Goal: Task Accomplishment & Management: Complete application form

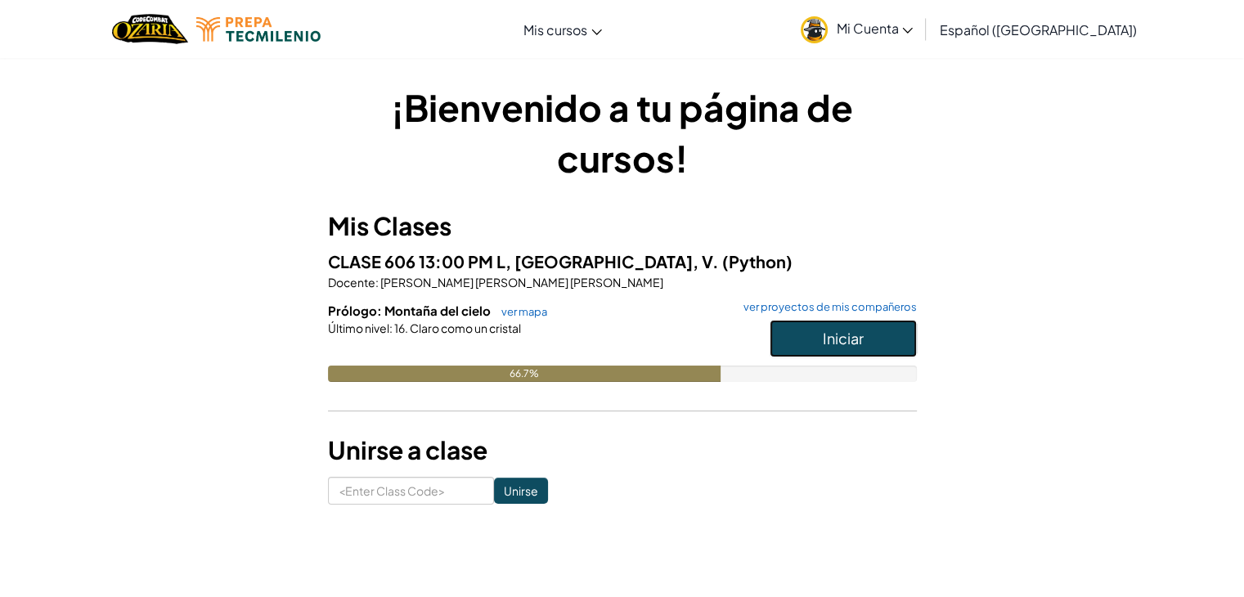
click at [846, 337] on span "Iniciar" at bounding box center [843, 338] width 41 height 19
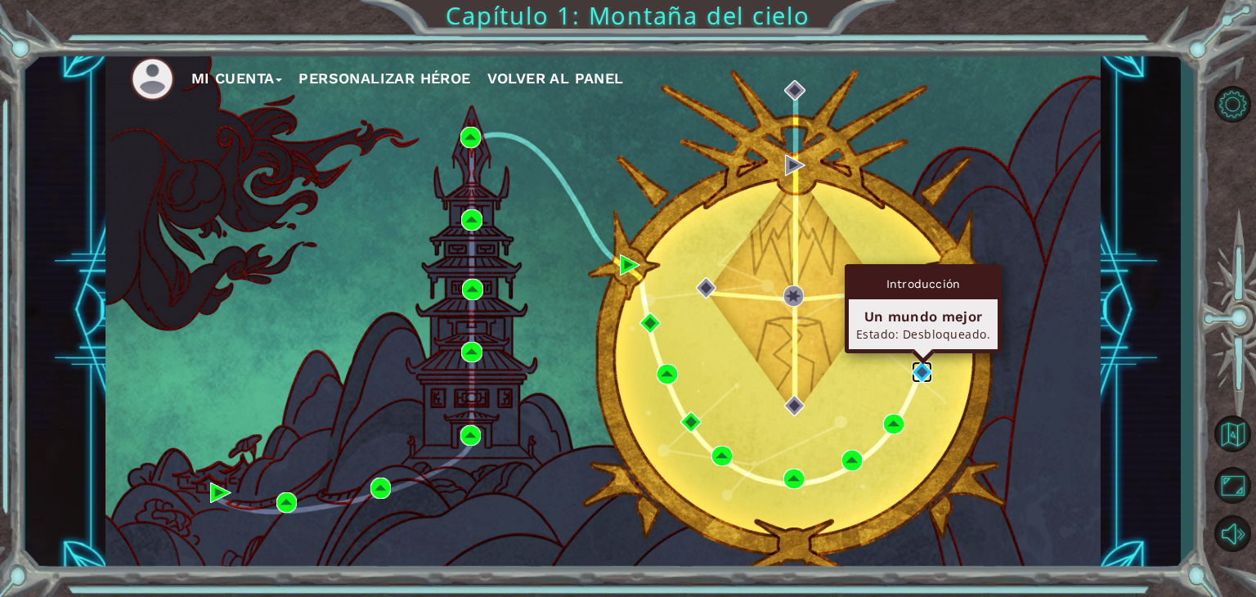
click at [923, 365] on img at bounding box center [922, 372] width 21 height 21
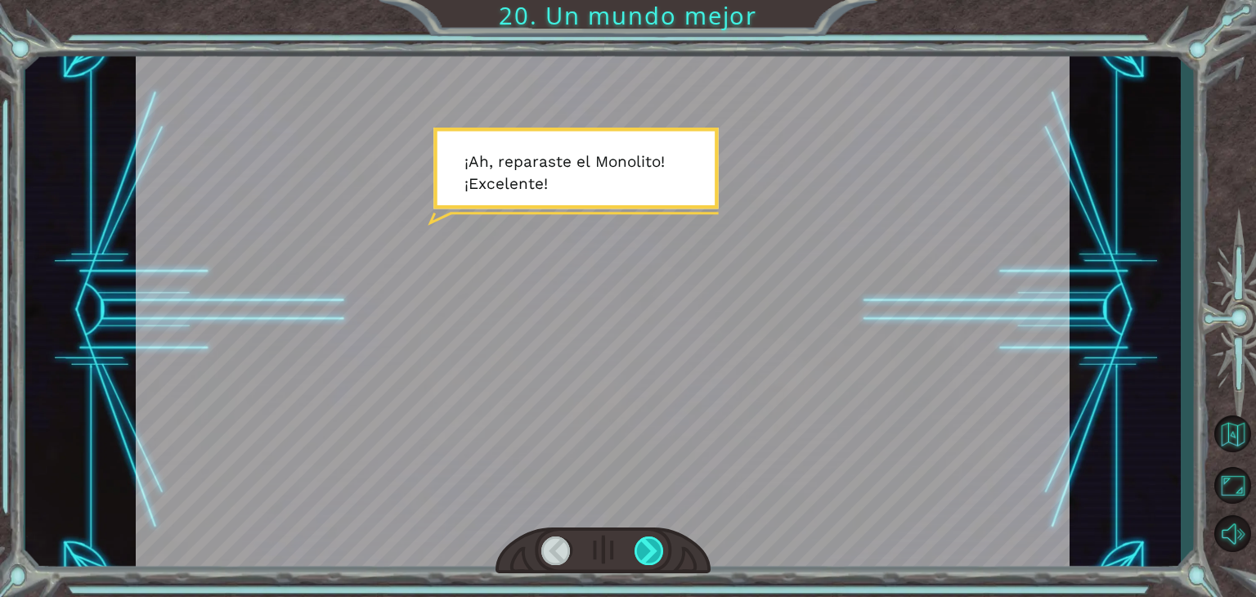
click at [657, 564] on div at bounding box center [649, 551] width 29 height 29
click at [654, 559] on div at bounding box center [649, 551] width 29 height 29
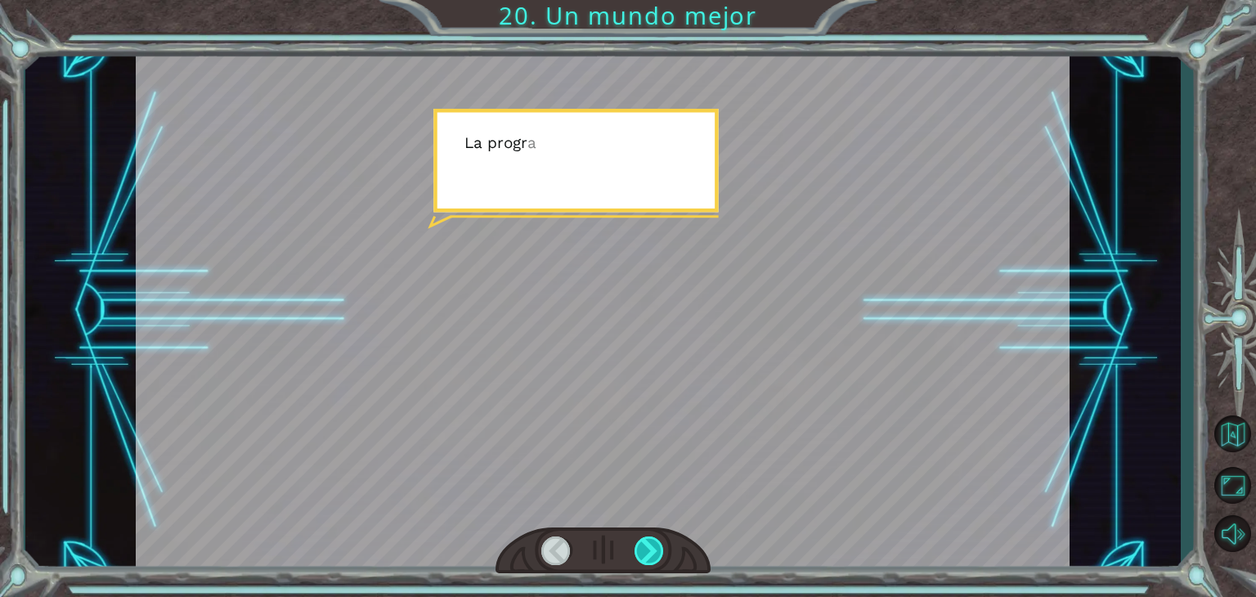
click at [654, 559] on div at bounding box center [649, 551] width 29 height 29
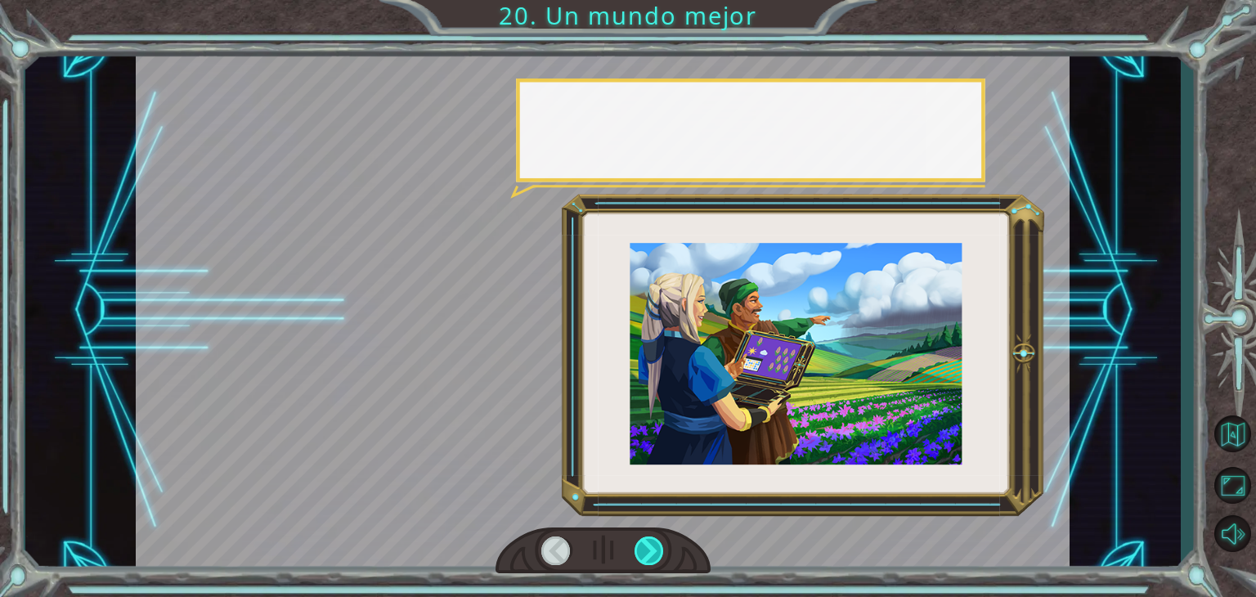
click at [654, 559] on div at bounding box center [649, 551] width 29 height 29
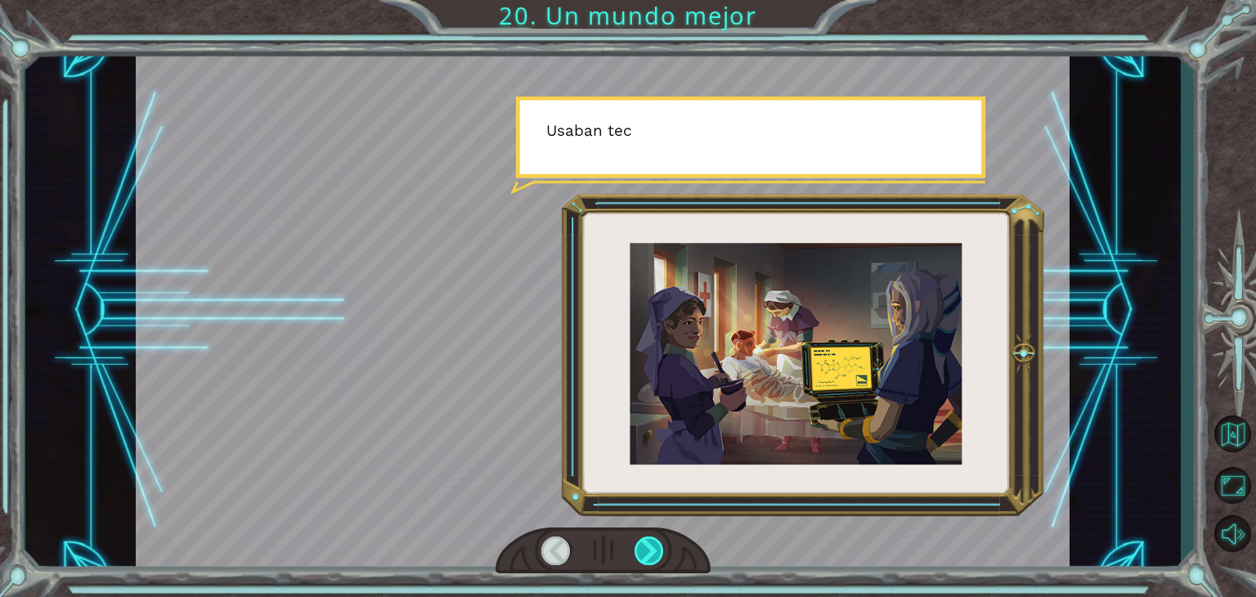
click at [654, 559] on div at bounding box center [649, 551] width 29 height 29
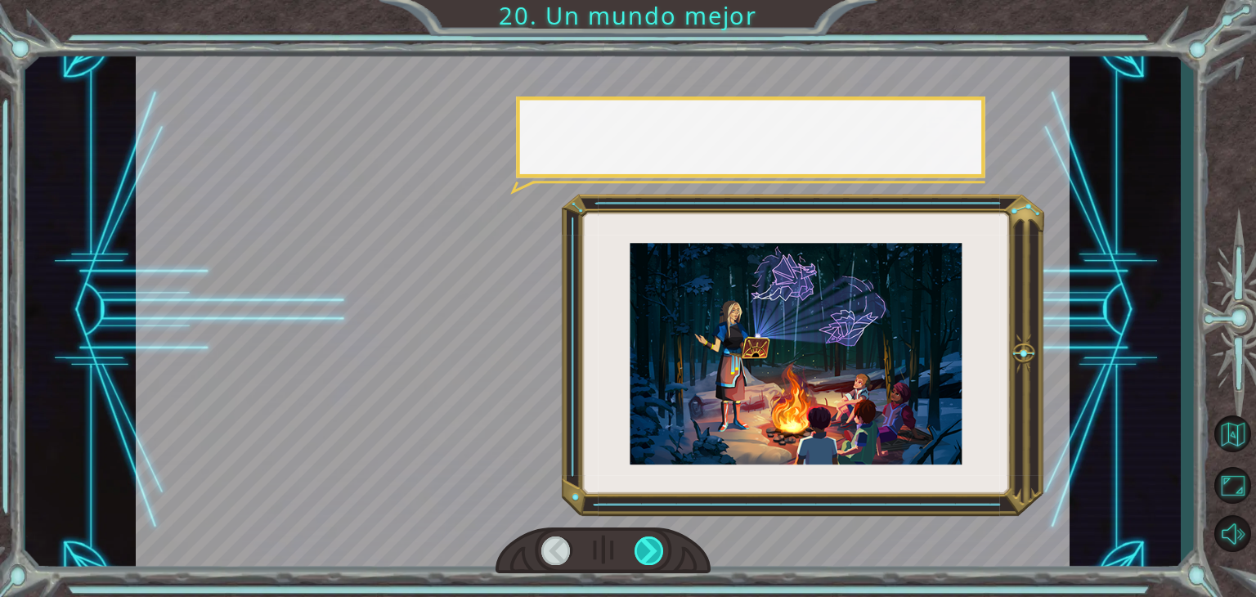
click at [654, 559] on div at bounding box center [649, 551] width 29 height 29
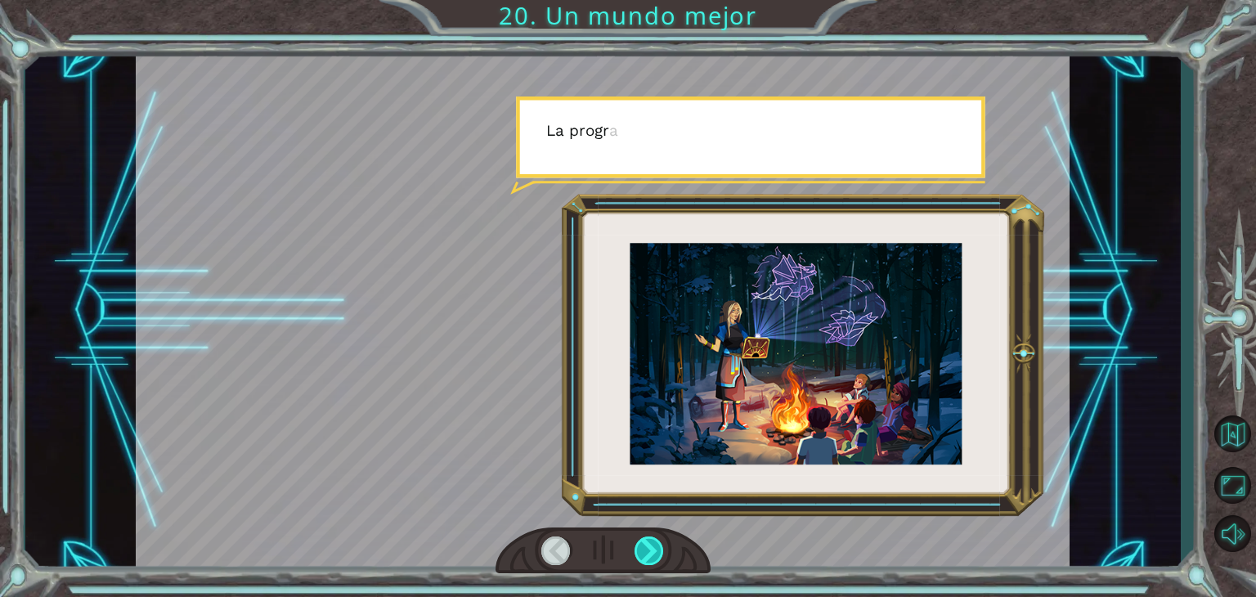
click at [654, 559] on div at bounding box center [649, 551] width 29 height 29
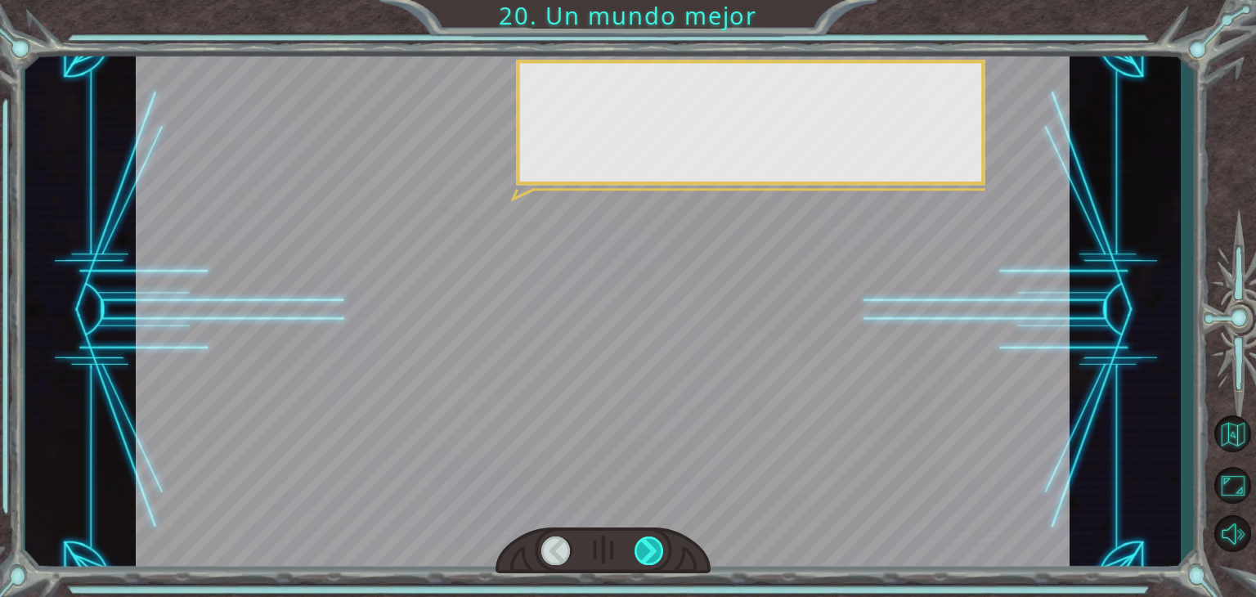
click at [654, 559] on div at bounding box center [649, 551] width 29 height 29
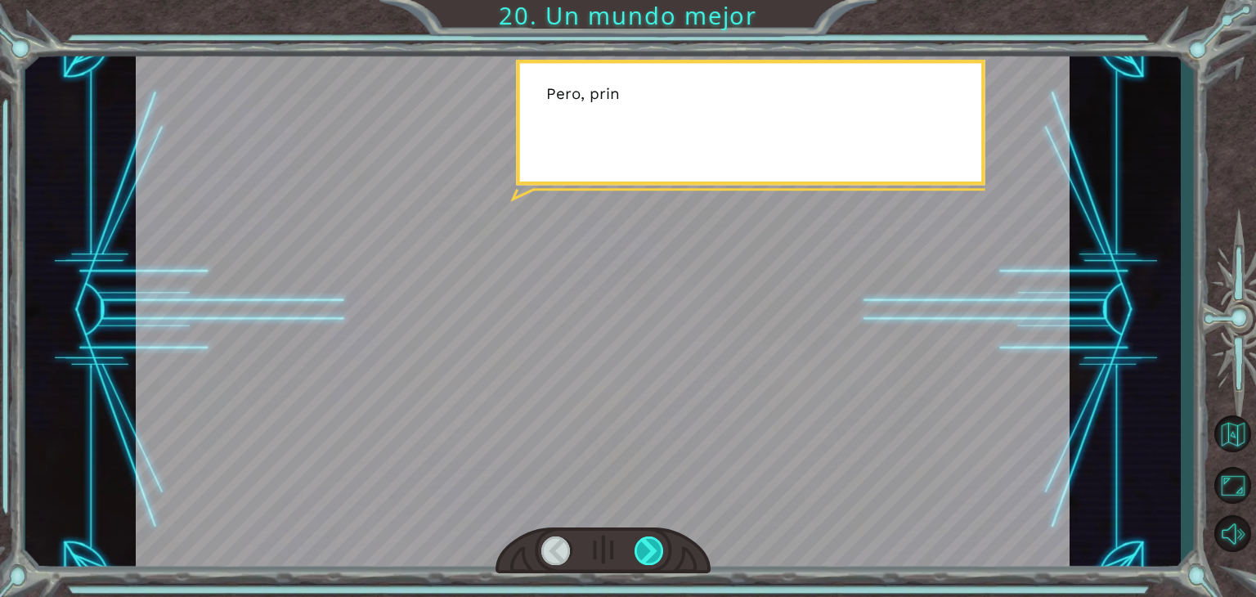
click at [654, 559] on div at bounding box center [649, 551] width 29 height 29
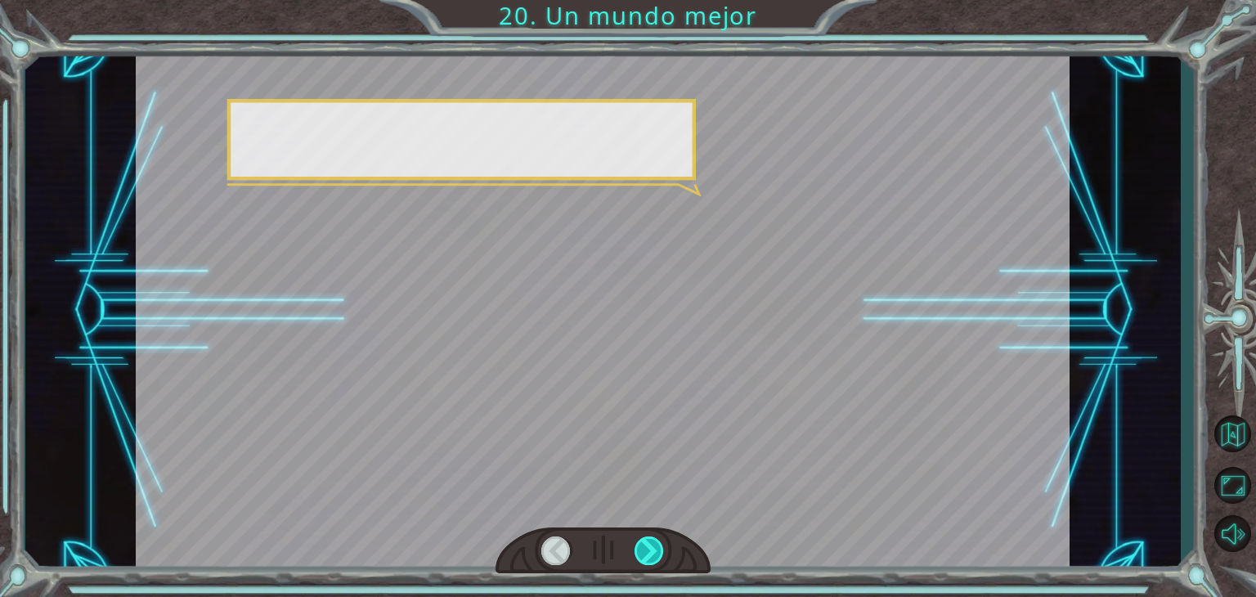
click at [654, 559] on div at bounding box center [649, 551] width 29 height 29
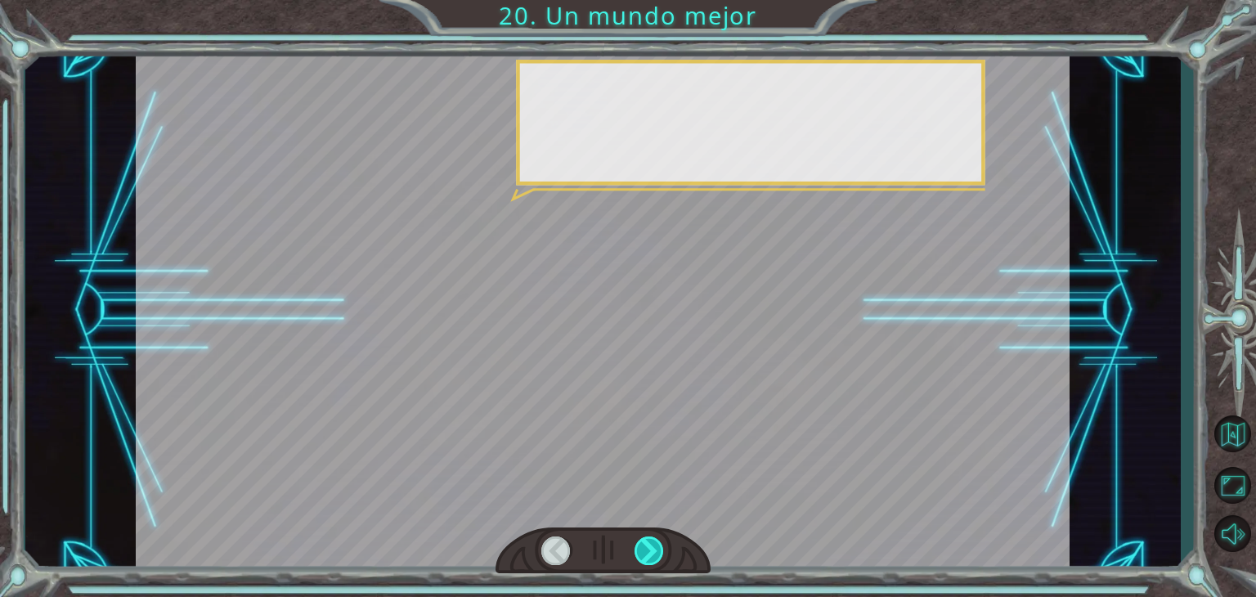
click at [654, 559] on div at bounding box center [649, 551] width 29 height 29
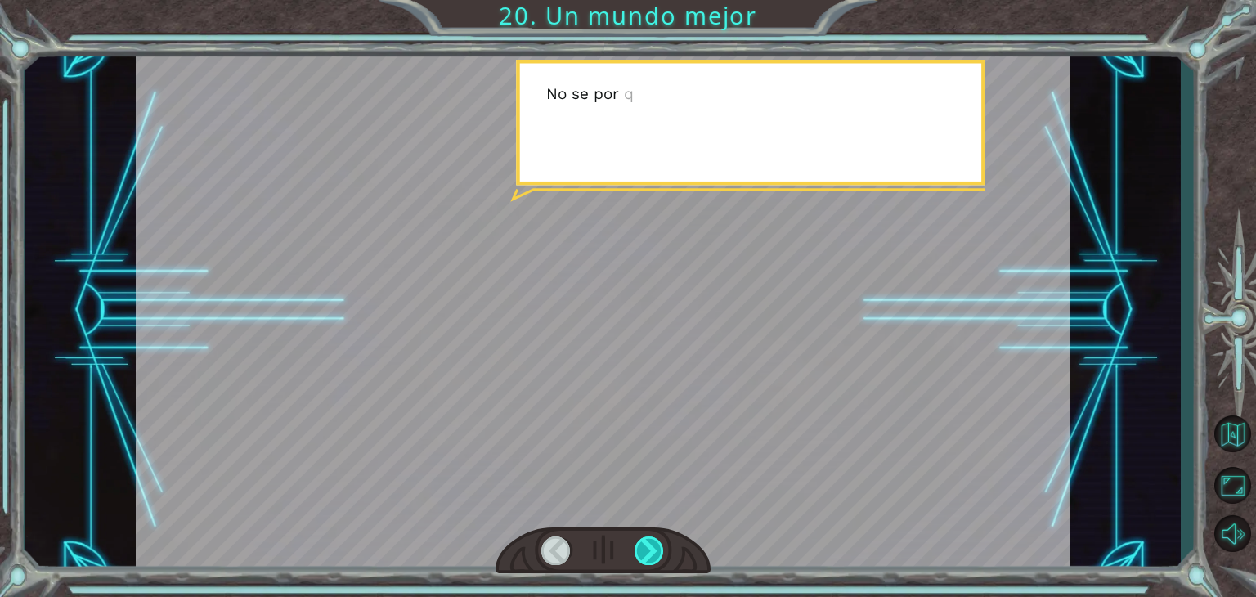
click at [654, 559] on div at bounding box center [649, 551] width 29 height 29
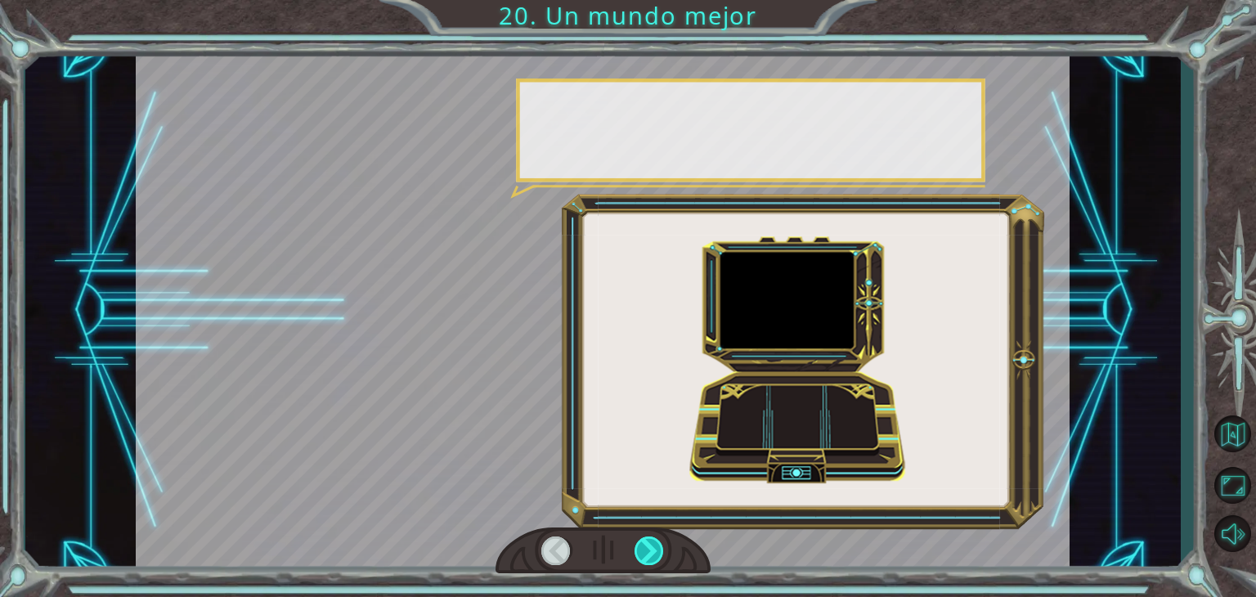
click at [654, 559] on div at bounding box center [649, 551] width 29 height 29
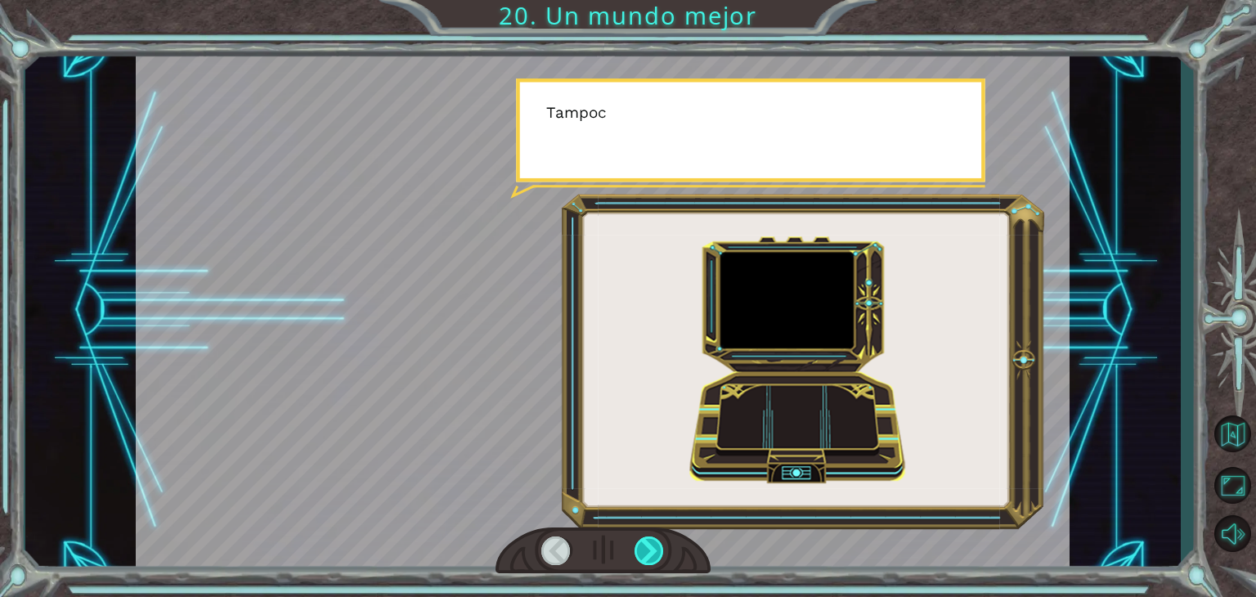
click at [654, 559] on div at bounding box center [649, 551] width 29 height 29
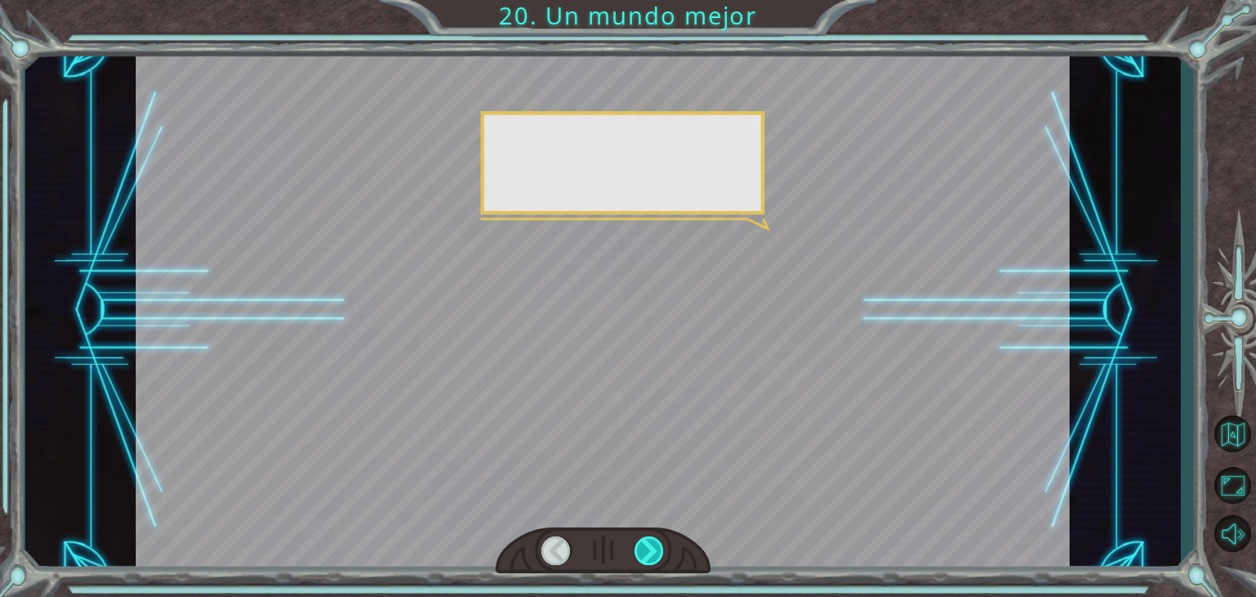
click at [654, 559] on div at bounding box center [649, 551] width 29 height 29
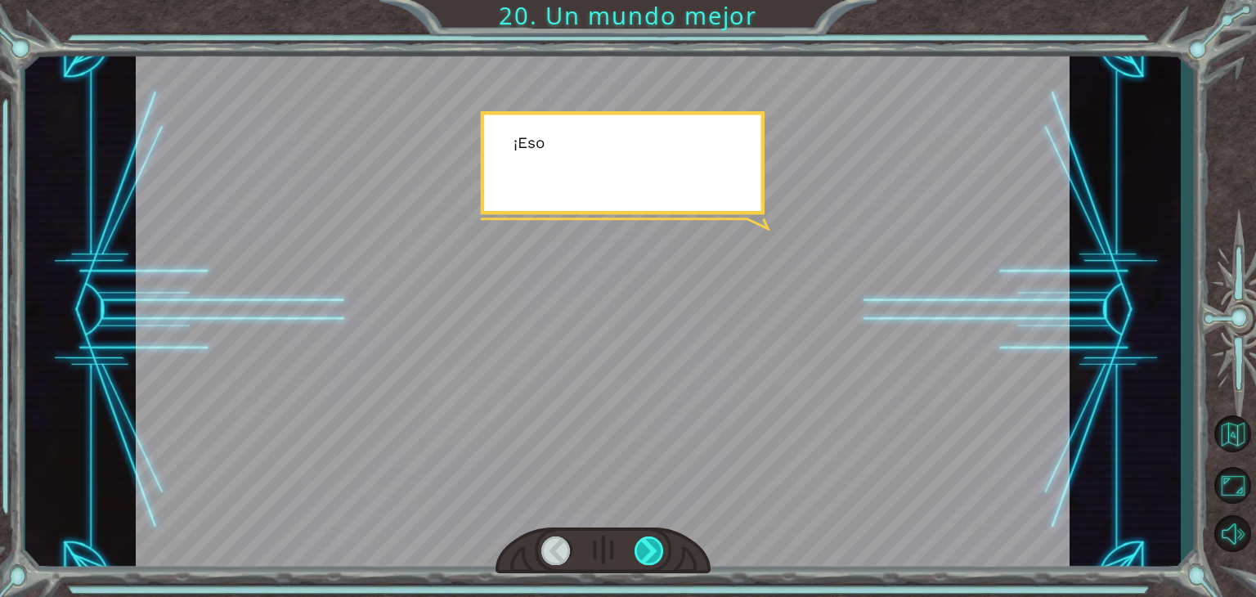
click at [654, 559] on div at bounding box center [649, 551] width 29 height 29
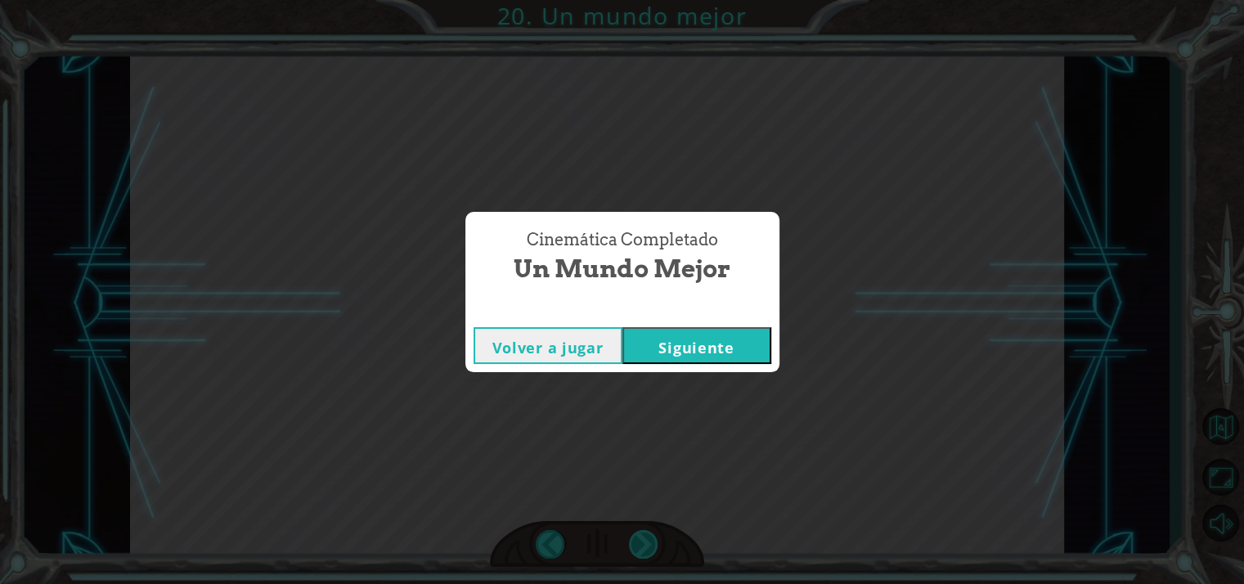
click at [654, 559] on div "Cinemática Completado Un mundo mejor Volver a jugar [GEOGRAPHIC_DATA]" at bounding box center [622, 292] width 1244 height 584
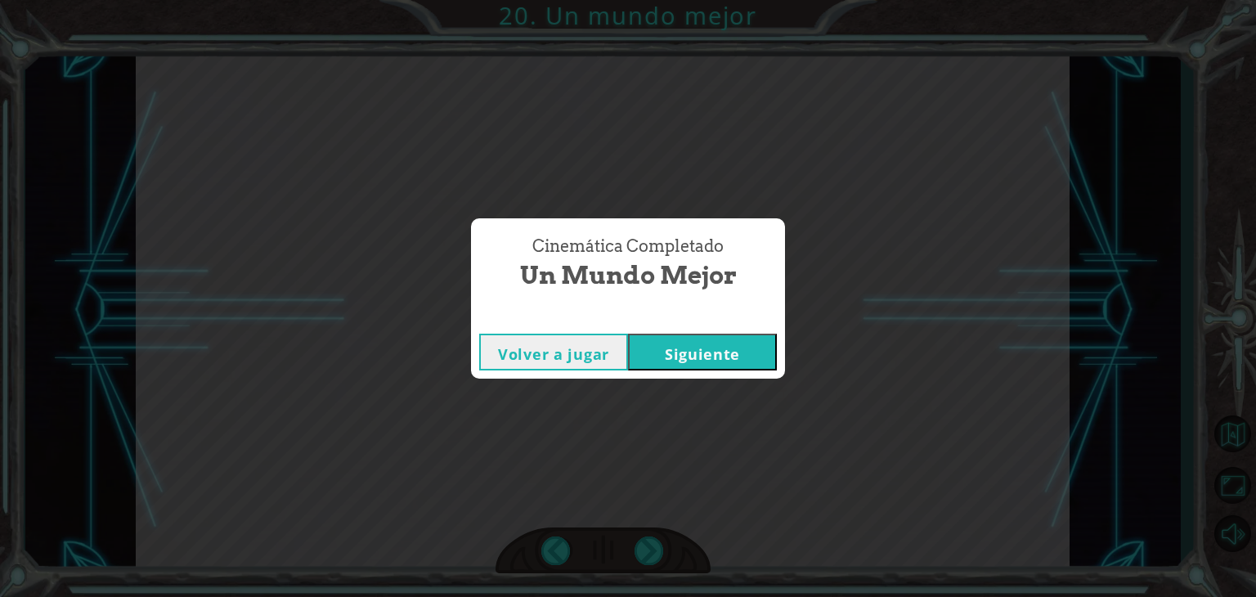
click at [705, 358] on button "Siguiente" at bounding box center [702, 352] width 149 height 37
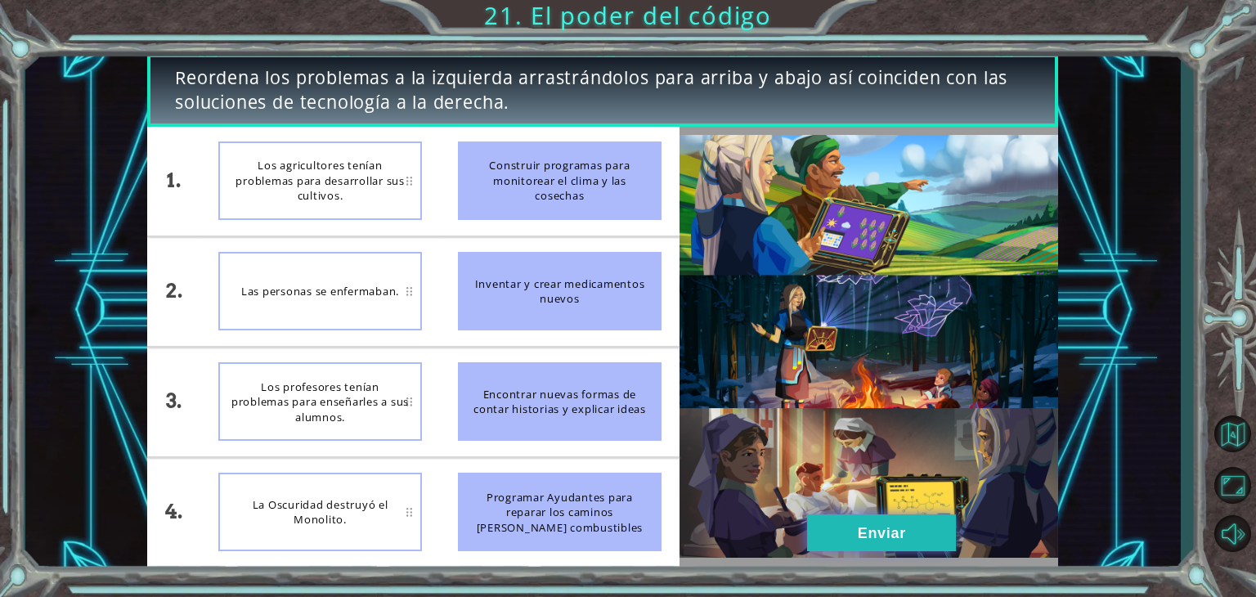
click at [840, 517] on button "Enviar" at bounding box center [881, 532] width 149 height 37
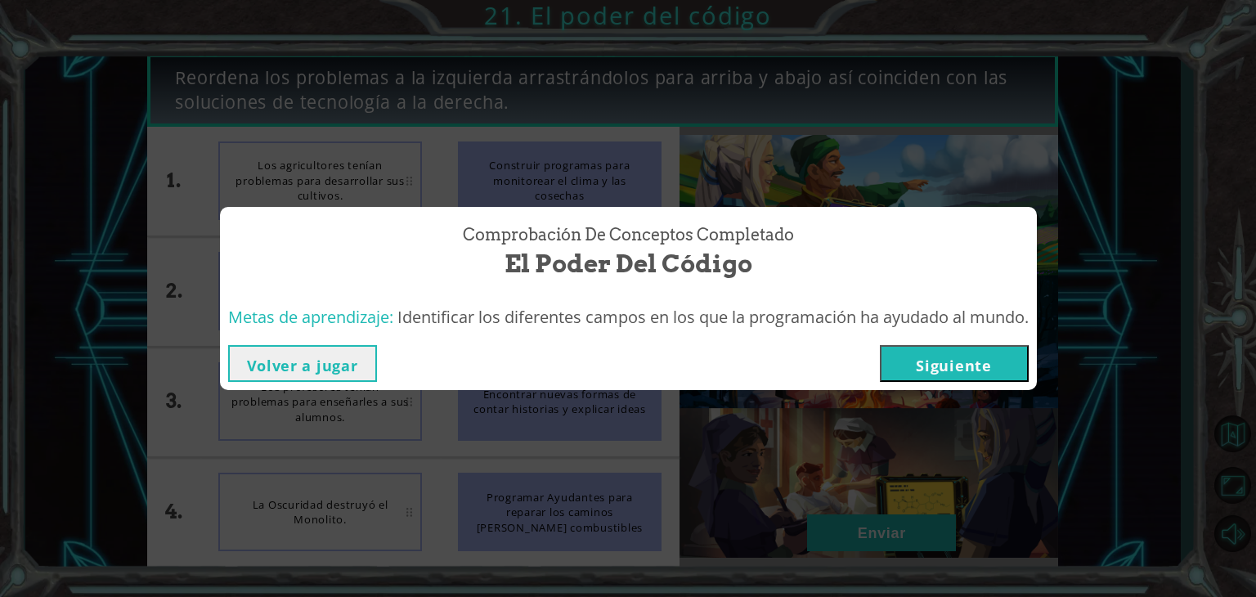
click at [982, 365] on button "Siguiente" at bounding box center [954, 363] width 149 height 37
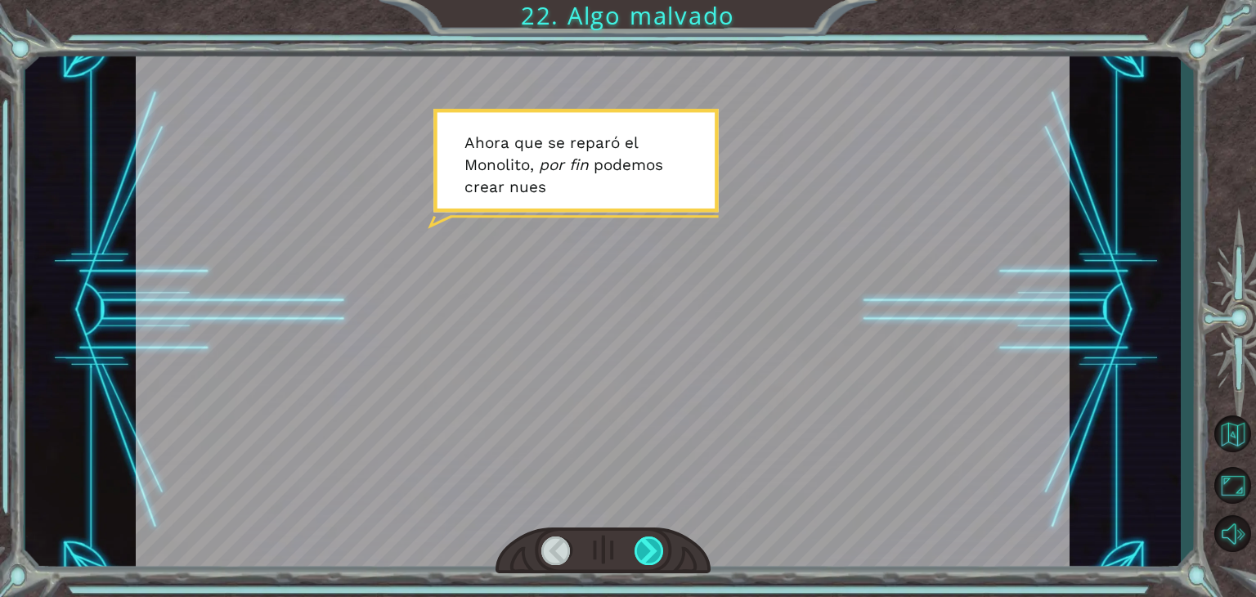
click at [660, 541] on div at bounding box center [649, 551] width 29 height 29
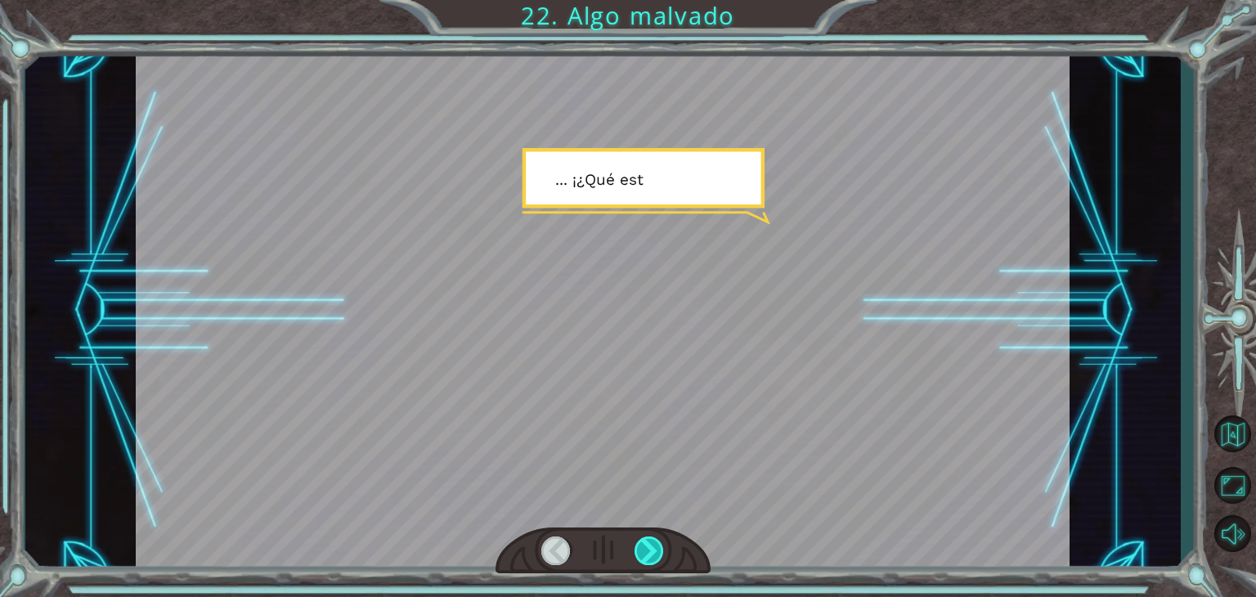
click at [660, 541] on div at bounding box center [649, 551] width 29 height 29
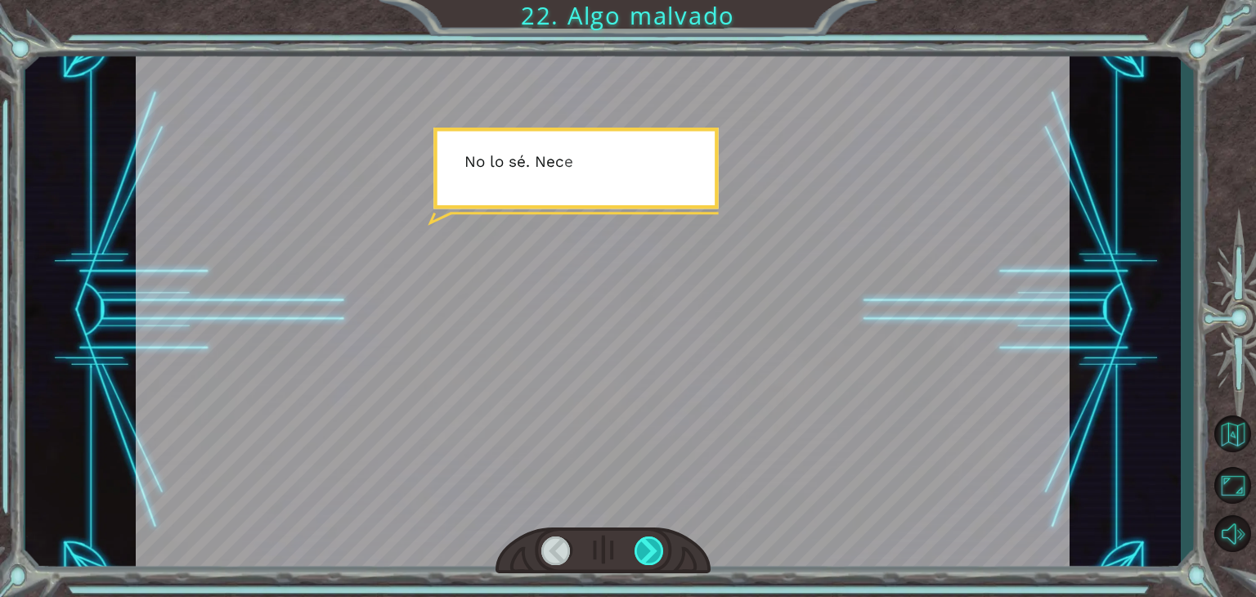
click at [660, 541] on div at bounding box center [649, 551] width 29 height 29
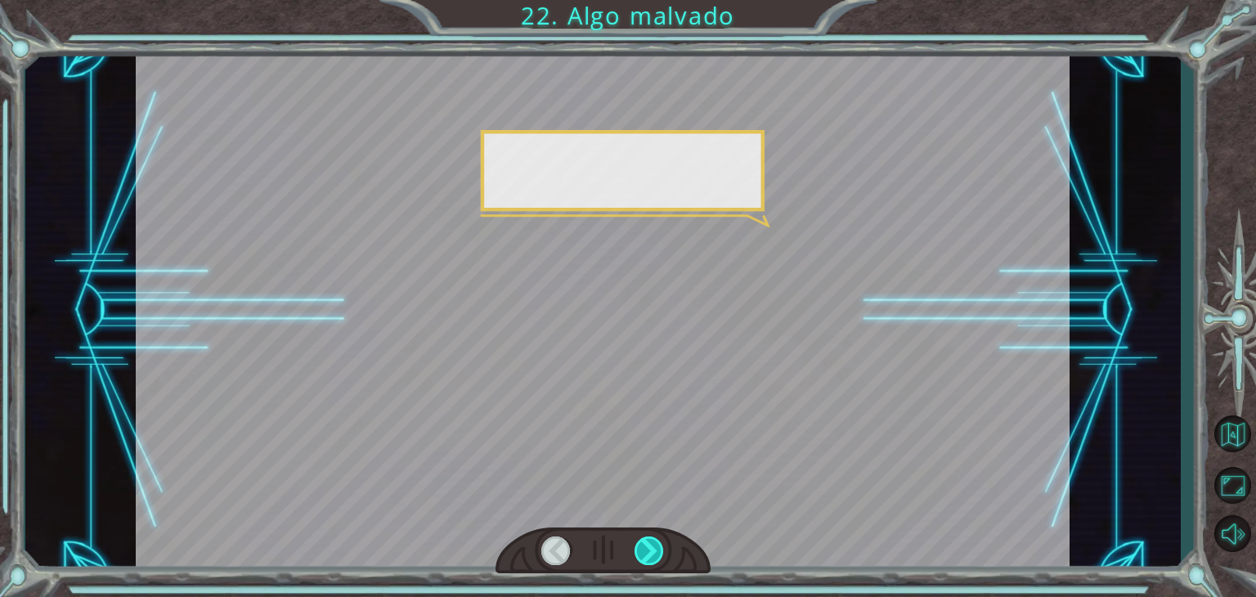
click at [660, 541] on div at bounding box center [649, 551] width 29 height 29
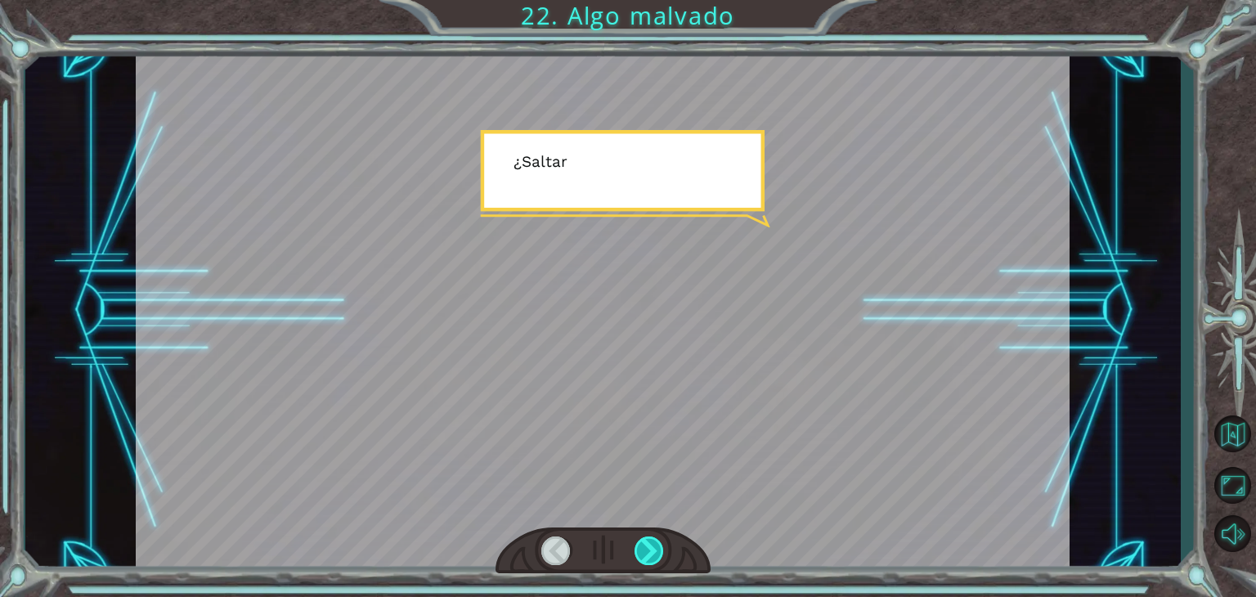
click at [660, 541] on div at bounding box center [649, 551] width 29 height 29
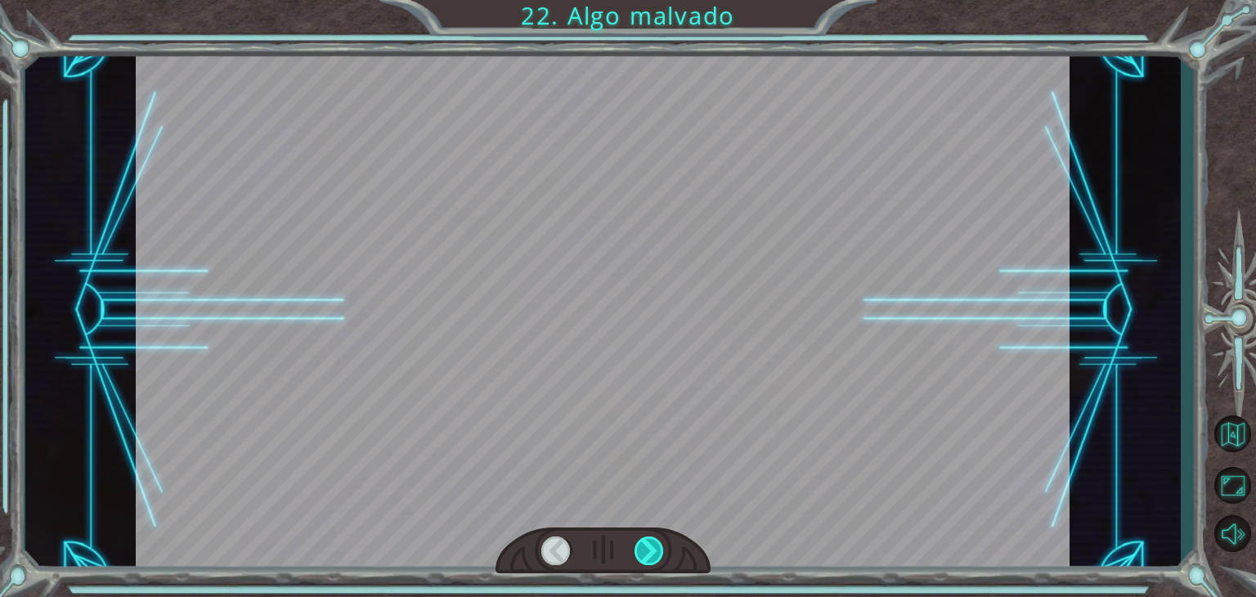
click at [660, 541] on div at bounding box center [649, 551] width 29 height 29
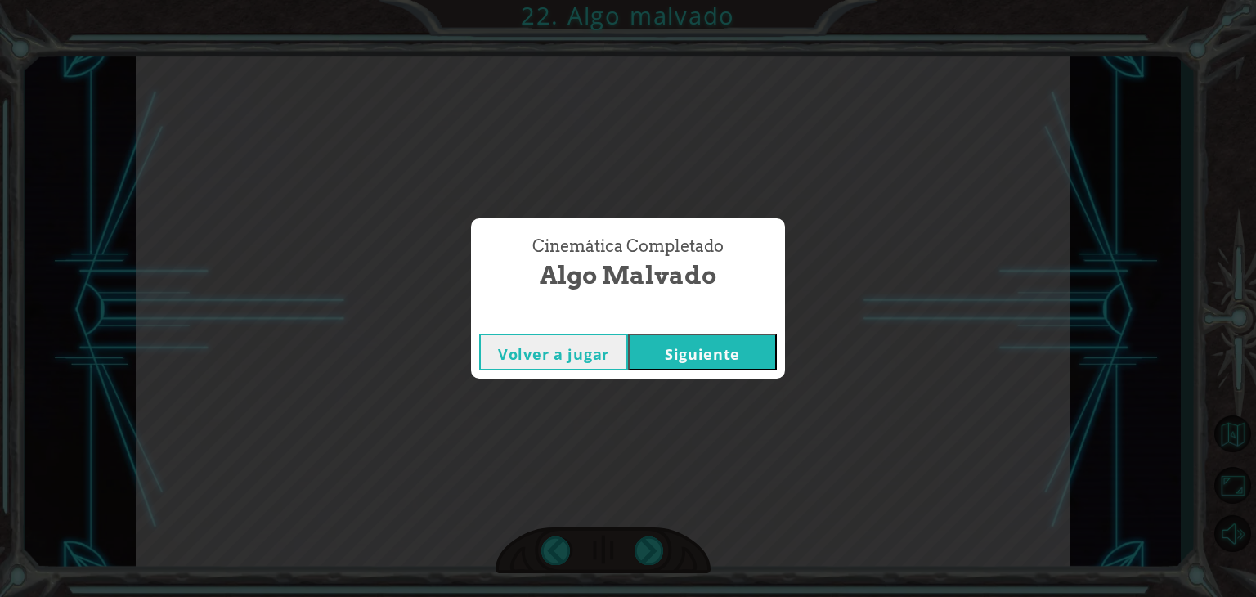
click at [730, 361] on button "Siguiente" at bounding box center [702, 352] width 149 height 37
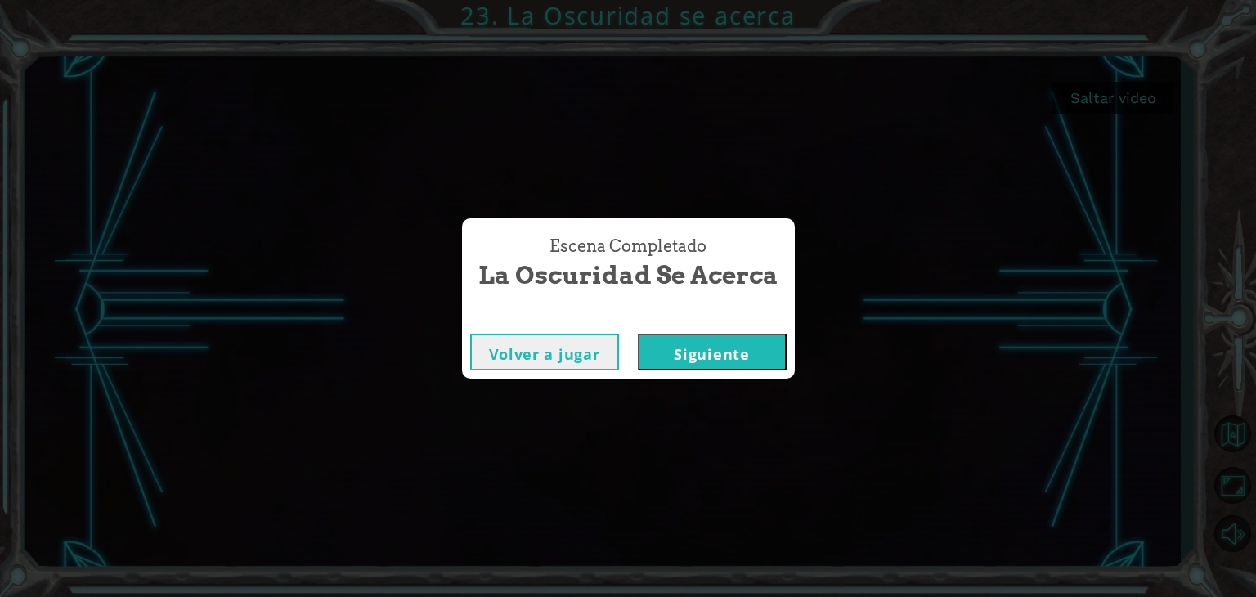
click at [744, 348] on button "Siguiente" at bounding box center [712, 352] width 149 height 37
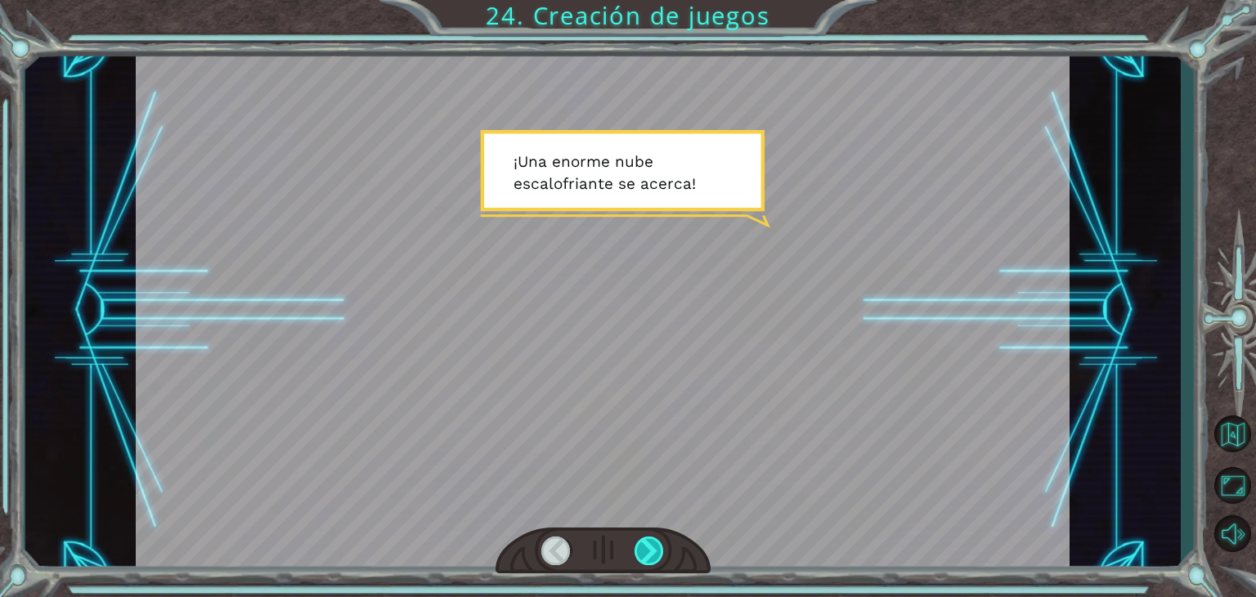
click at [654, 537] on div at bounding box center [649, 551] width 29 height 29
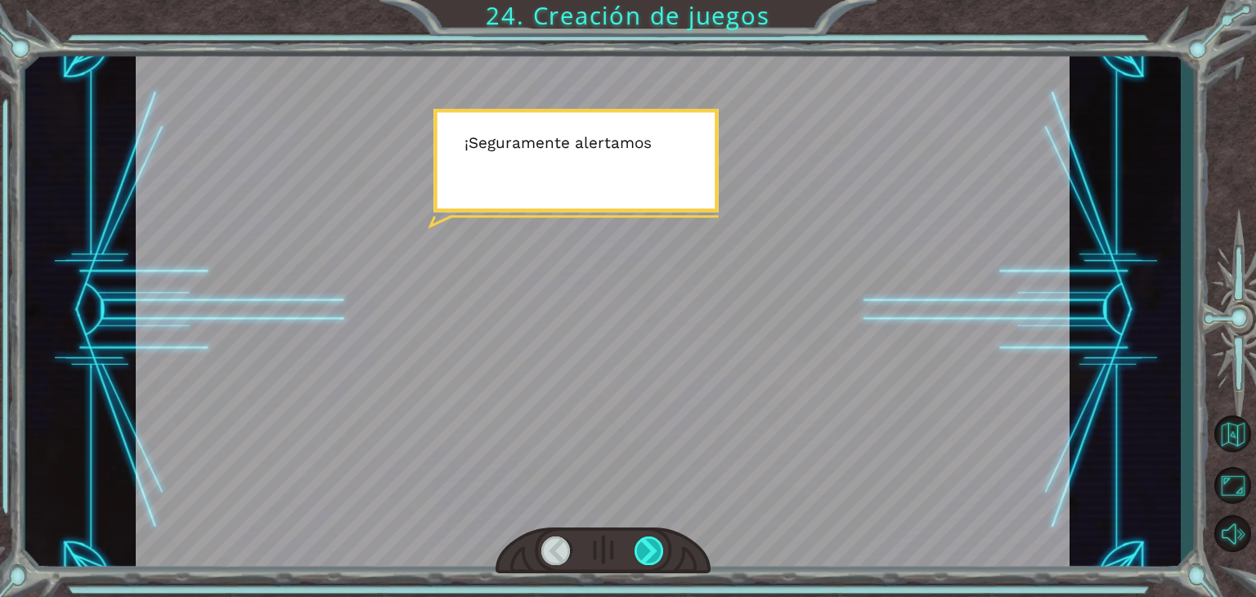
click at [654, 537] on div at bounding box center [649, 551] width 29 height 29
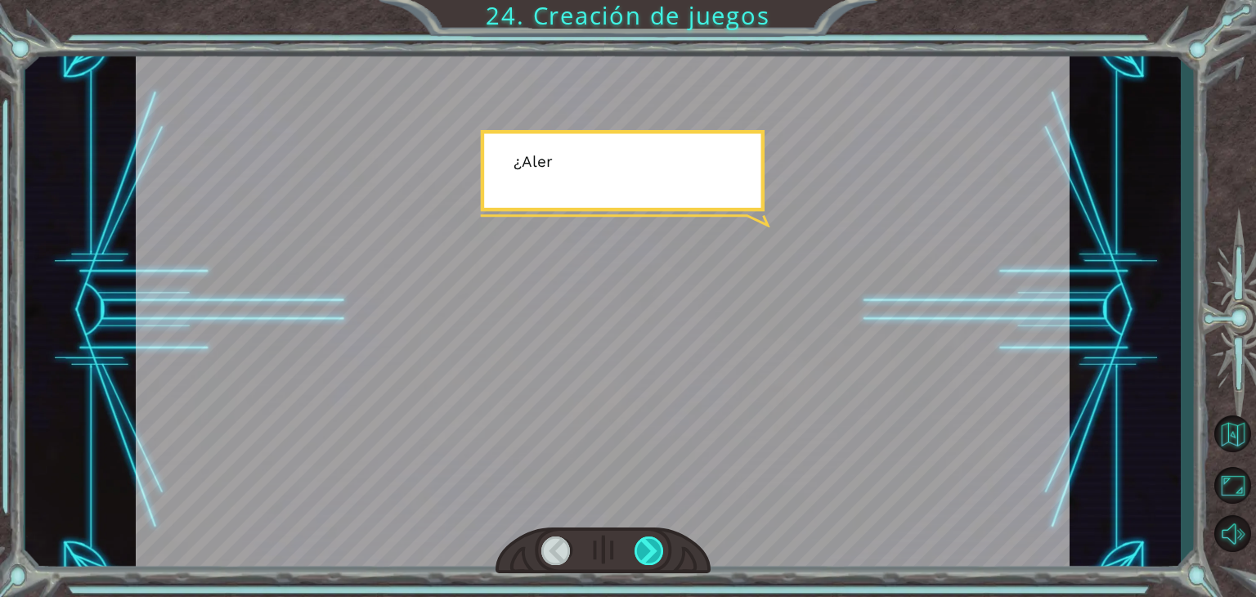
click at [654, 537] on div at bounding box center [649, 551] width 29 height 29
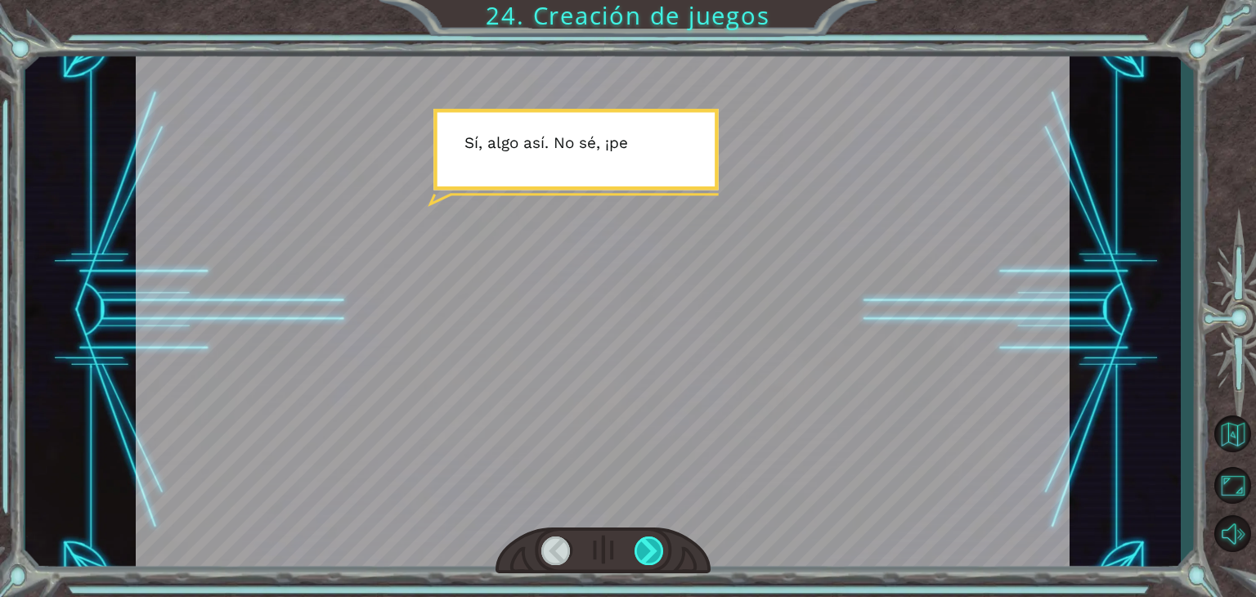
click at [654, 537] on div at bounding box center [649, 551] width 29 height 29
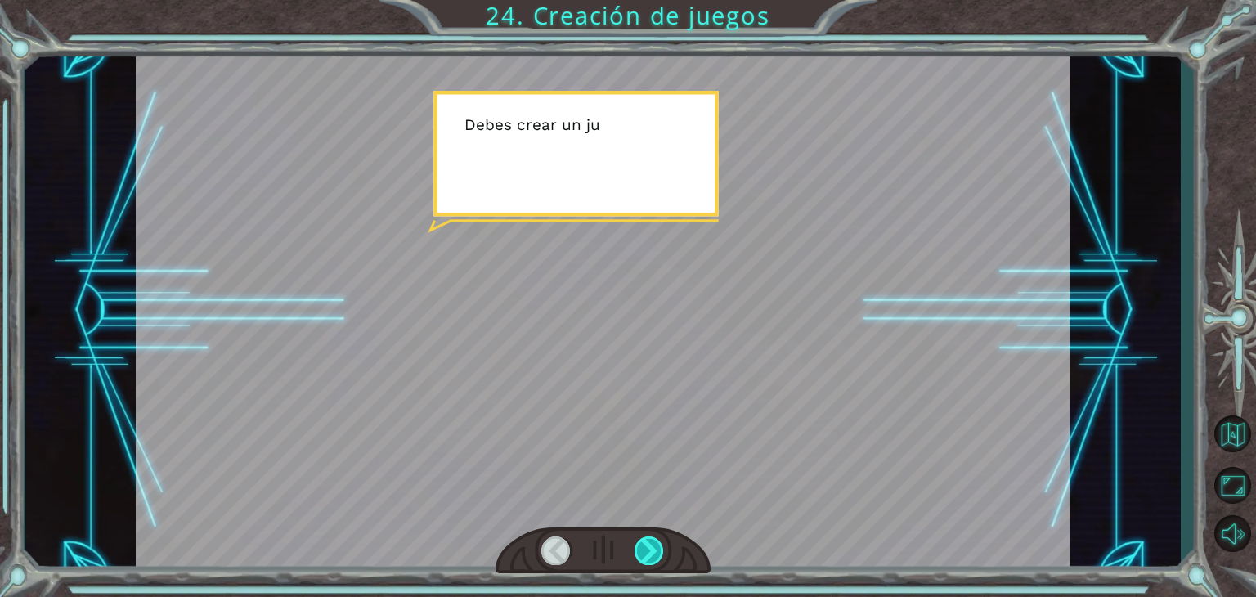
click at [654, 537] on div at bounding box center [649, 551] width 29 height 29
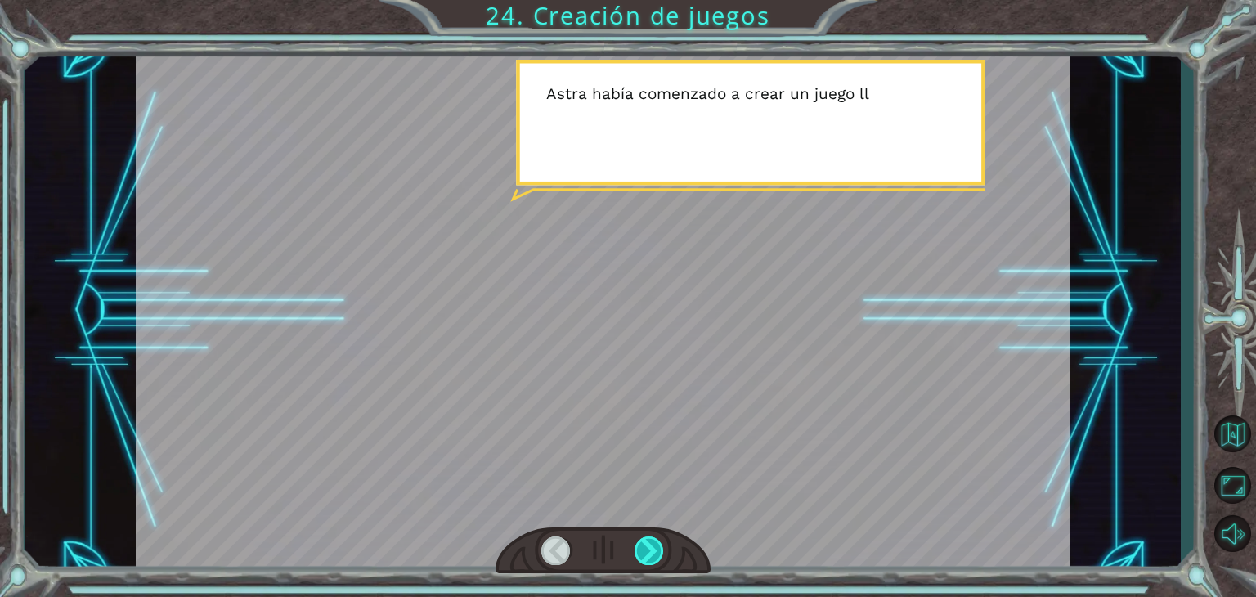
click at [654, 537] on div at bounding box center [649, 551] width 29 height 29
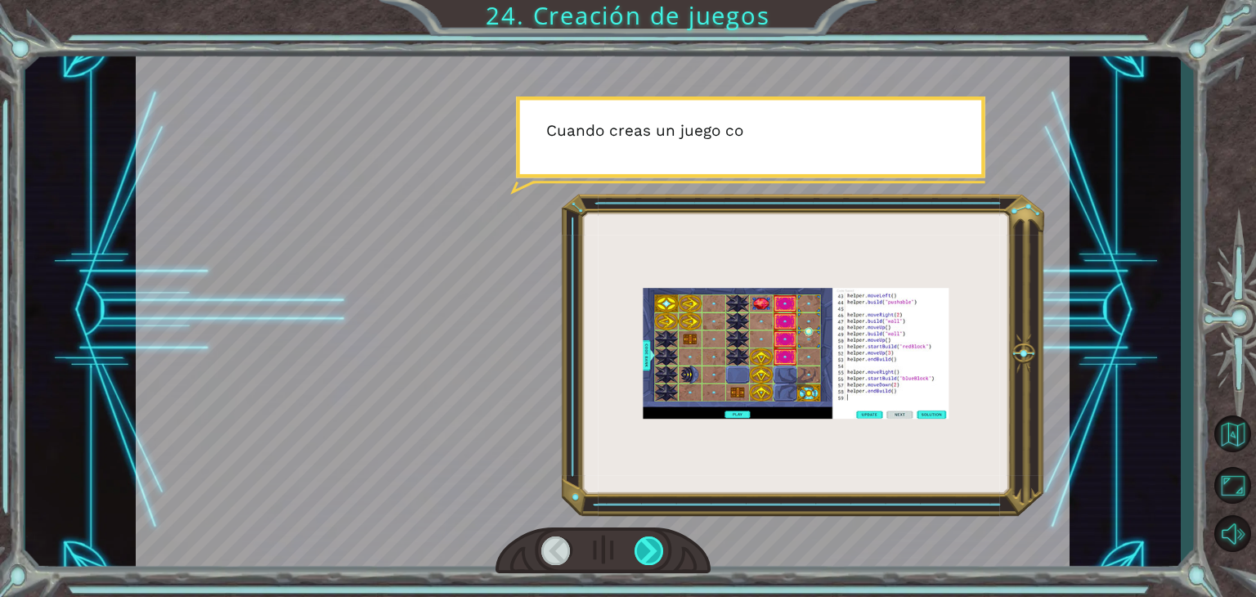
click at [654, 537] on div at bounding box center [649, 551] width 29 height 29
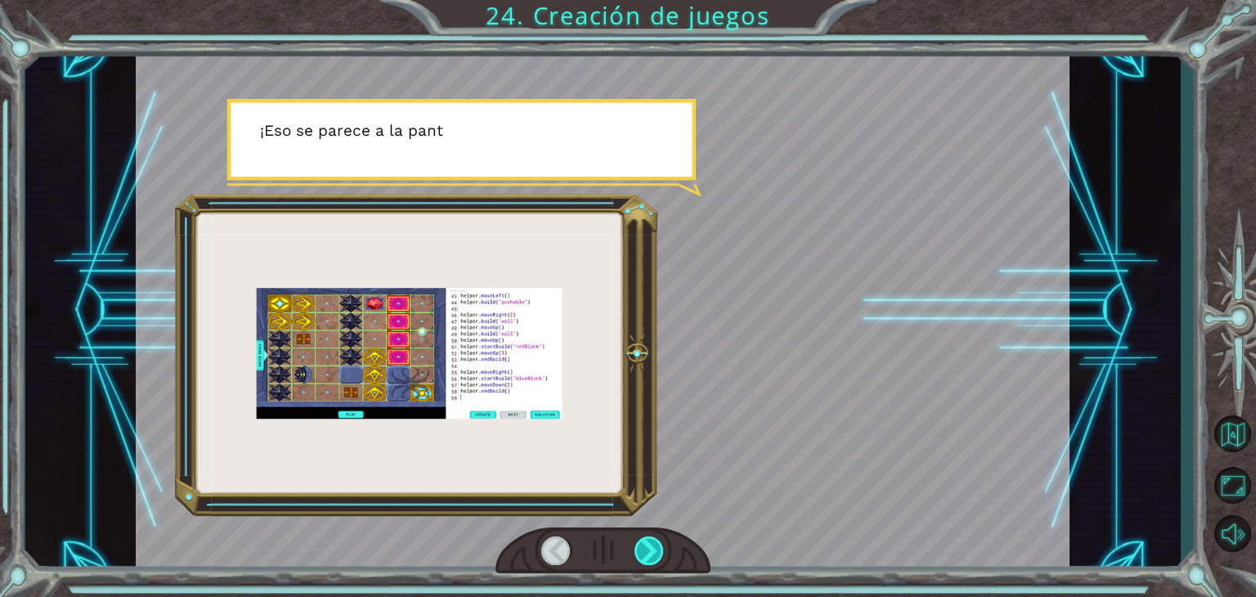
click at [654, 537] on div at bounding box center [649, 551] width 29 height 29
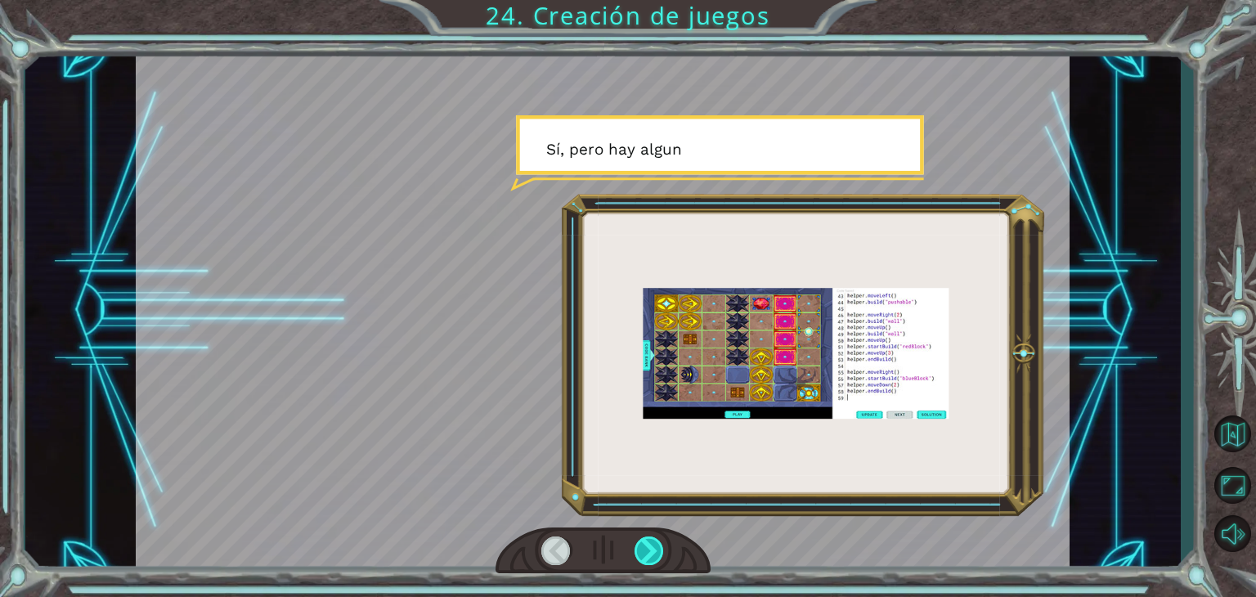
click at [654, 537] on div at bounding box center [649, 551] width 29 height 29
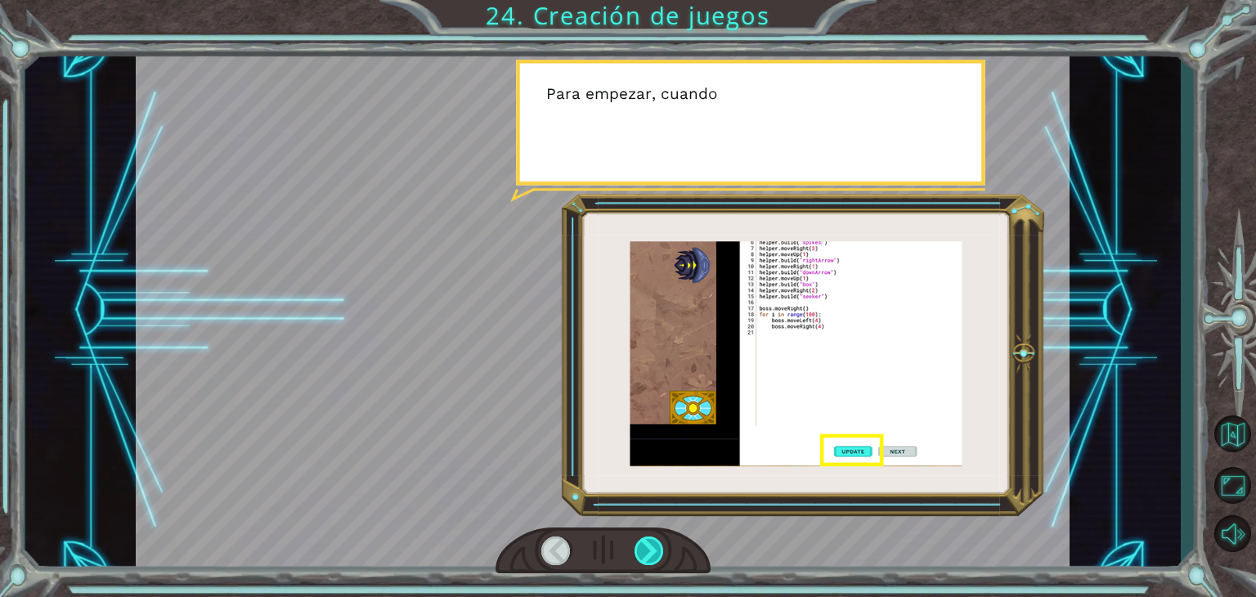
click at [654, 537] on div at bounding box center [649, 551] width 29 height 29
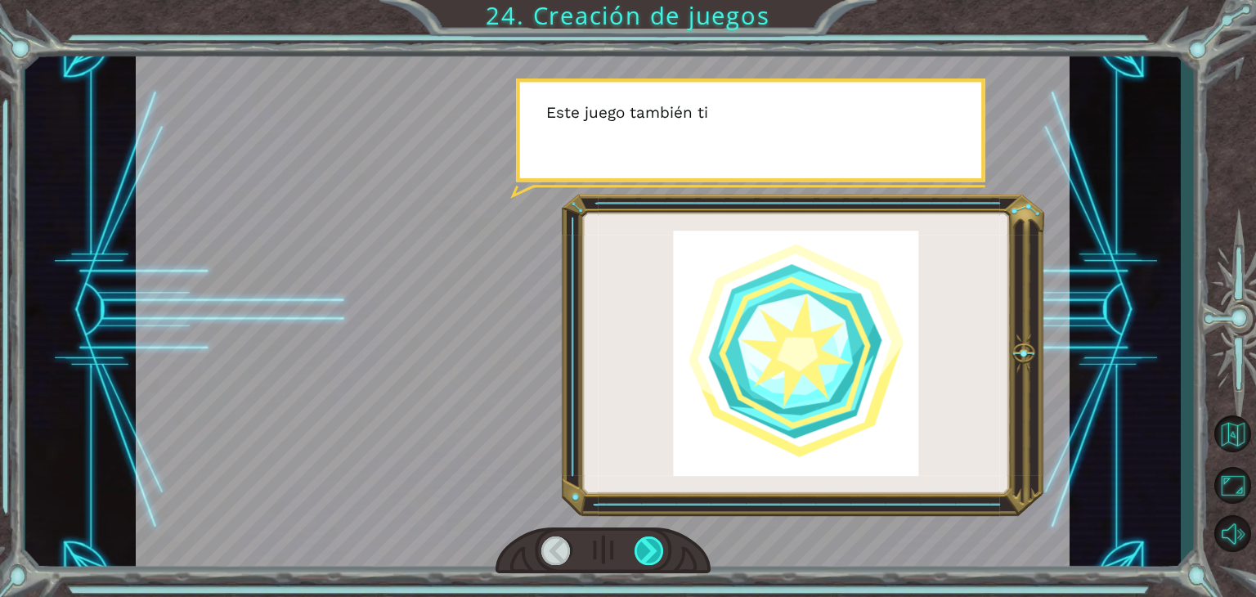
click at [654, 537] on div at bounding box center [649, 551] width 29 height 29
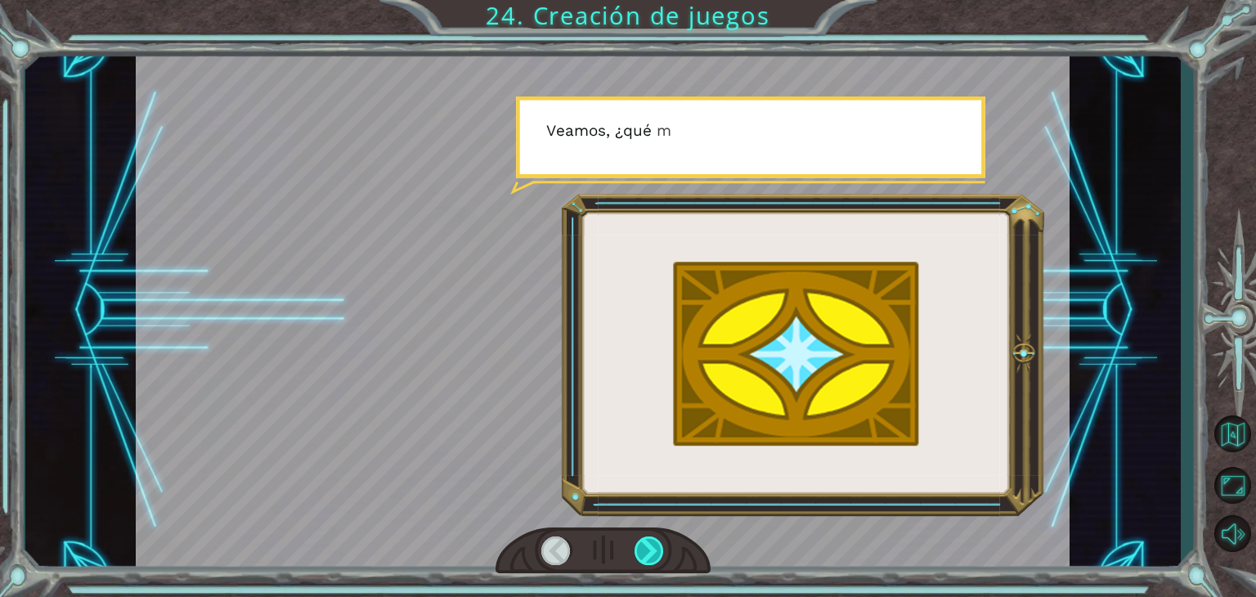
click at [654, 537] on div at bounding box center [649, 551] width 29 height 29
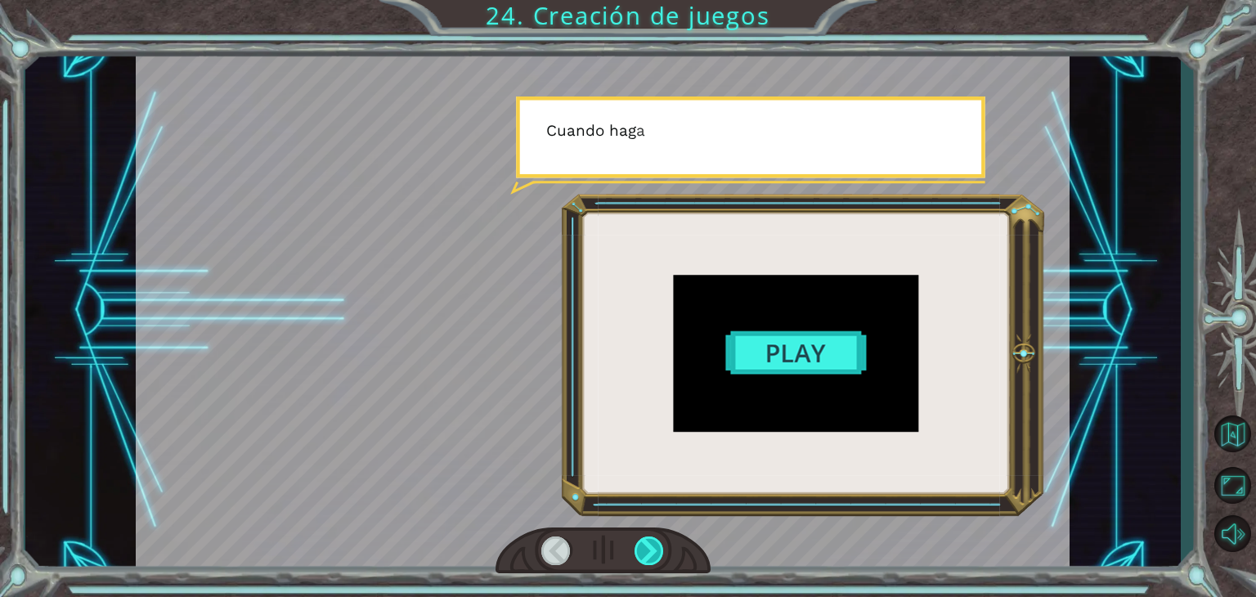
click at [654, 537] on div at bounding box center [649, 551] width 29 height 29
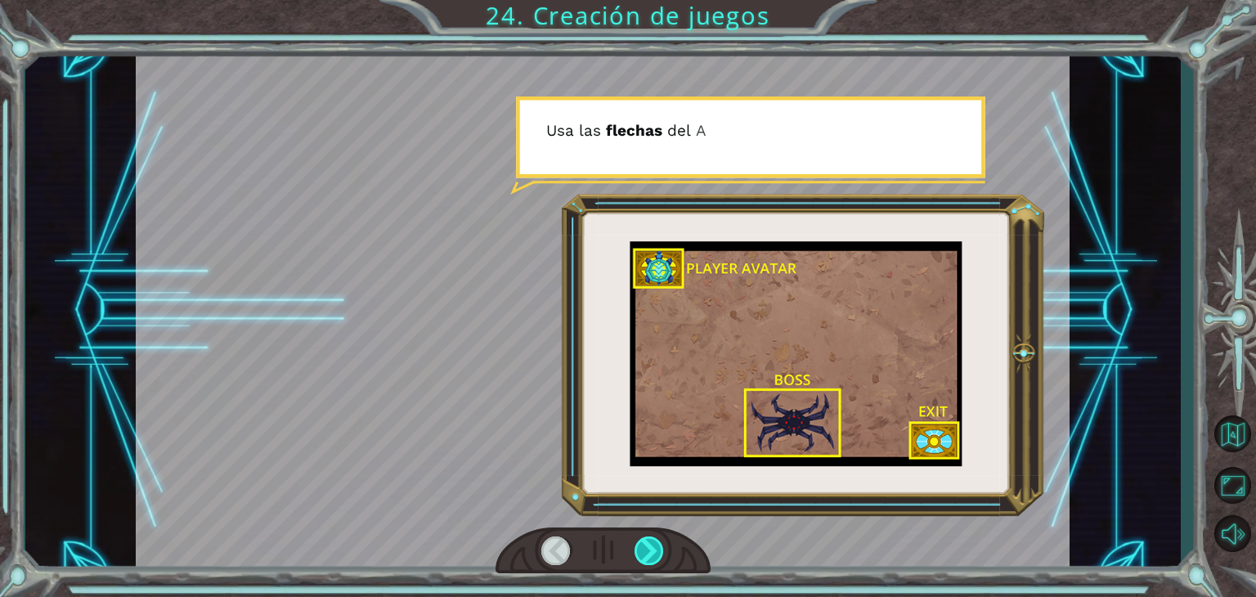
click at [654, 537] on div at bounding box center [649, 551] width 29 height 29
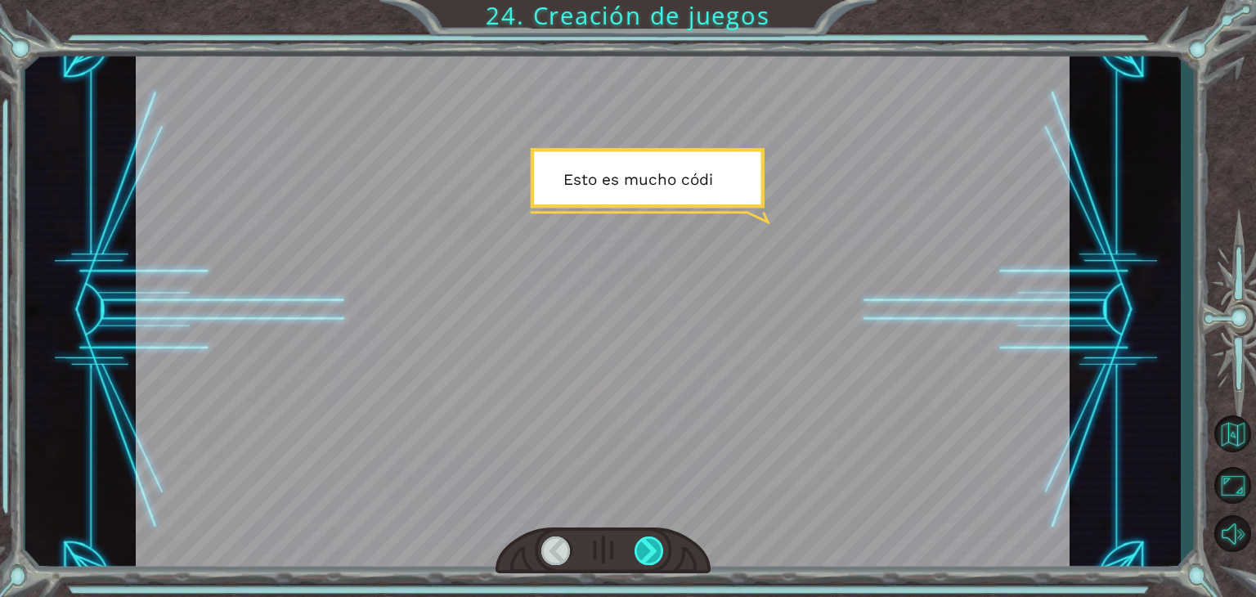
click at [654, 537] on div at bounding box center [649, 551] width 29 height 29
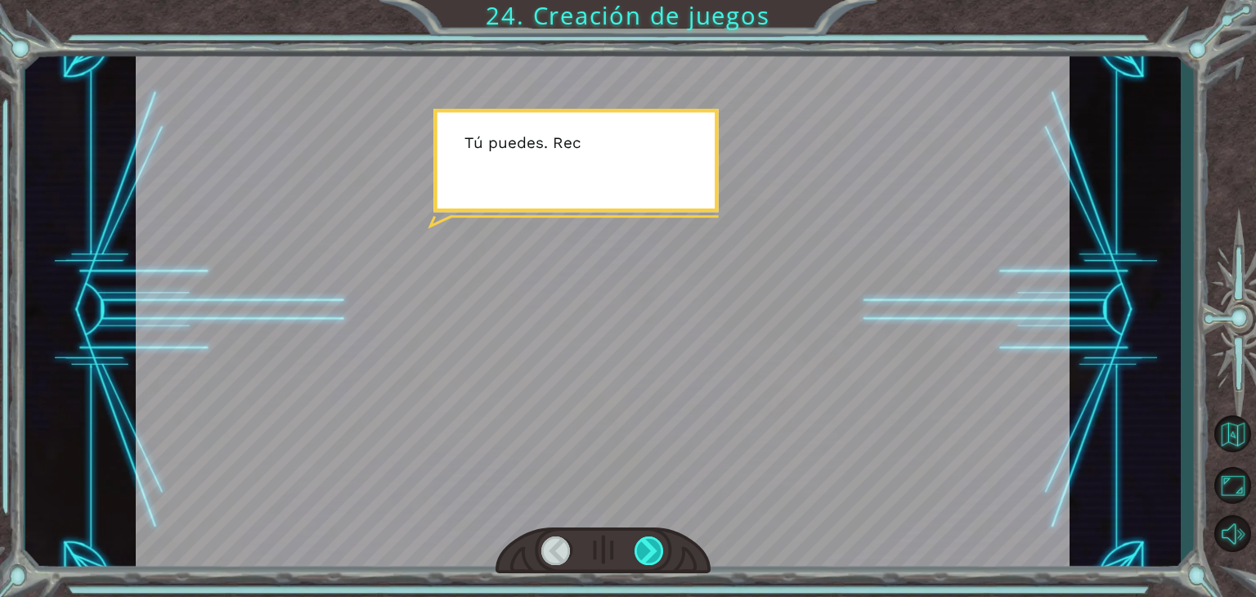
click at [654, 537] on div at bounding box center [649, 551] width 29 height 29
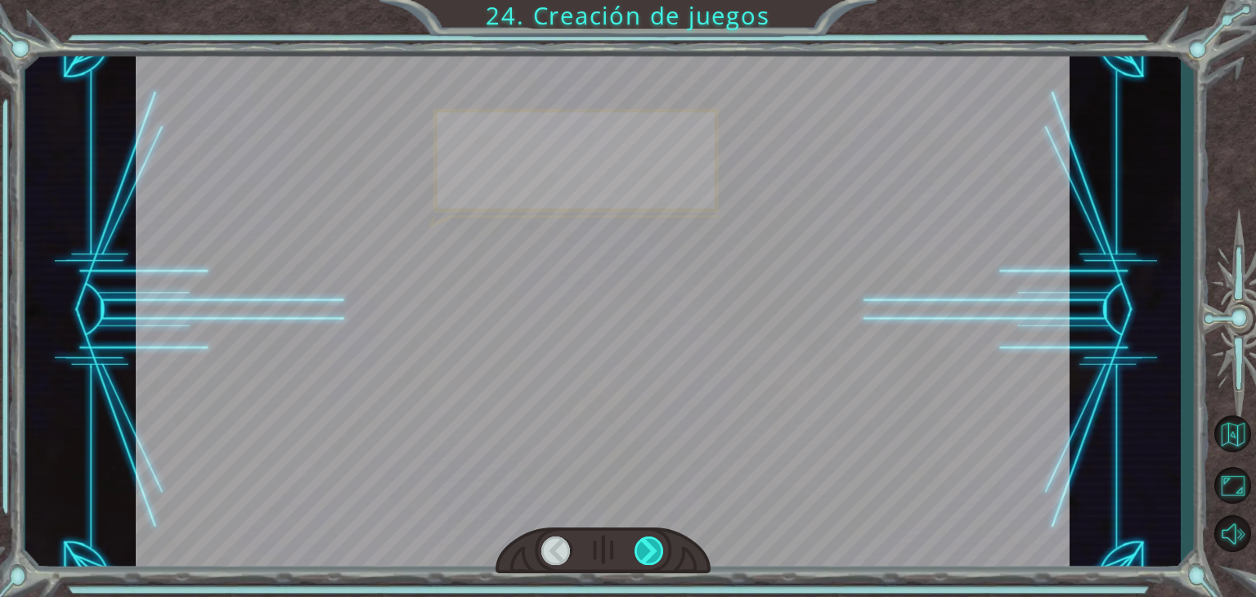
click at [654, 537] on div at bounding box center [649, 551] width 29 height 29
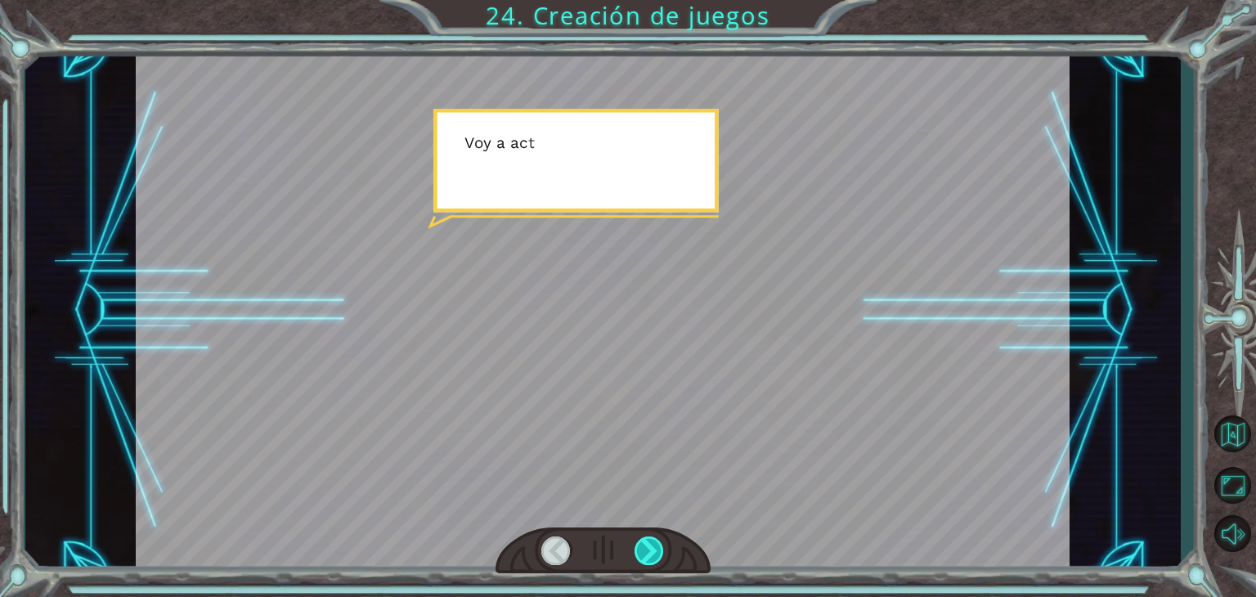
click at [654, 537] on div at bounding box center [649, 551] width 29 height 29
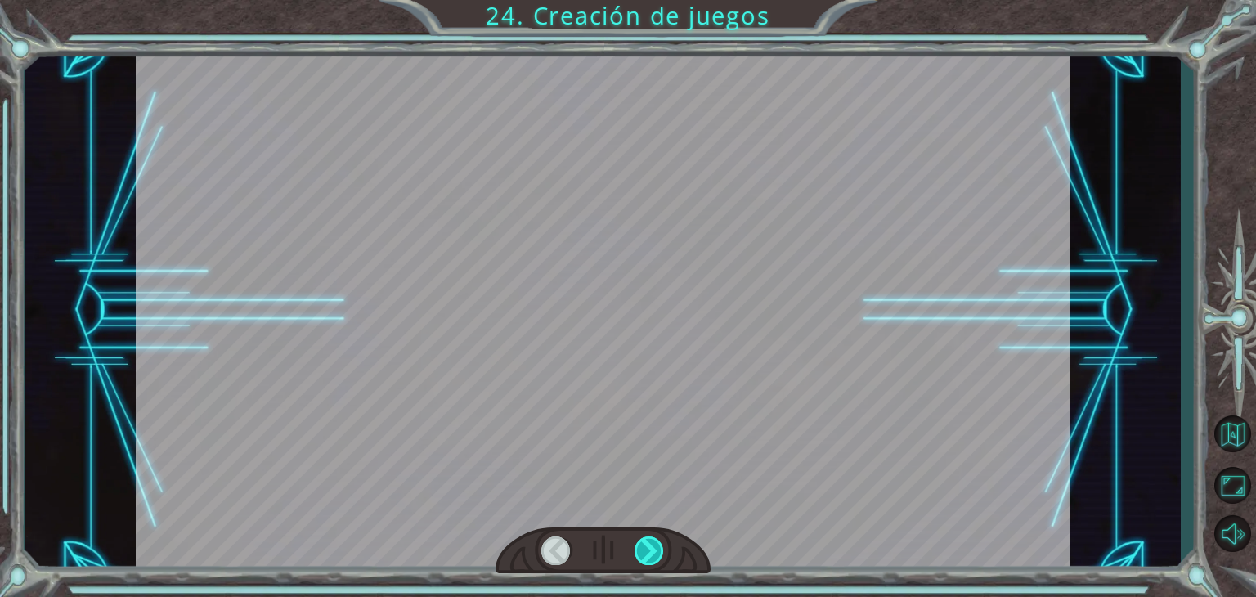
click at [654, 537] on div at bounding box center [649, 551] width 29 height 29
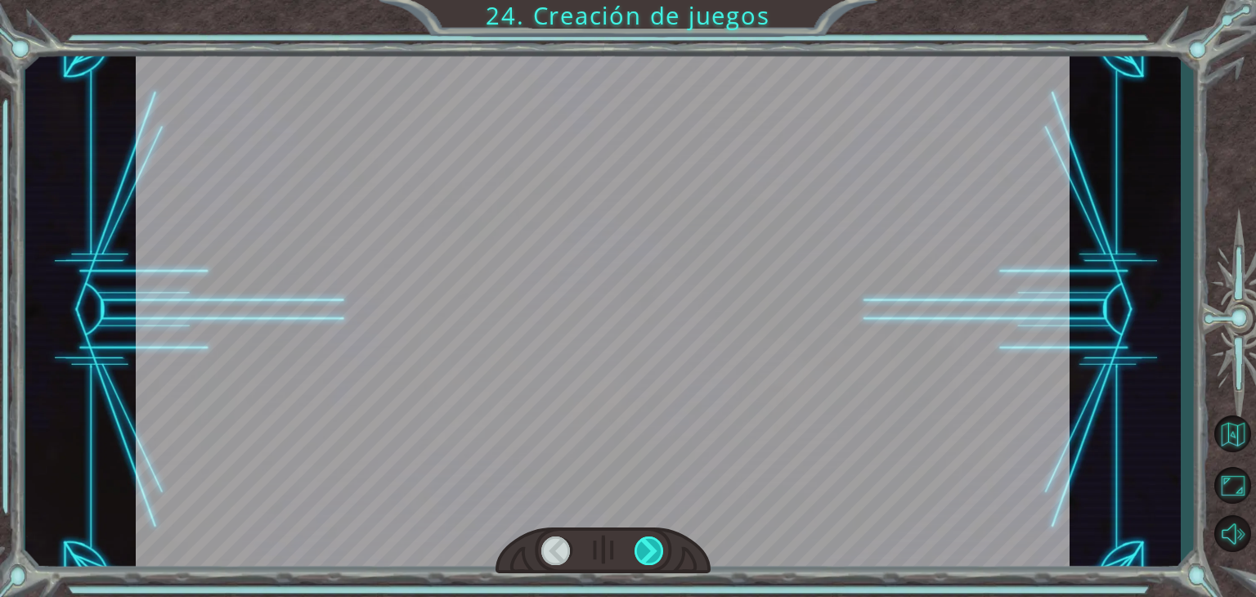
click at [654, 537] on div at bounding box center [649, 551] width 29 height 29
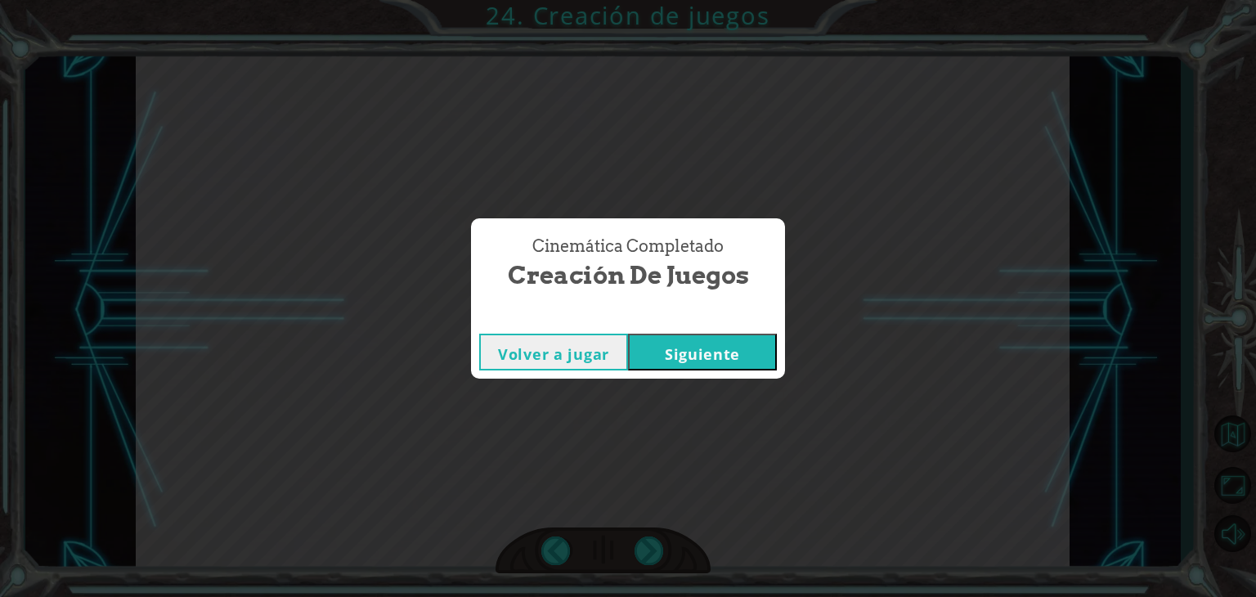
click at [723, 358] on button "Siguiente" at bounding box center [702, 352] width 149 height 37
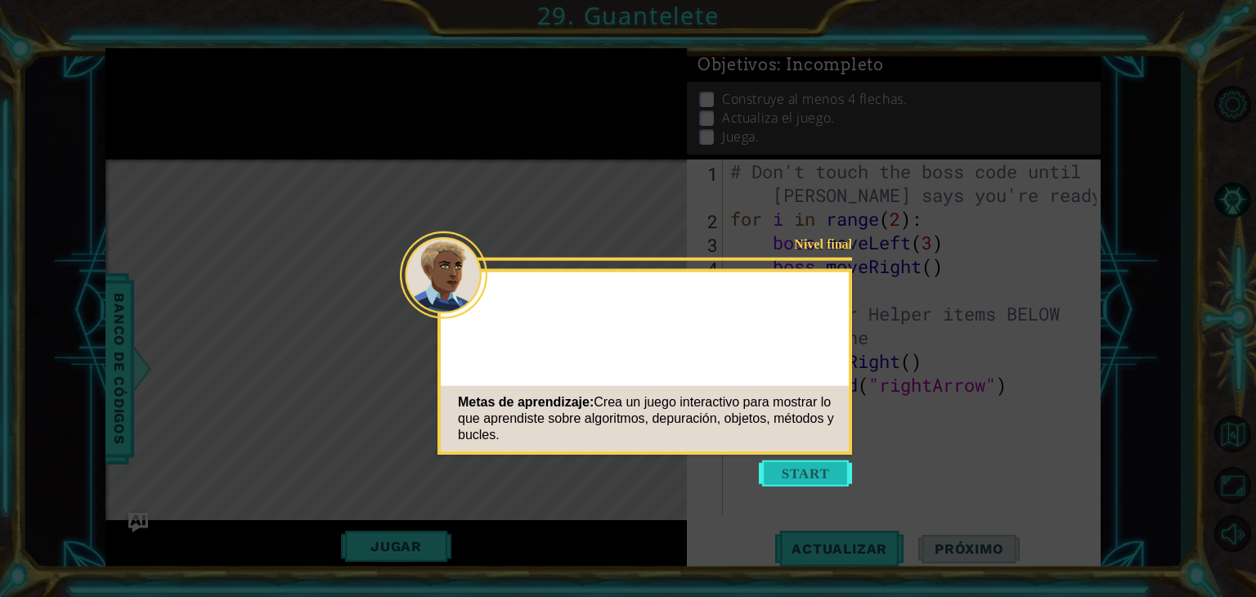
click at [811, 473] on button "Start" at bounding box center [805, 474] width 93 height 26
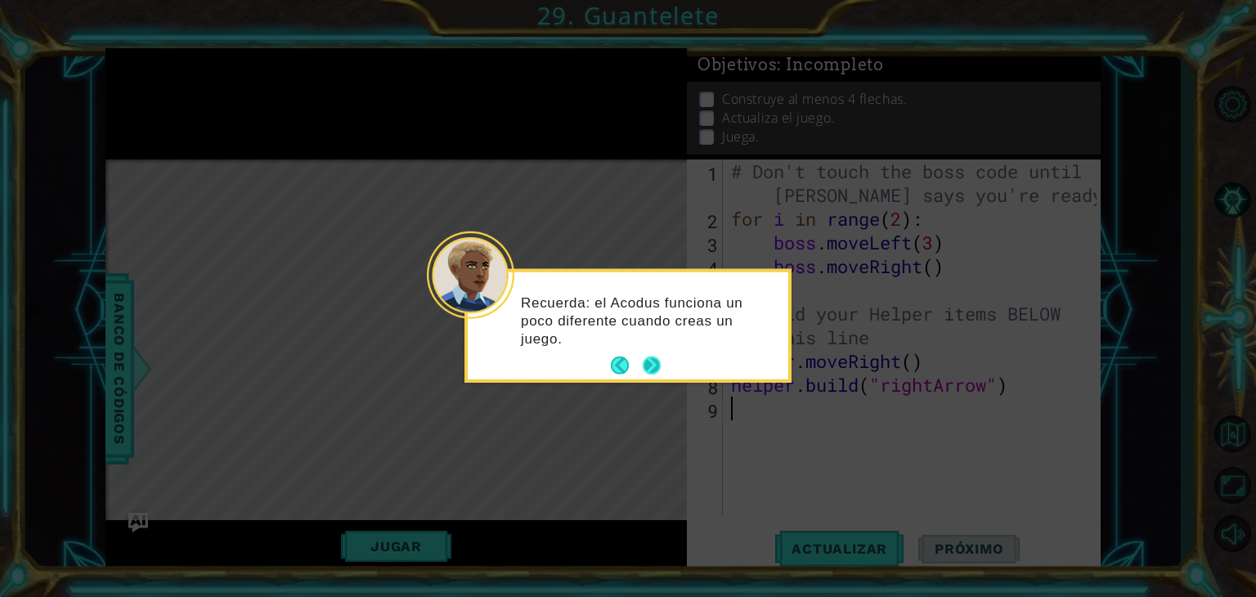
click at [656, 371] on button "Next" at bounding box center [652, 366] width 18 height 18
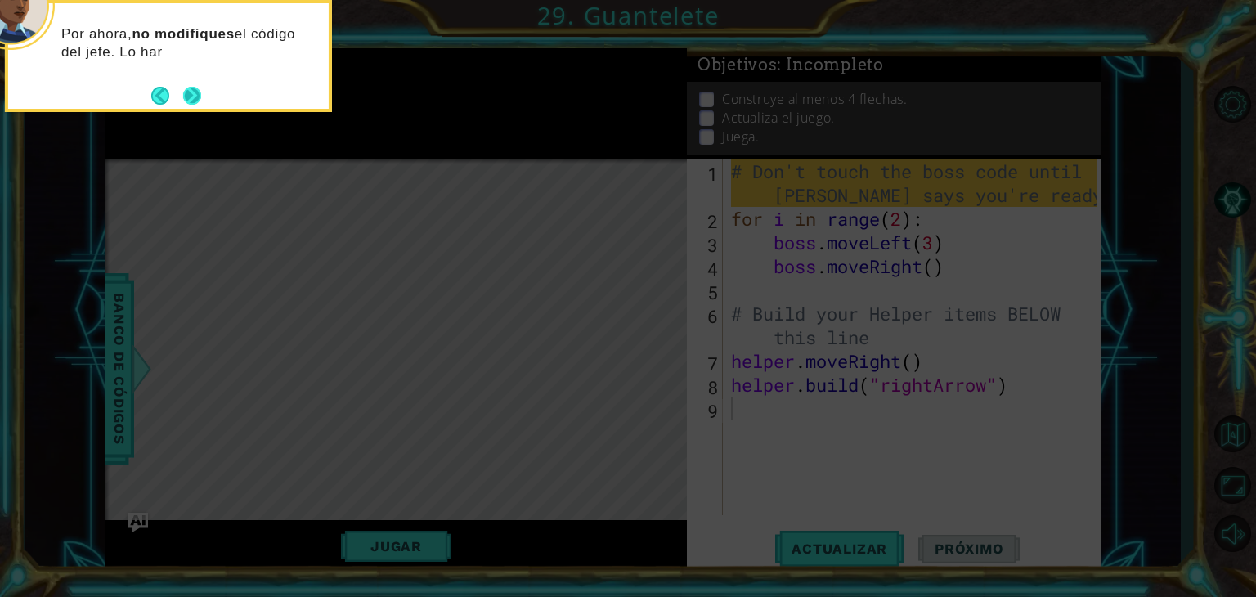
click at [183, 97] on button "Next" at bounding box center [192, 96] width 18 height 18
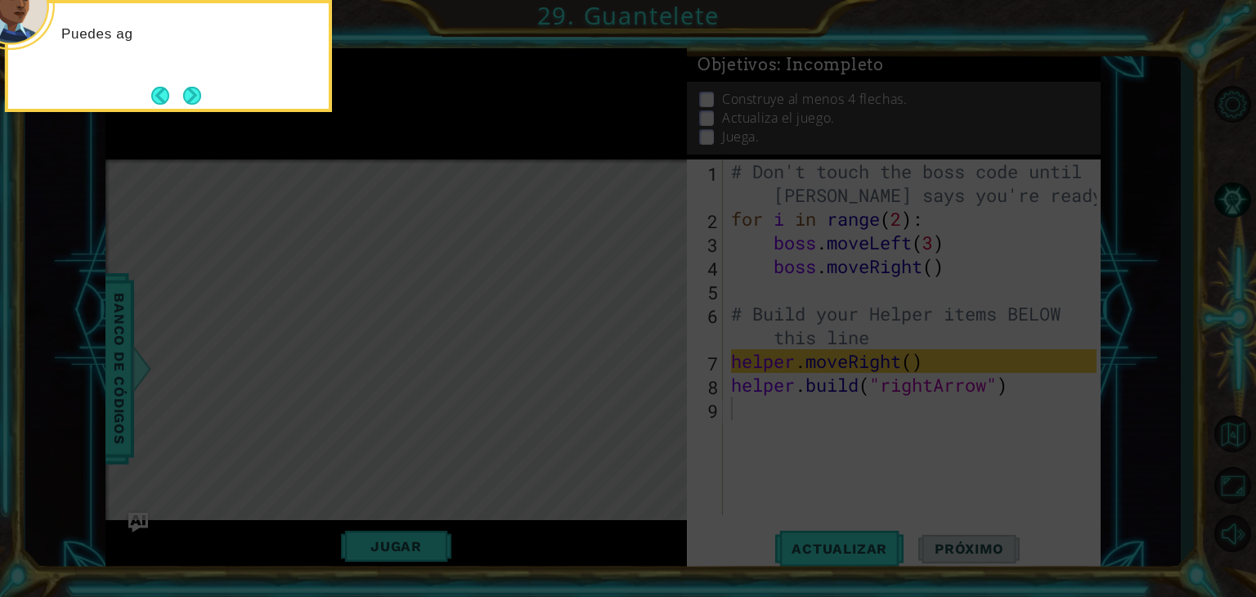
click at [183, 97] on button "Next" at bounding box center [192, 96] width 18 height 18
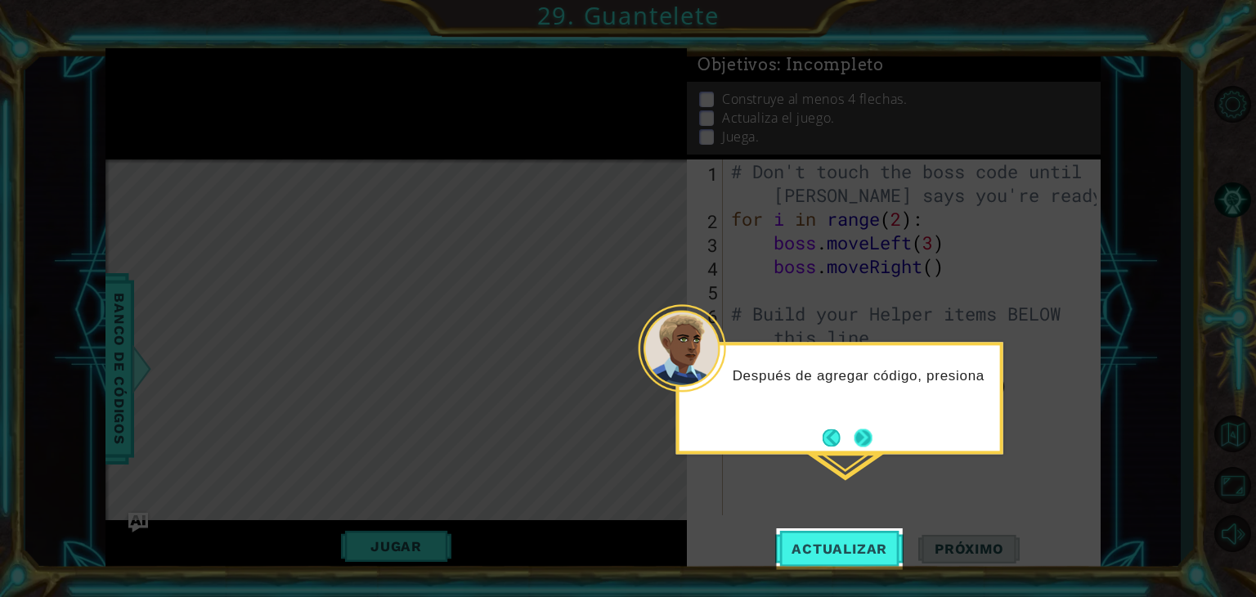
click at [856, 429] on button "Next" at bounding box center [864, 438] width 18 height 18
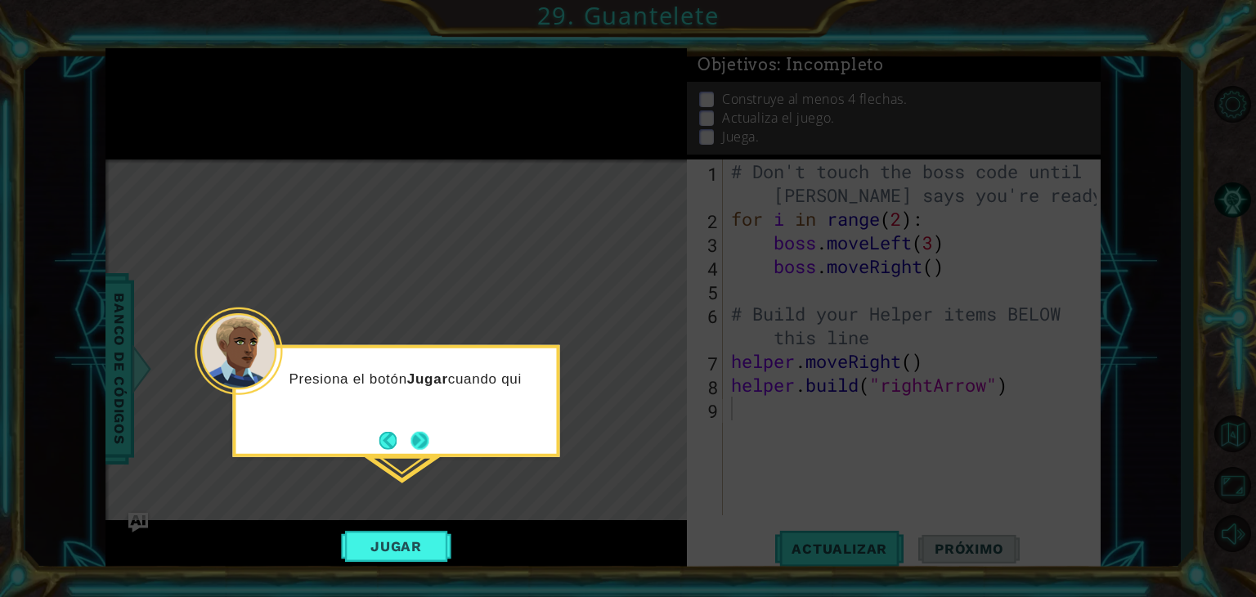
click at [425, 446] on button "Next" at bounding box center [420, 440] width 18 height 18
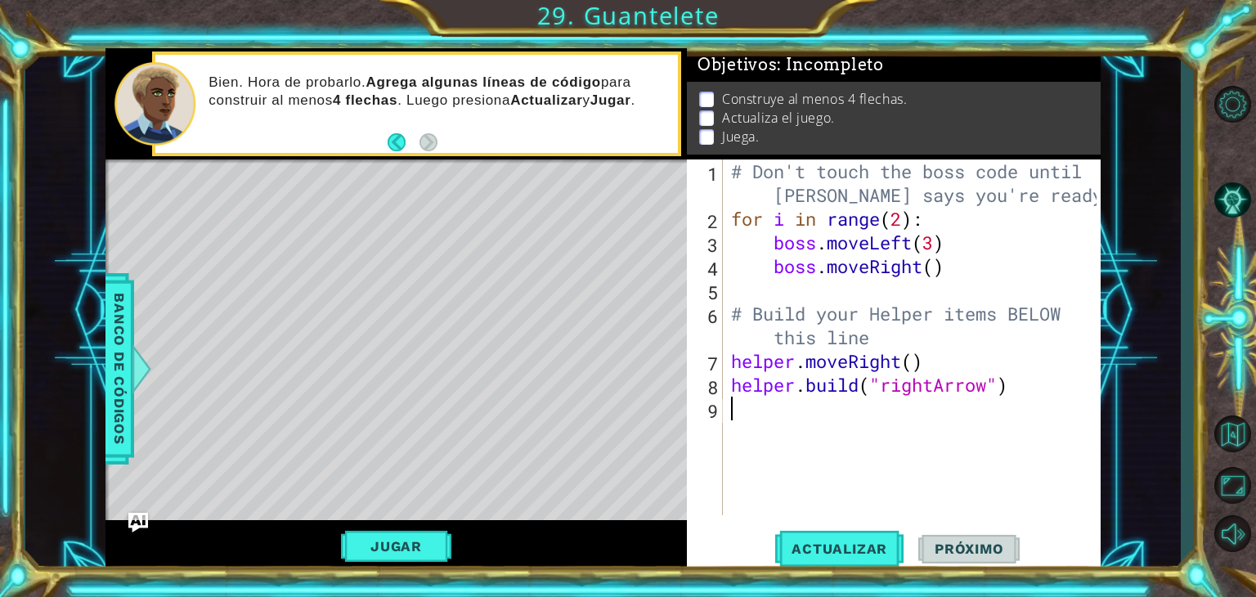
click at [901, 215] on div "# Don't touch the boss code until [PERSON_NAME] says you're ready! for i in ran…" at bounding box center [916, 373] width 377 height 427
click at [937, 243] on div "# Don't touch the boss code until [PERSON_NAME] says you're ready! for i in ran…" at bounding box center [916, 373] width 377 height 427
type textarea "boss.moveRight(3)"
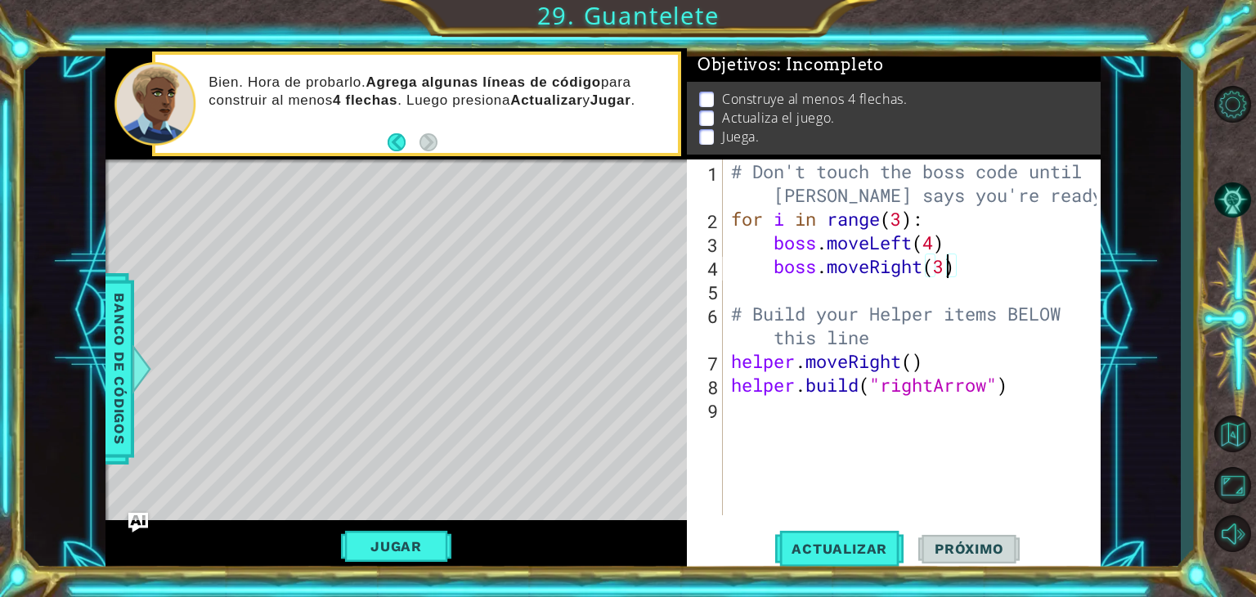
scroll to position [0, 0]
type textarea "# Build your Helper items BELOW this line"
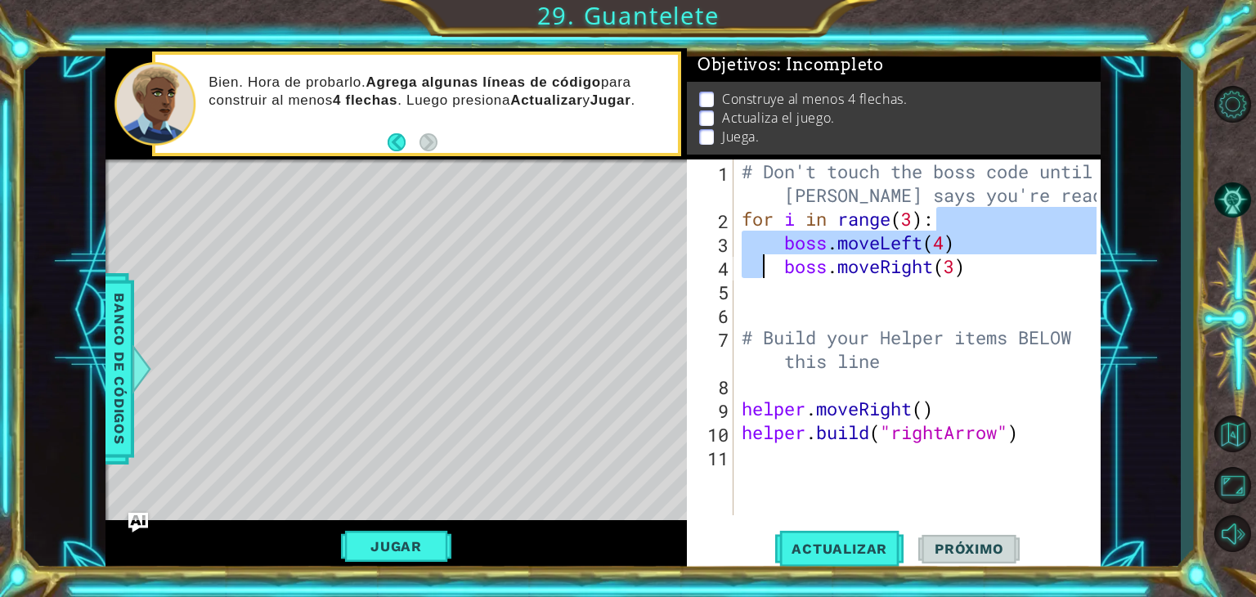
drag, startPoint x: 985, startPoint y: 223, endPoint x: 766, endPoint y: 273, distance: 224.0
click at [766, 273] on div "# Don't touch the boss code until [PERSON_NAME] says you're ready! for i in ran…" at bounding box center [922, 373] width 367 height 427
type textarea "boss.moveLeft(4) boss.moveRight(3)"
click at [782, 287] on div "# Don't touch the boss code until [PERSON_NAME] says you're ready! for i in ran…" at bounding box center [922, 373] width 367 height 427
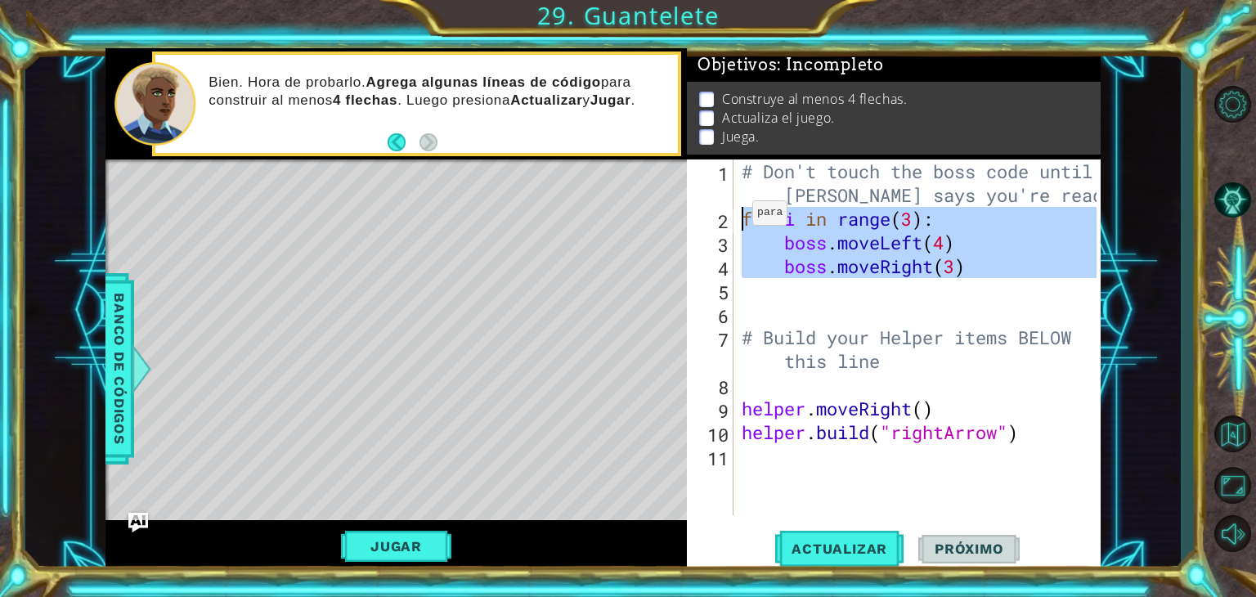
drag, startPoint x: 779, startPoint y: 280, endPoint x: 738, endPoint y: 217, distance: 75.1
click at [739, 217] on div "# Don't touch the boss code until [PERSON_NAME] says you're ready! for i in ran…" at bounding box center [922, 373] width 367 height 427
type textarea "for i in range(3): boss.moveLeft(4)"
click at [780, 287] on div "# Don't touch the boss code until [PERSON_NAME] says you're ready! for i in ran…" at bounding box center [918, 338] width 358 height 356
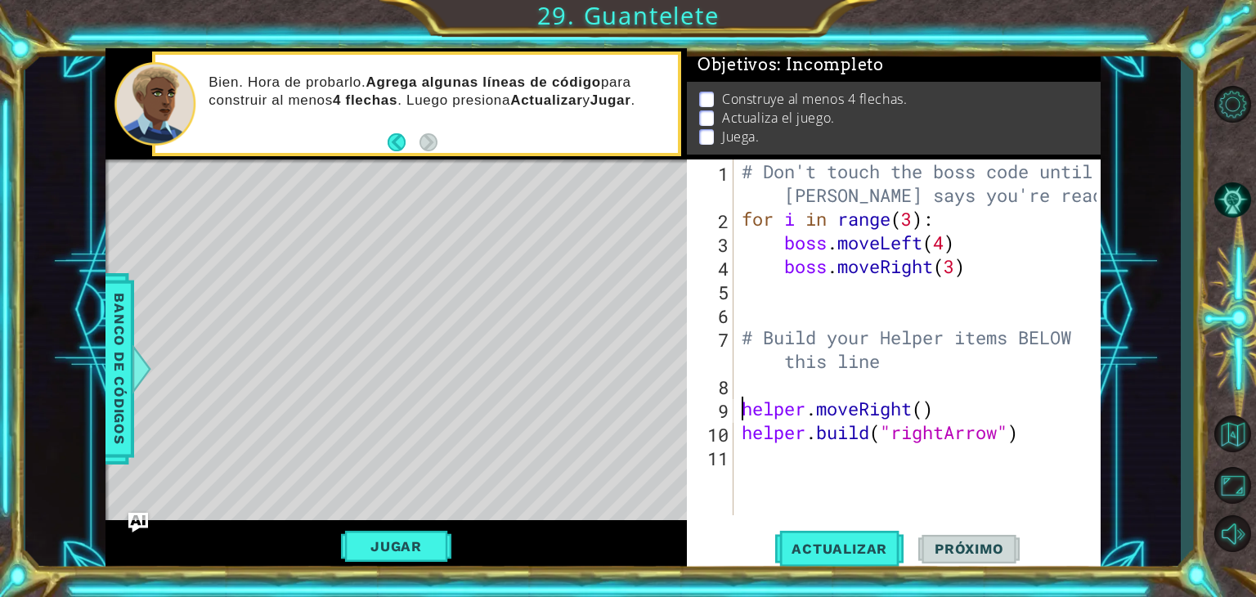
click at [739, 407] on div "# Don't touch the boss code until [PERSON_NAME] says you're ready! for i in ran…" at bounding box center [922, 373] width 367 height 427
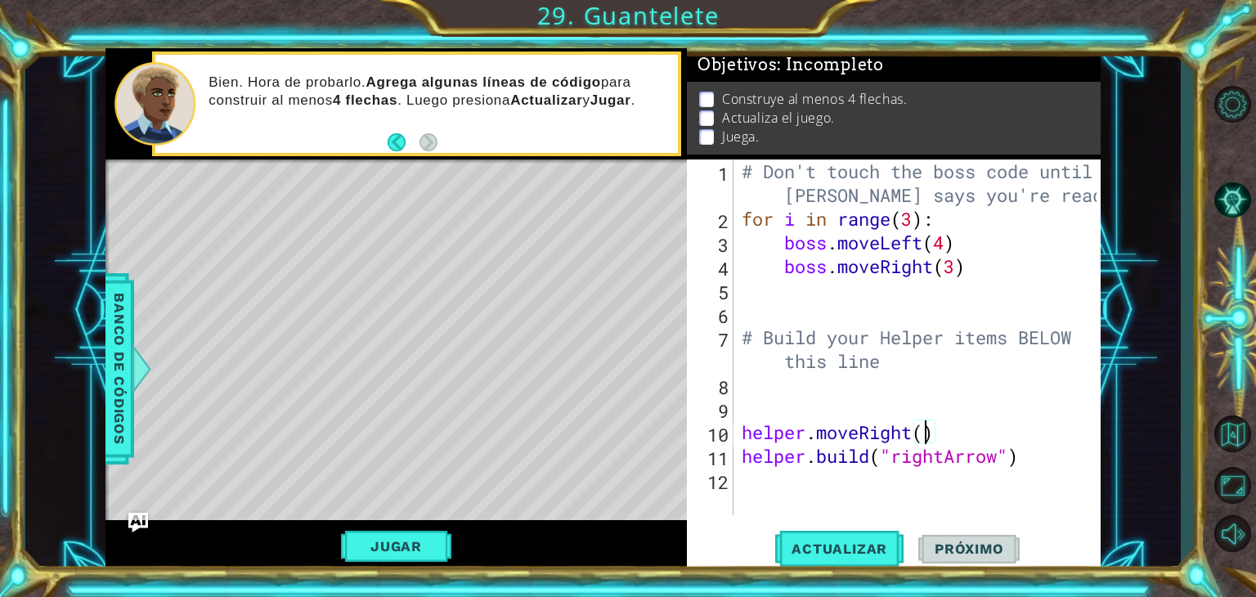
click at [920, 442] on div "# Don't touch the boss code until [PERSON_NAME] says you're ready! for i in ran…" at bounding box center [922, 373] width 367 height 427
click at [1001, 466] on div "# Don't touch the boss code until [PERSON_NAME] says you're ready! for i in ran…" at bounding box center [922, 373] width 367 height 427
type textarea "[DOMAIN_NAME]("rightArrow")"
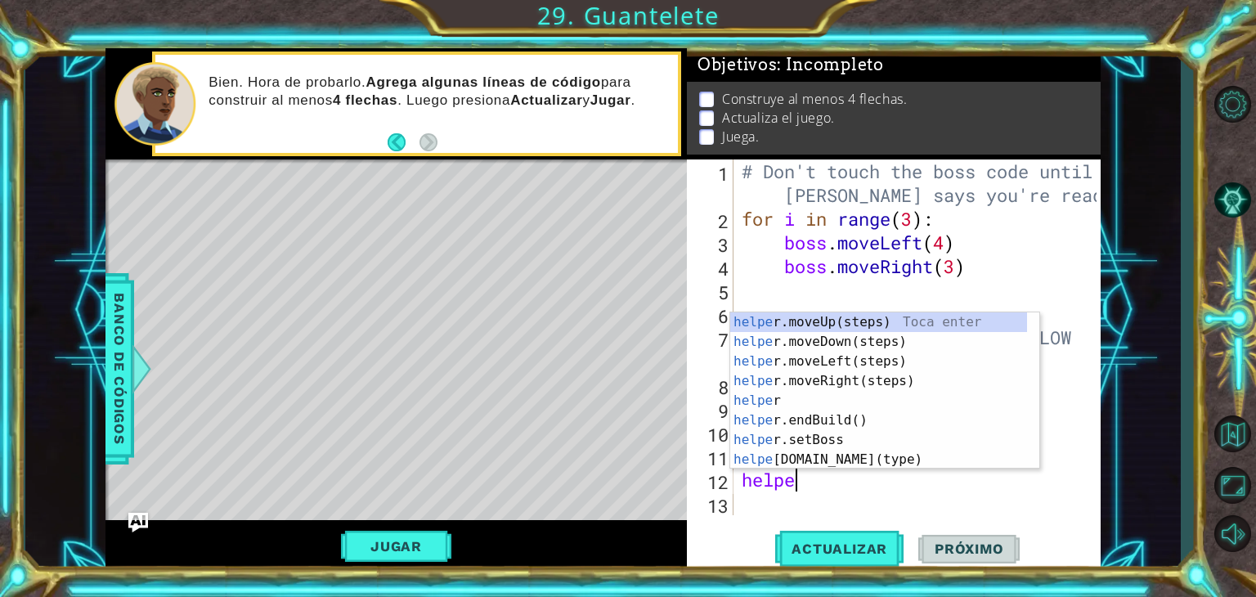
type textarea "helper"
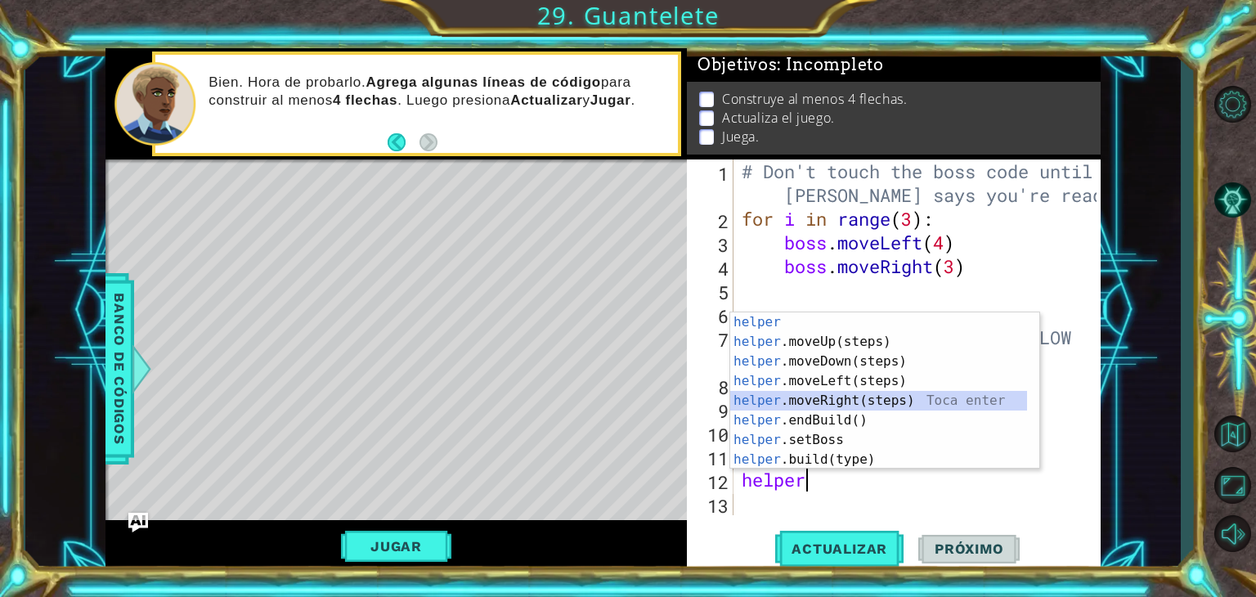
click at [860, 403] on div "helper Toca enter helper .moveUp(steps) Toca enter helper .moveDown(steps) Toca…" at bounding box center [878, 410] width 297 height 196
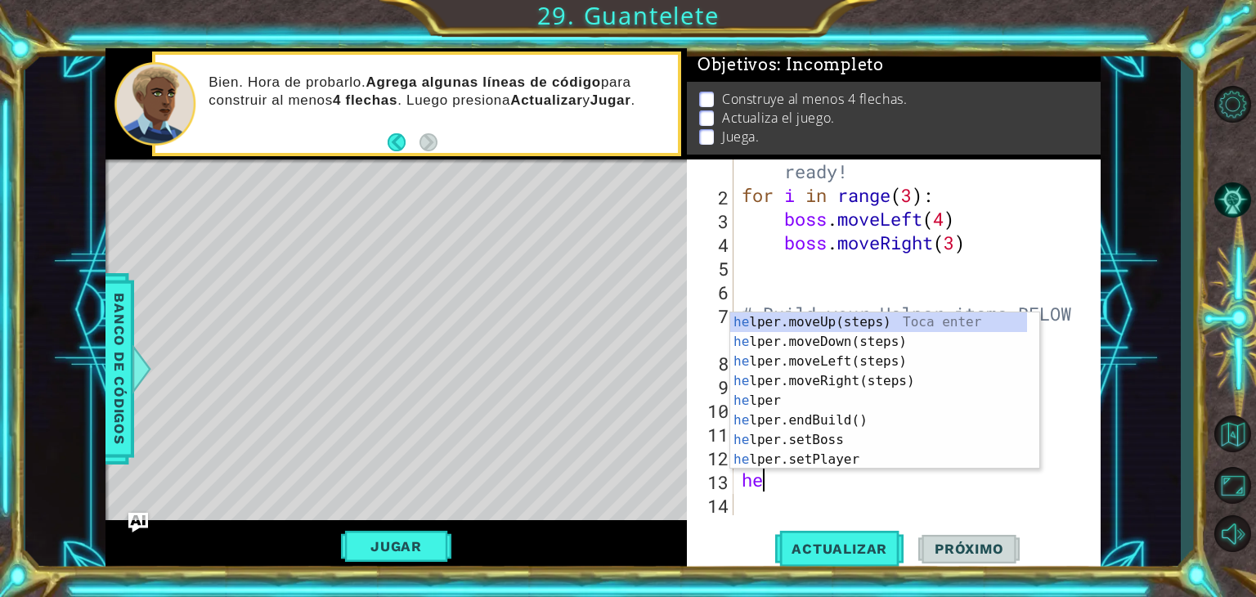
scroll to position [0, 0]
click at [854, 461] on div "hel per.moveUp(steps) Toca enter hel per.moveDown(steps) Toca enter hel per.mov…" at bounding box center [878, 410] width 297 height 196
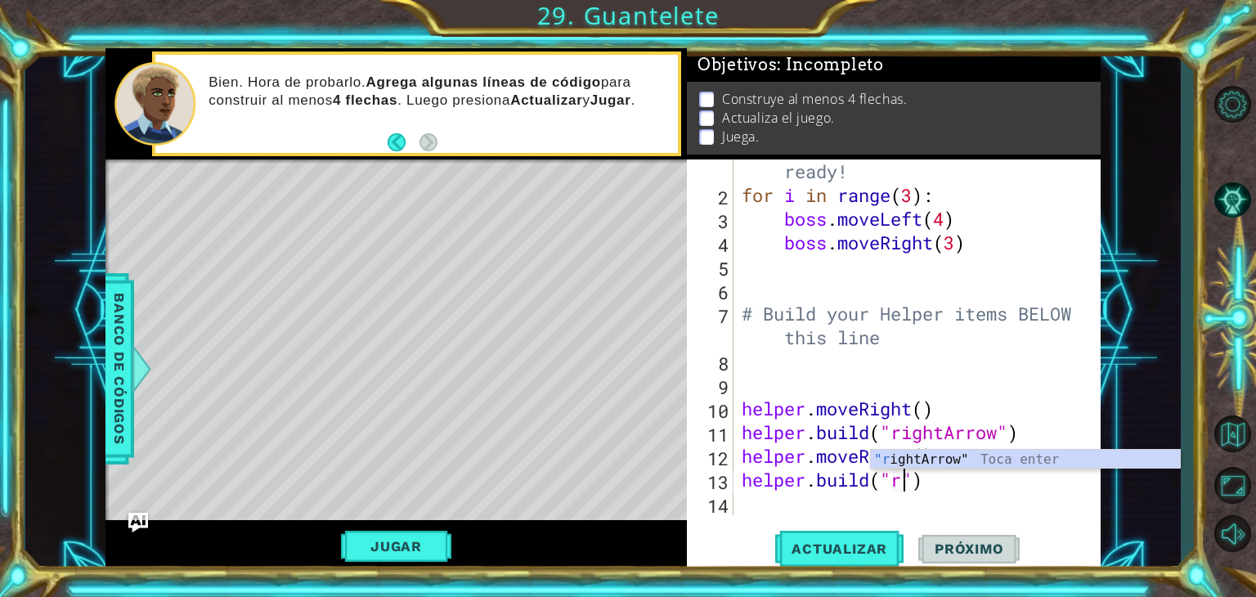
scroll to position [0, 7]
type textarea "[DOMAIN_NAME]("rightArrow")"
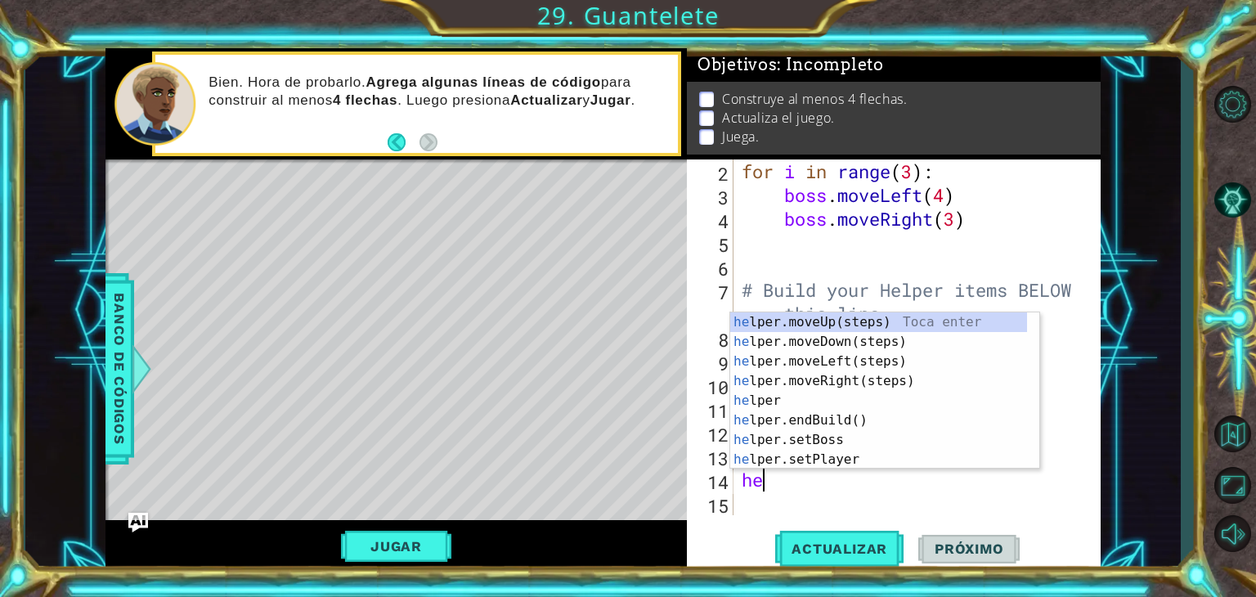
scroll to position [71, 0]
type textarea "hel"
click at [836, 371] on div "hel per.moveUp(steps) Toca enter hel per.moveDown(steps) Toca enter hel per.mov…" at bounding box center [878, 410] width 297 height 196
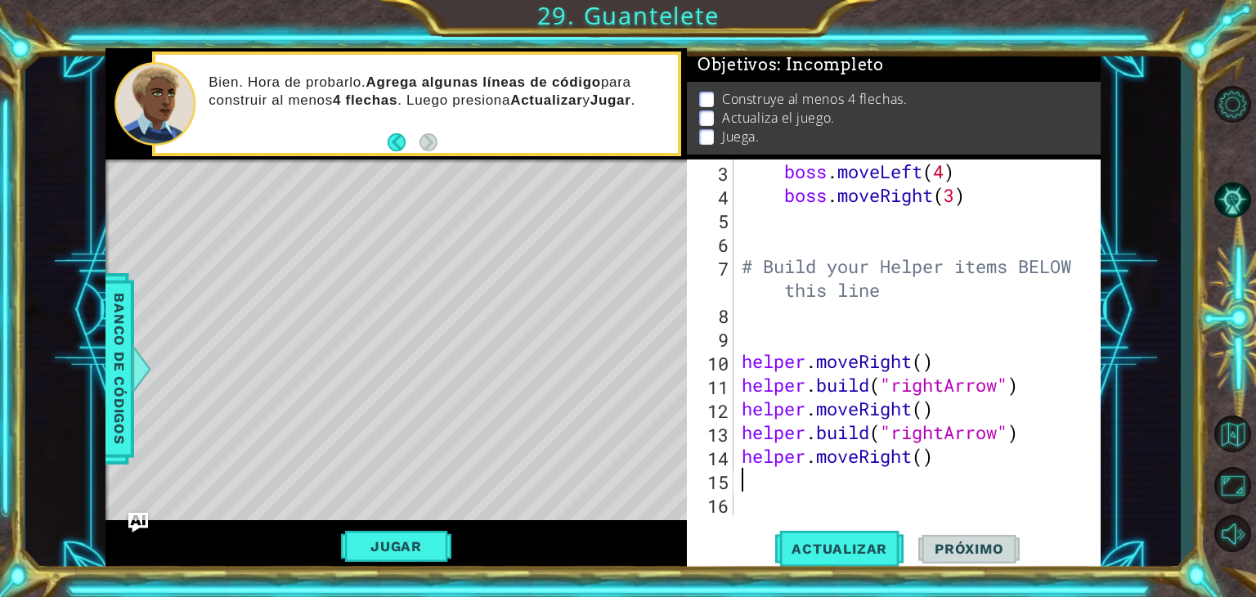
scroll to position [95, 0]
click at [836, 371] on div "boss . moveLeft ( 4 ) boss . moveRight ( 3 ) # Build your Helper items BELOW th…" at bounding box center [916, 361] width 354 height 403
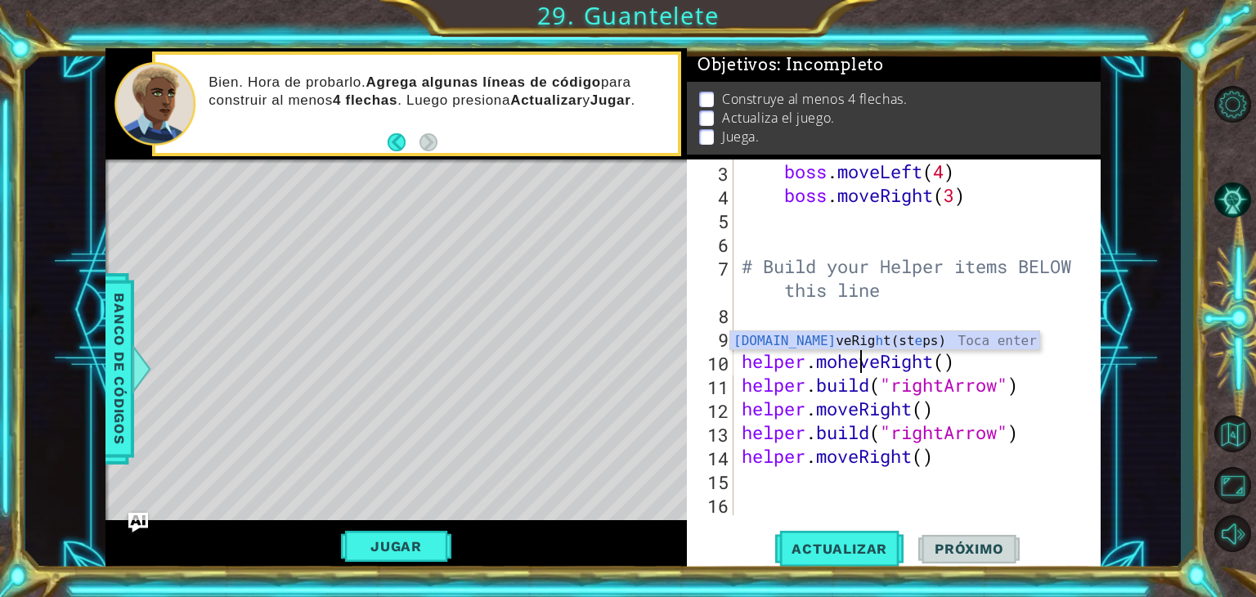
scroll to position [0, 0]
type textarea "helper.moveRight()"
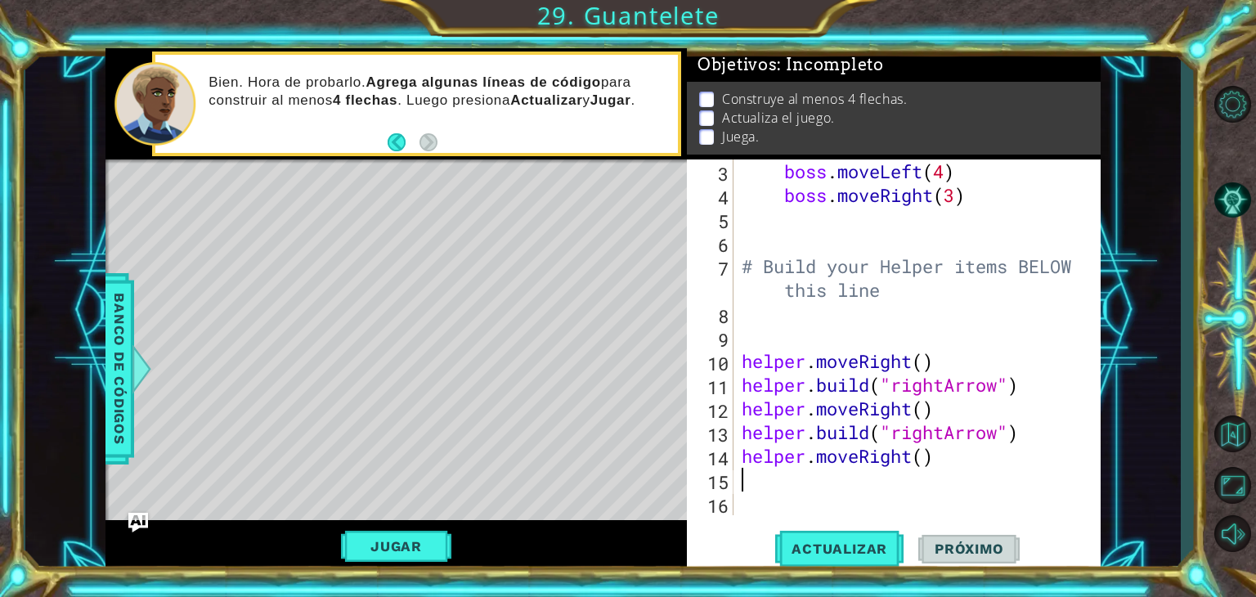
click at [763, 485] on div "boss . moveLeft ( 4 ) boss . moveRight ( 3 ) # Build your Helper items BELOW th…" at bounding box center [916, 361] width 354 height 403
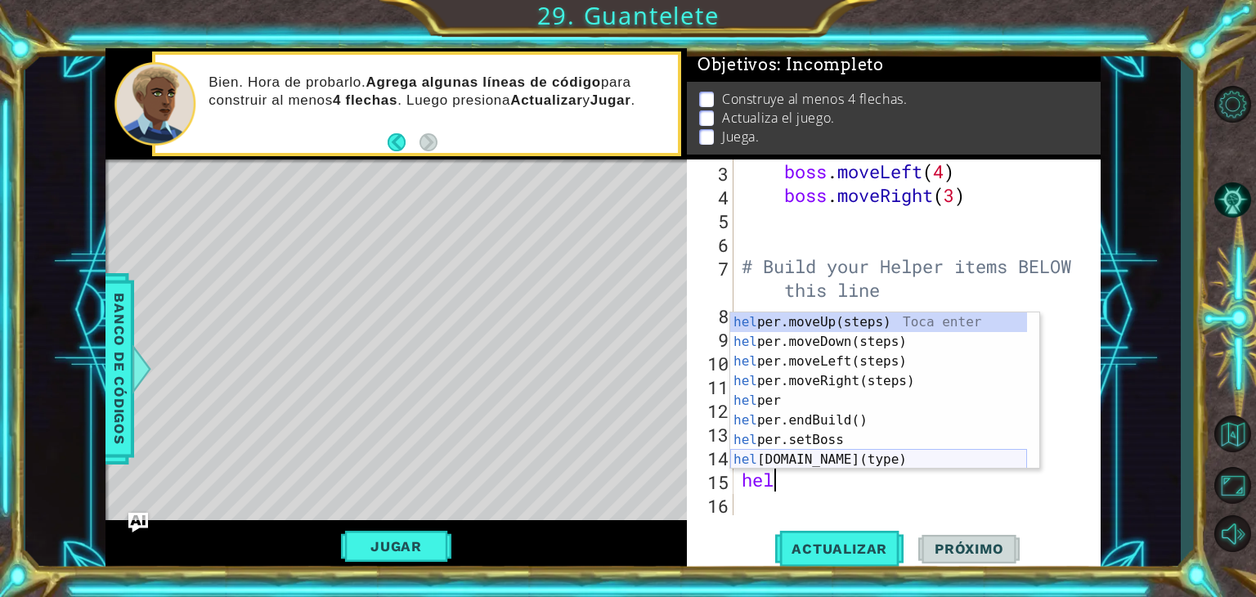
click at [824, 461] on div "hel per.moveUp(steps) Toca enter hel per.moveDown(steps) Toca enter hel per.mov…" at bounding box center [878, 410] width 297 height 196
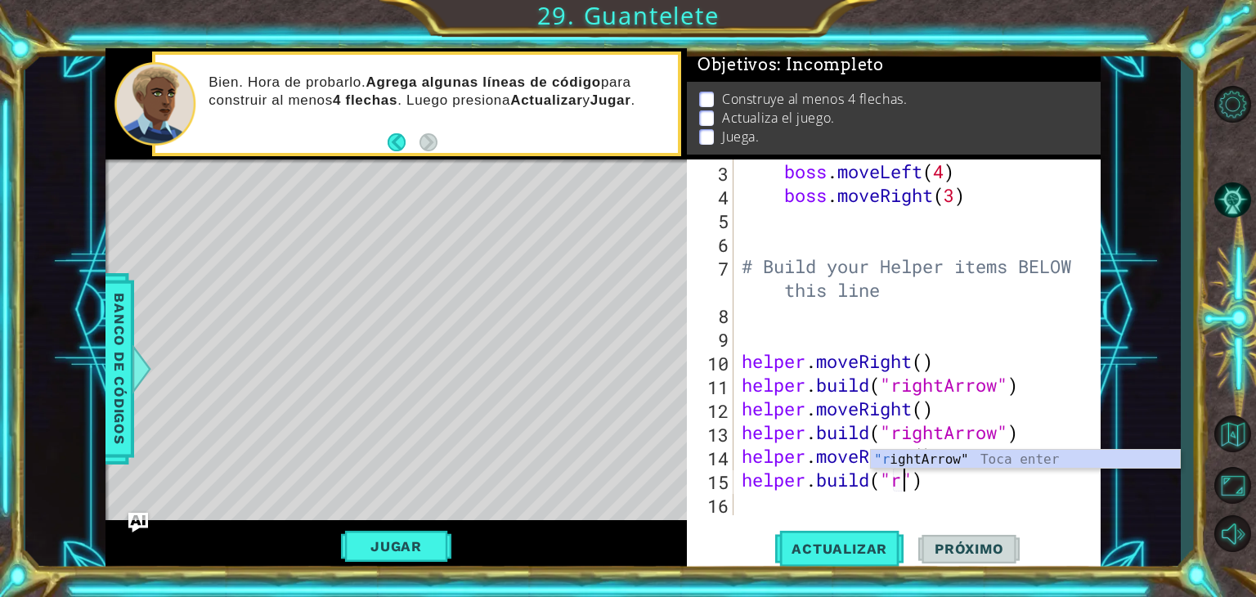
scroll to position [0, 7]
type textarea "[DOMAIN_NAME]("rightArrow")"
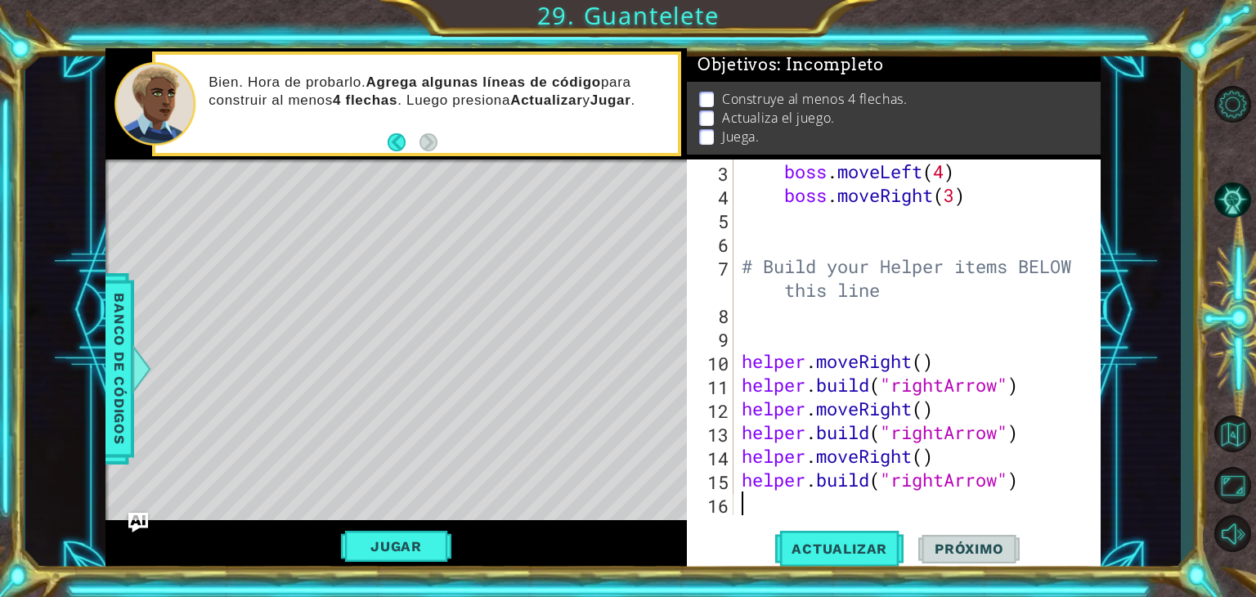
scroll to position [118, 0]
type textarea "he"
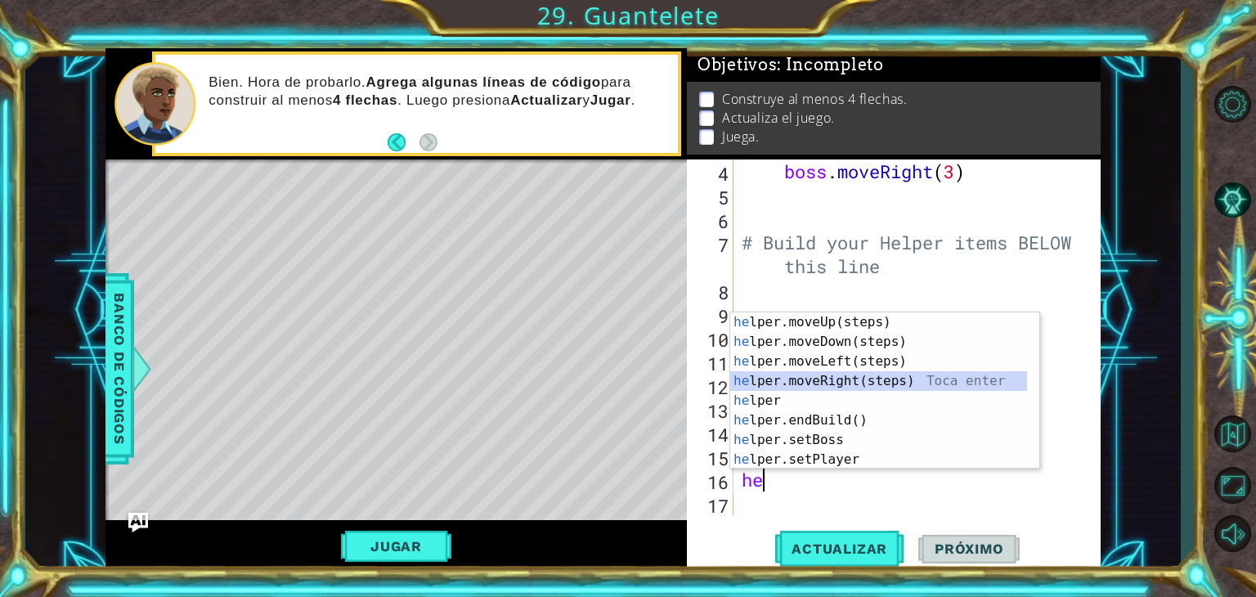
click at [846, 375] on div "he lper.moveUp(steps) Toca enter he lper.moveDown(steps) Toca enter he lper.mov…" at bounding box center [878, 410] width 297 height 196
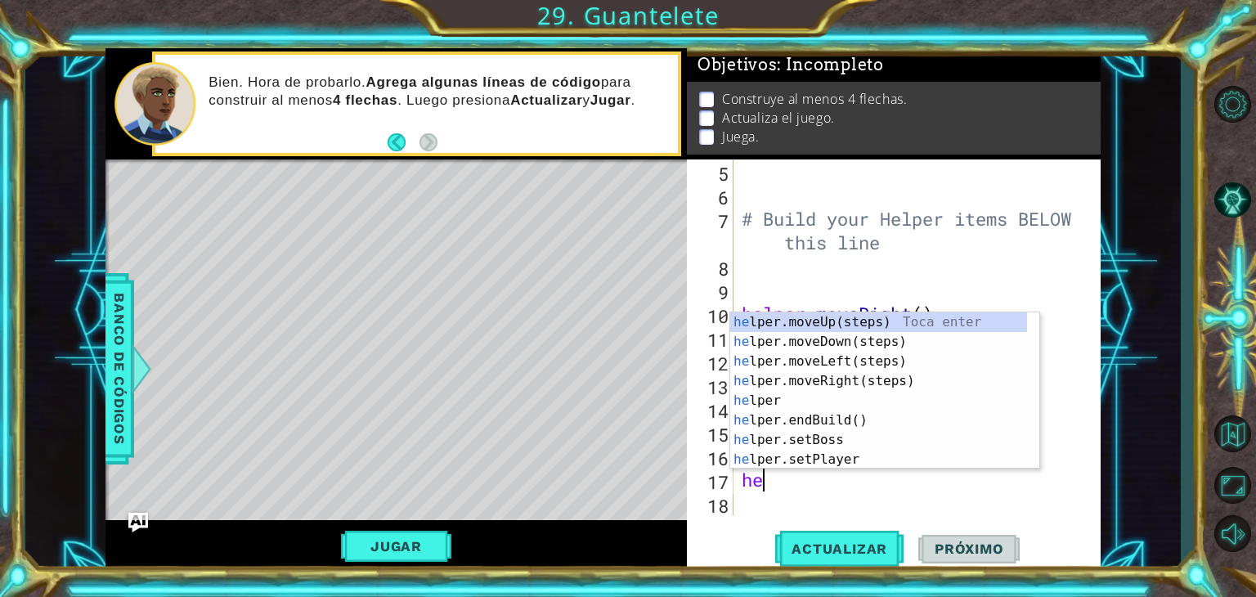
scroll to position [0, 0]
click at [870, 462] on div "hel per.moveUp(steps) Toca enter hel per.moveDown(steps) Toca enter hel per.mov…" at bounding box center [878, 410] width 297 height 196
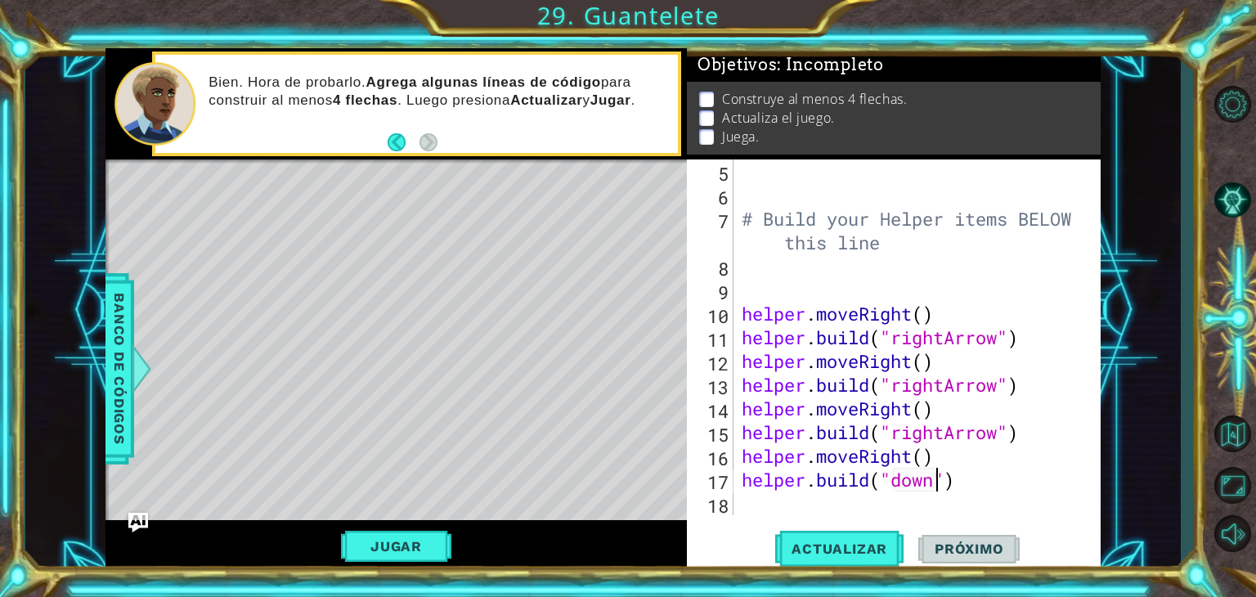
scroll to position [0, 9]
type textarea "[DOMAIN_NAME]("downArrow")"
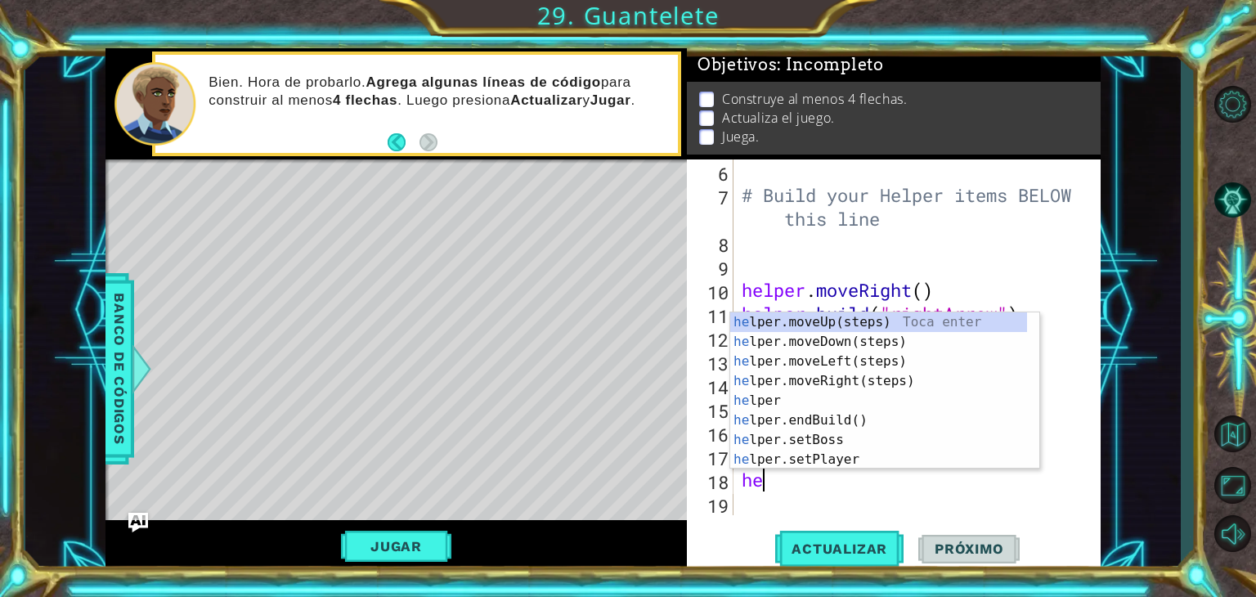
type textarea "hel"
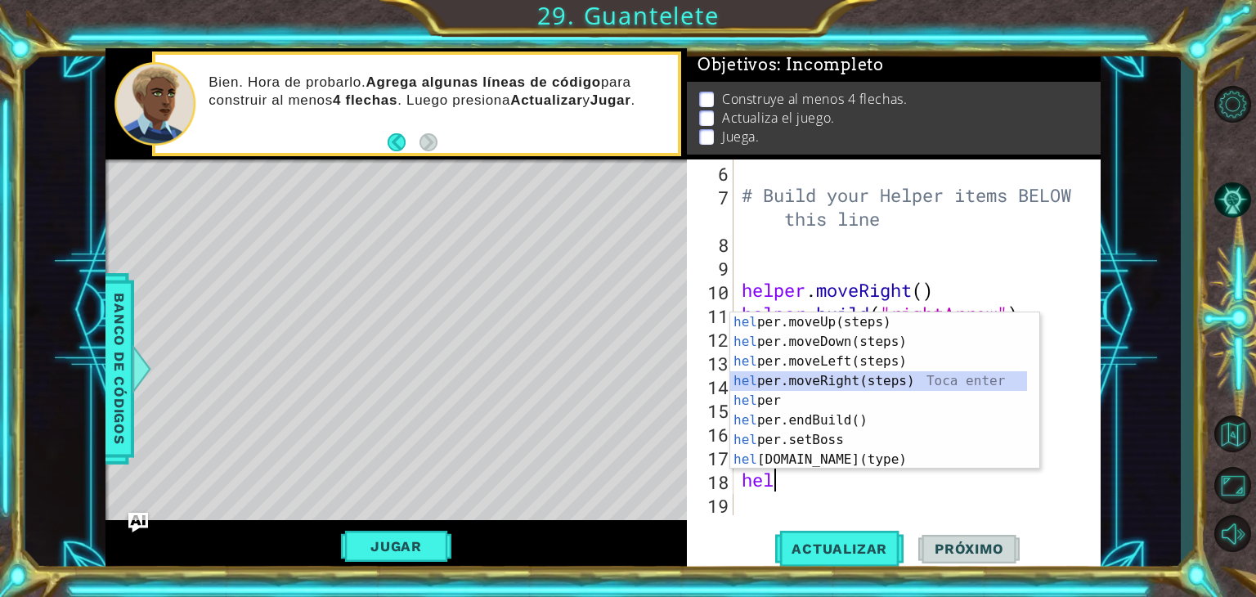
click at [896, 382] on div "hel per.moveUp(steps) Toca enter hel per.moveDown(steps) Toca enter hel per.mov…" at bounding box center [878, 410] width 297 height 196
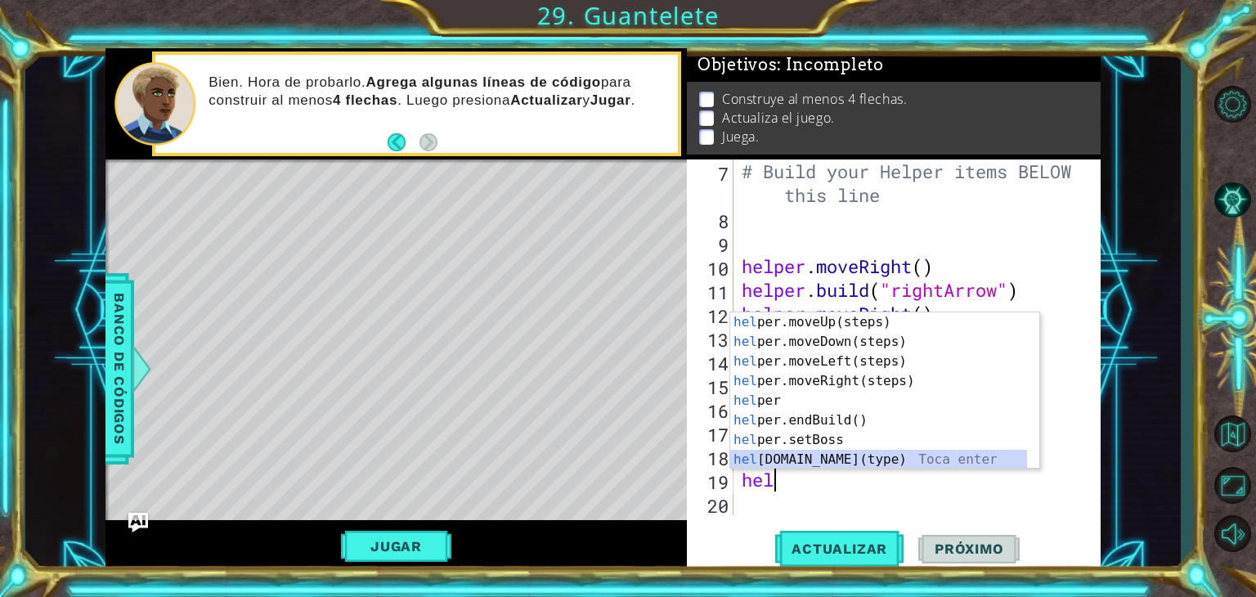
click at [857, 465] on div "hel per.moveUp(steps) Toca enter hel per.moveDown(steps) Toca enter hel per.mov…" at bounding box center [878, 410] width 297 height 196
type textarea "[DOMAIN_NAME]("wall")"
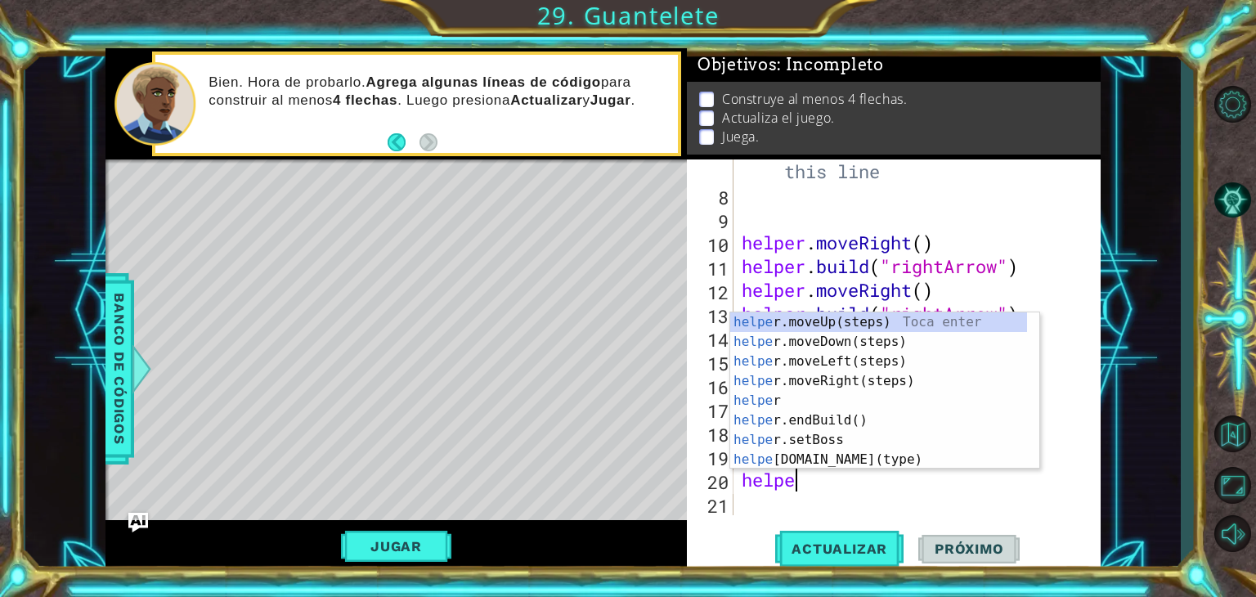
type textarea "helper"
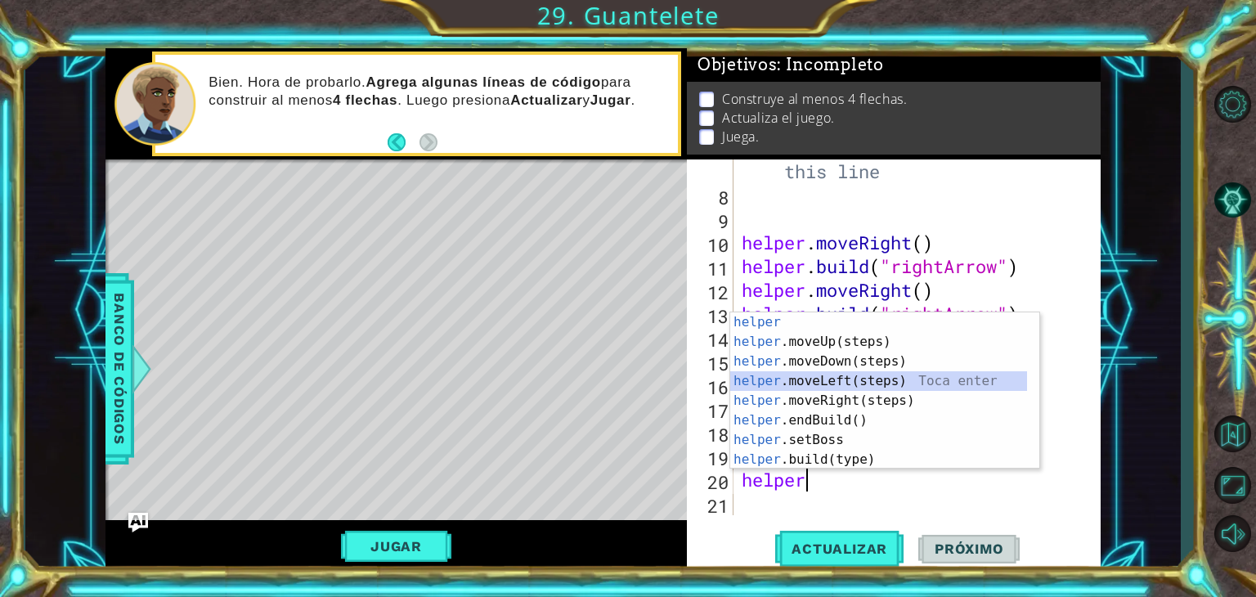
click at [929, 380] on div "helper Toca enter helper .moveUp(steps) Toca enter helper .moveDown(steps) Toca…" at bounding box center [878, 410] width 297 height 196
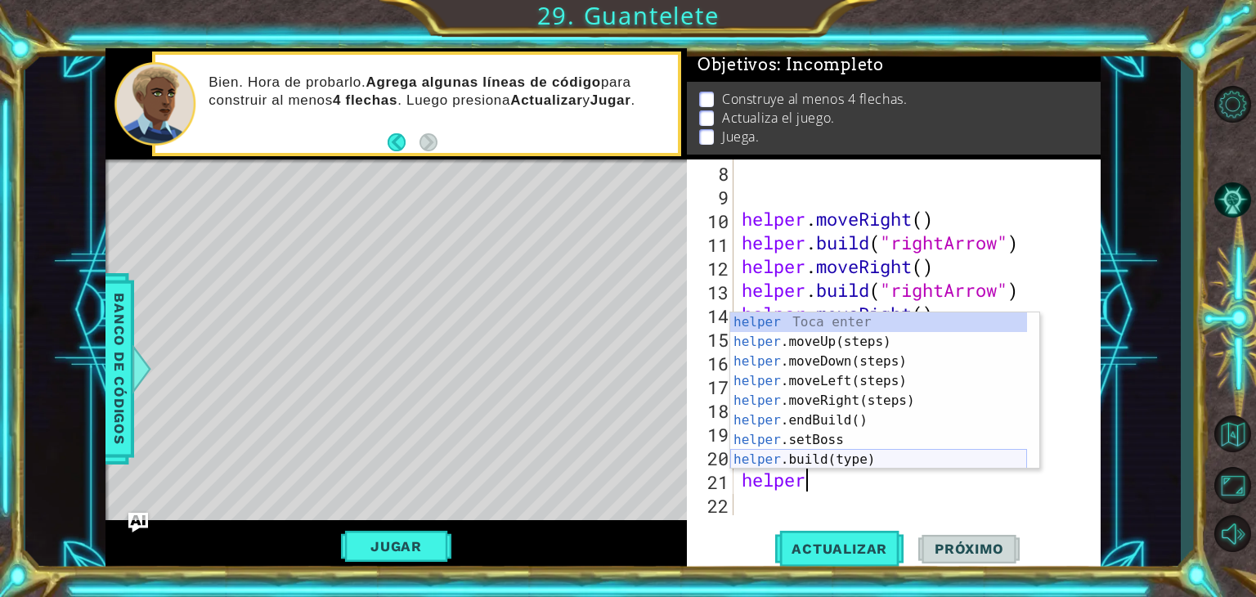
click at [860, 455] on div "helper Toca enter helper .moveUp(steps) Toca enter helper .moveDown(steps) Toca…" at bounding box center [878, 410] width 297 height 196
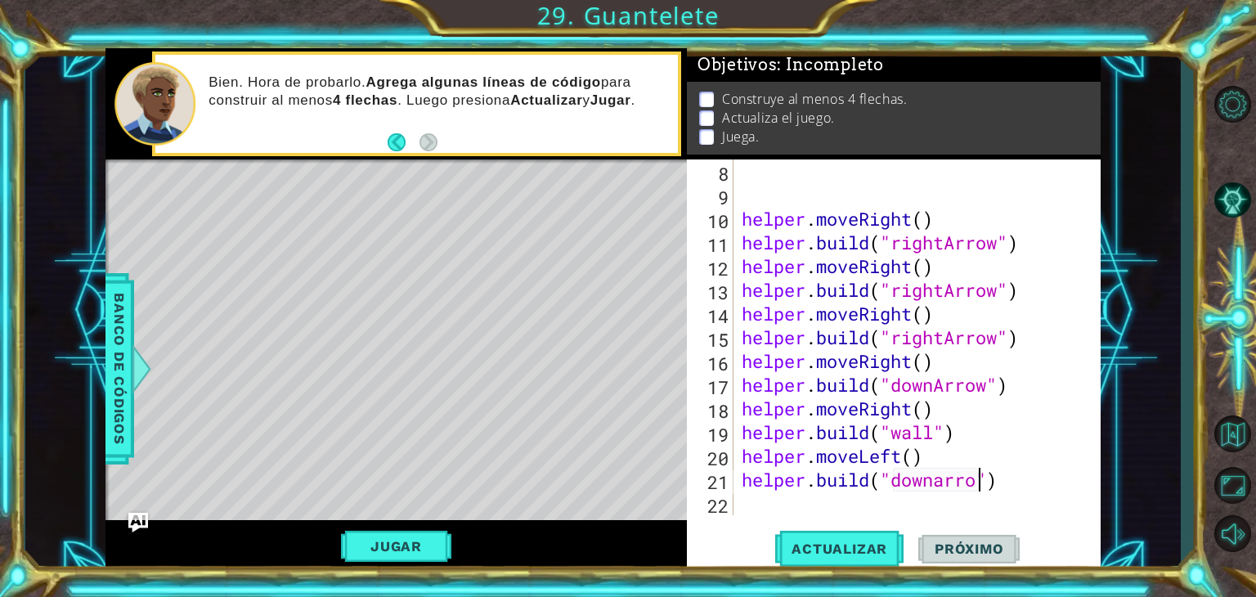
scroll to position [0, 11]
type textarea "[DOMAIN_NAME]("downArrow")"
type textarea "he"
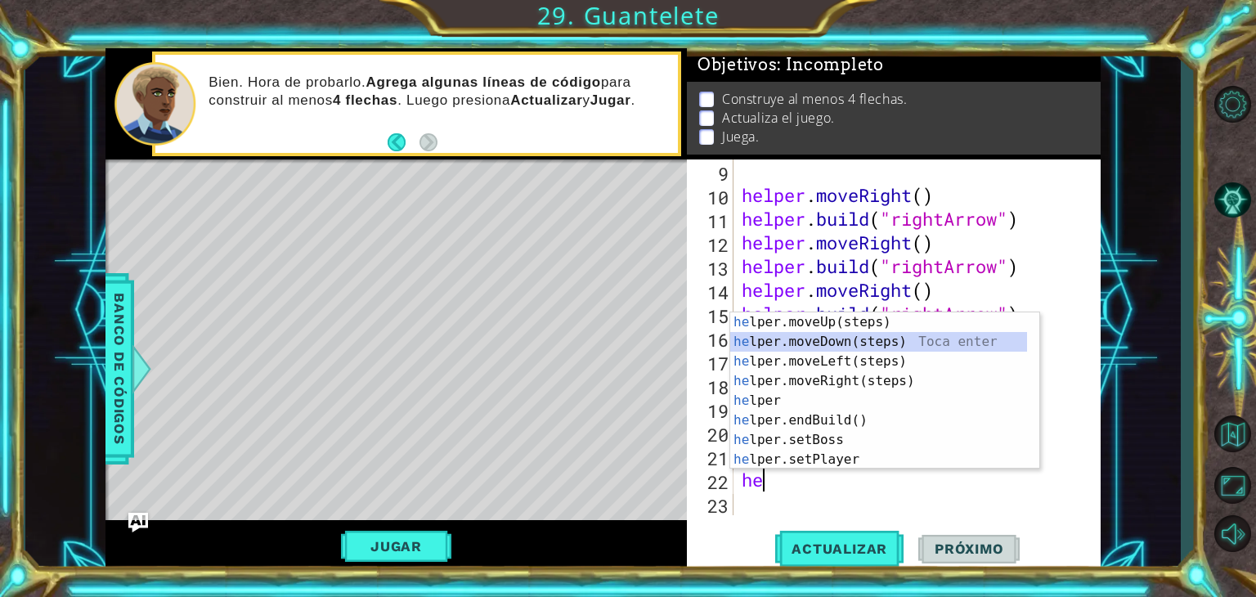
click at [843, 338] on div "he lper.moveUp(steps) Toca enter he lper.moveDown(steps) Toca enter he lper.mov…" at bounding box center [878, 410] width 297 height 196
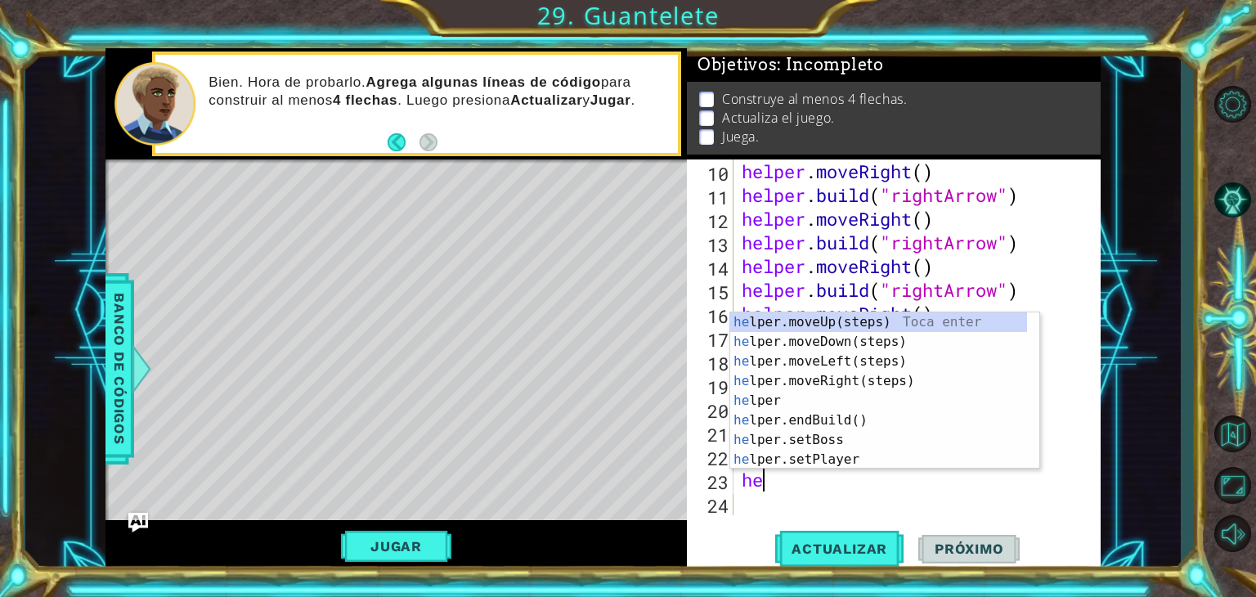
scroll to position [0, 0]
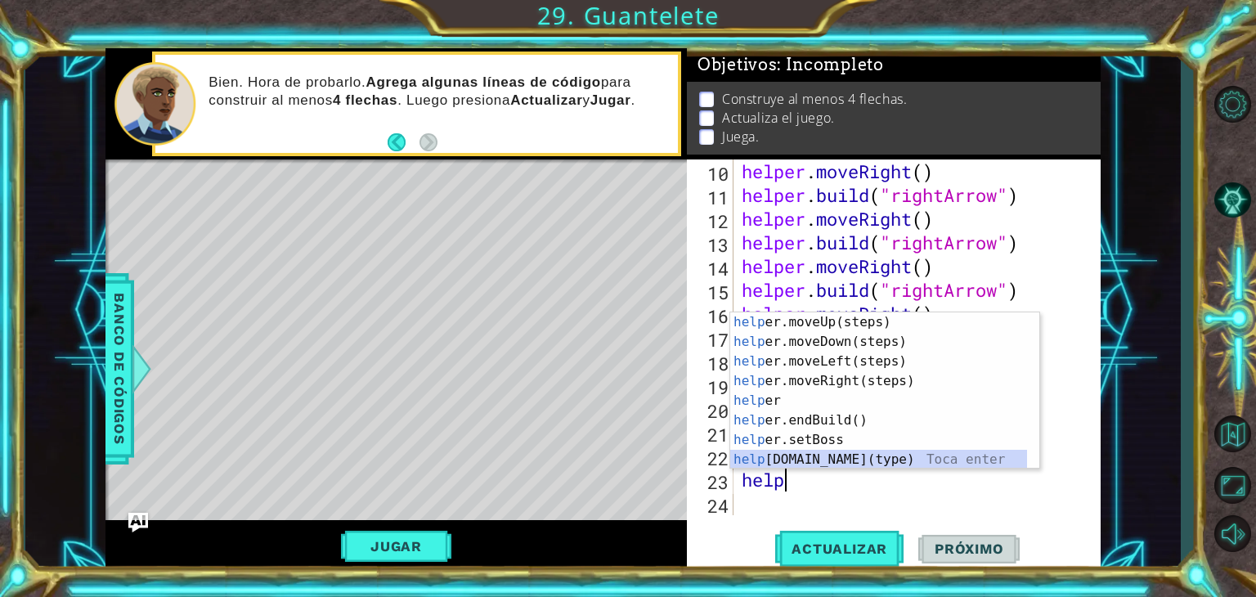
click at [835, 457] on div "help er.moveUp(steps) Toca enter help er.moveDown(steps) Toca enter help er.mov…" at bounding box center [878, 410] width 297 height 196
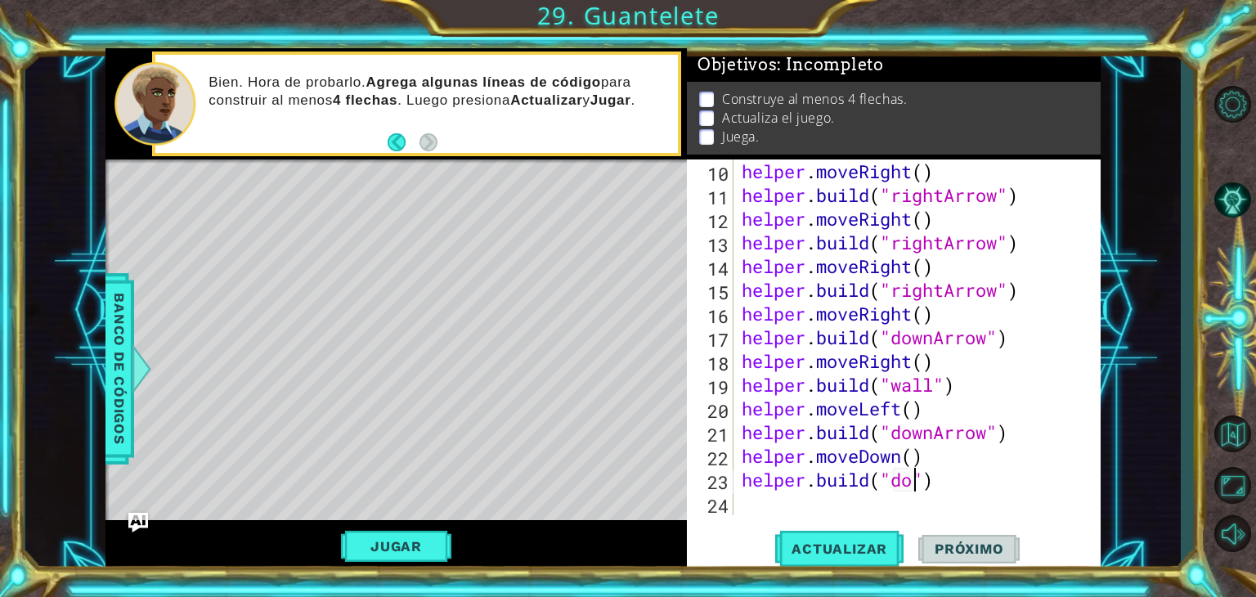
scroll to position [0, 8]
type textarea "[DOMAIN_NAME]("downArrow")"
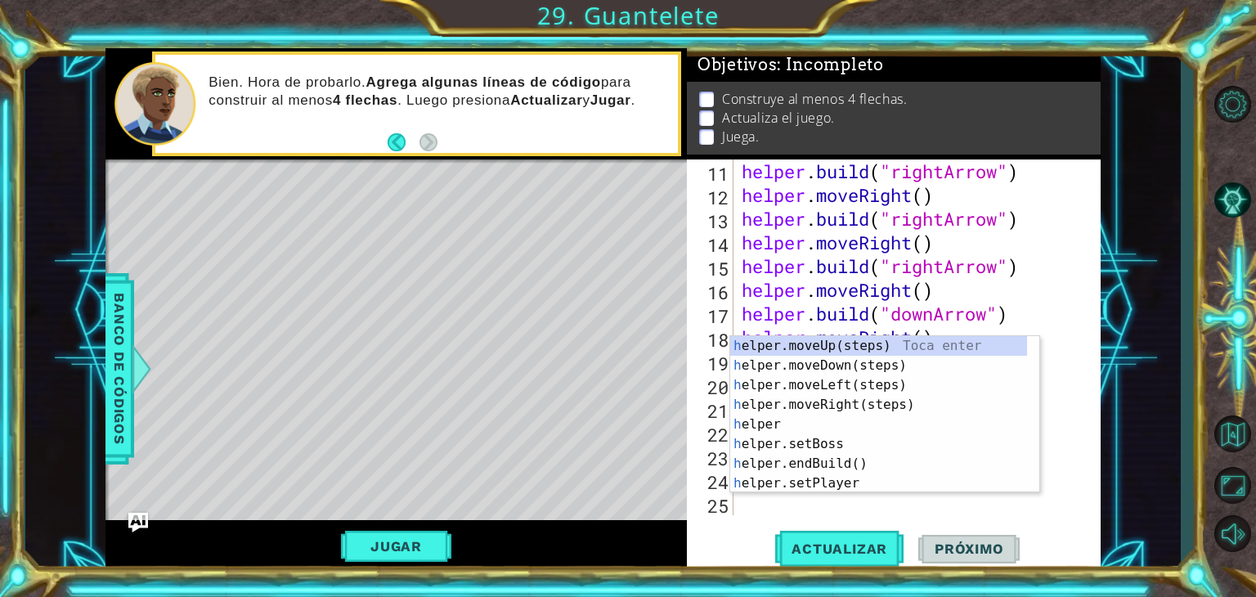
scroll to position [308, 0]
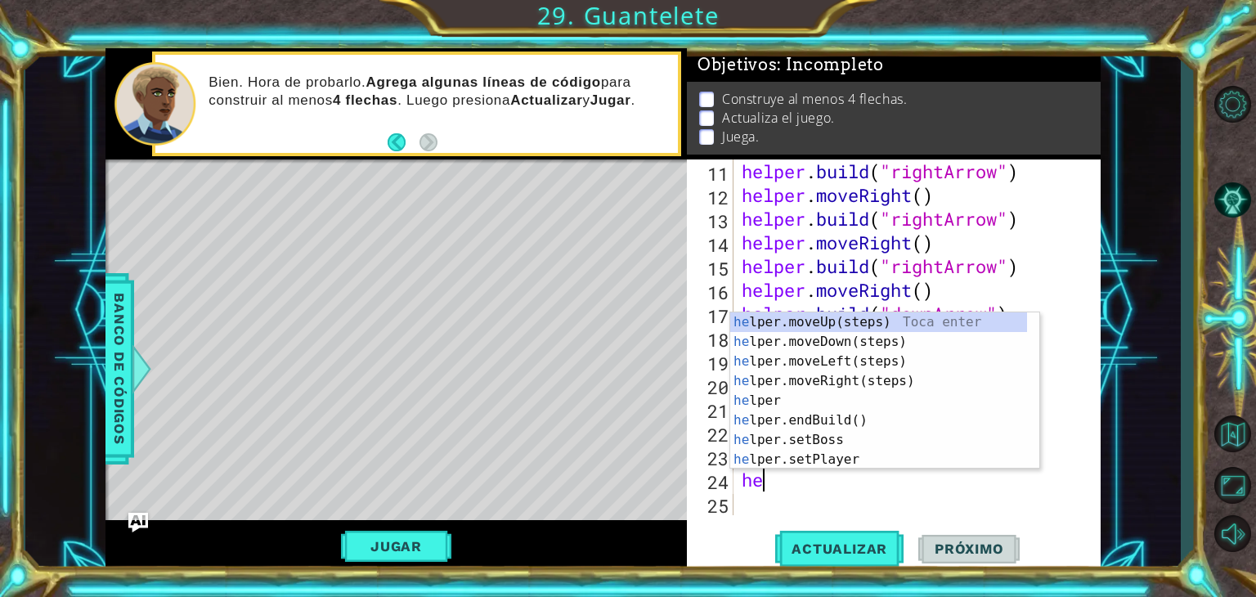
type textarea "hel"
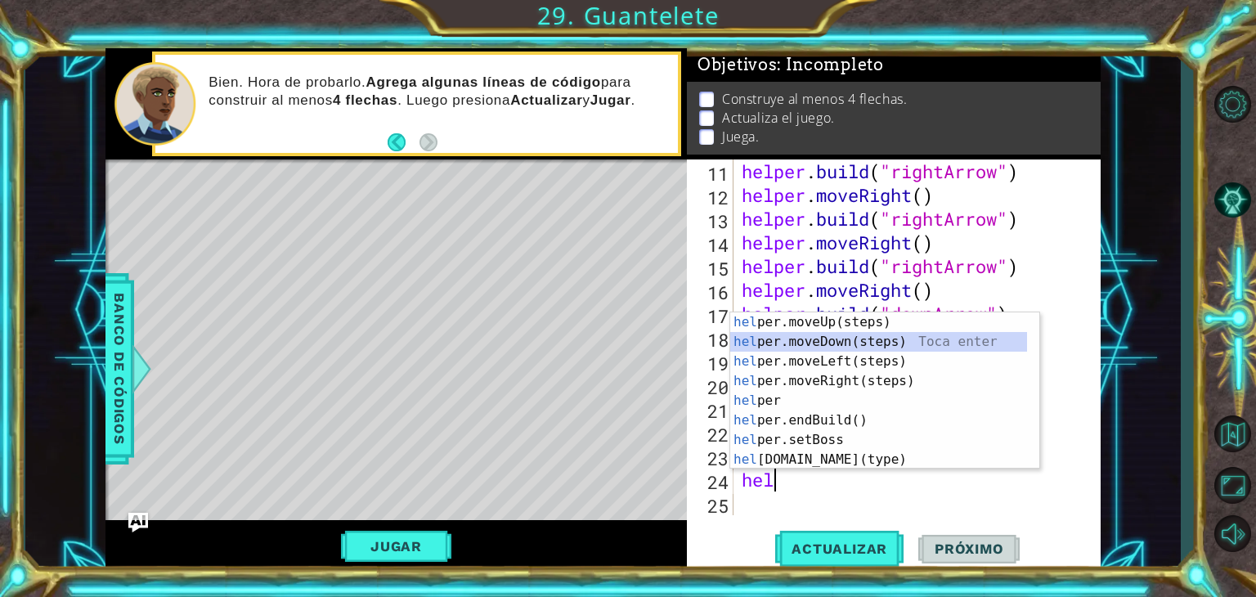
click at [892, 346] on div "hel per.moveUp(steps) Toca enter hel per.moveDown(steps) Toca enter hel per.mov…" at bounding box center [878, 410] width 297 height 196
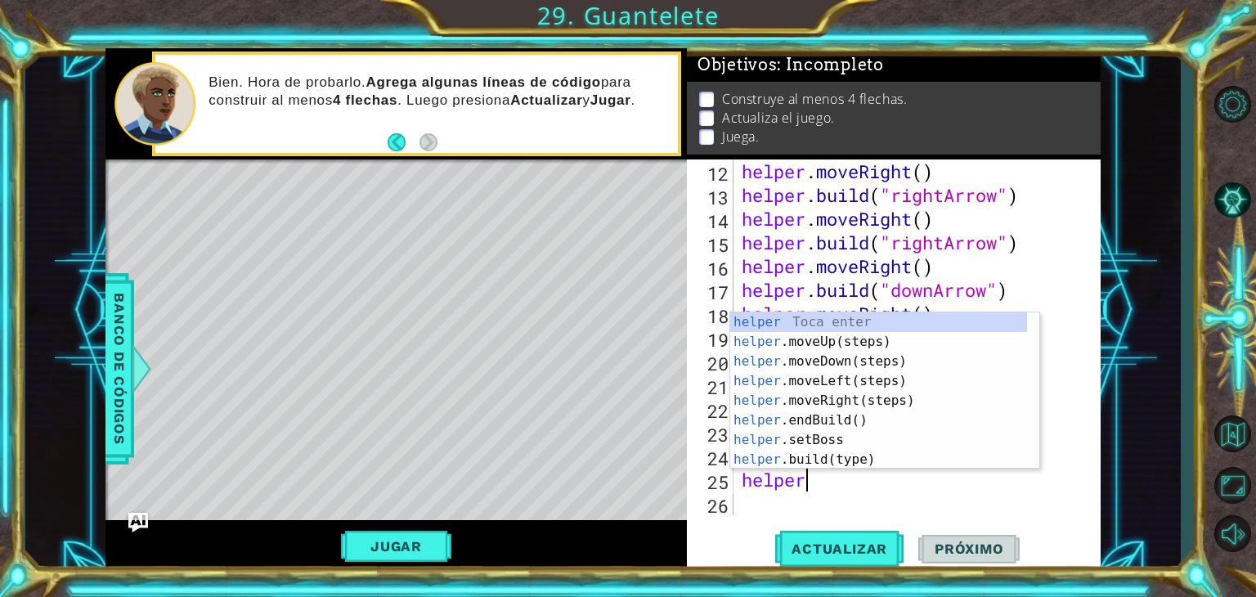
scroll to position [0, 2]
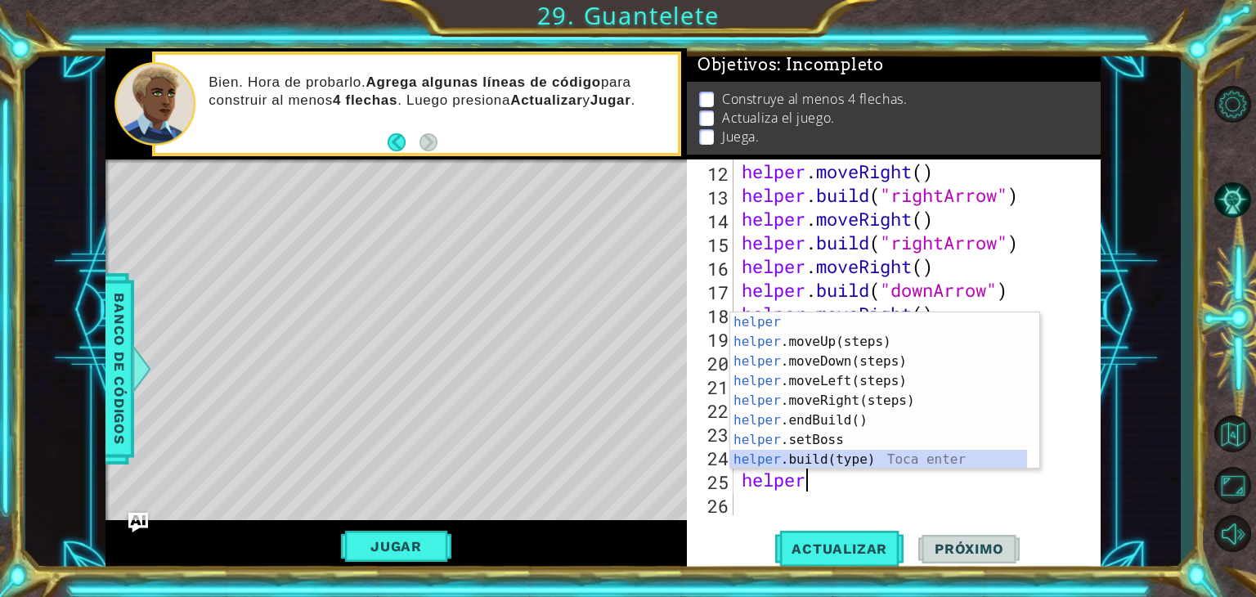
click at [888, 456] on div "helper Toca enter helper .moveUp(steps) Toca enter helper .moveDown(steps) Toca…" at bounding box center [878, 410] width 297 height 196
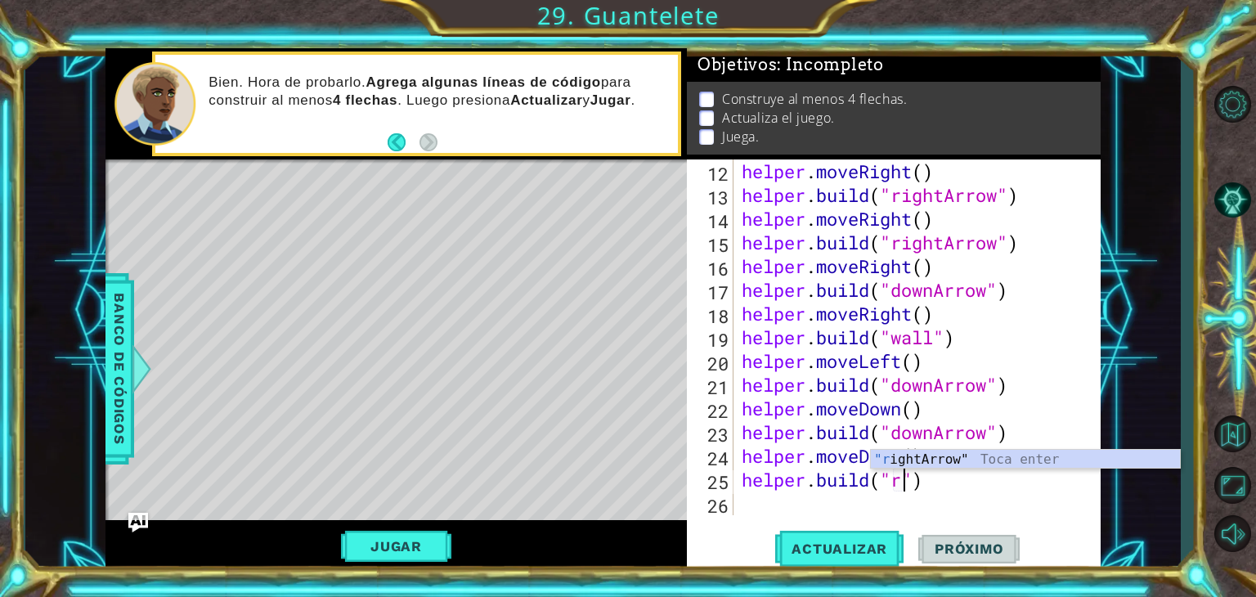
scroll to position [0, 7]
type textarea "[DOMAIN_NAME]("rightArrow")"
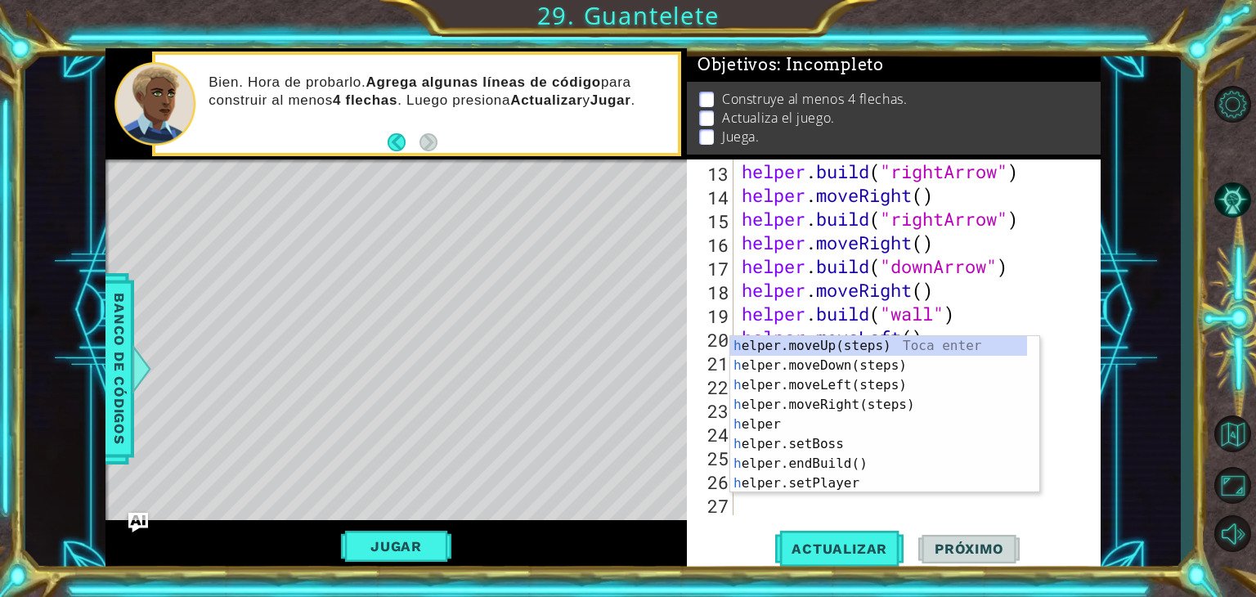
scroll to position [356, 0]
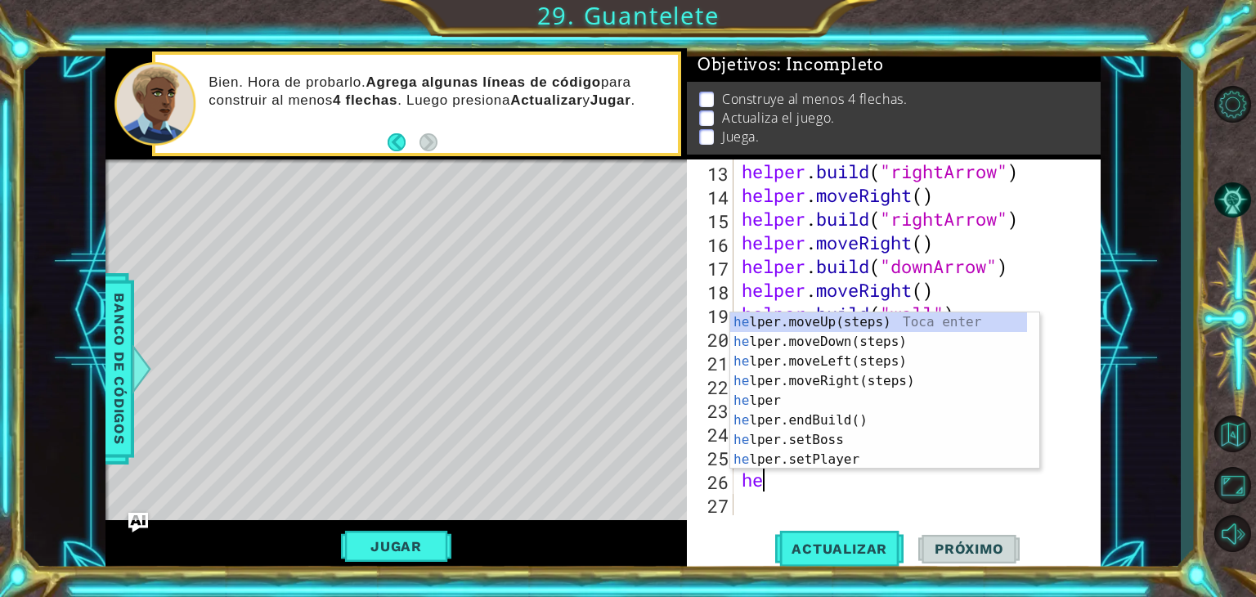
type textarea "hel"
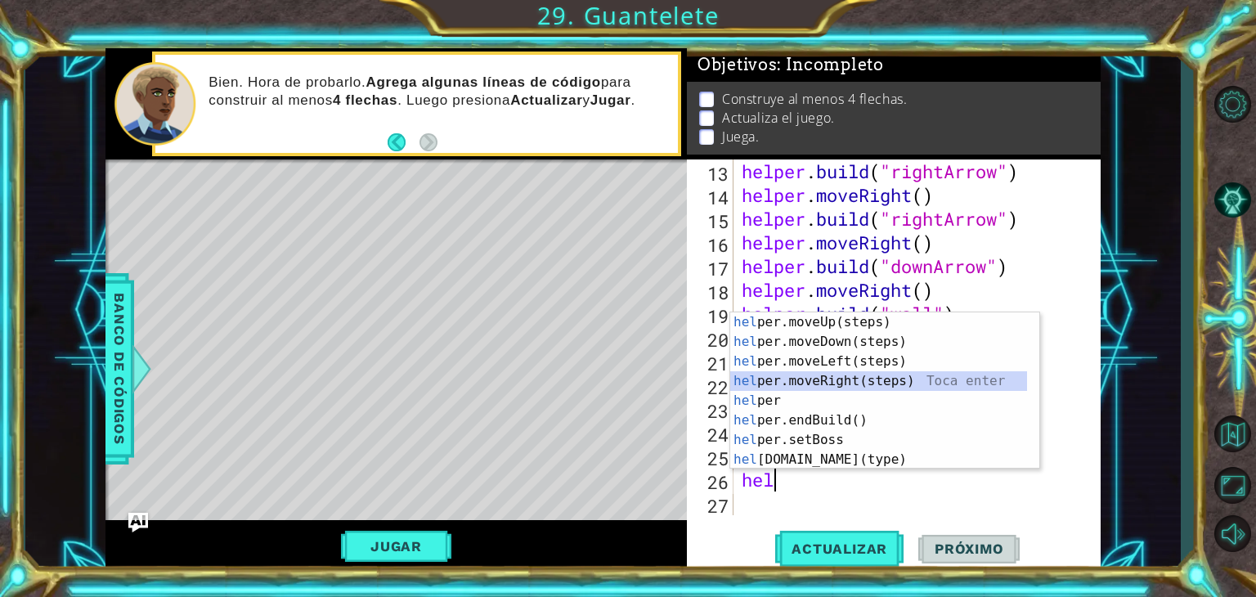
click at [870, 374] on div "hel per.moveUp(steps) Toca enter hel per.moveDown(steps) Toca enter hel per.mov…" at bounding box center [878, 410] width 297 height 196
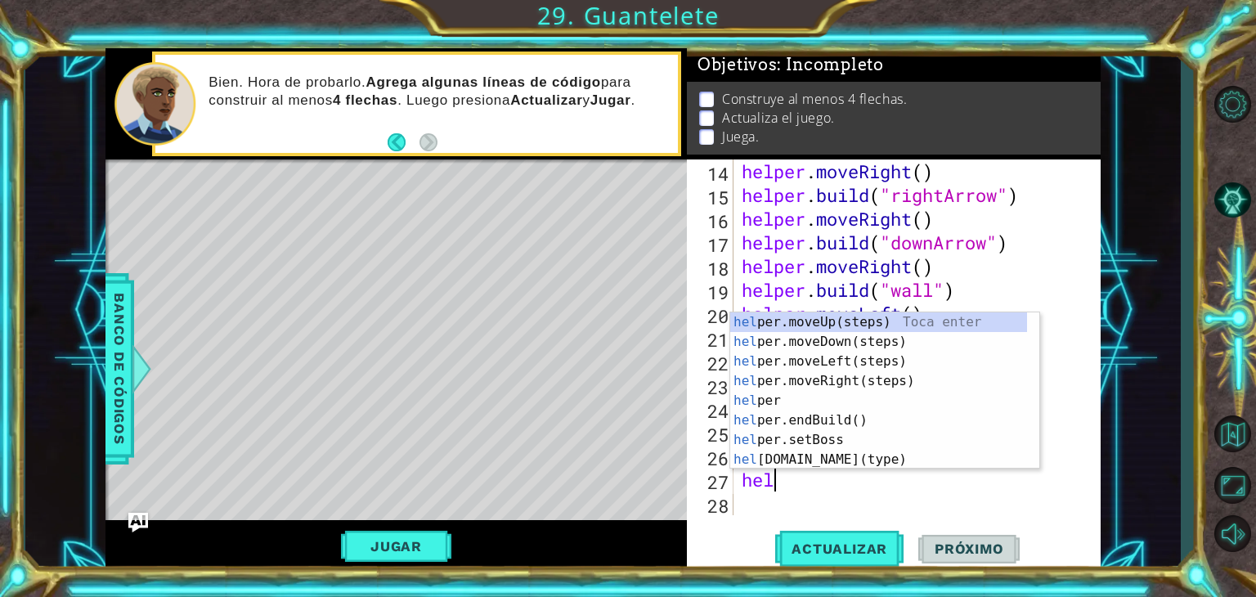
scroll to position [0, 1]
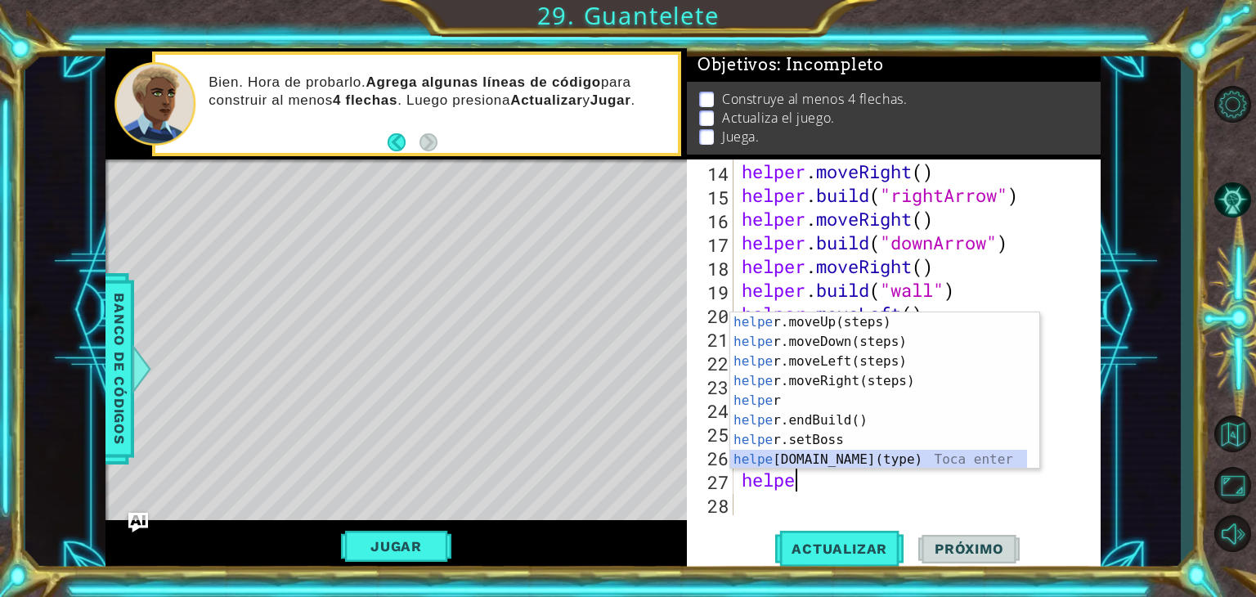
click at [838, 456] on div "helpe [PERSON_NAME]moveUp(steps) Toca enter helpe r.moveDown(steps) Toca enter …" at bounding box center [878, 410] width 297 height 196
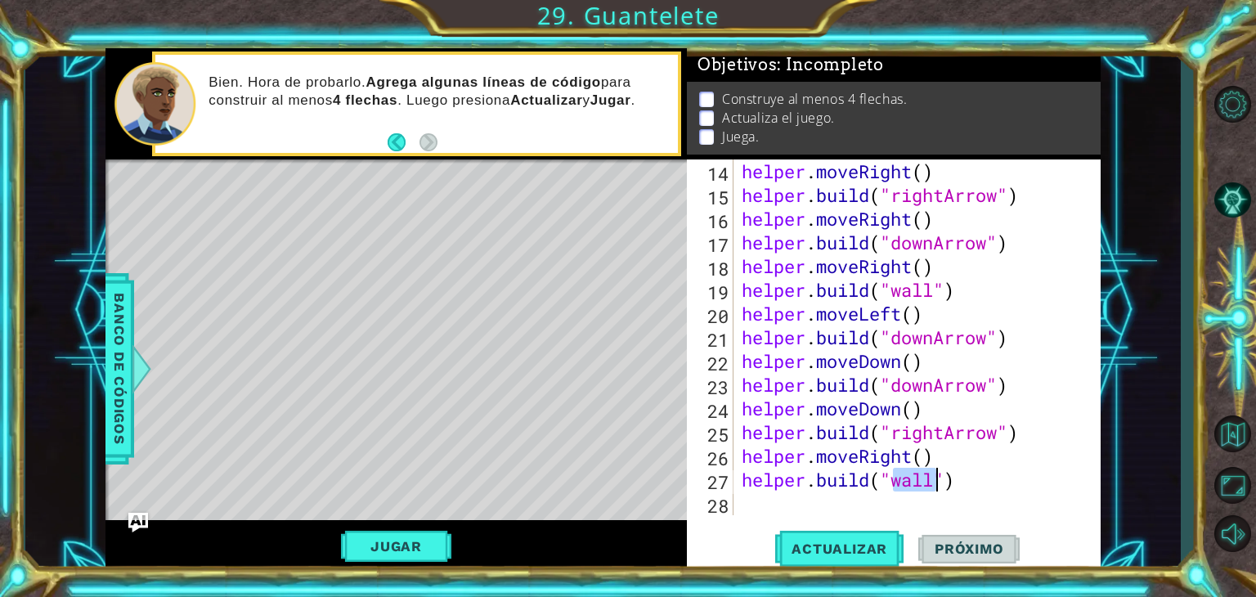
scroll to position [0, 7]
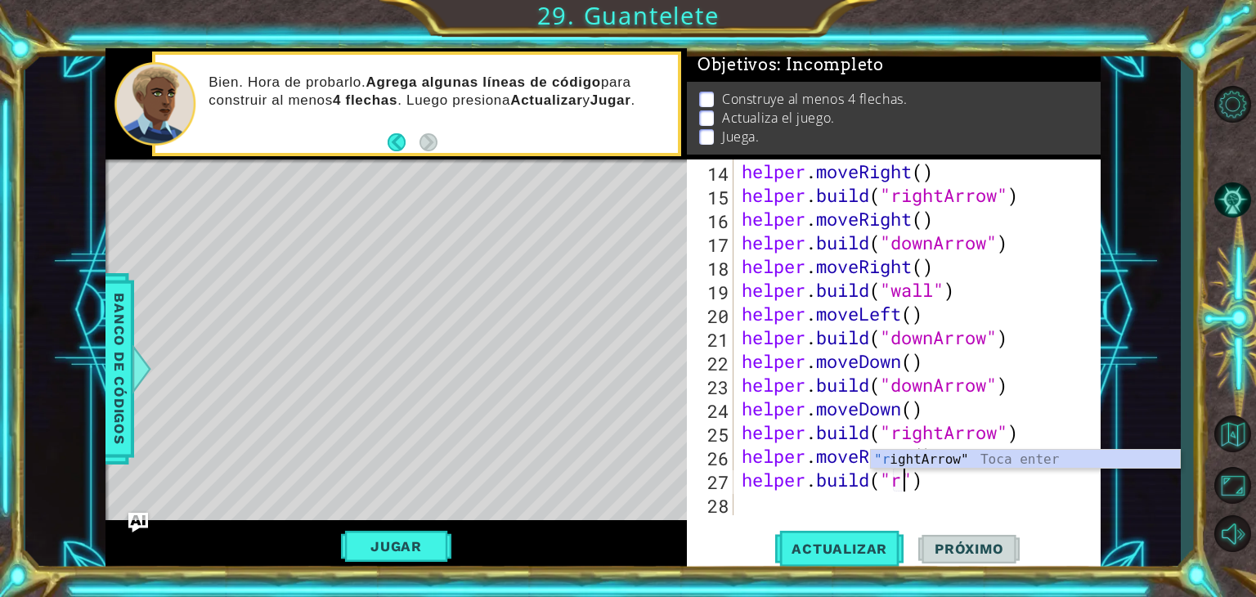
type textarea "[DOMAIN_NAME]("rightArrow")"
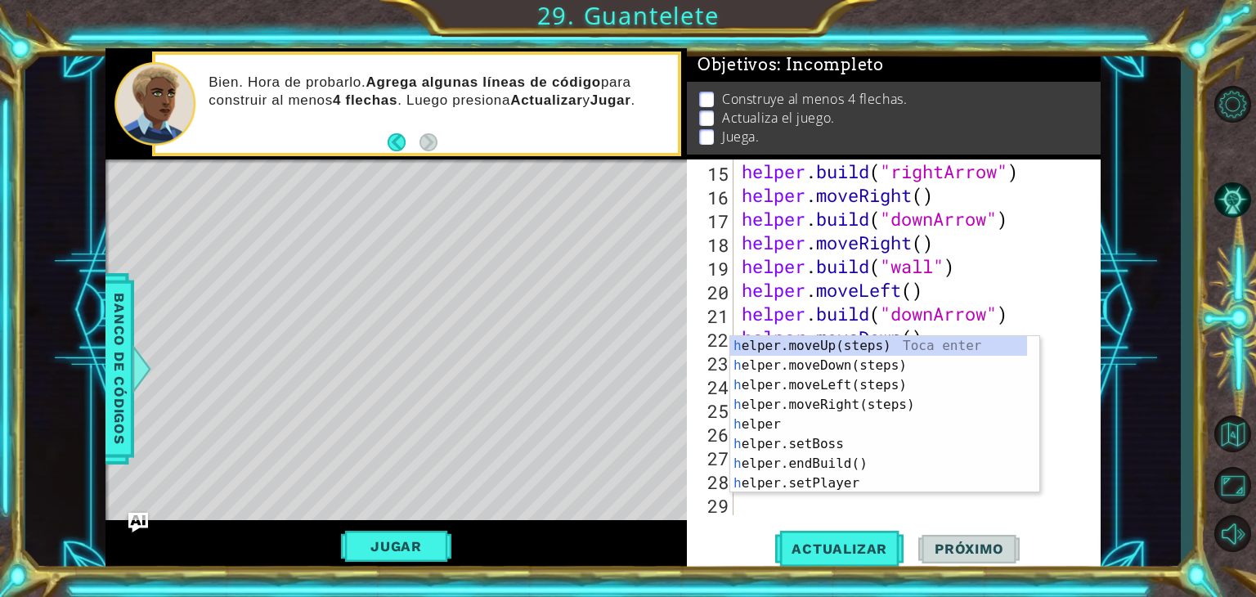
scroll to position [402, 0]
type textarea "he"
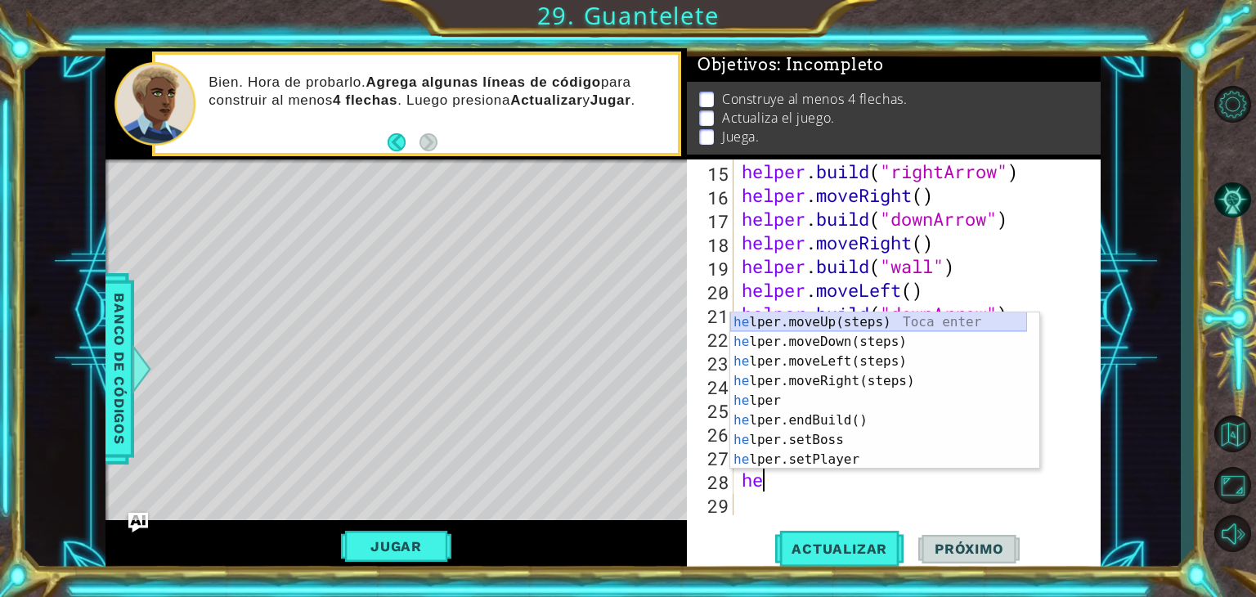
click at [919, 328] on div "he lper.moveUp(steps) Toca enter he lper.moveDown(steps) Toca enter he lper.mov…" at bounding box center [878, 410] width 297 height 196
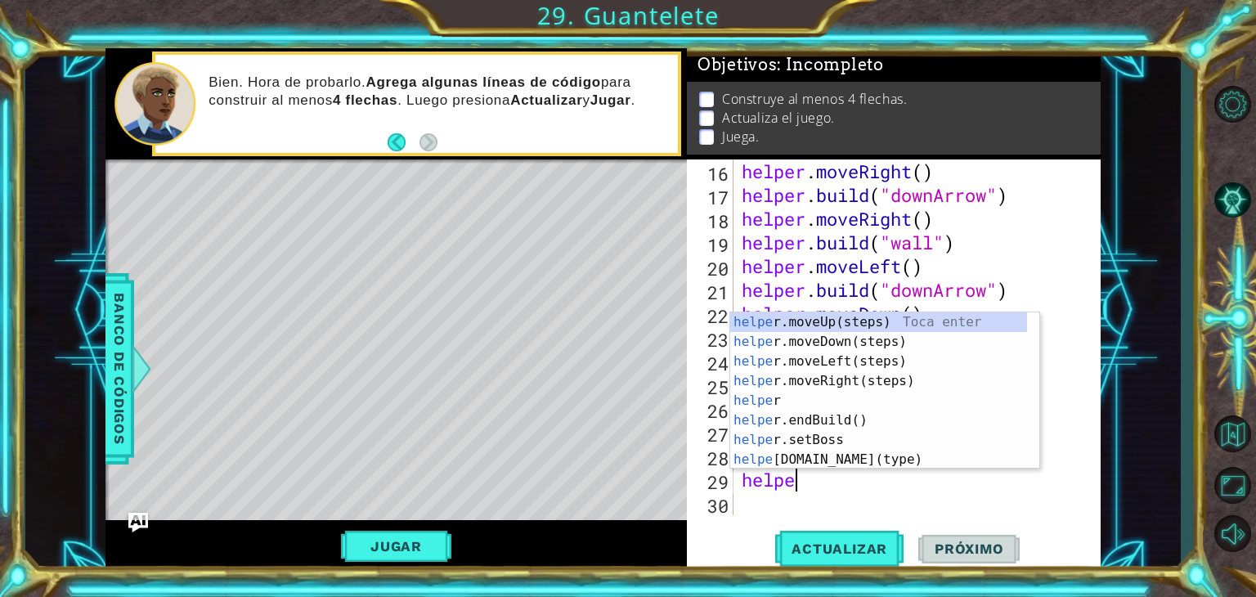
scroll to position [0, 2]
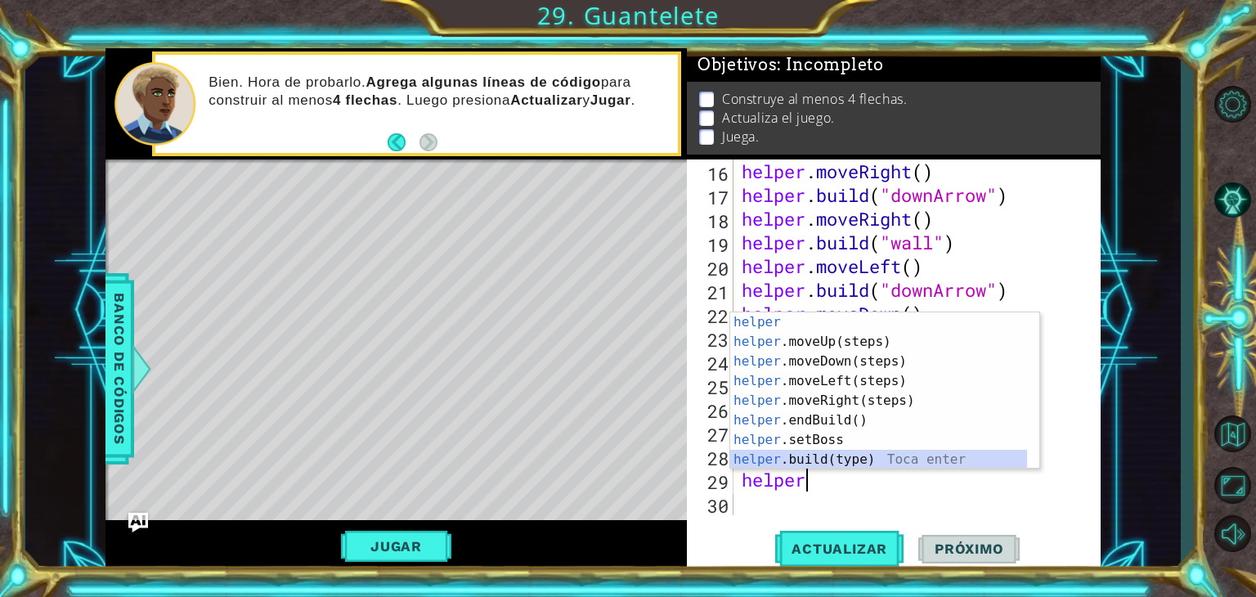
click at [873, 463] on div "helper Toca enter helper .moveUp(steps) Toca enter helper .moveDown(steps) Toca…" at bounding box center [878, 410] width 297 height 196
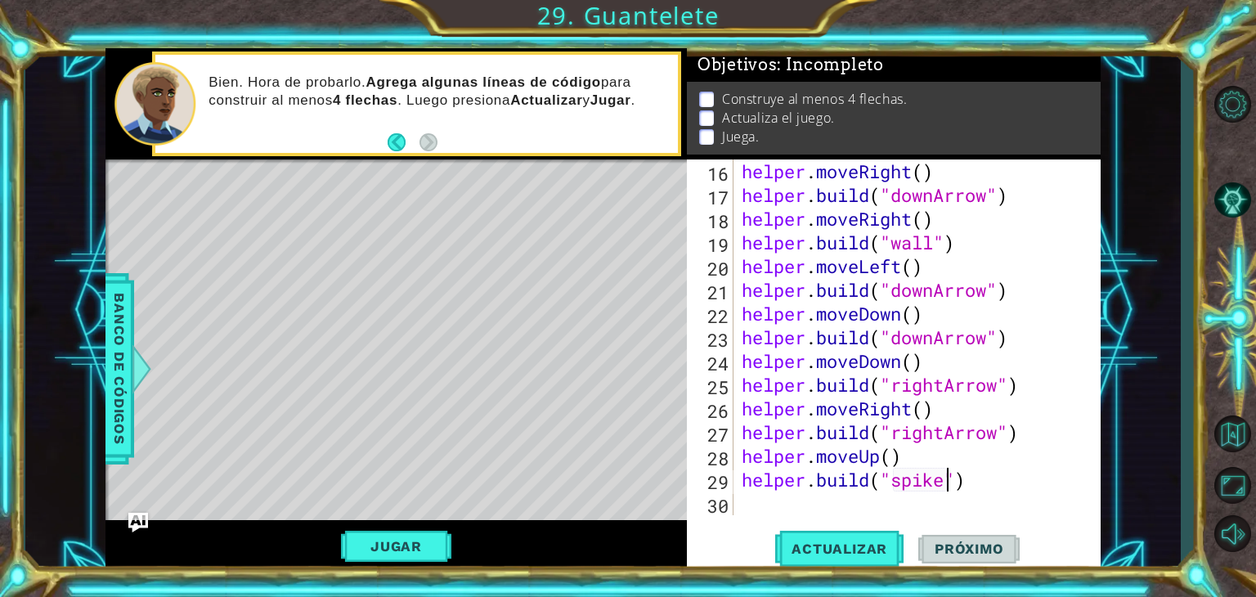
type textarea "[DOMAIN_NAME]("spikes")"
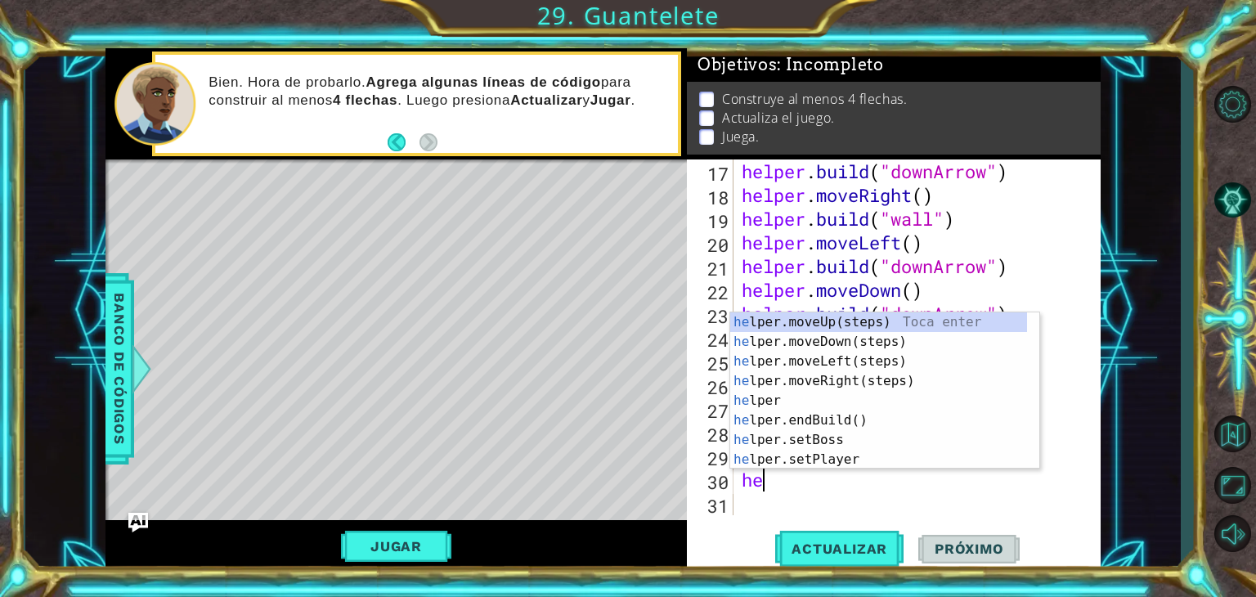
scroll to position [0, 0]
type textarea "help"
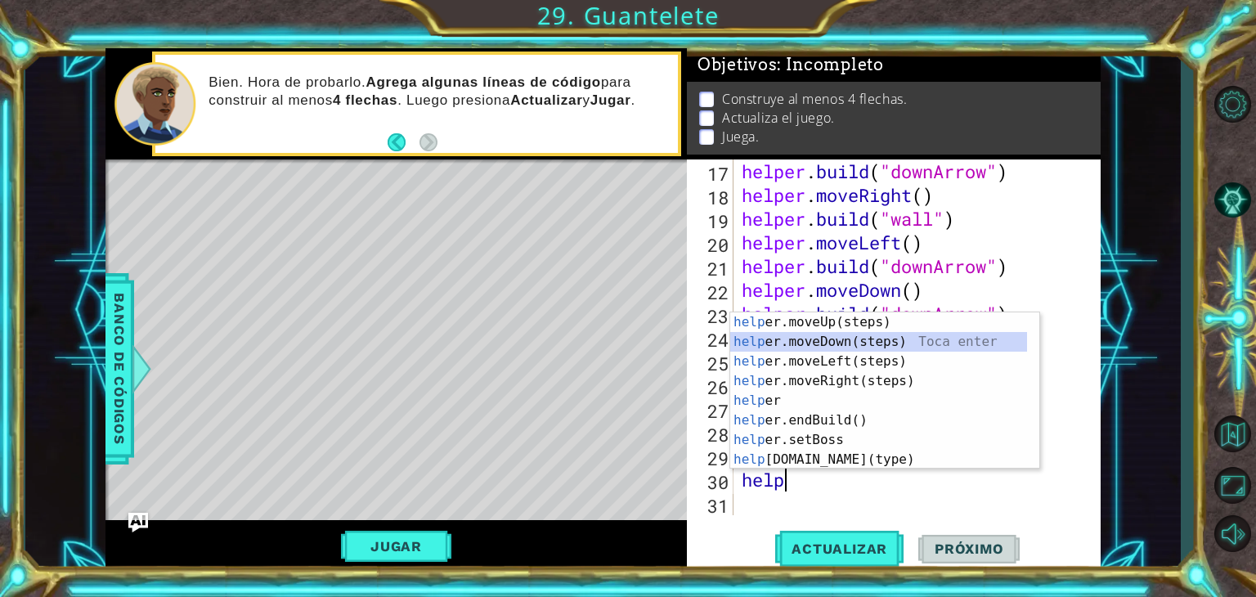
click at [888, 347] on div "help er.moveUp(steps) Toca enter help er.moveDown(steps) Toca enter help er.mov…" at bounding box center [878, 410] width 297 height 196
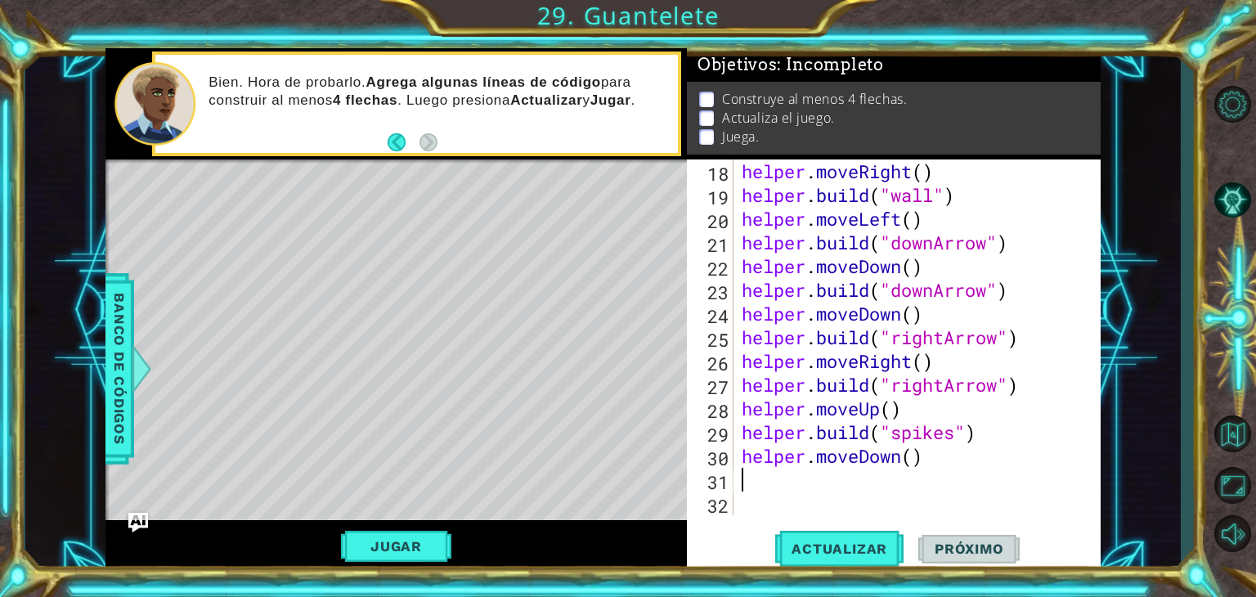
scroll to position [474, 0]
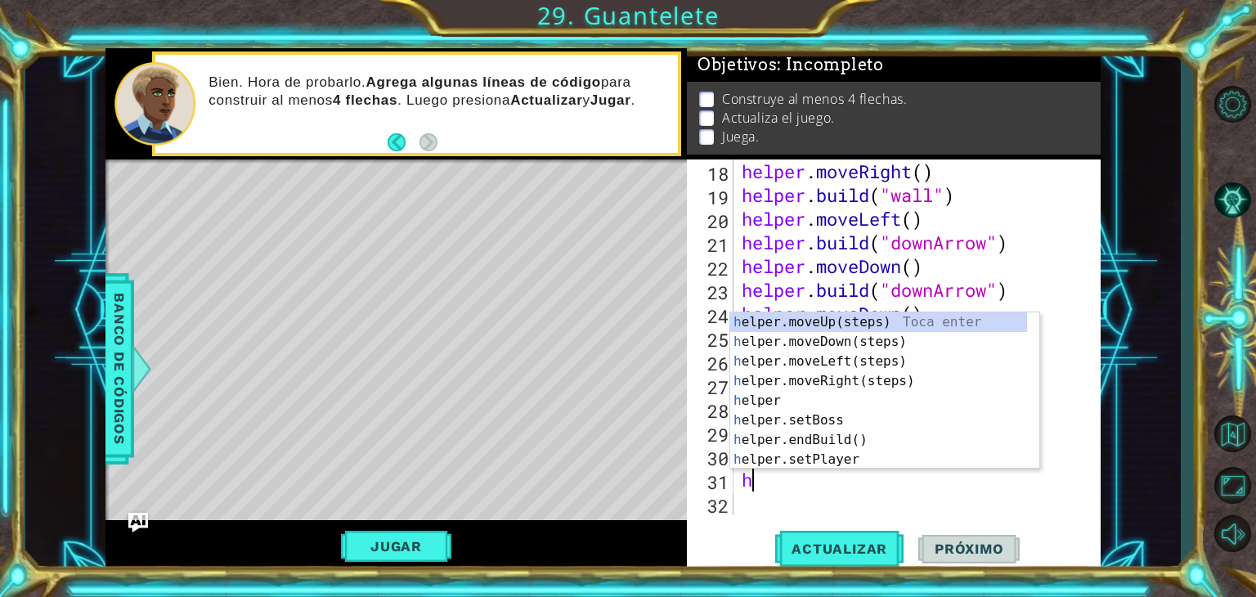
type textarea "he"
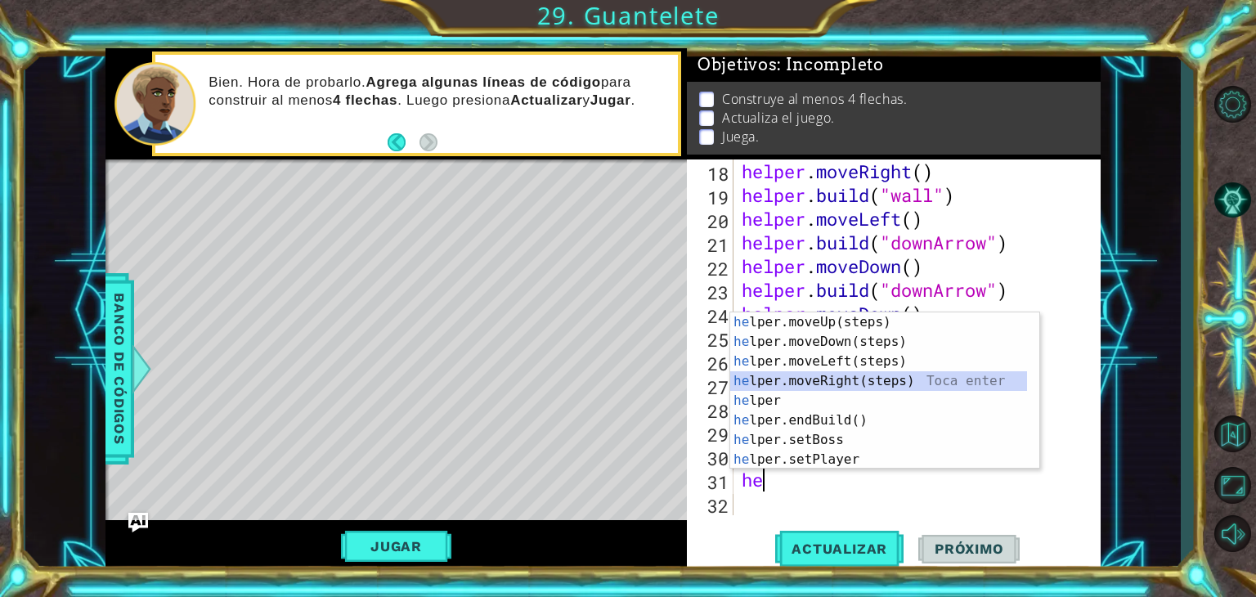
click at [843, 374] on div "he lper.moveUp(steps) Toca enter he lper.moveDown(steps) Toca enter he lper.mov…" at bounding box center [878, 410] width 297 height 196
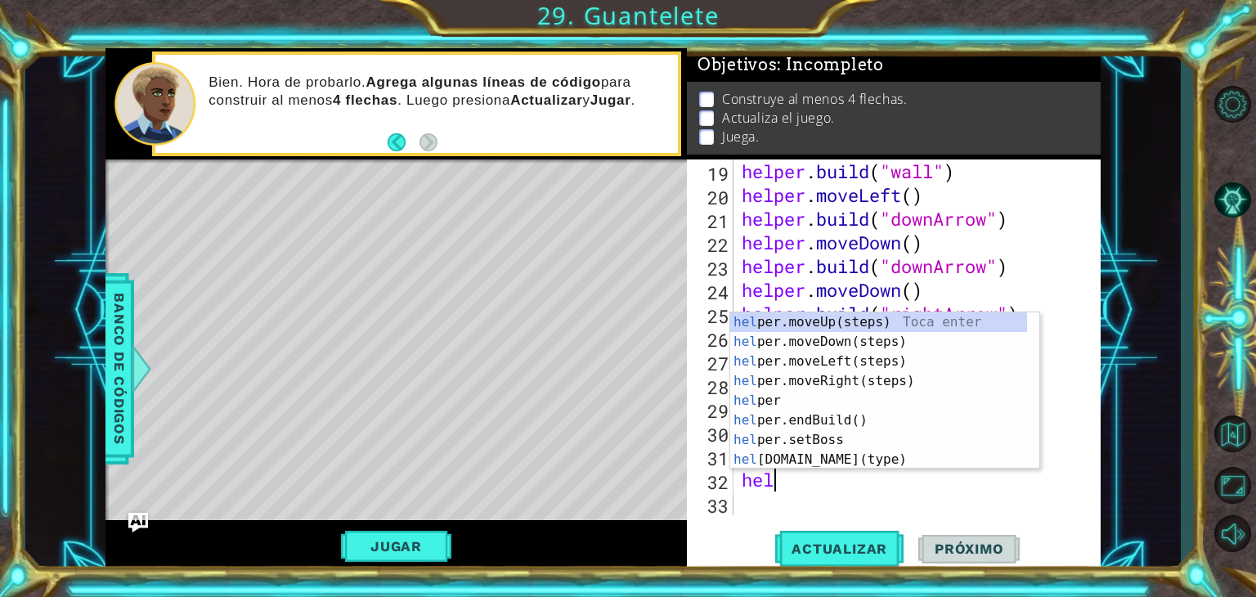
scroll to position [0, 0]
click at [840, 461] on div "hel per.moveUp(steps) Toca enter hel per.moveDown(steps) Toca enter hel per.mov…" at bounding box center [878, 410] width 297 height 196
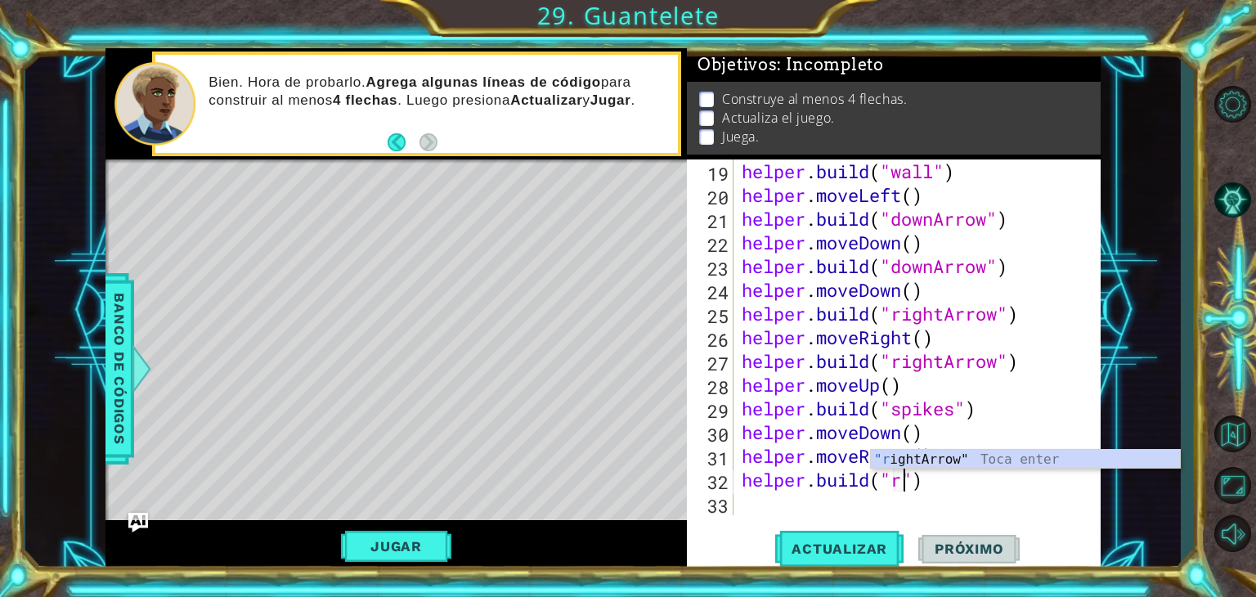
scroll to position [0, 7]
type textarea "[DOMAIN_NAME]("rightArrow")"
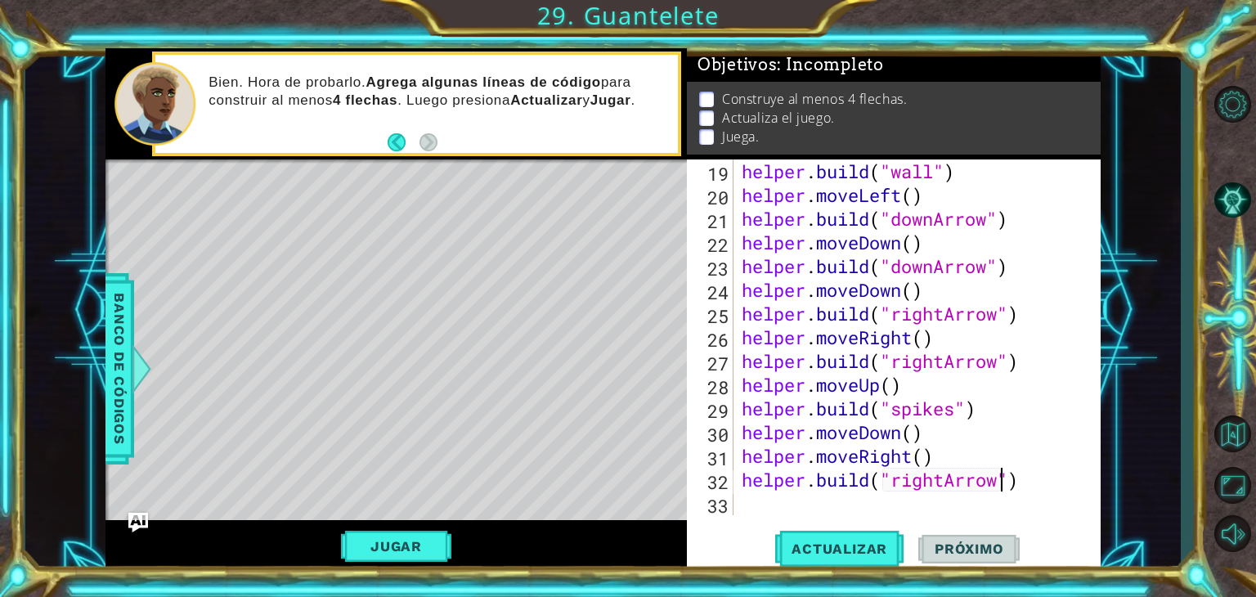
scroll to position [0, 0]
type textarea "he"
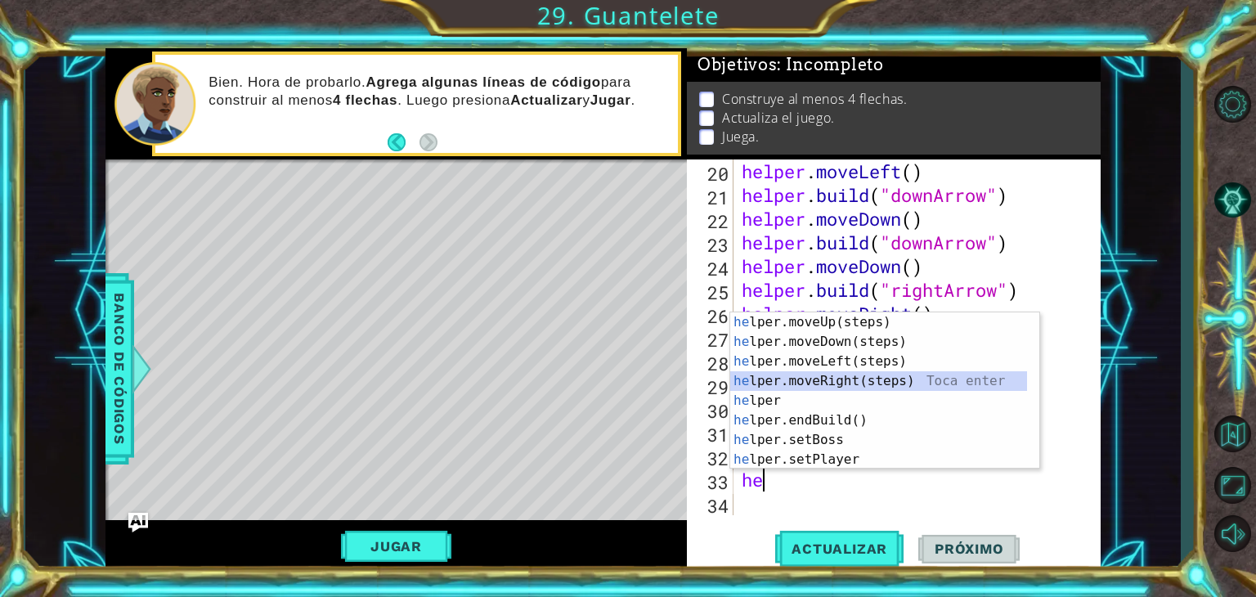
click at [851, 371] on div "he lper.moveUp(steps) Toca enter he lper.moveDown(steps) Toca enter he lper.mov…" at bounding box center [878, 410] width 297 height 196
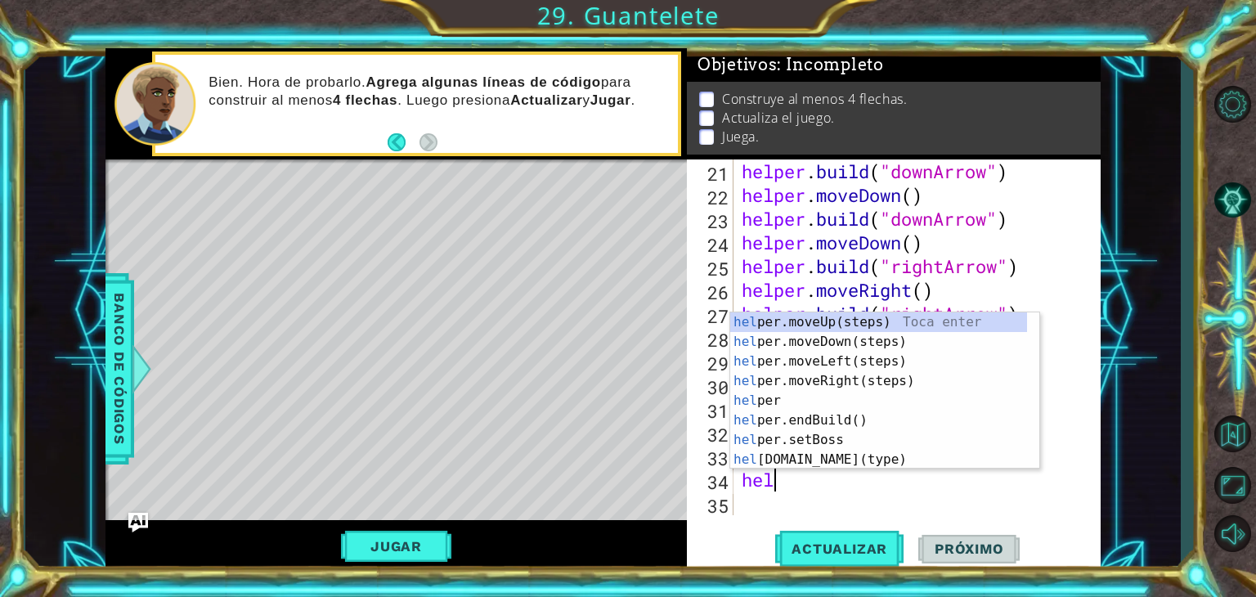
scroll to position [0, 1]
click at [850, 456] on div "helpe [PERSON_NAME]moveUp(steps) Toca enter helpe r.moveDown(steps) Toca enter …" at bounding box center [878, 410] width 297 height 196
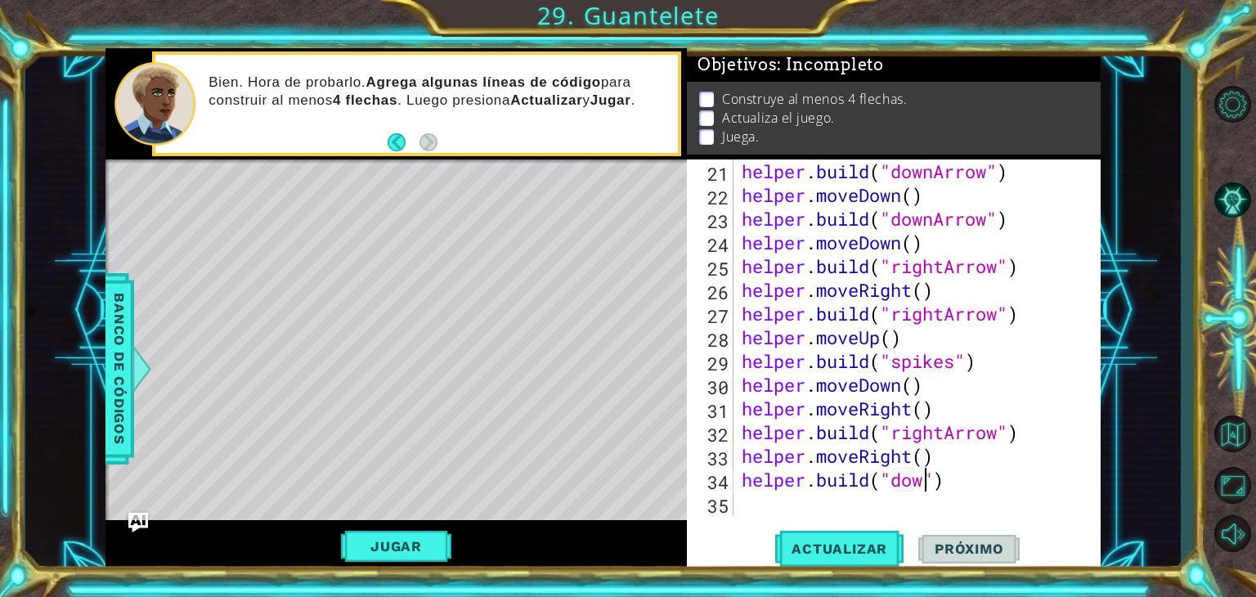
scroll to position [0, 8]
type textarea "[DOMAIN_NAME]("downArrow")"
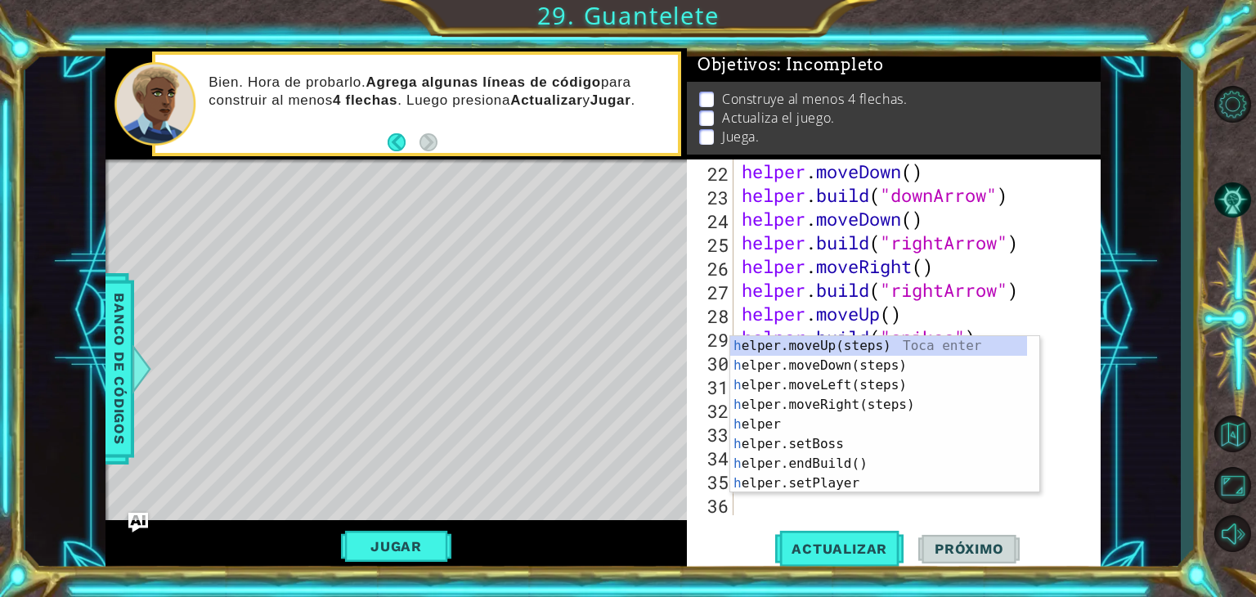
type textarea "he"
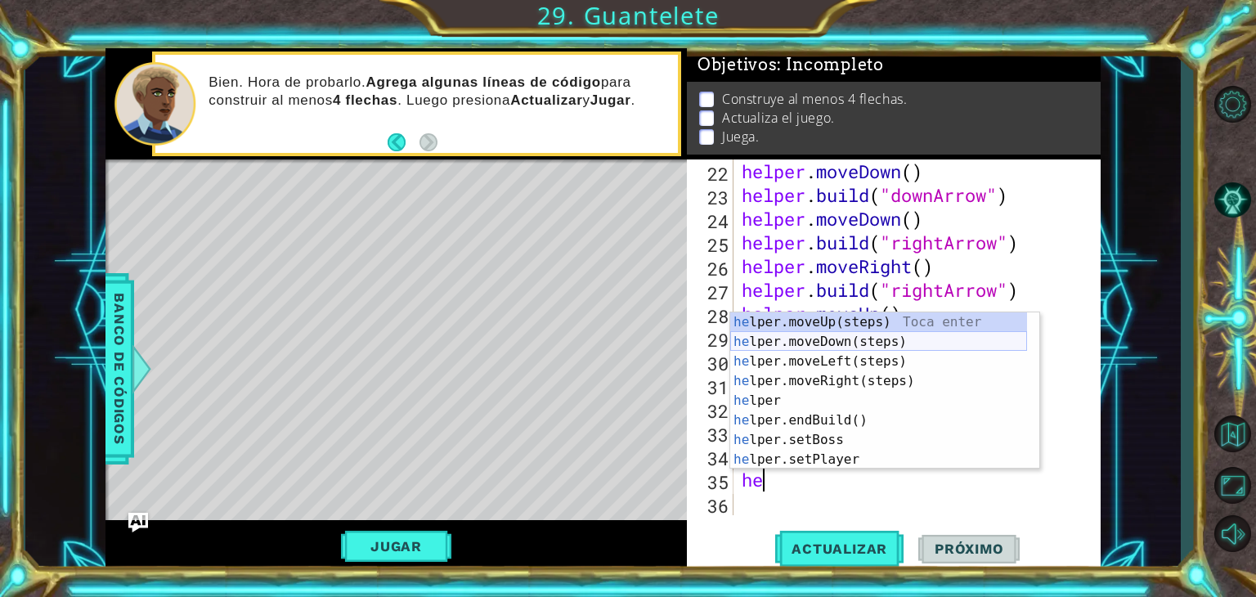
click at [814, 339] on div "he lper.moveUp(steps) Toca enter he lper.moveDown(steps) Toca enter he lper.mov…" at bounding box center [878, 410] width 297 height 196
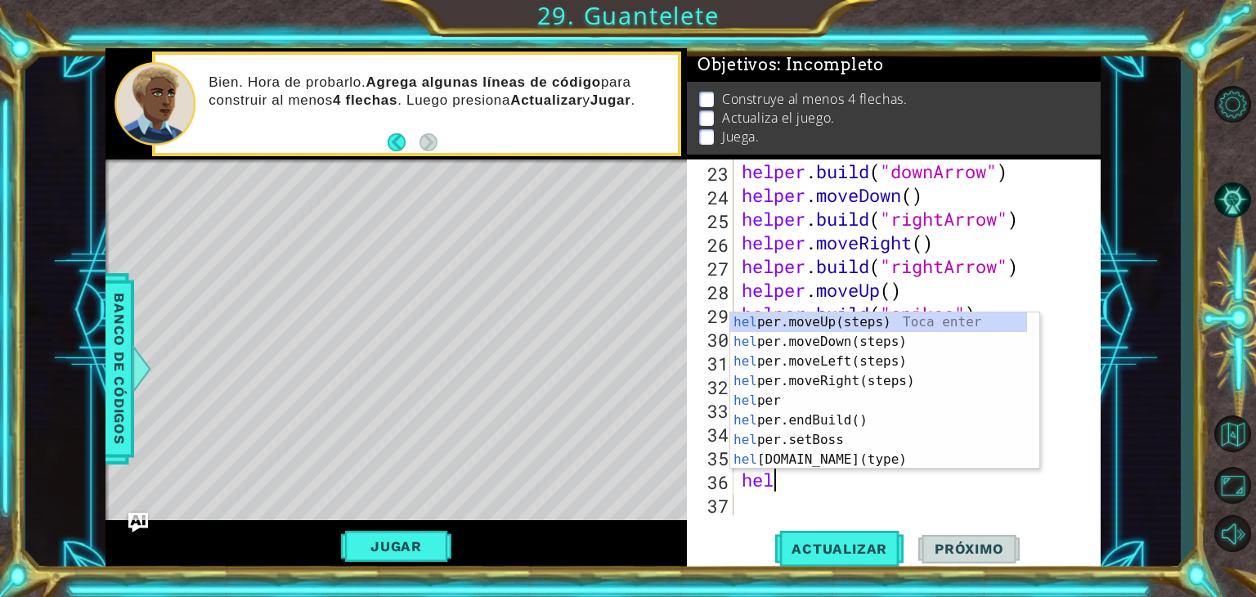
scroll to position [0, 0]
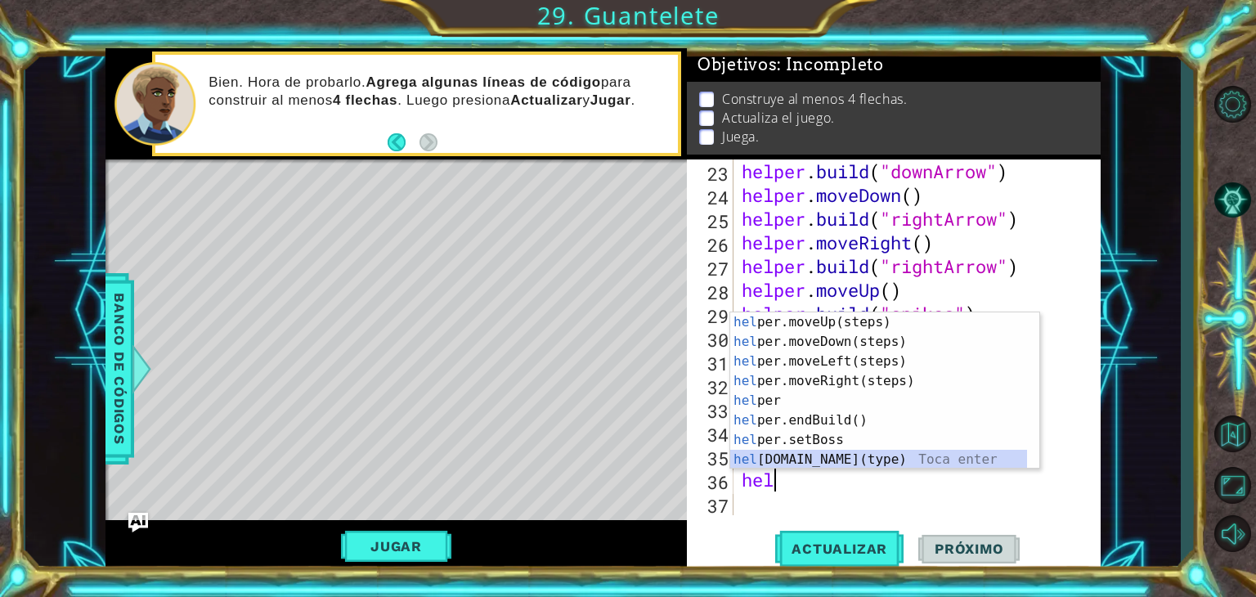
click at [828, 454] on div "hel per.moveUp(steps) Toca enter hel per.moveDown(steps) Toca enter hel per.mov…" at bounding box center [878, 410] width 297 height 196
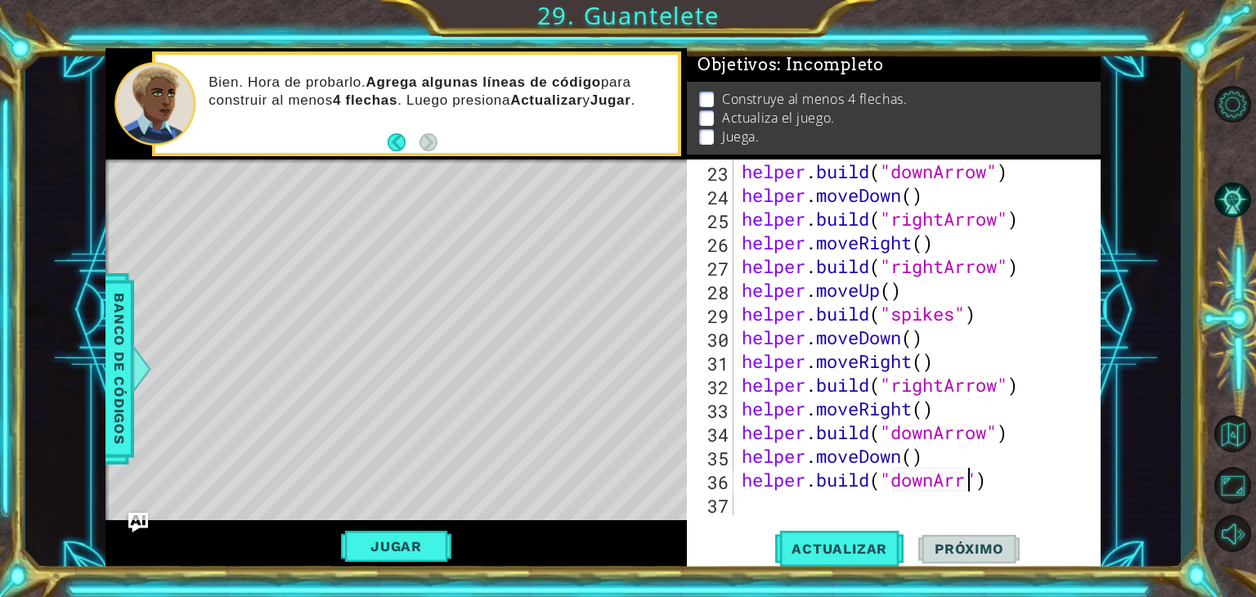
scroll to position [0, 11]
type textarea "[DOMAIN_NAME]("downArrow")"
type textarea "he"
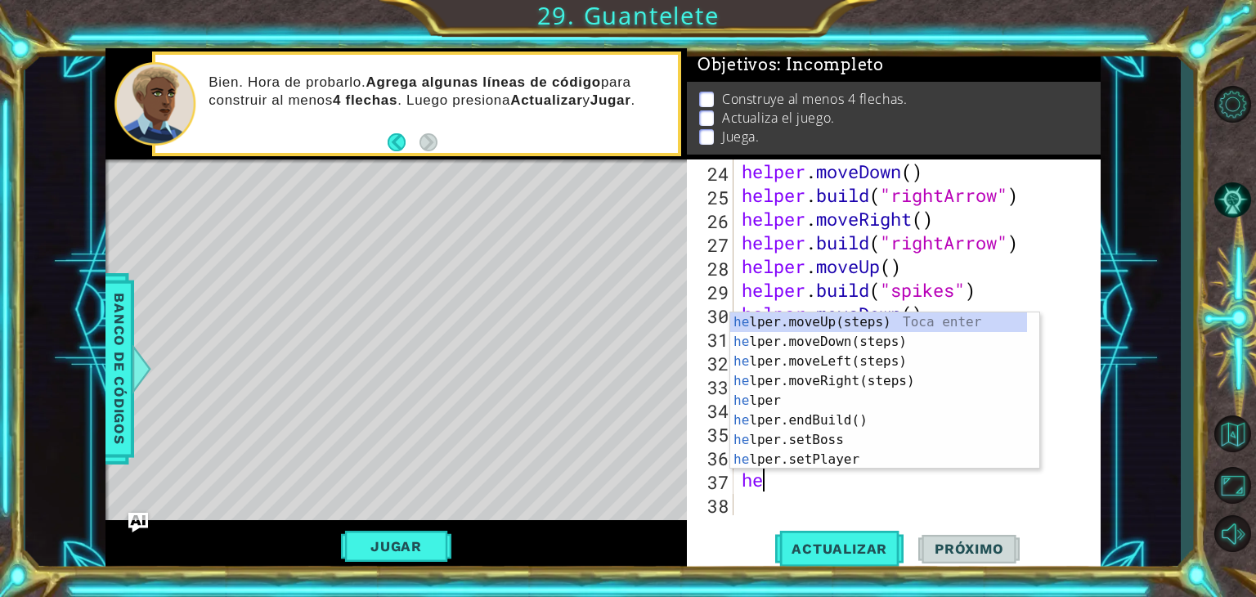
scroll to position [616, 0]
click at [860, 346] on div "he lper.moveUp(steps) Toca enter he lper.moveDown(steps) Toca enter he lper.mov…" at bounding box center [878, 410] width 297 height 196
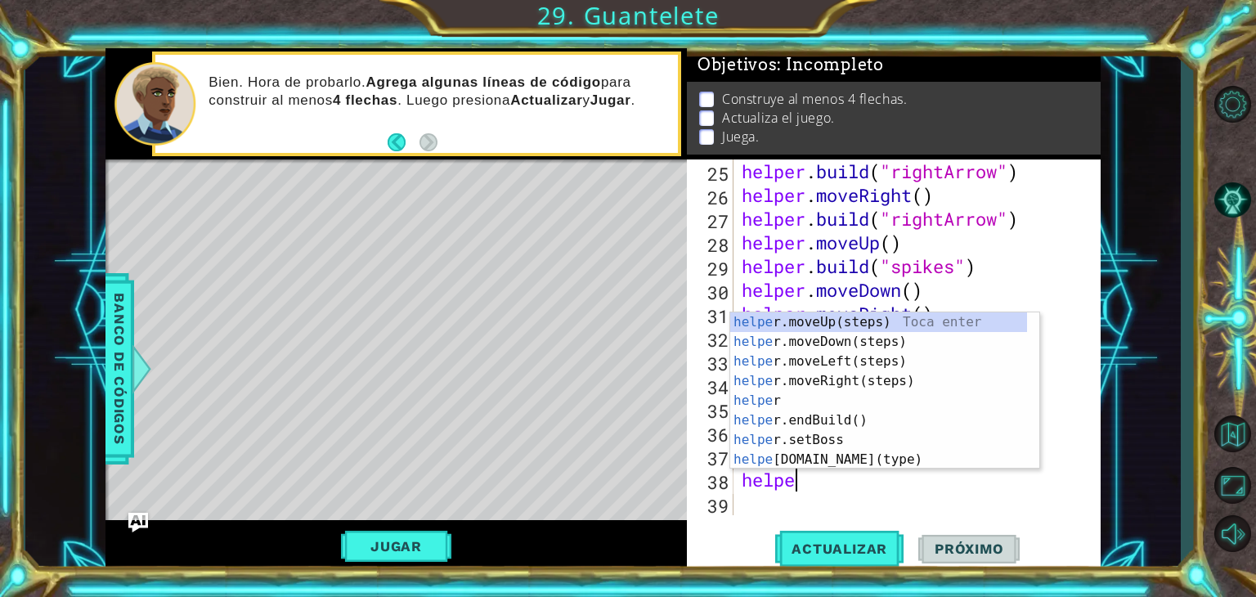
scroll to position [0, 2]
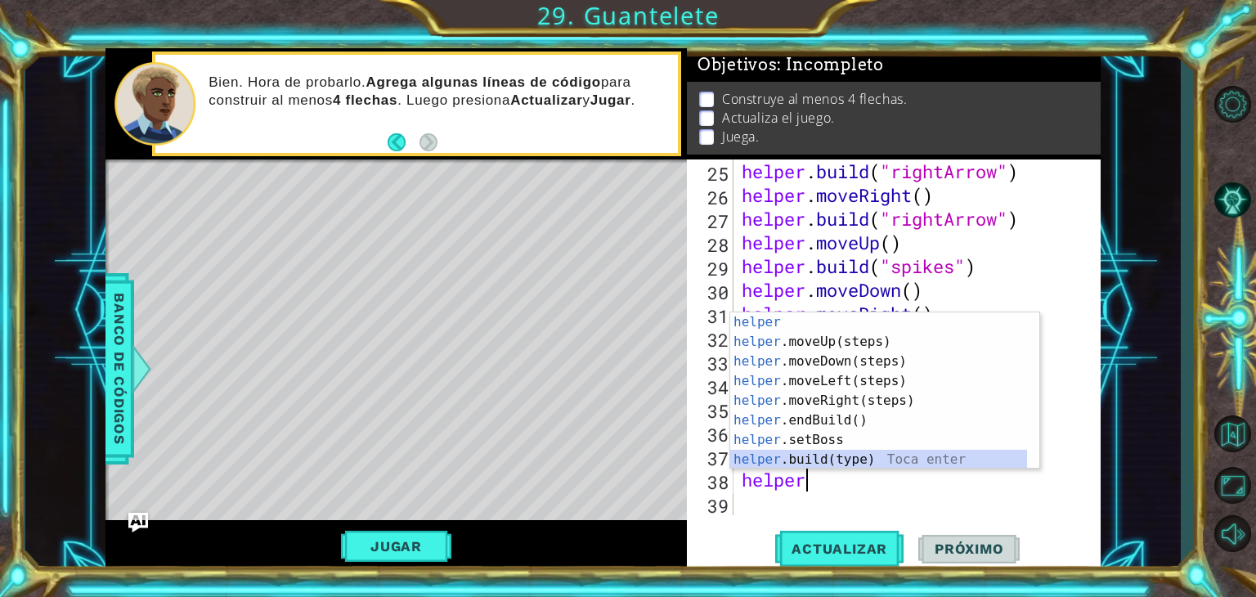
click at [847, 460] on div "helper Toca enter helper .moveUp(steps) Toca enter helper .moveDown(steps) Toca…" at bounding box center [878, 410] width 297 height 196
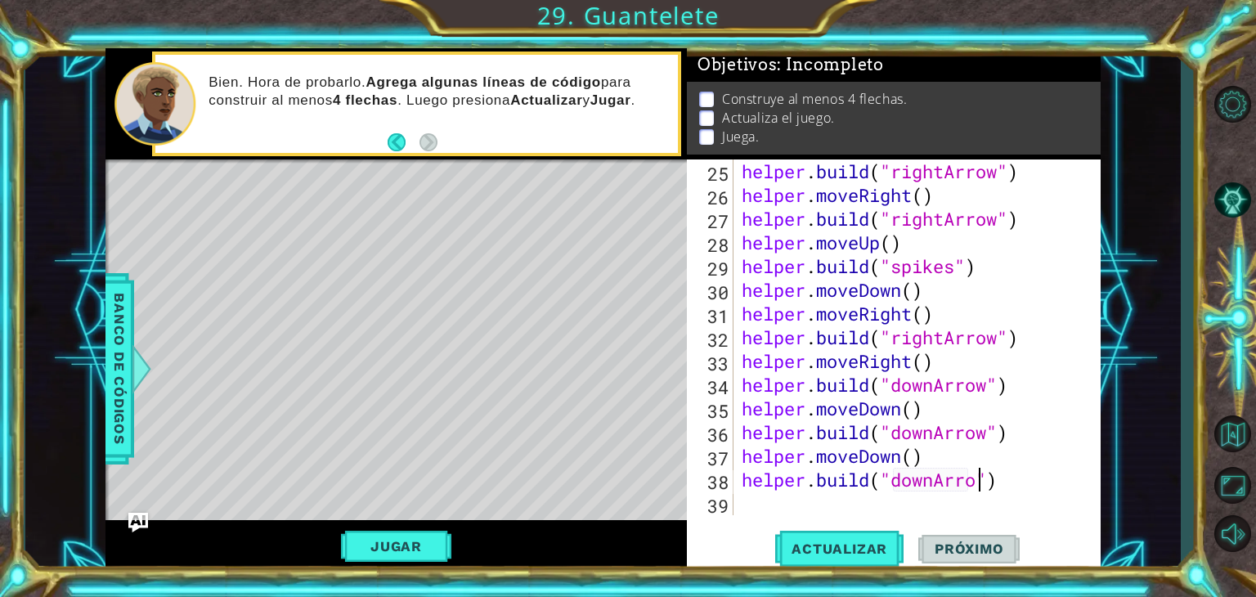
type textarea "[DOMAIN_NAME]("downArrow")"
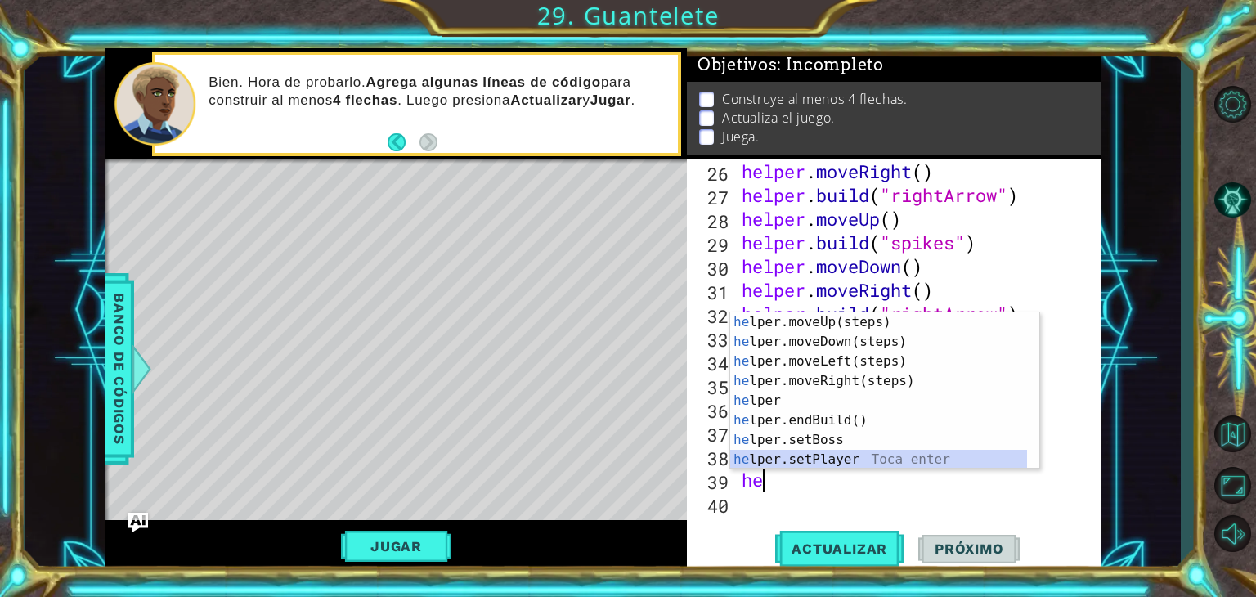
click at [840, 460] on div "he lper.moveUp(steps) Toca enter he lper.moveDown(steps) Toca enter he lper.mov…" at bounding box center [878, 410] width 297 height 196
type textarea "helper.setPlayer("dragon")"
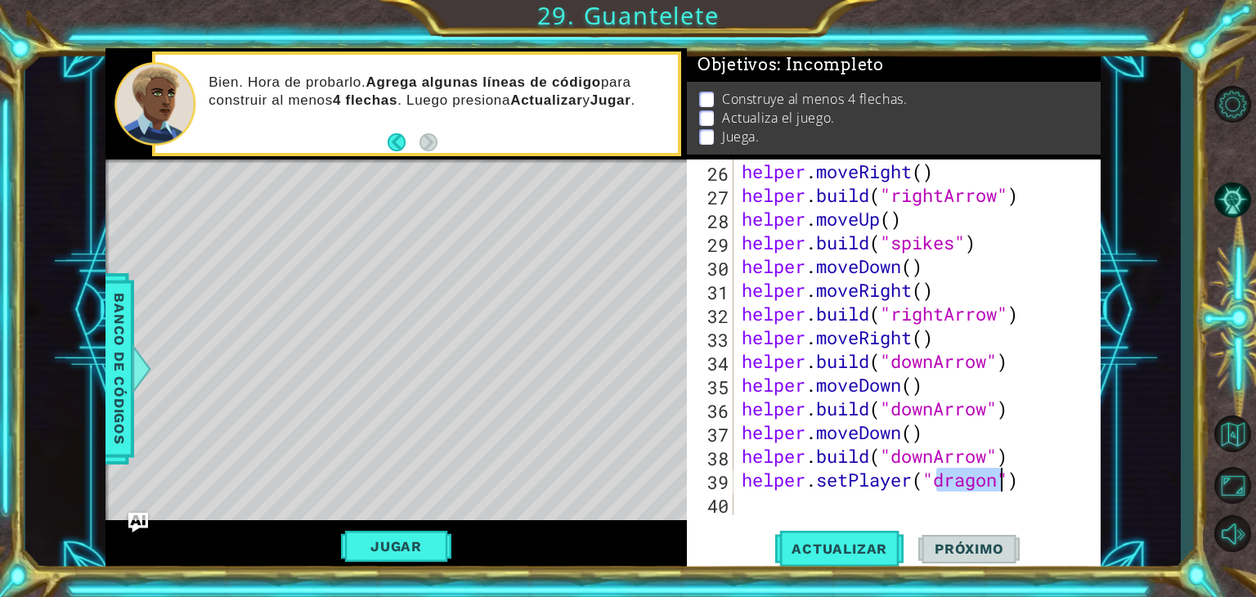
click at [756, 511] on div "helper . moveRight ( ) helper . build ( "rightArrow" ) helper . moveUp ( ) help…" at bounding box center [916, 361] width 354 height 403
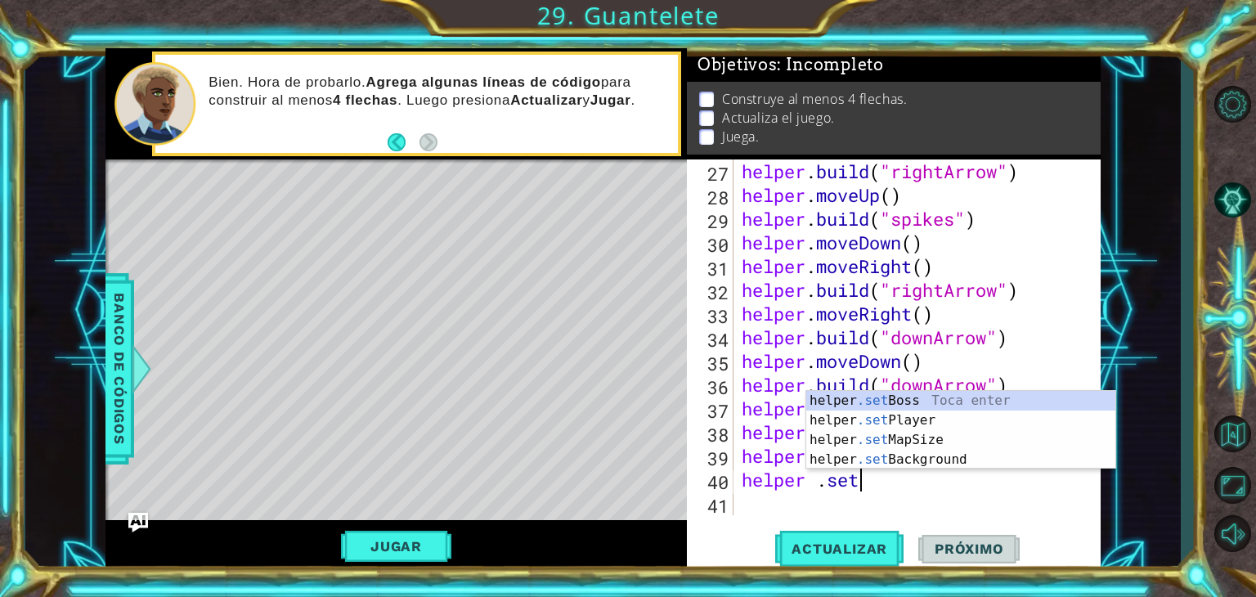
scroll to position [0, 4]
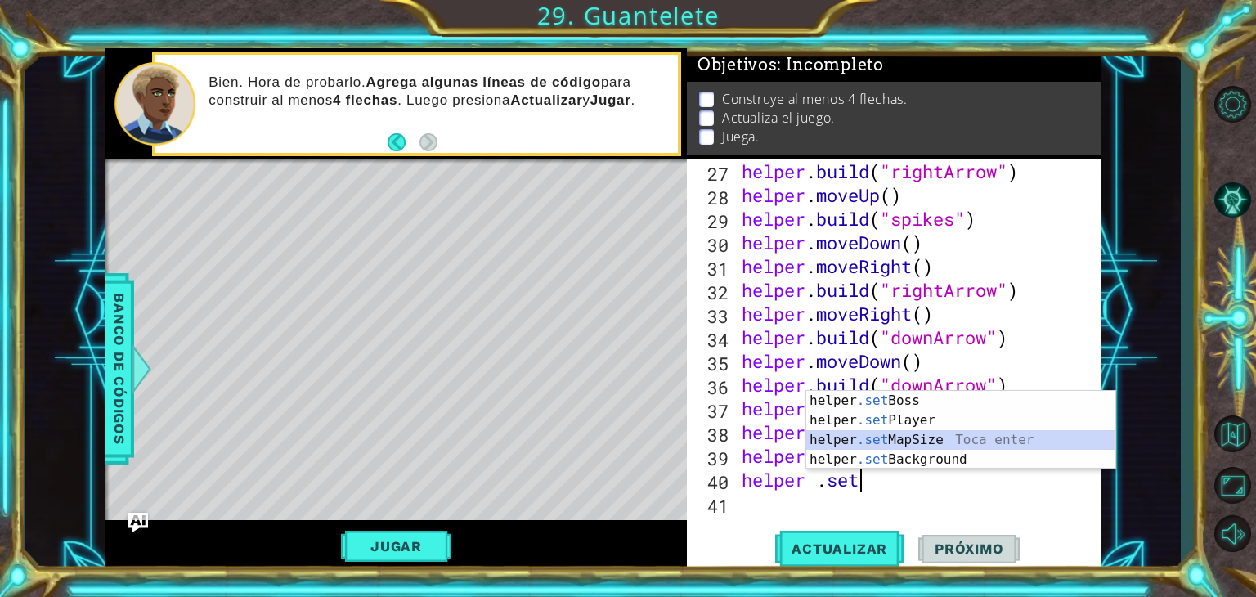
click at [920, 439] on div "helper .set Boss Toca enter helper .set Player Toca enter helper .set MapSize T…" at bounding box center [961, 450] width 309 height 118
type textarea "helper.setMapSize("middle")"
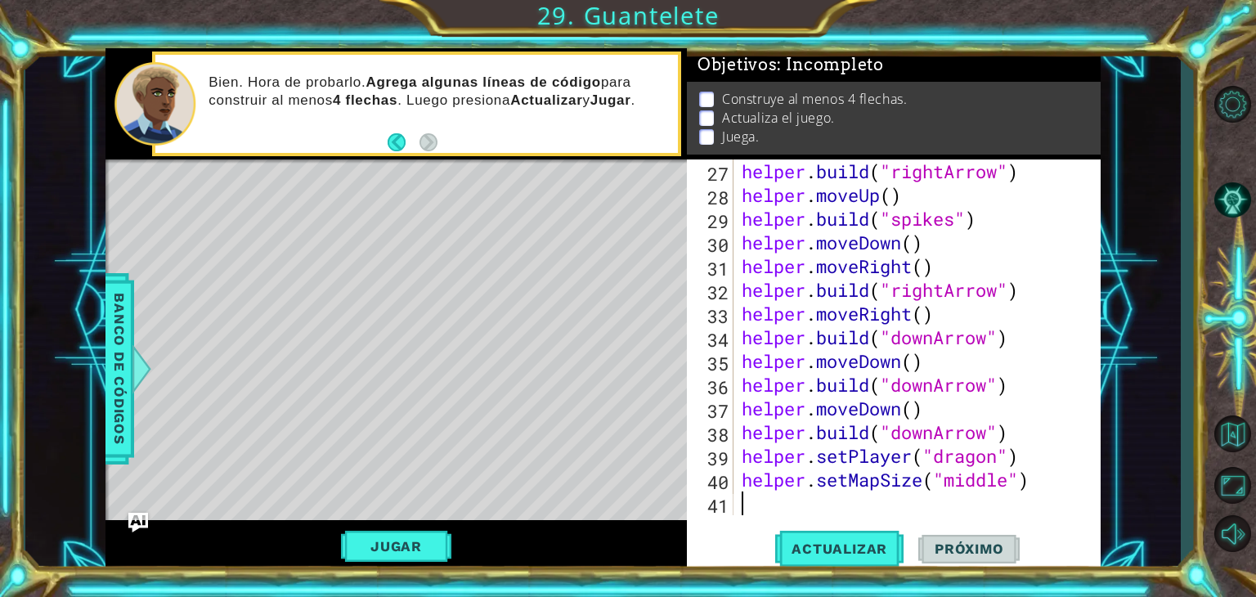
scroll to position [711, 0]
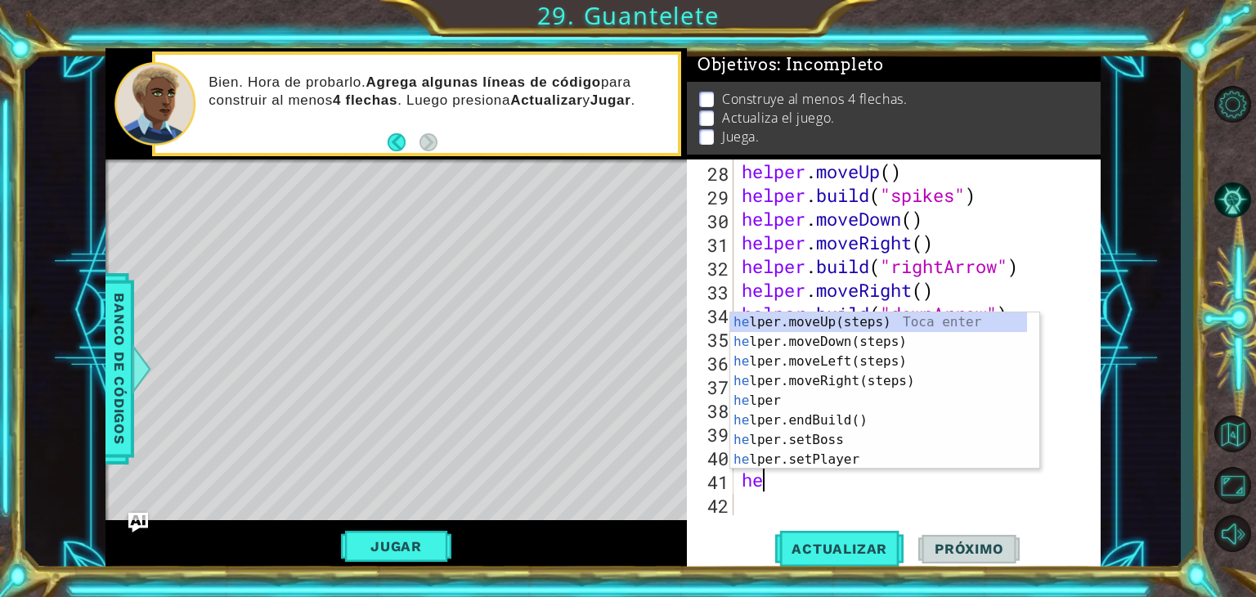
type textarea "hel"
click at [880, 324] on div "hel per.moveUp(steps) Toca enter hel per.moveDown(steps) Toca enter hel per.mov…" at bounding box center [878, 410] width 297 height 196
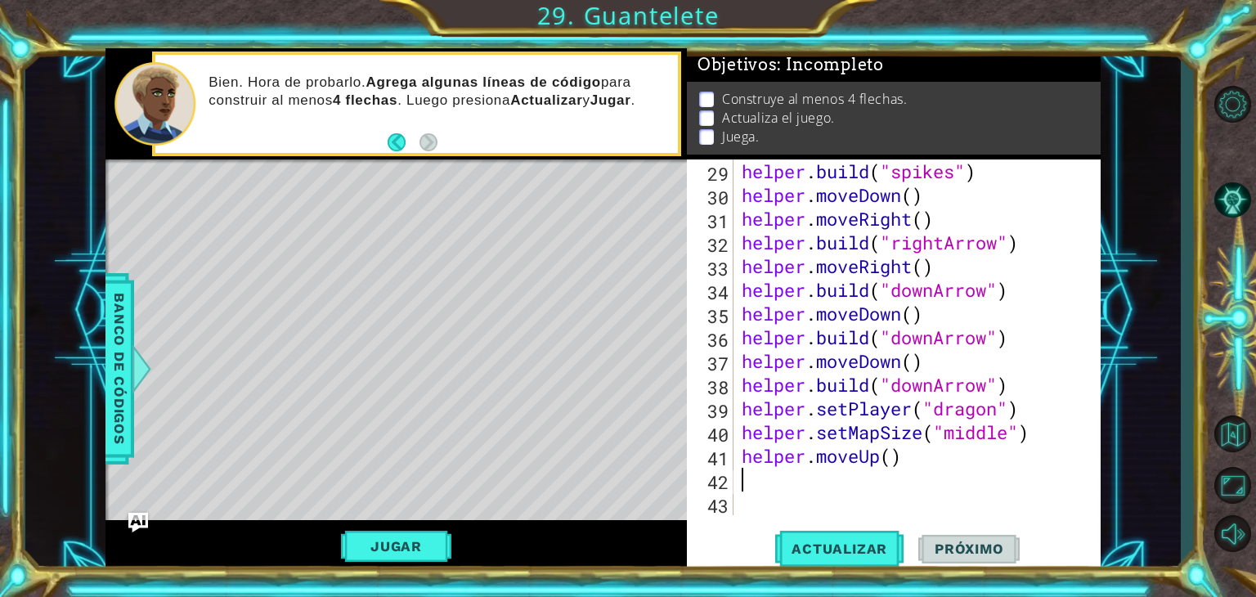
scroll to position [735, 0]
click at [878, 548] on span "Actualizar" at bounding box center [839, 549] width 128 height 16
click at [422, 559] on button "Jugar" at bounding box center [396, 546] width 110 height 31
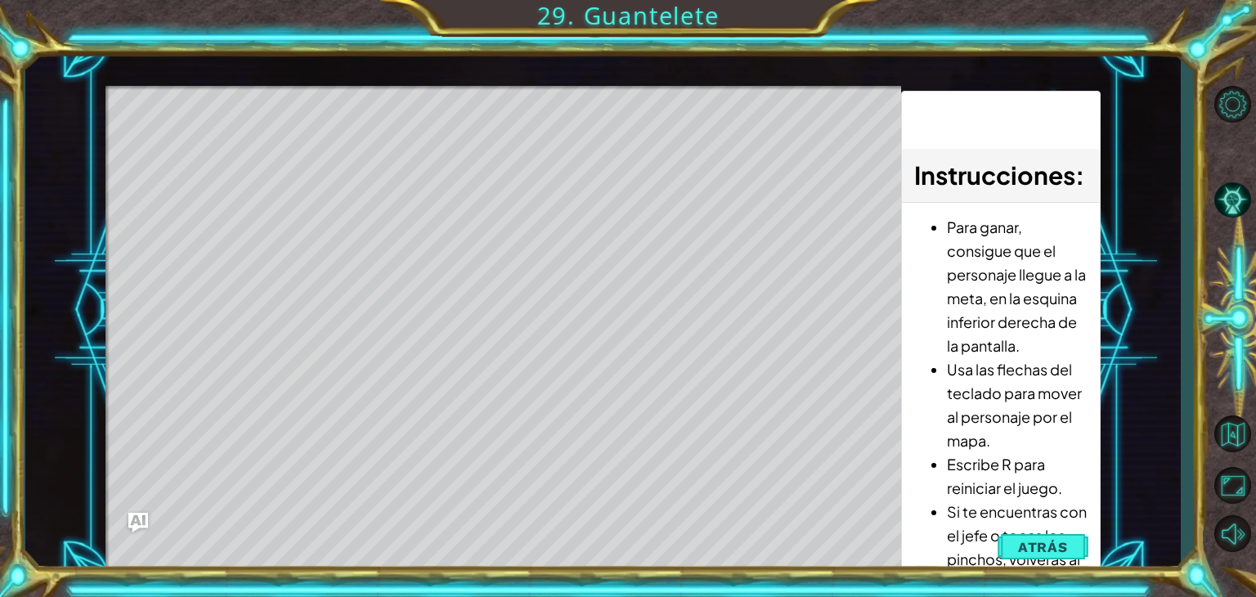
scroll to position [0, 0]
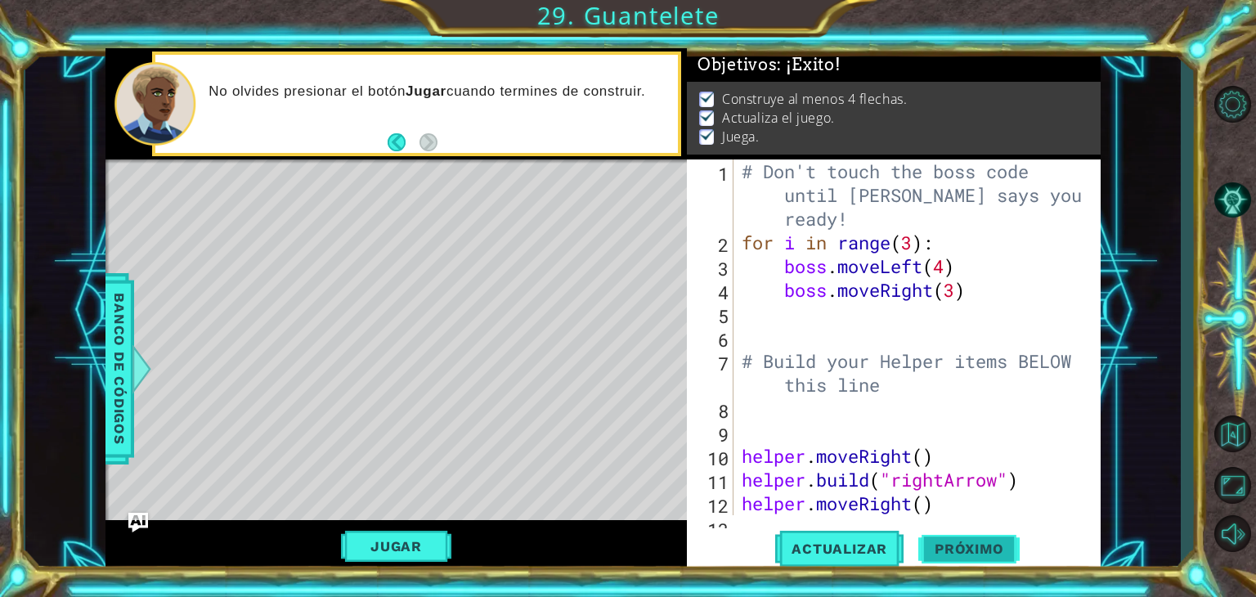
click at [959, 540] on button "Próximo" at bounding box center [969, 549] width 101 height 42
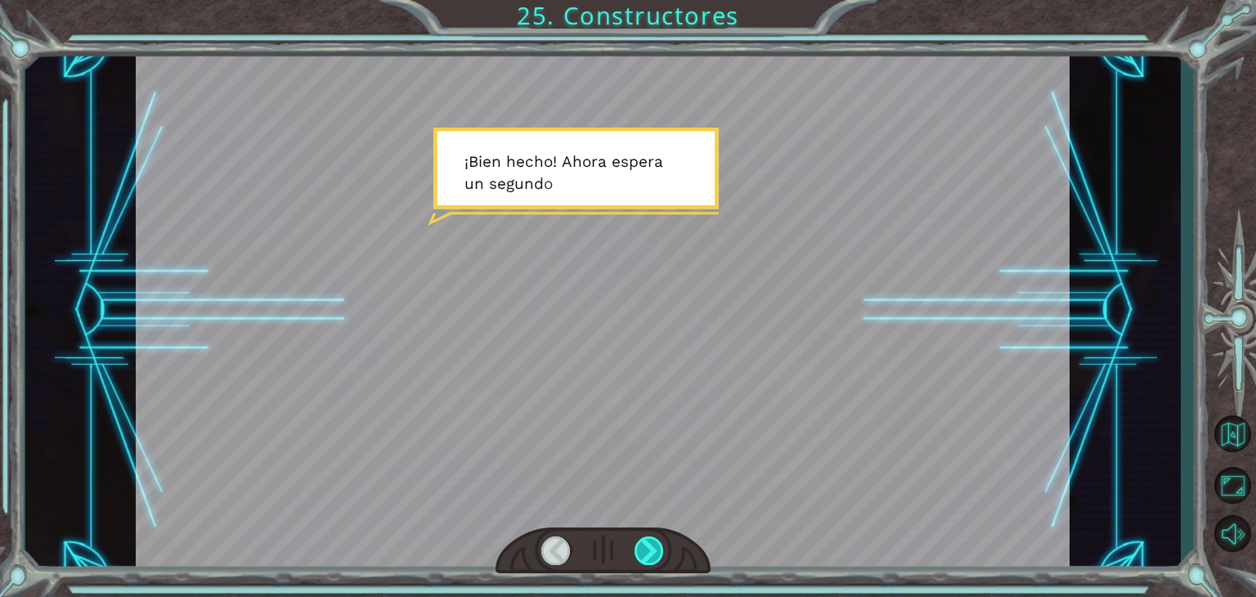
click at [645, 550] on div at bounding box center [649, 551] width 29 height 29
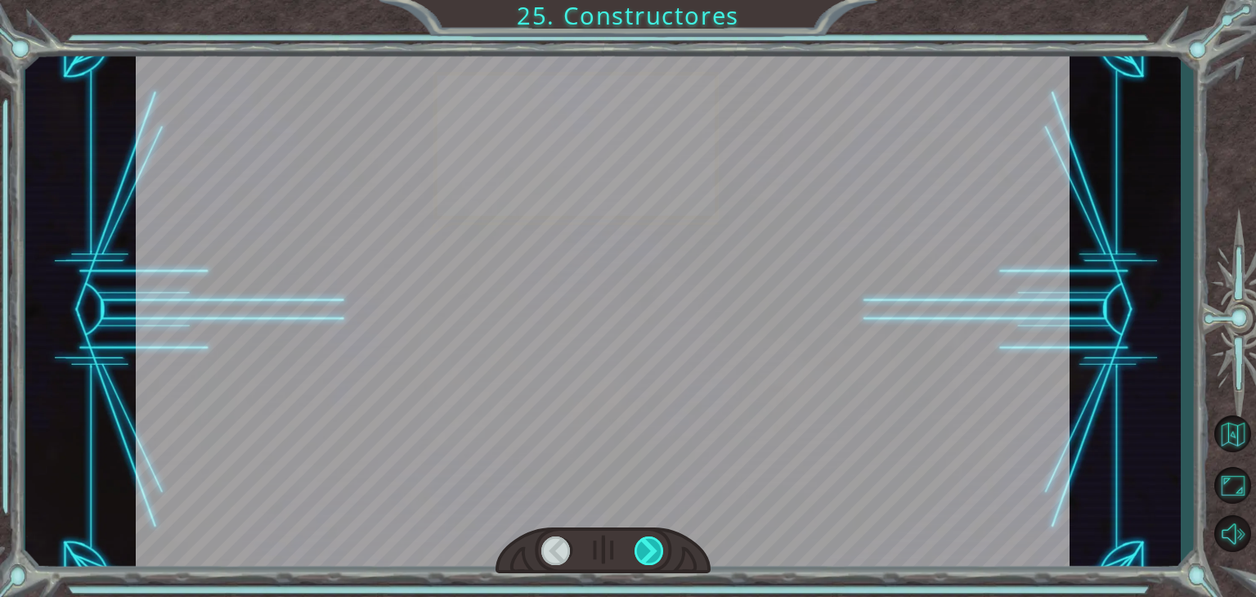
click at [645, 550] on div at bounding box center [649, 551] width 29 height 29
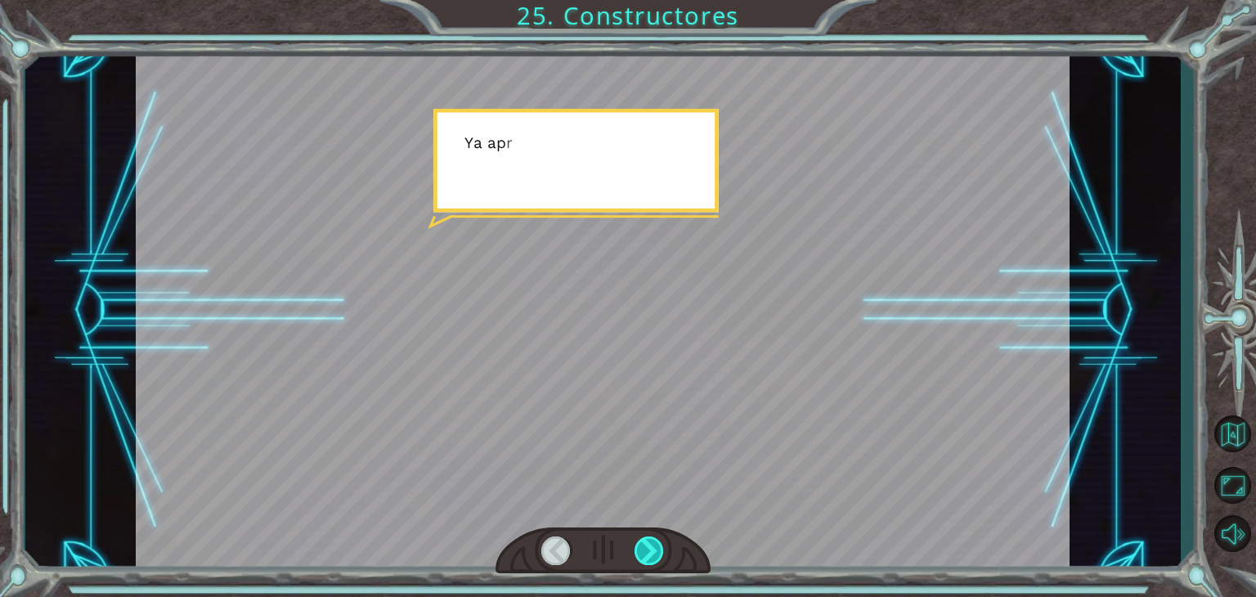
click at [645, 550] on div at bounding box center [649, 551] width 29 height 29
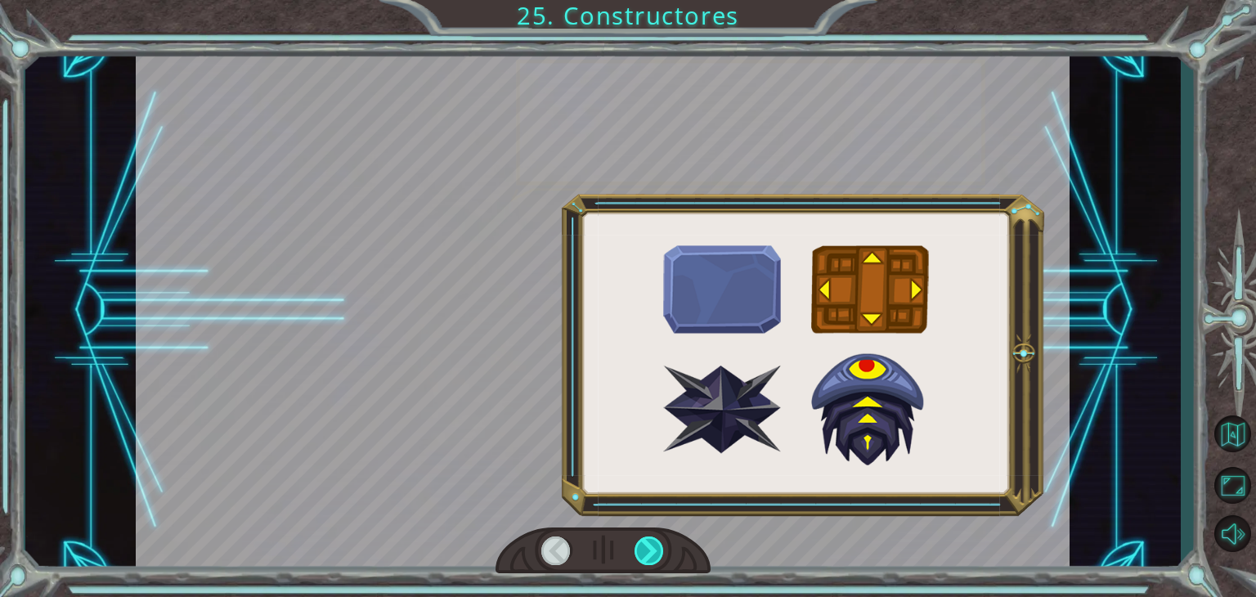
click at [645, 550] on div at bounding box center [649, 551] width 29 height 29
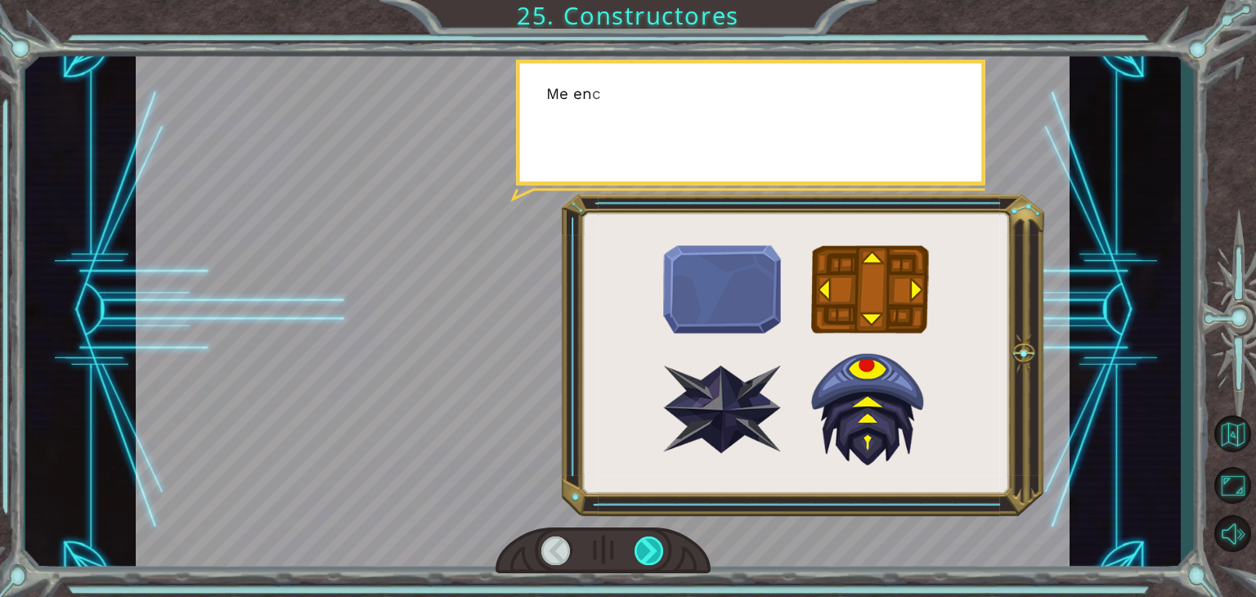
click at [645, 550] on div at bounding box center [649, 551] width 29 height 29
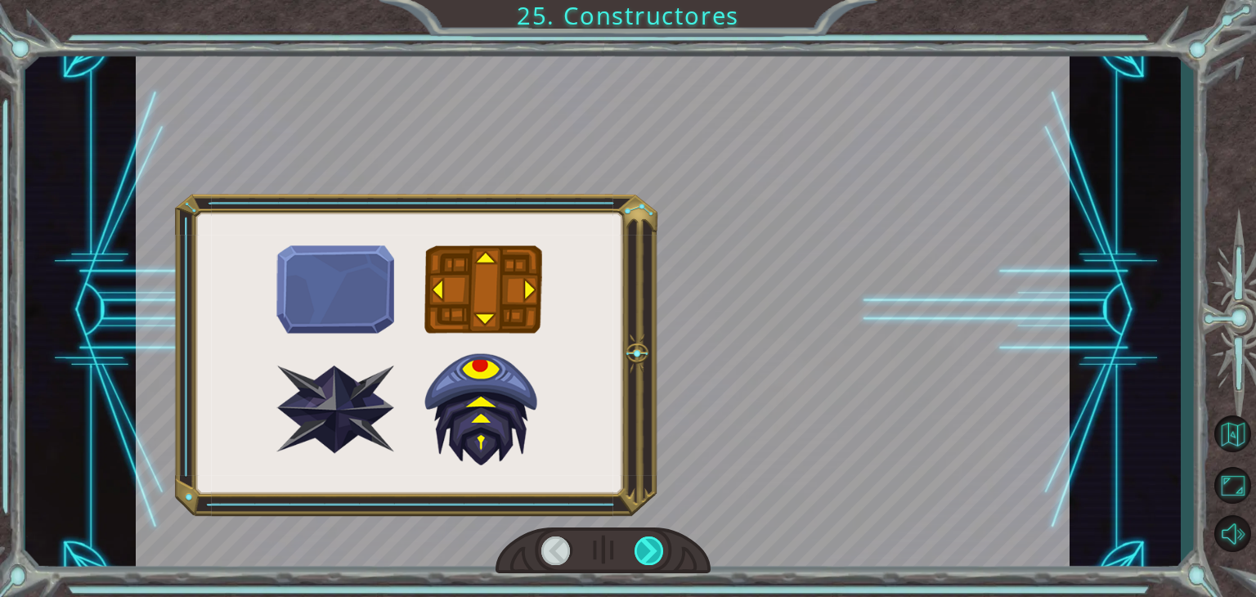
click at [645, 550] on div at bounding box center [649, 551] width 29 height 29
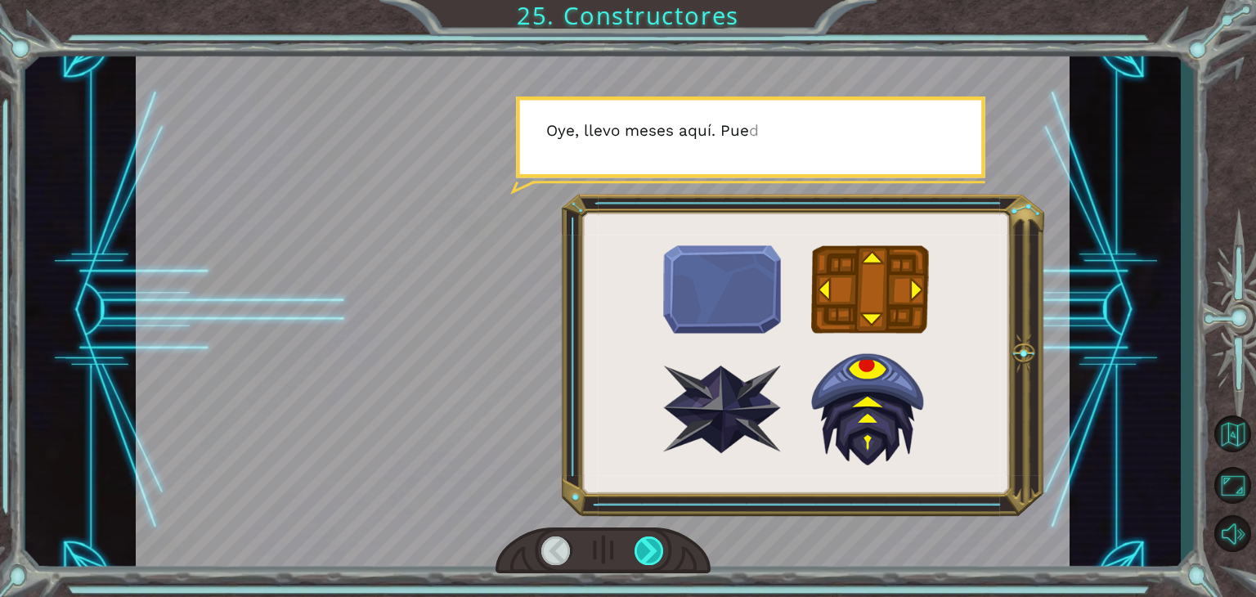
click at [645, 550] on div at bounding box center [649, 551] width 29 height 29
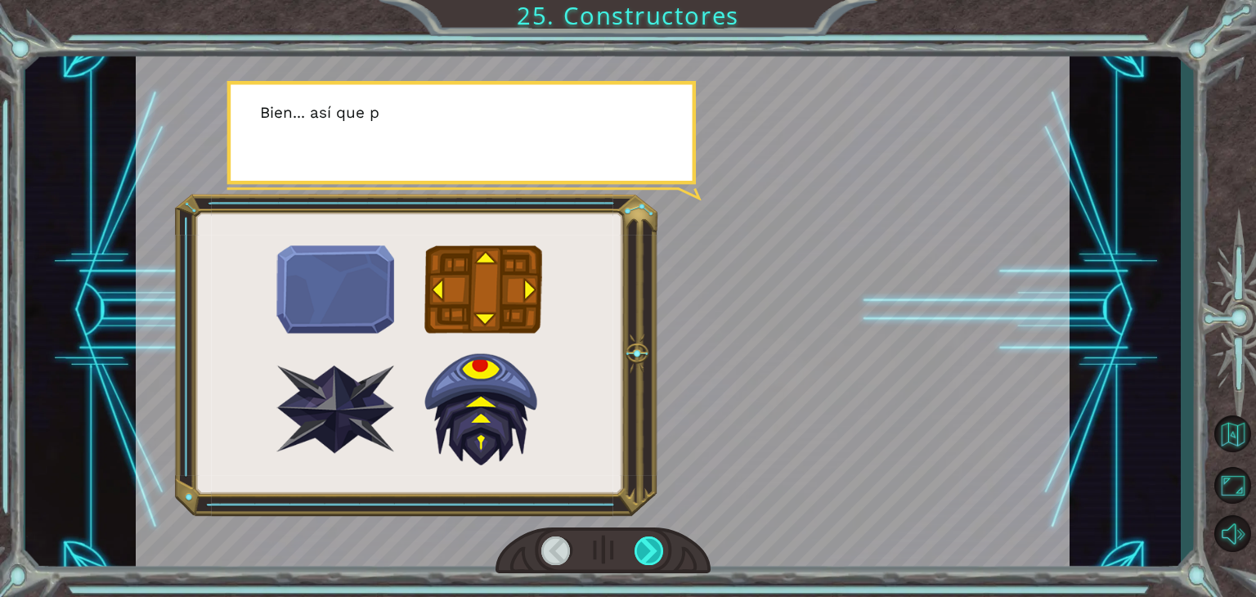
click at [645, 550] on div at bounding box center [649, 551] width 29 height 29
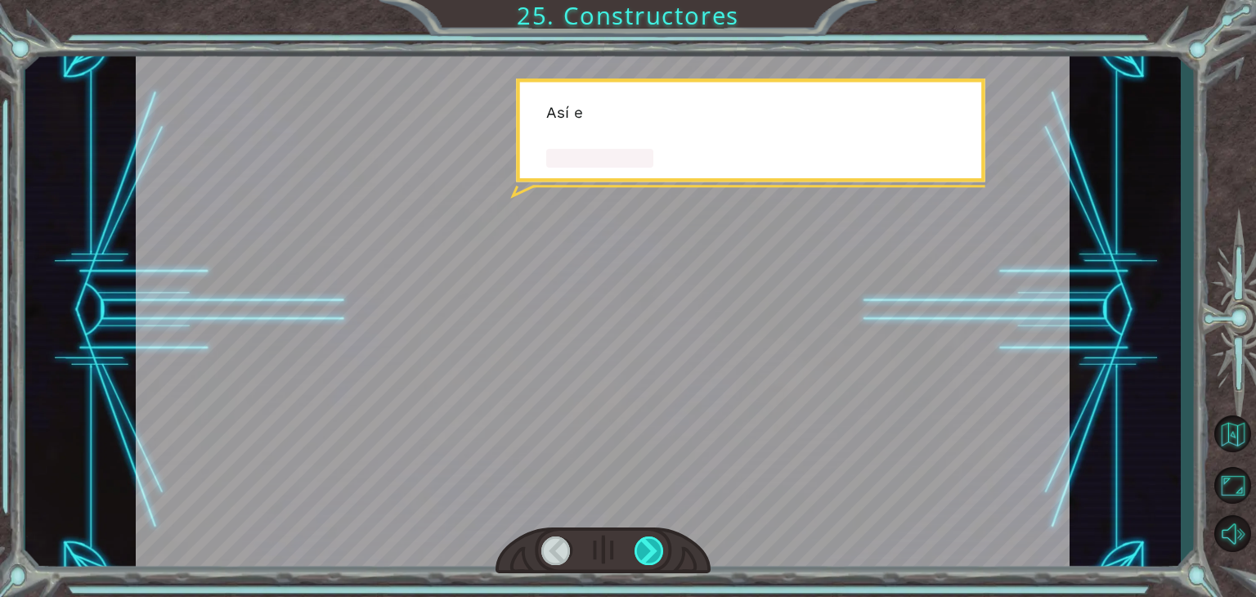
click at [645, 550] on div at bounding box center [649, 551] width 29 height 29
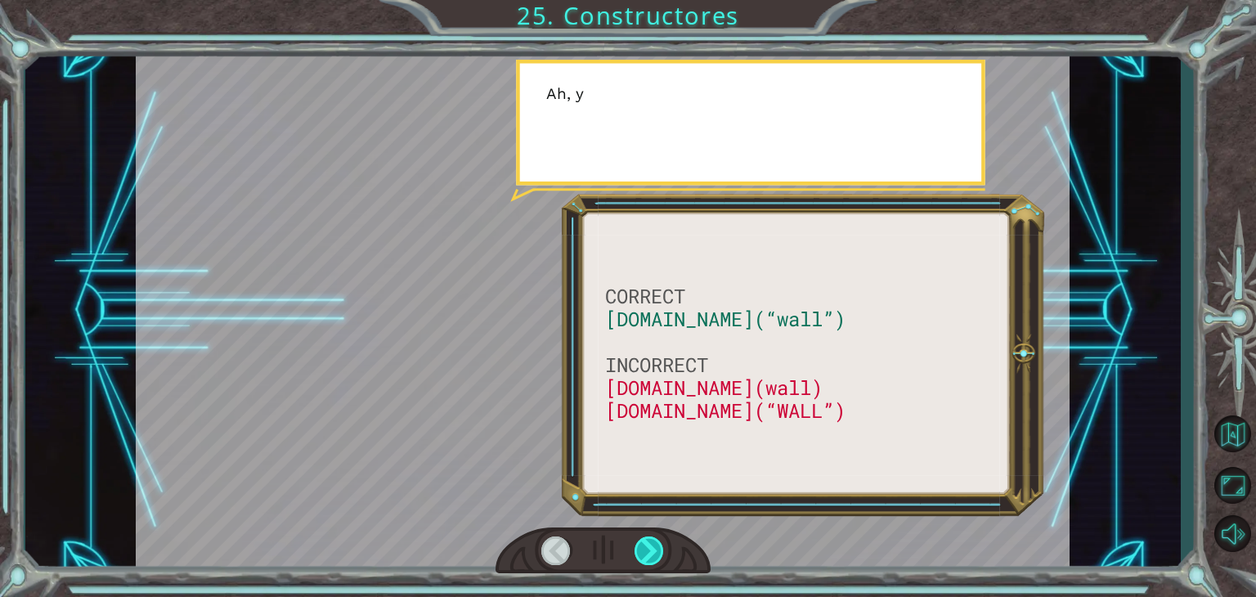
click at [645, 550] on div at bounding box center [649, 551] width 29 height 29
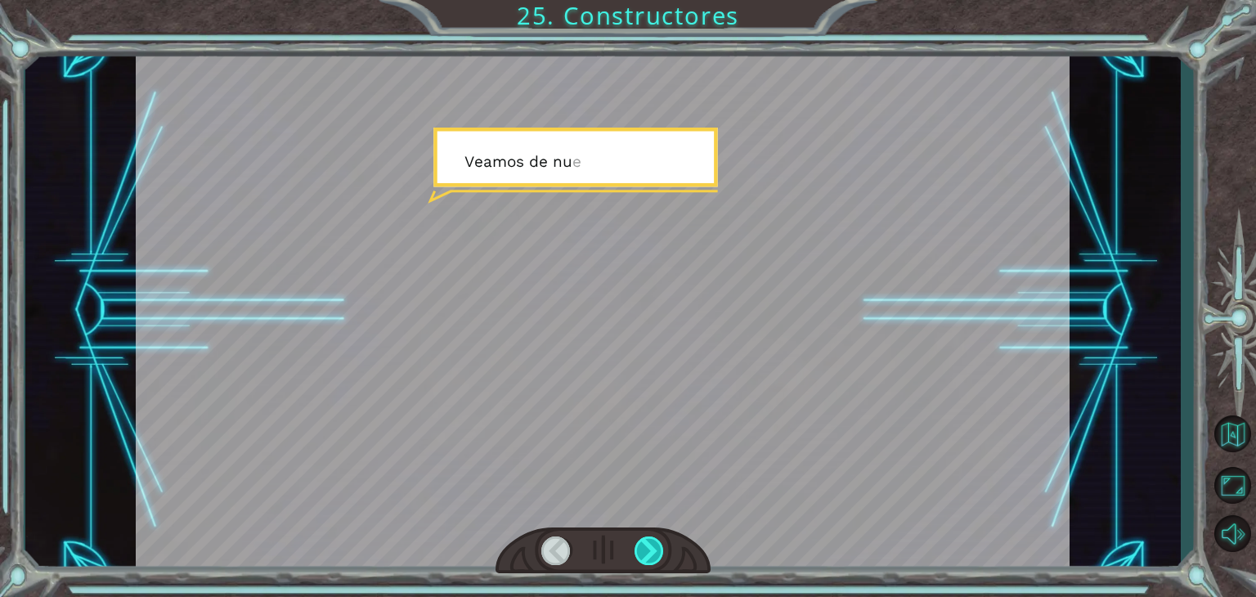
click at [645, 550] on div at bounding box center [649, 551] width 29 height 29
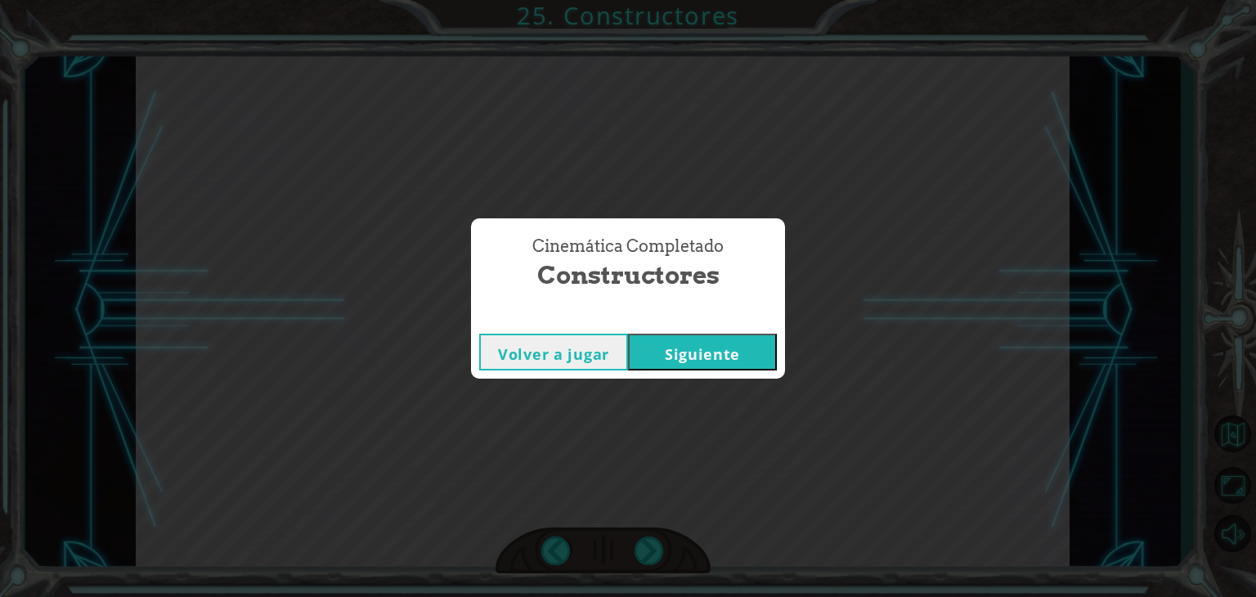
click at [739, 351] on button "Siguiente" at bounding box center [702, 352] width 149 height 37
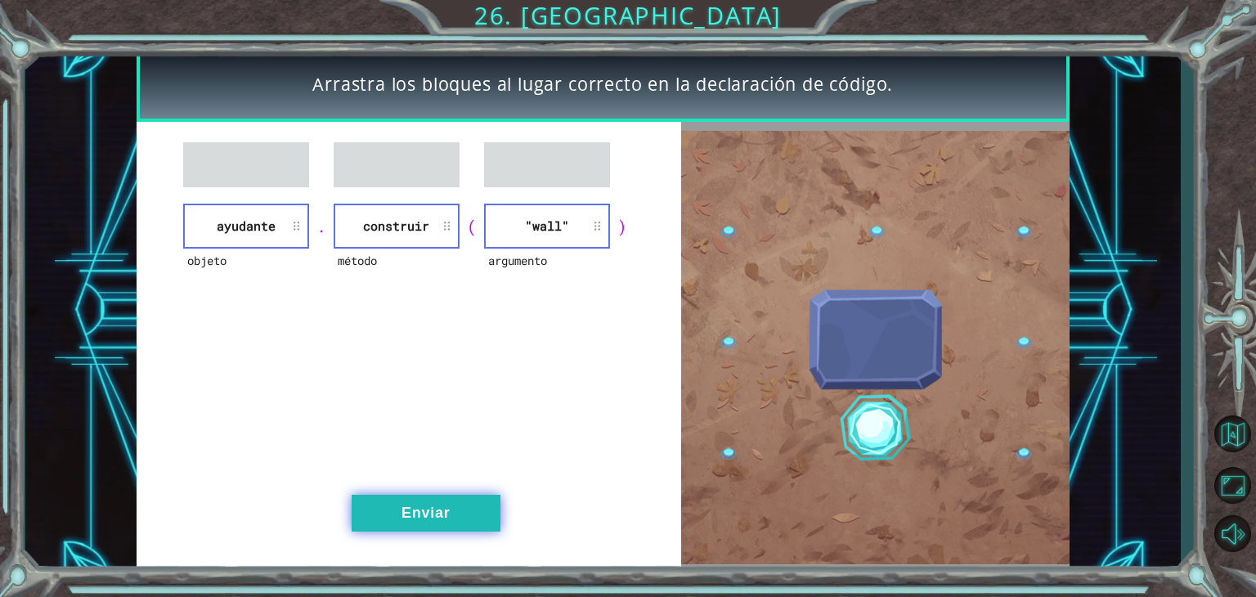
click at [453, 498] on button "Enviar" at bounding box center [426, 513] width 149 height 37
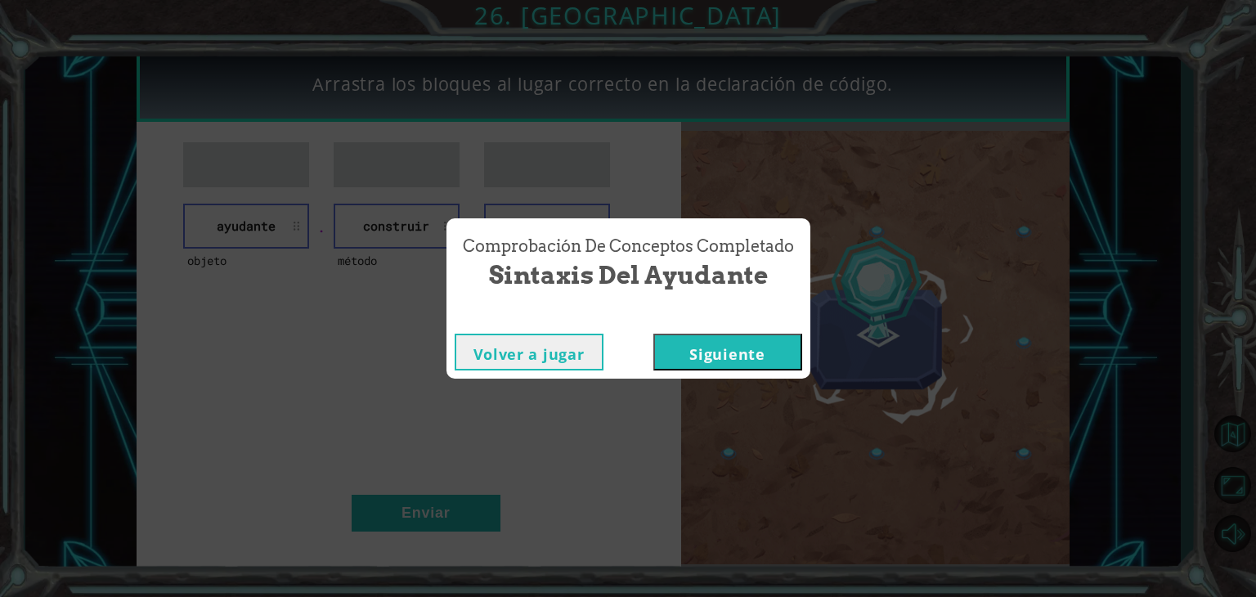
click at [739, 357] on button "Siguiente" at bounding box center [728, 352] width 149 height 37
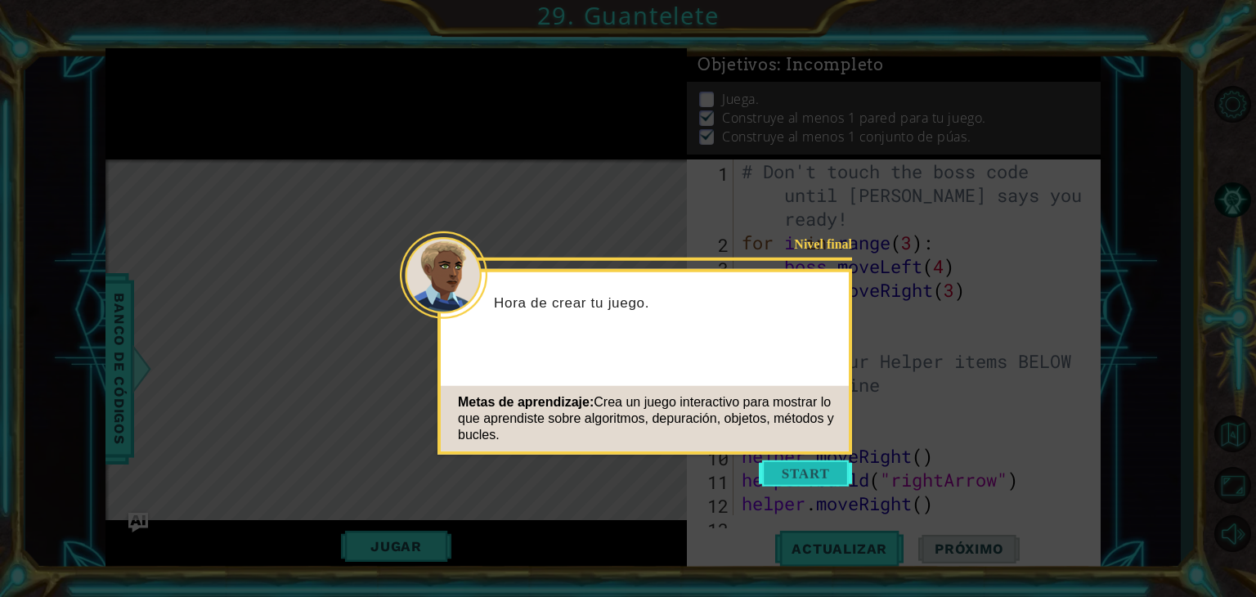
click at [812, 469] on button "Start" at bounding box center [805, 474] width 93 height 26
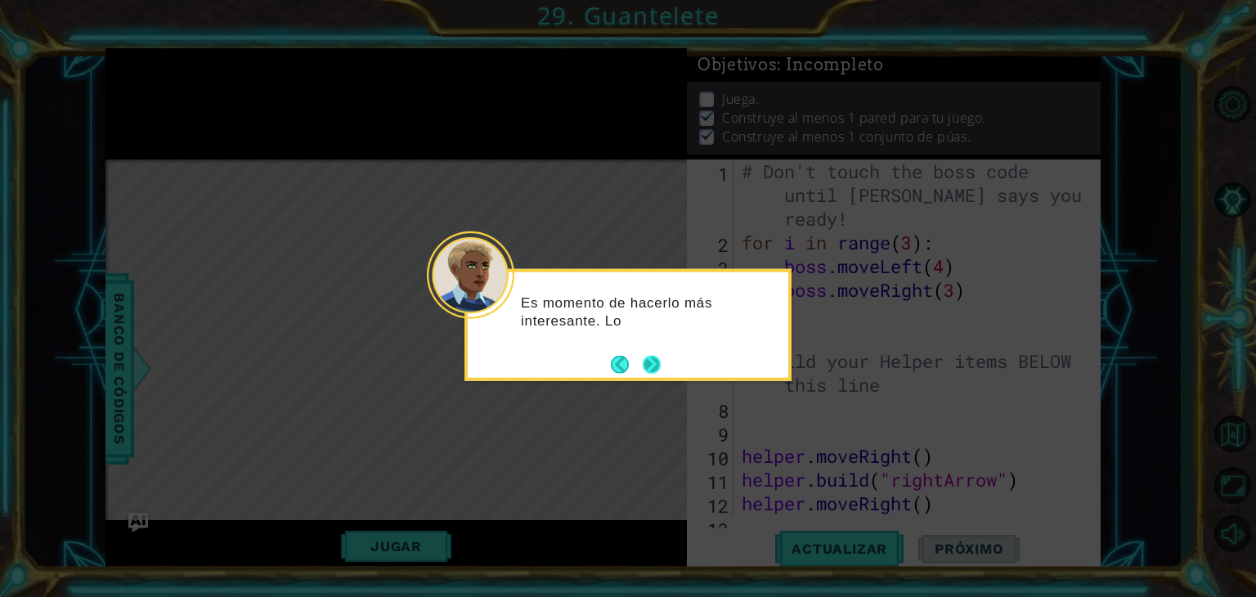
click at [650, 362] on button "Next" at bounding box center [652, 364] width 18 height 18
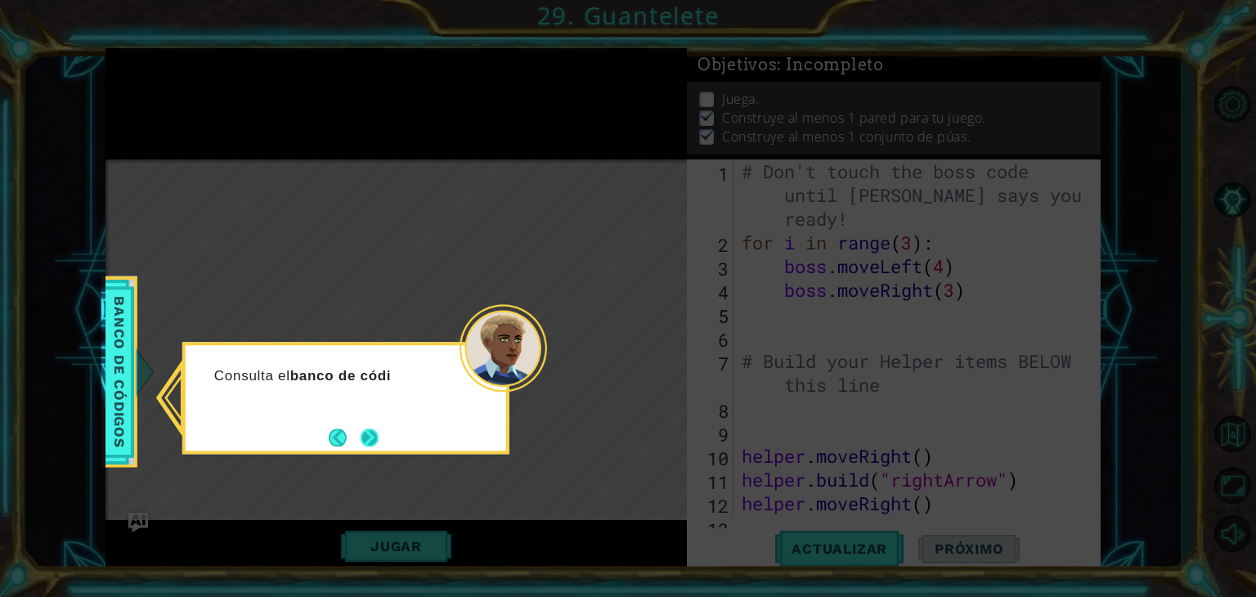
click at [373, 429] on button "Next" at bounding box center [370, 438] width 18 height 18
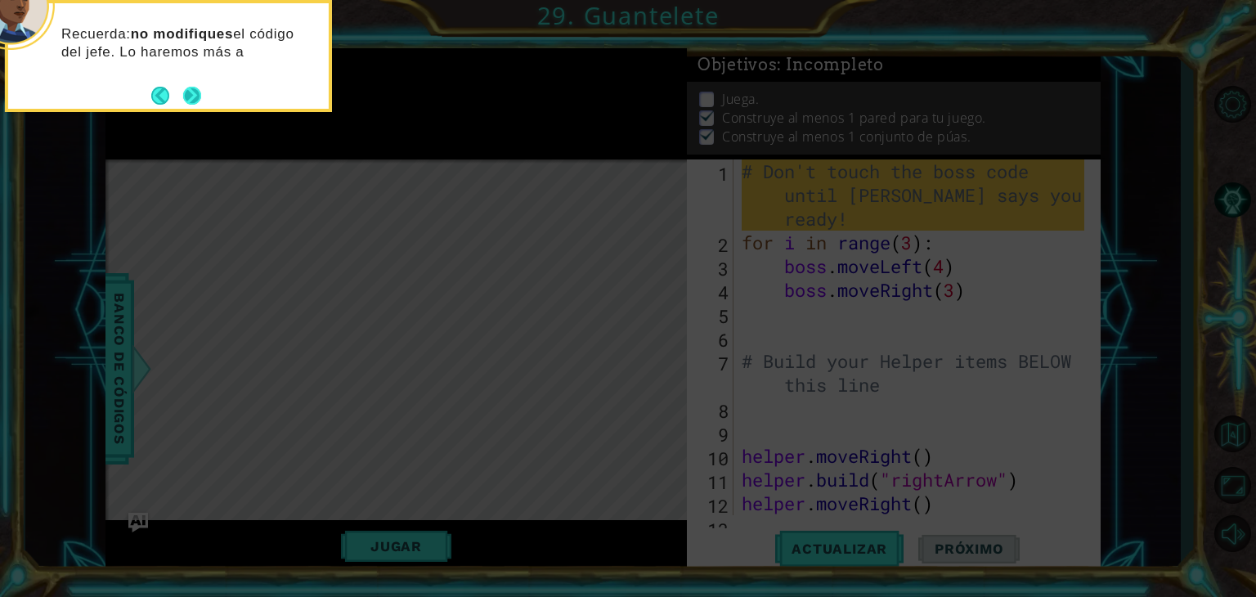
click at [196, 101] on button "Next" at bounding box center [192, 96] width 18 height 18
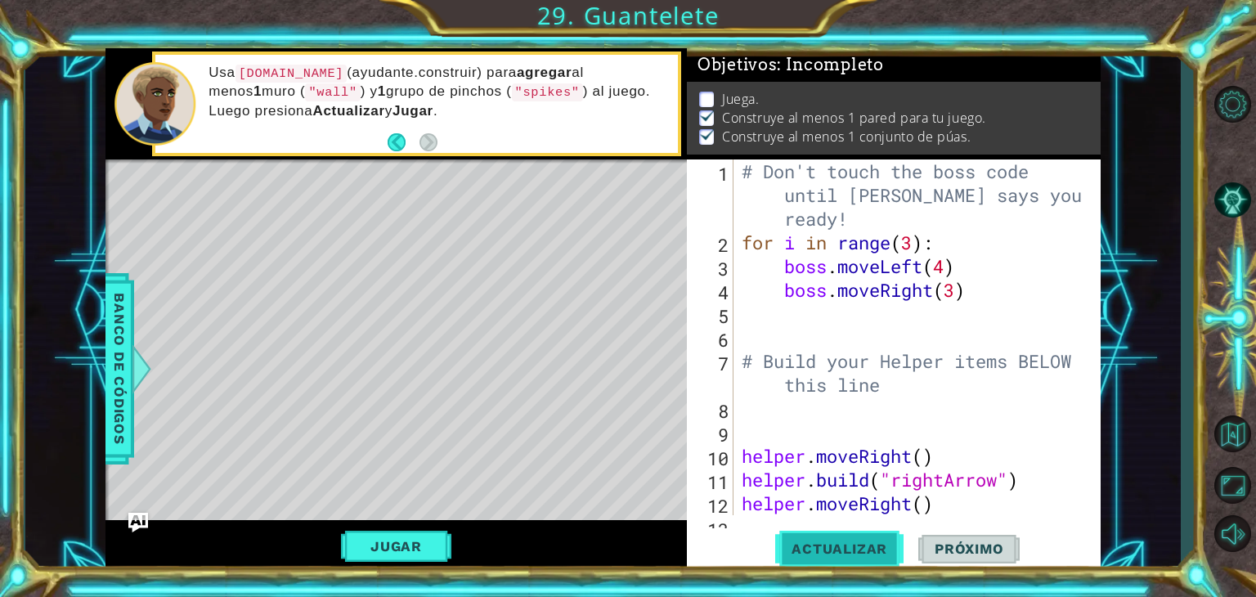
click at [847, 545] on span "Actualizar" at bounding box center [839, 549] width 128 height 16
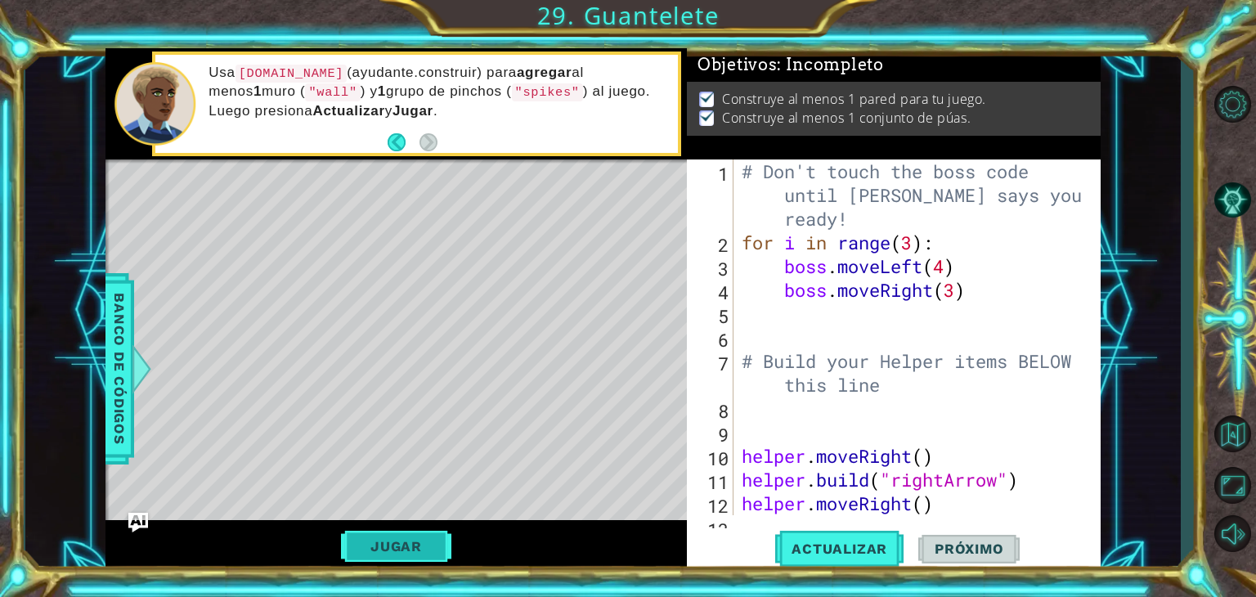
click at [419, 534] on button "Jugar" at bounding box center [396, 546] width 110 height 31
click at [947, 560] on button "Próximo" at bounding box center [969, 549] width 101 height 42
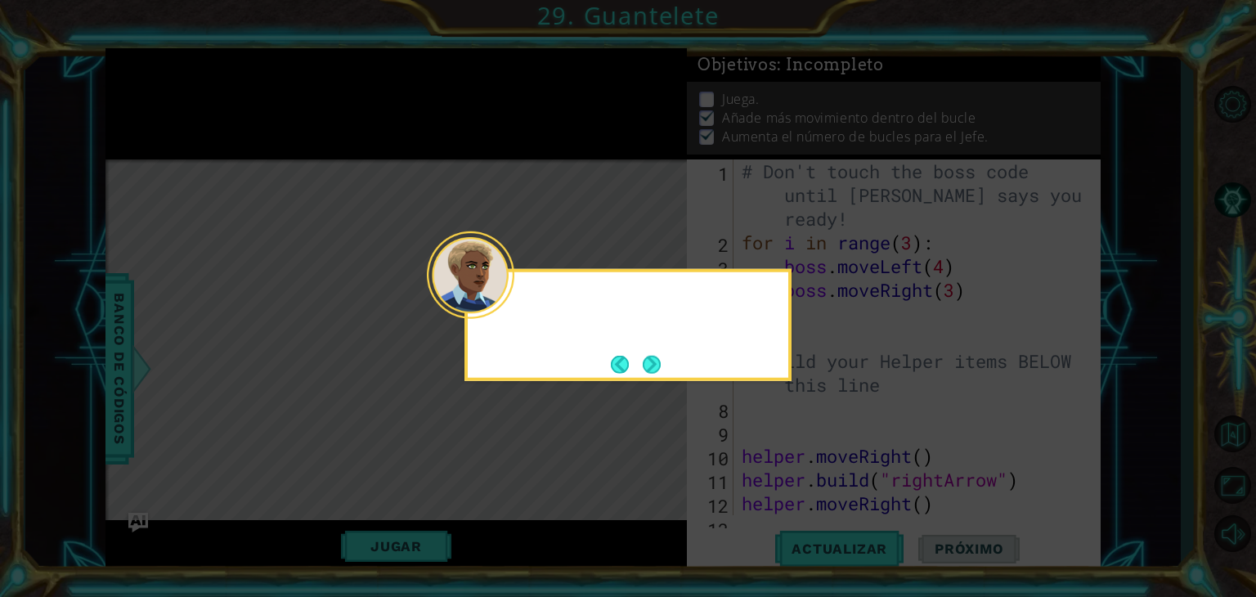
scroll to position [16, 0]
click at [654, 366] on button "Next" at bounding box center [652, 364] width 18 height 18
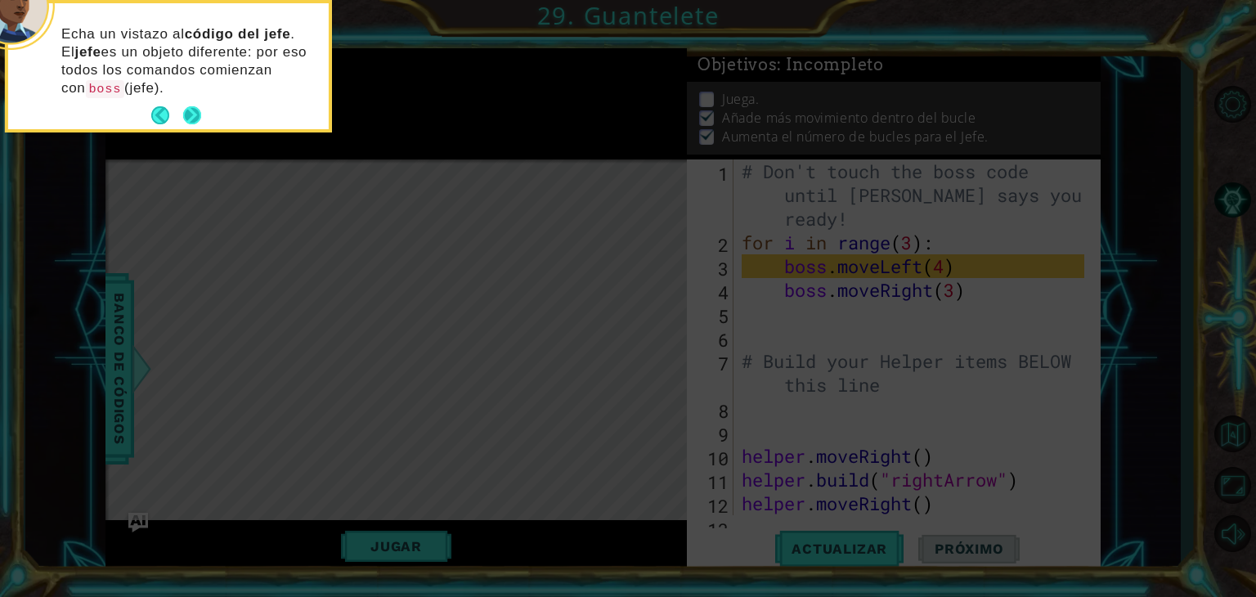
click at [192, 115] on button "Next" at bounding box center [192, 115] width 18 height 18
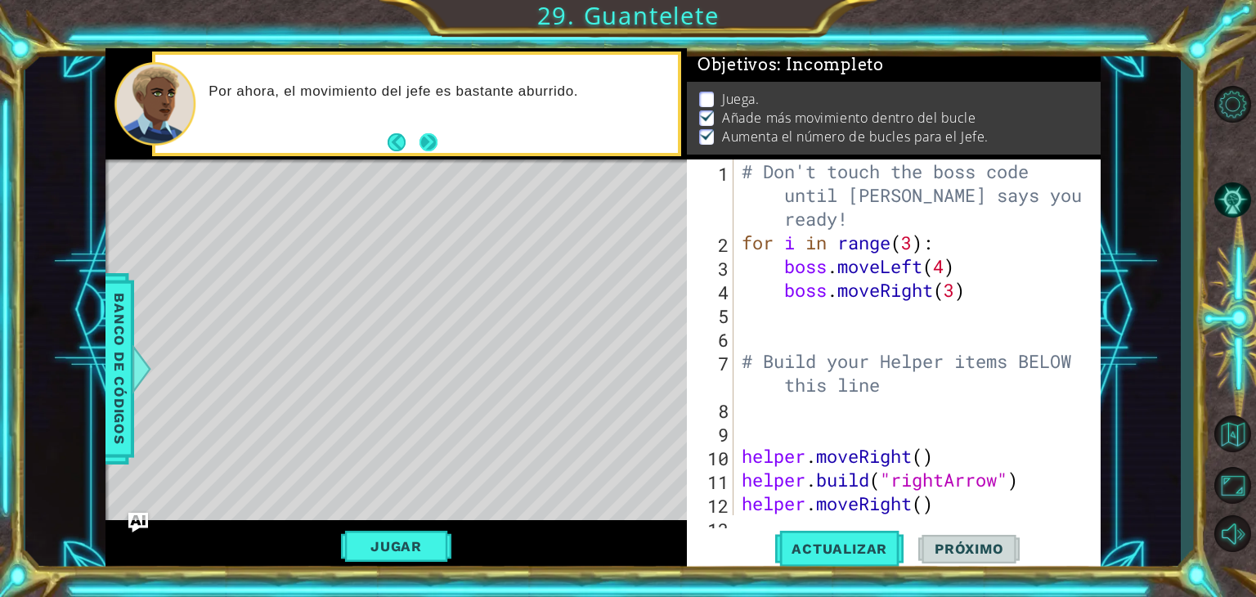
click at [438, 151] on button "Next" at bounding box center [429, 142] width 18 height 18
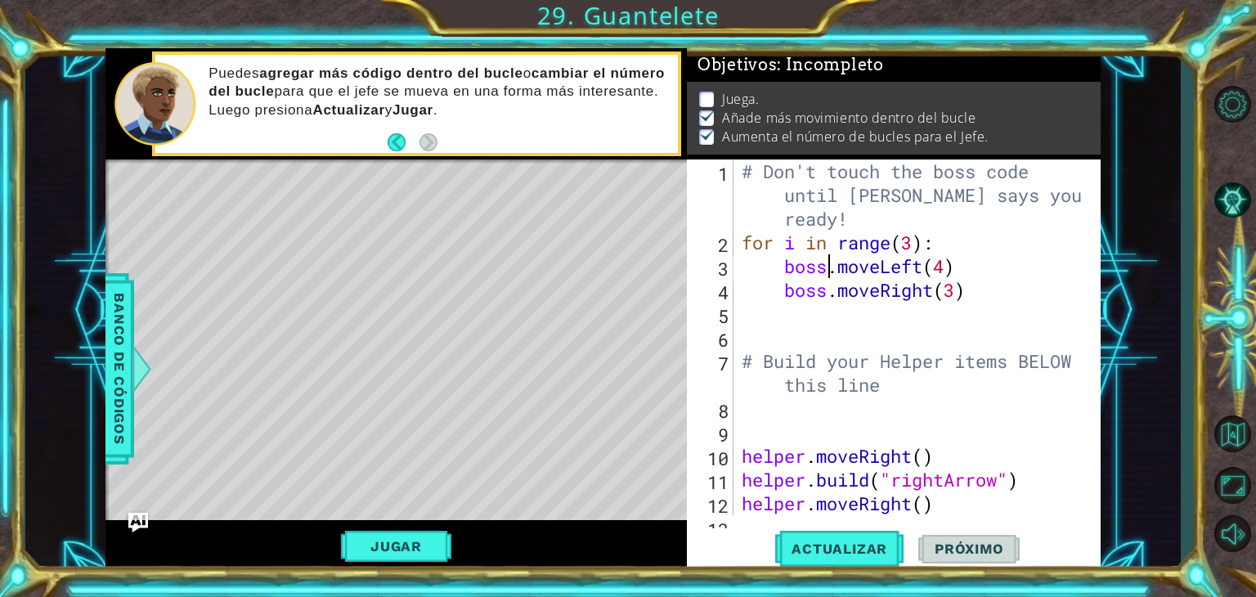
click at [829, 270] on div "# Don't touch the boss code until [PERSON_NAME] says you're ready! for i in ran…" at bounding box center [916, 385] width 354 height 451
click at [865, 545] on span "Actualizar" at bounding box center [839, 549] width 128 height 16
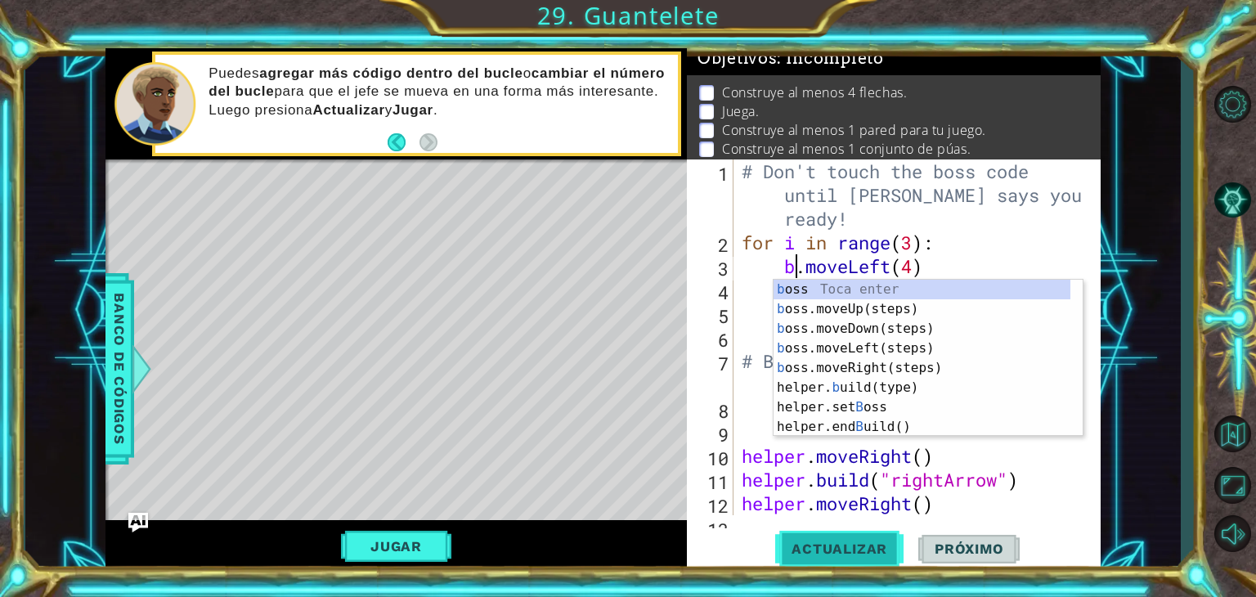
scroll to position [0, 2]
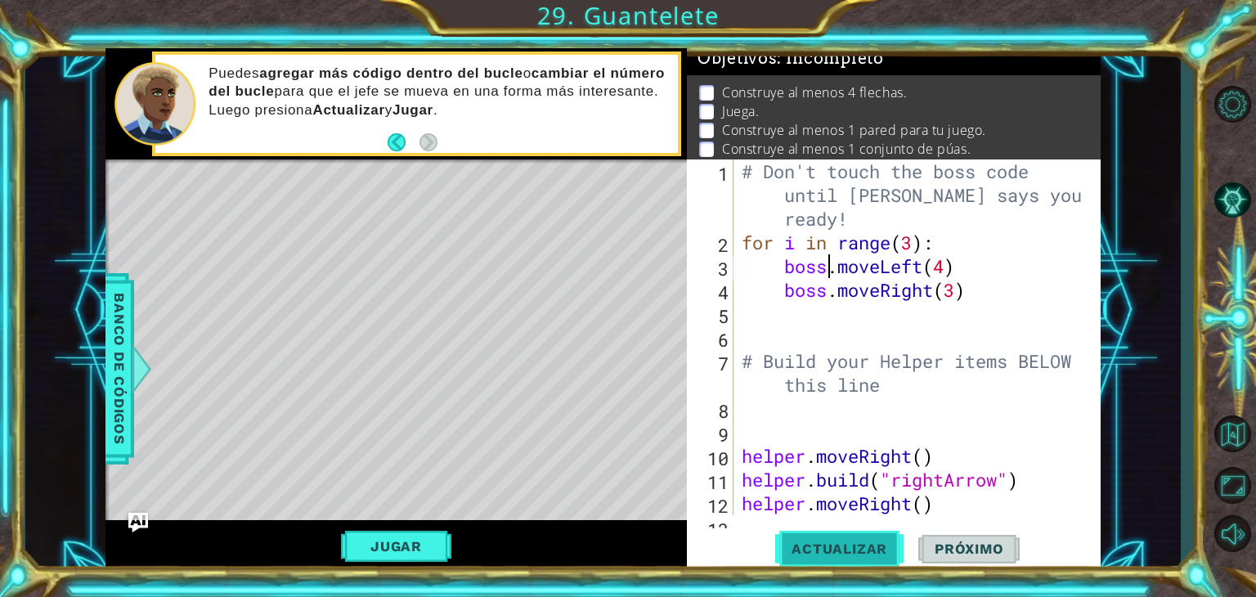
type textarea "boss.moveLeft(4)"
click at [865, 545] on span "Actualizar" at bounding box center [839, 549] width 128 height 16
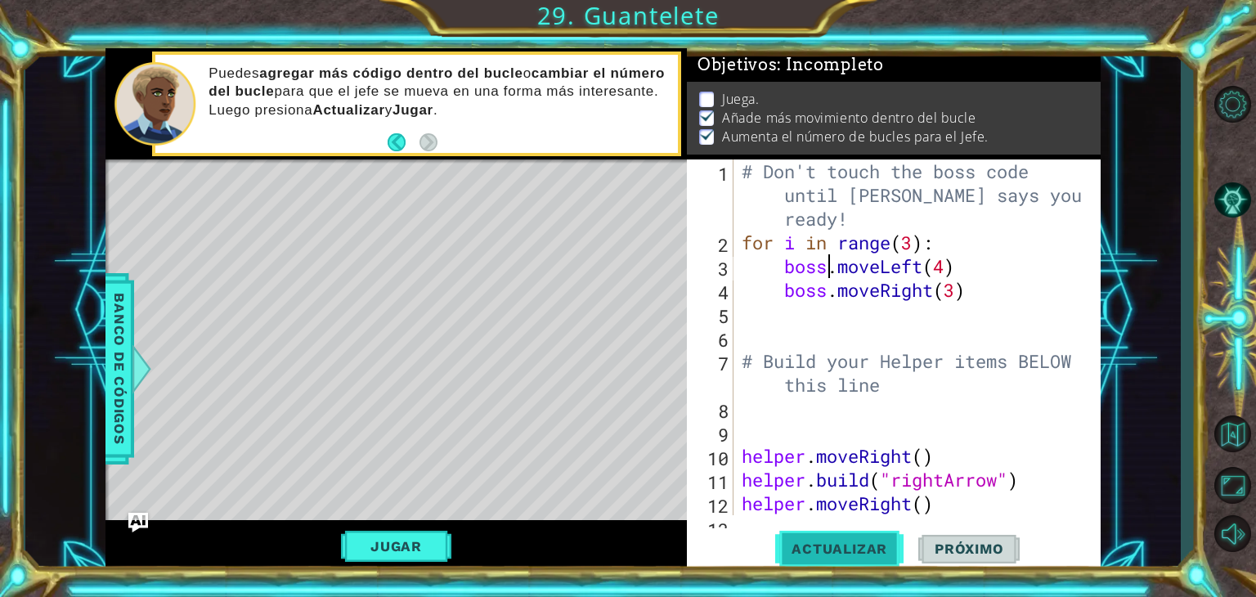
scroll to position [16, 0]
click at [407, 537] on button "Jugar" at bounding box center [396, 546] width 110 height 31
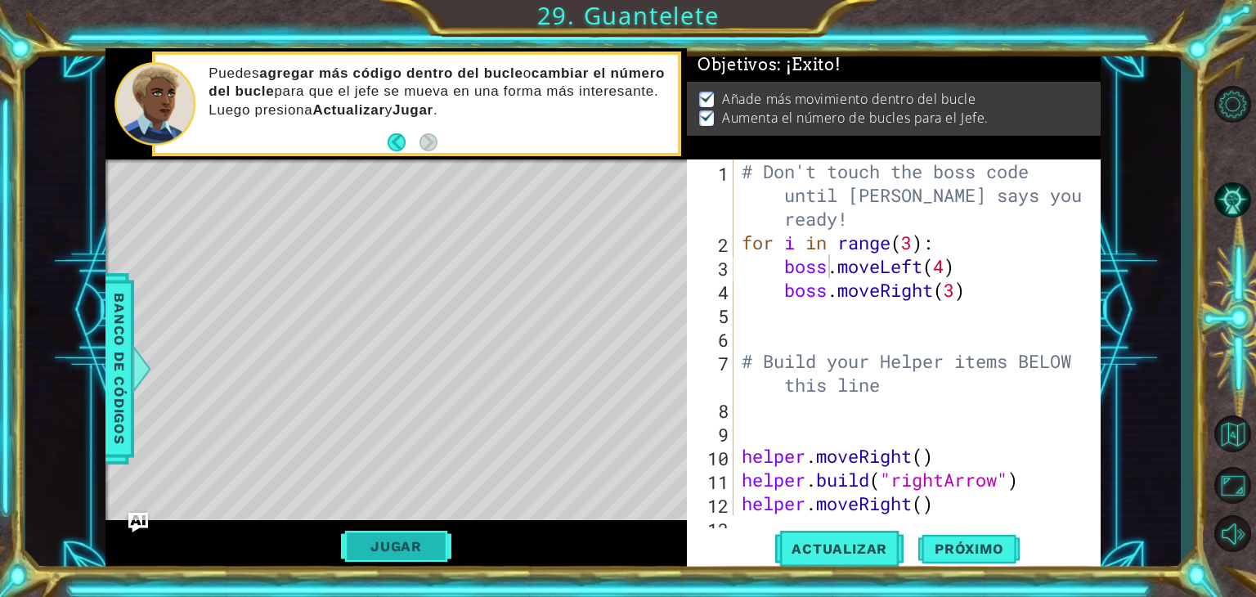
scroll to position [0, 0]
click at [957, 544] on span "Próximo" at bounding box center [969, 549] width 101 height 16
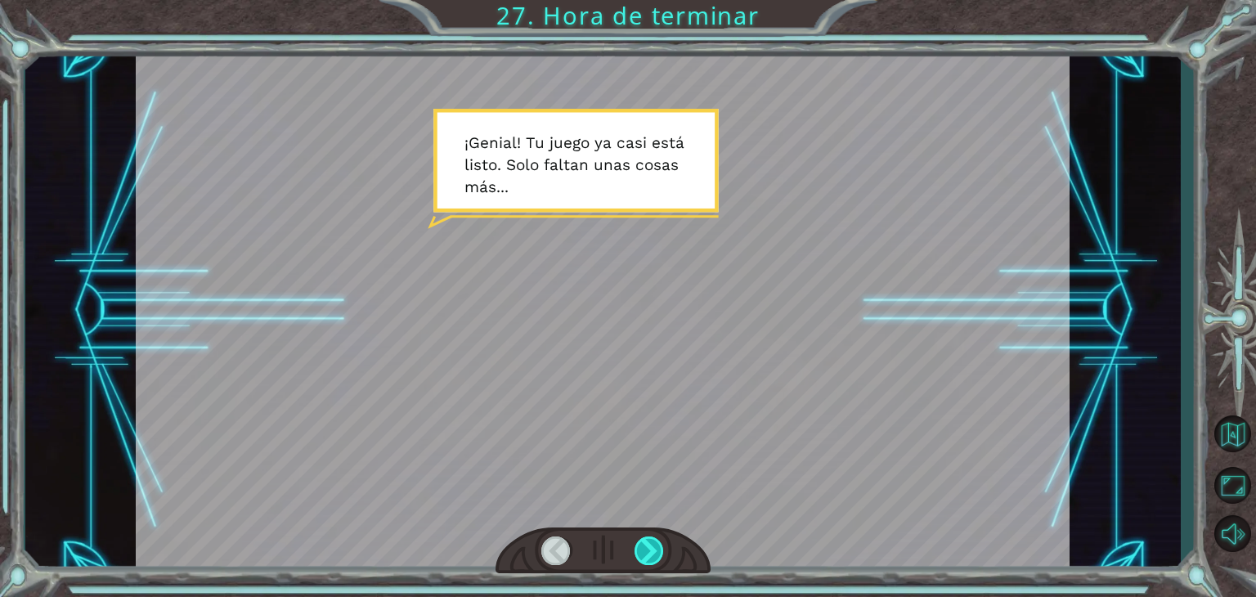
click at [661, 552] on div at bounding box center [649, 551] width 29 height 29
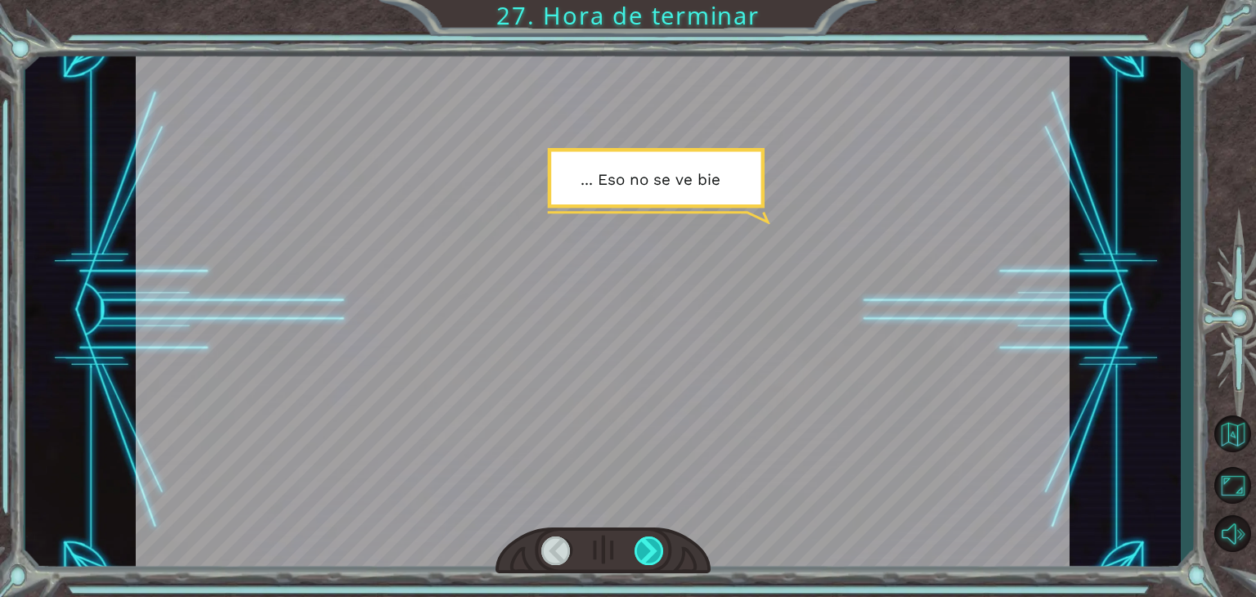
click at [661, 552] on div at bounding box center [649, 551] width 29 height 29
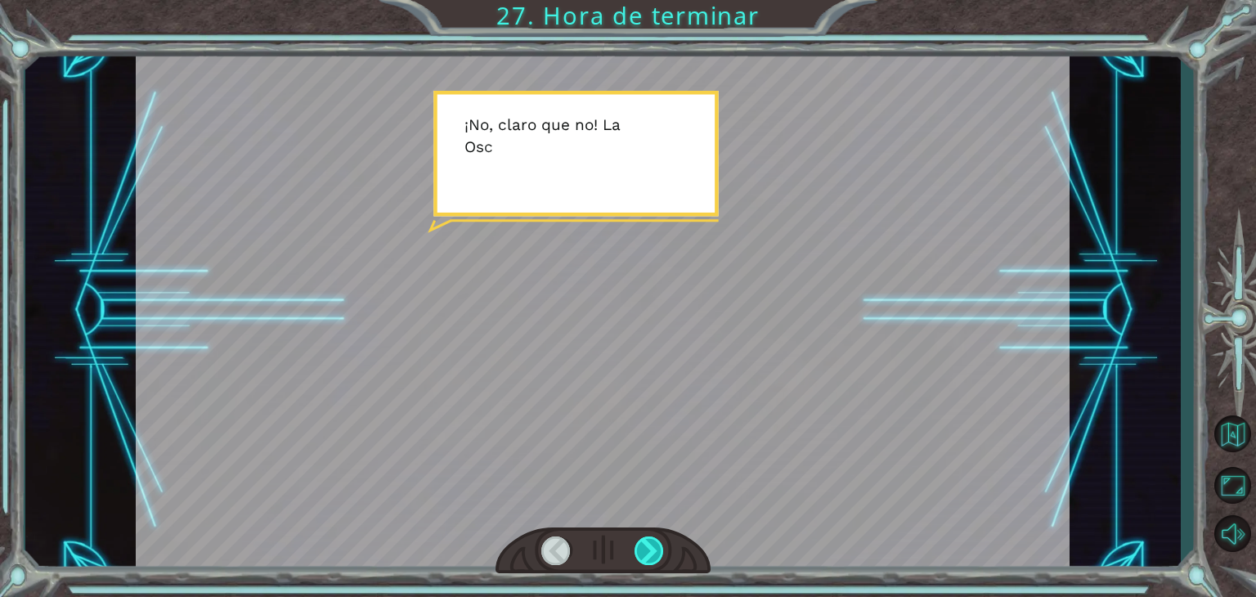
click at [661, 552] on div at bounding box center [649, 551] width 29 height 29
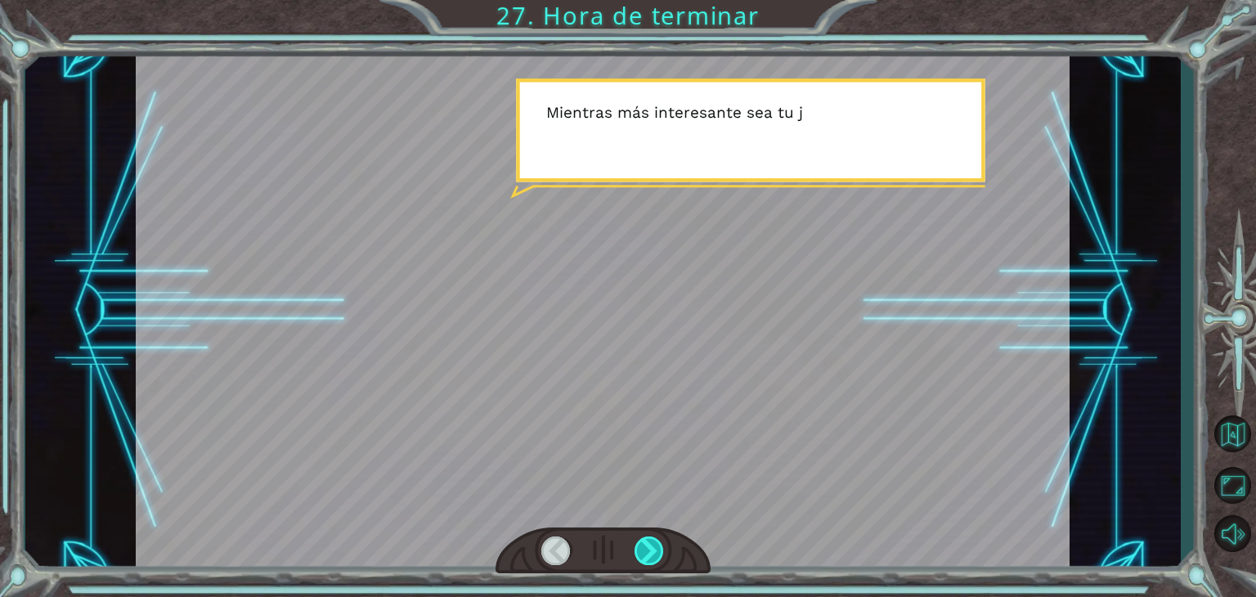
click at [661, 552] on div at bounding box center [649, 551] width 29 height 29
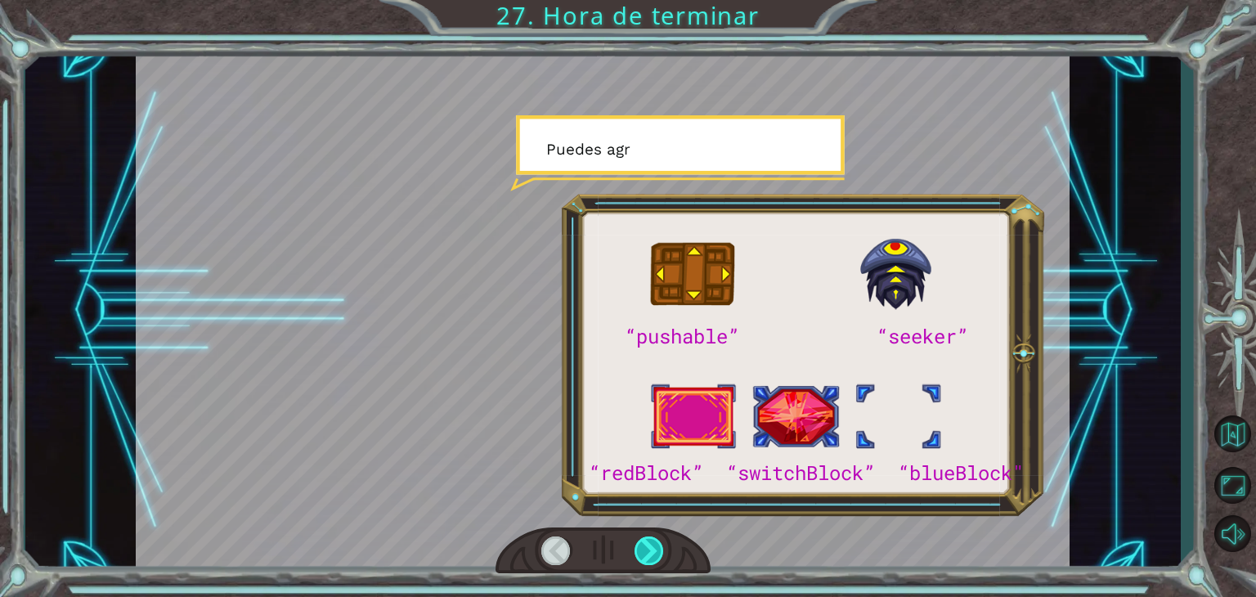
click at [661, 552] on div at bounding box center [649, 551] width 29 height 29
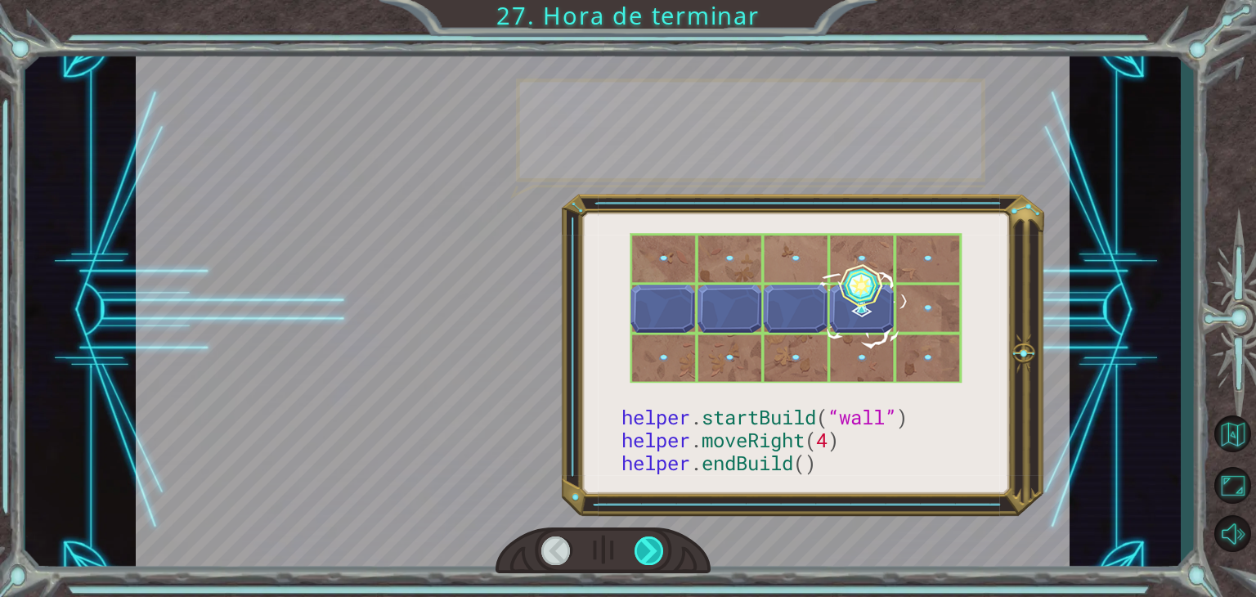
click at [661, 552] on div at bounding box center [649, 551] width 29 height 29
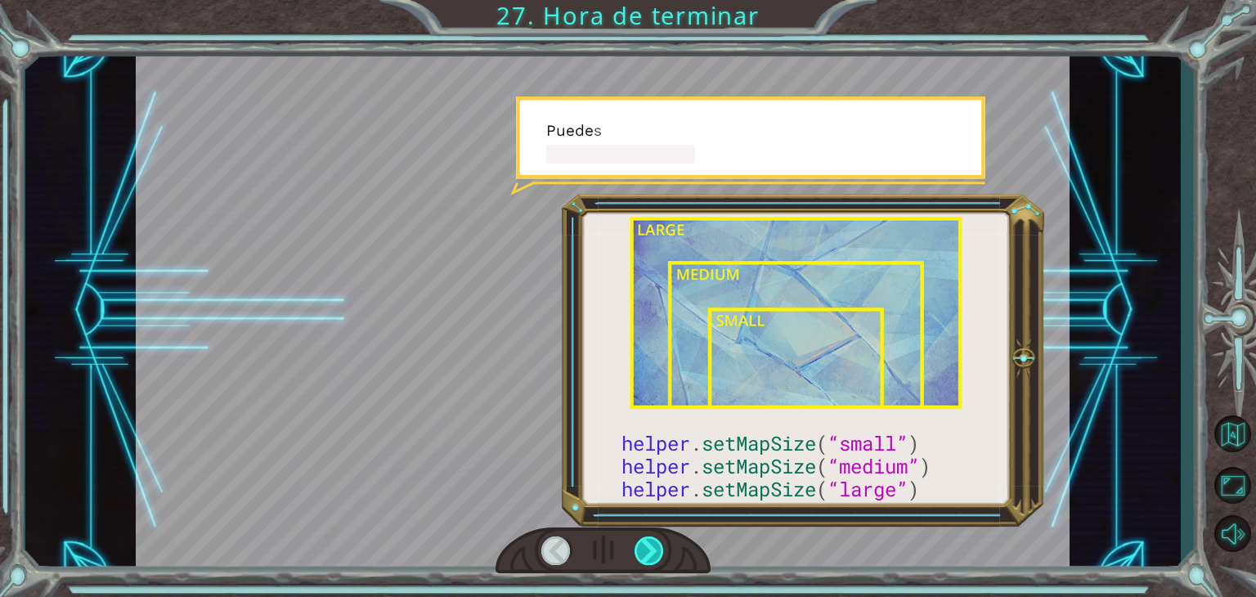
click at [661, 552] on div at bounding box center [649, 551] width 29 height 29
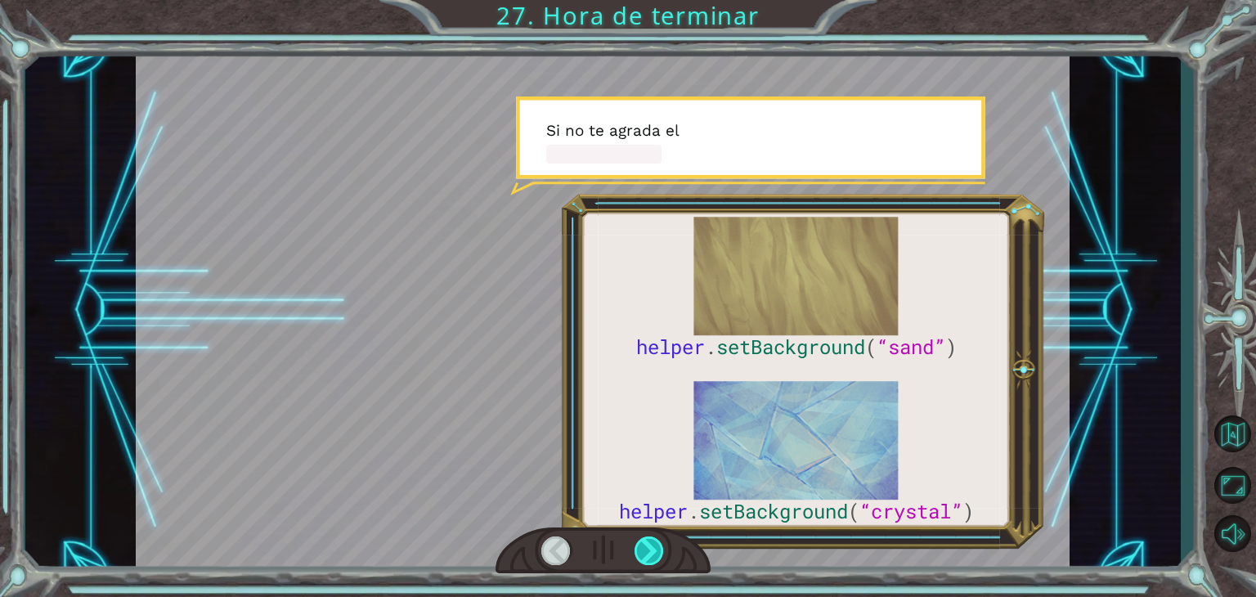
click at [661, 552] on div at bounding box center [649, 551] width 29 height 29
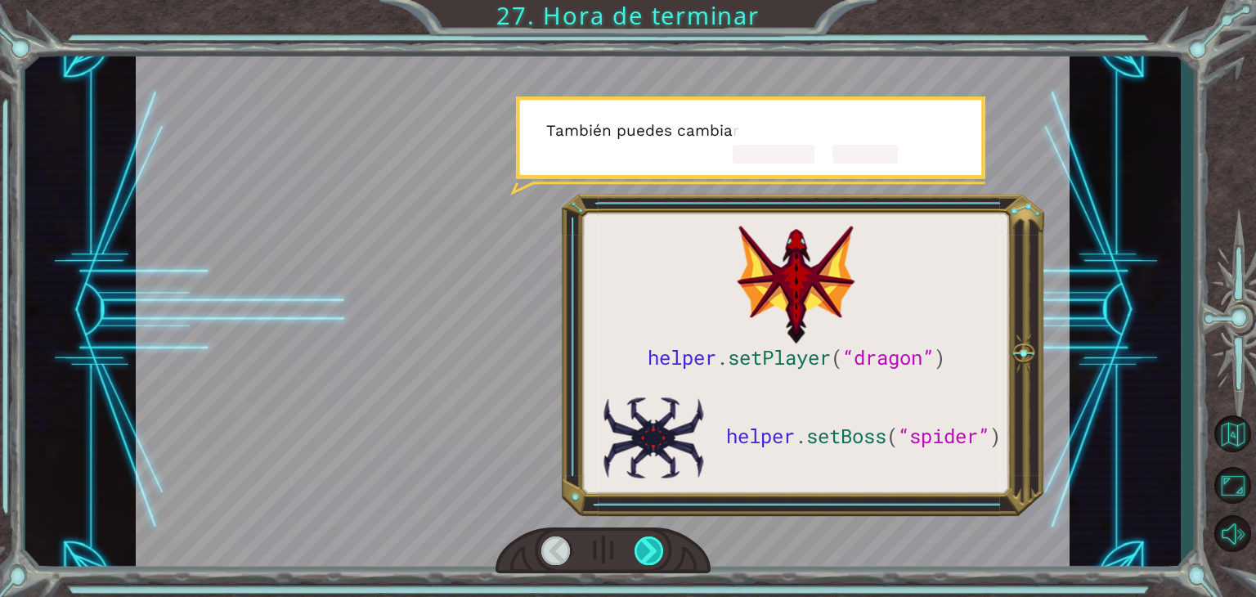
click at [661, 552] on div at bounding box center [649, 551] width 29 height 29
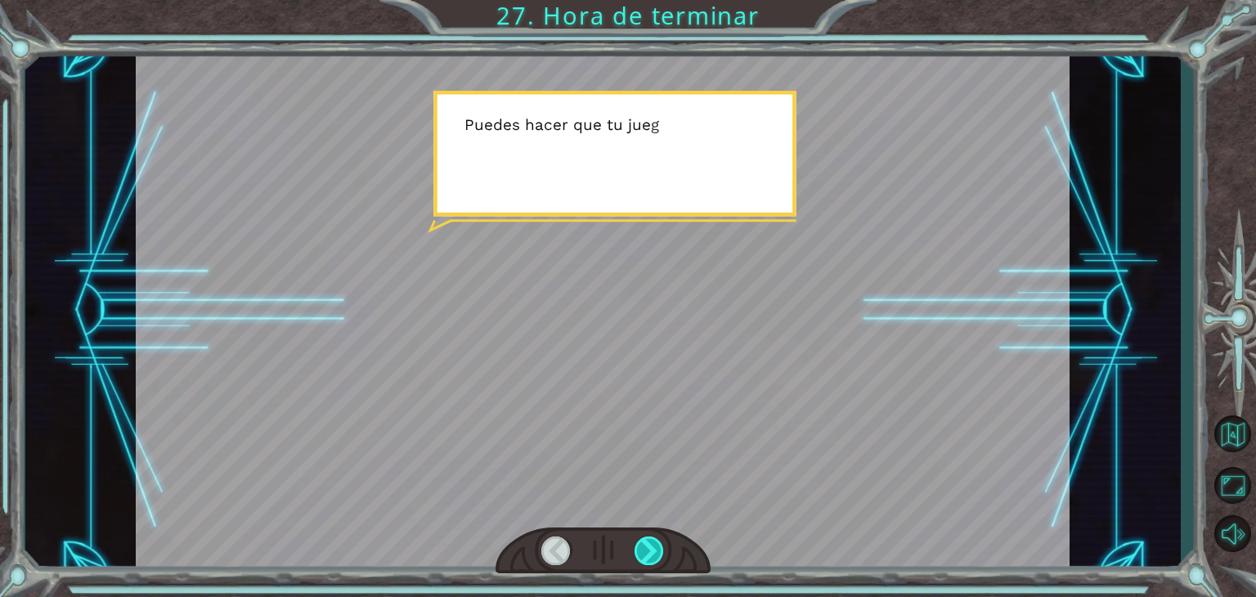
click at [661, 552] on div at bounding box center [649, 551] width 29 height 29
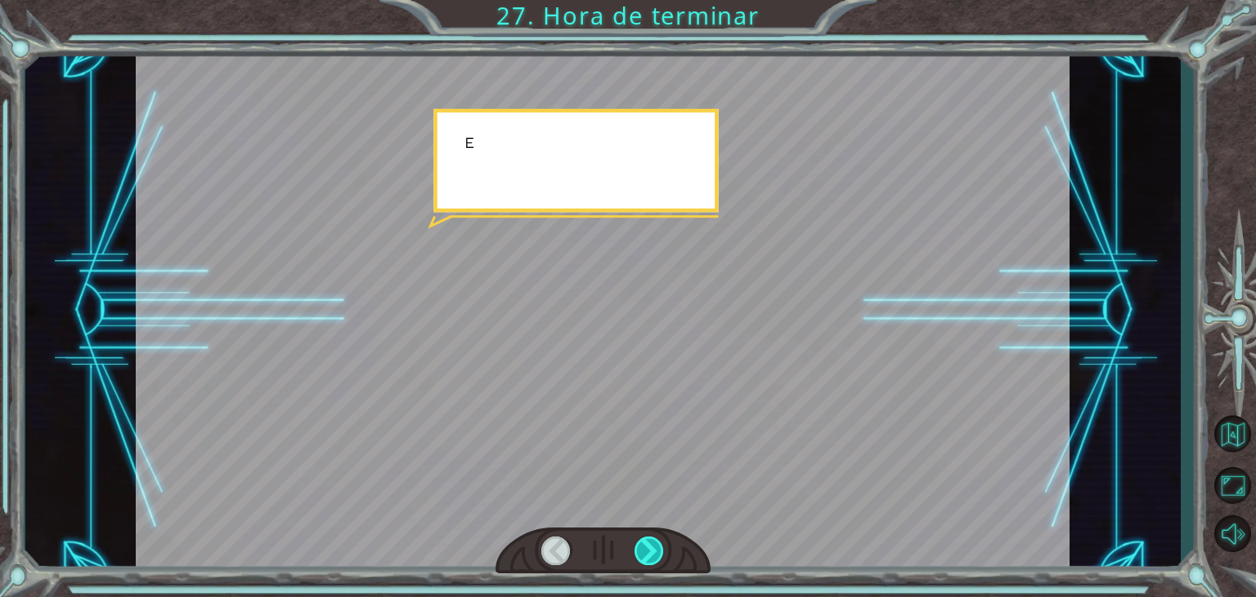
click at [661, 552] on div at bounding box center [649, 551] width 29 height 29
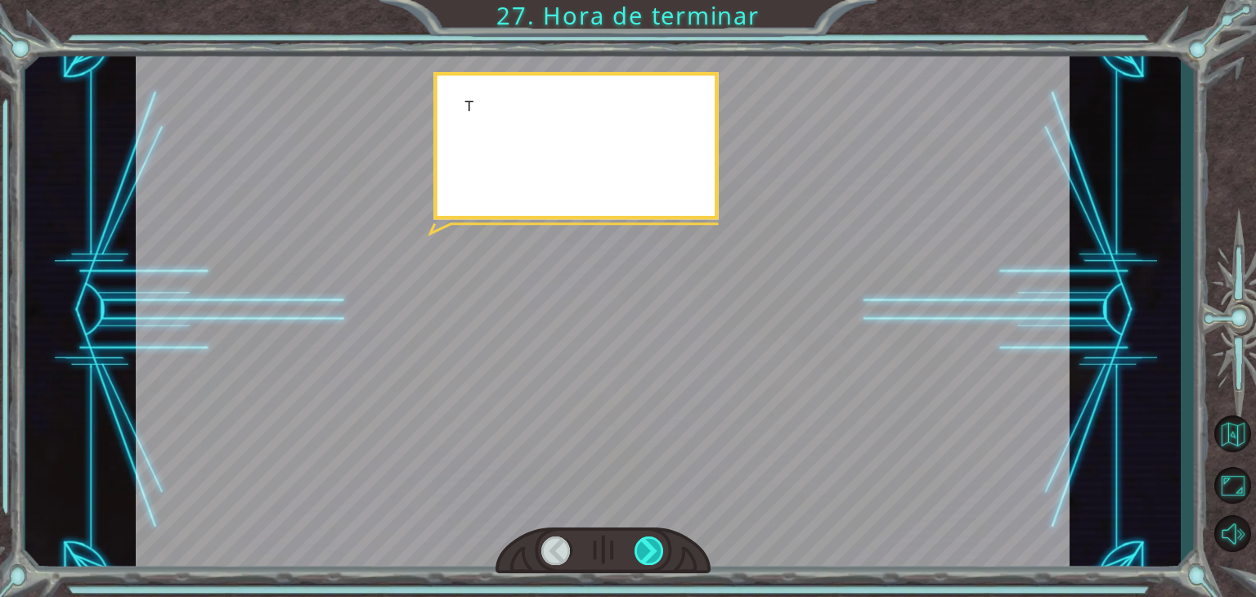
click at [661, 552] on div at bounding box center [649, 551] width 29 height 29
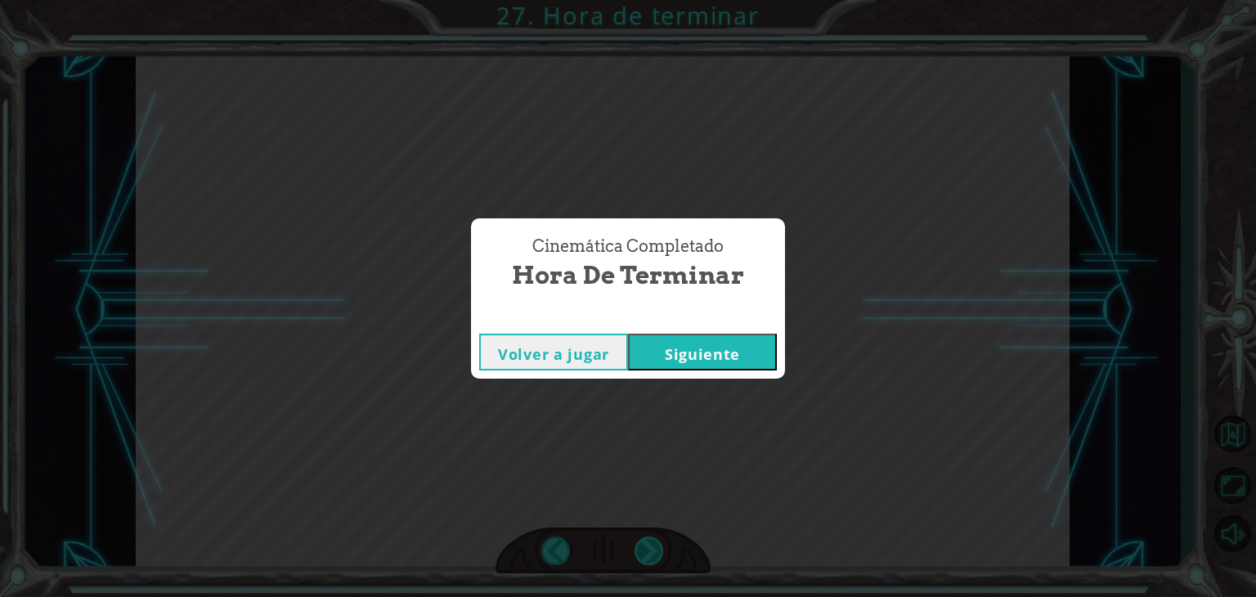
click at [661, 552] on div "Cinemática Completado Hora de terminar Volver a jugar [GEOGRAPHIC_DATA]" at bounding box center [628, 298] width 1256 height 597
click at [764, 352] on button "Siguiente" at bounding box center [702, 352] width 149 height 37
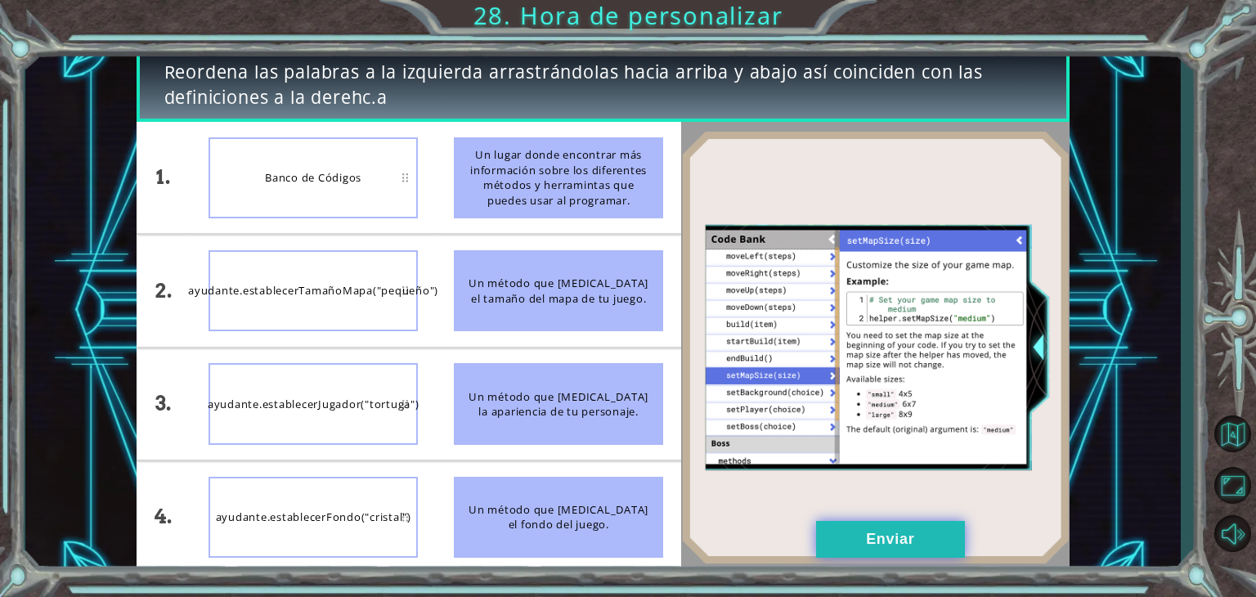
click at [899, 528] on button "Enviar" at bounding box center [890, 539] width 149 height 37
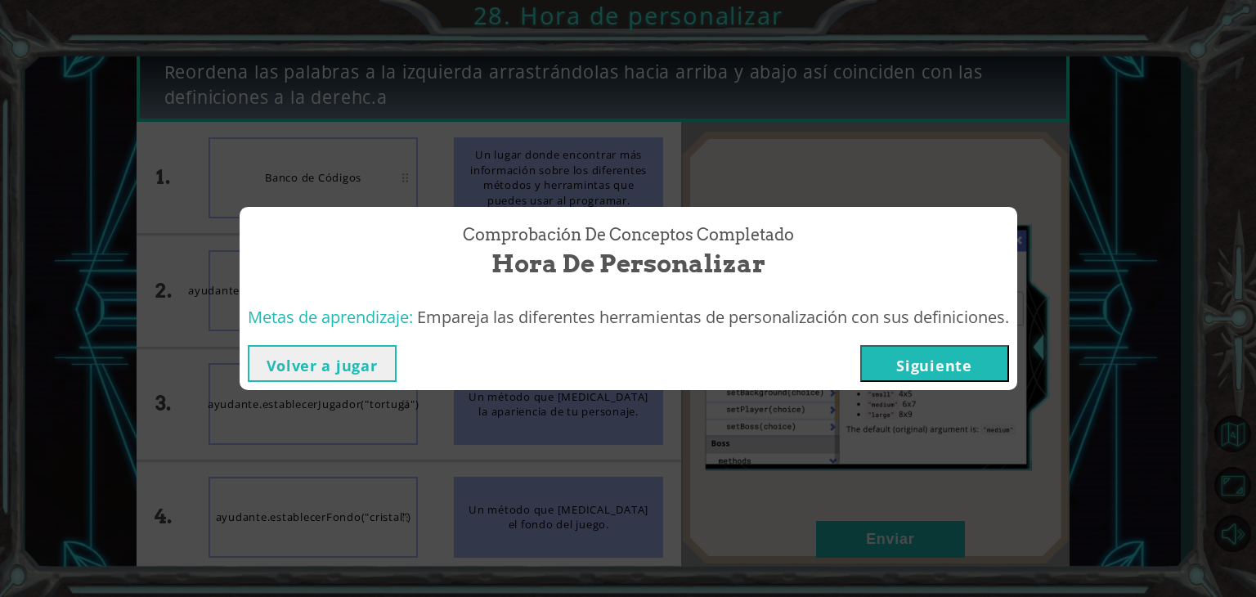
click at [933, 377] on button "Siguiente" at bounding box center [934, 363] width 149 height 37
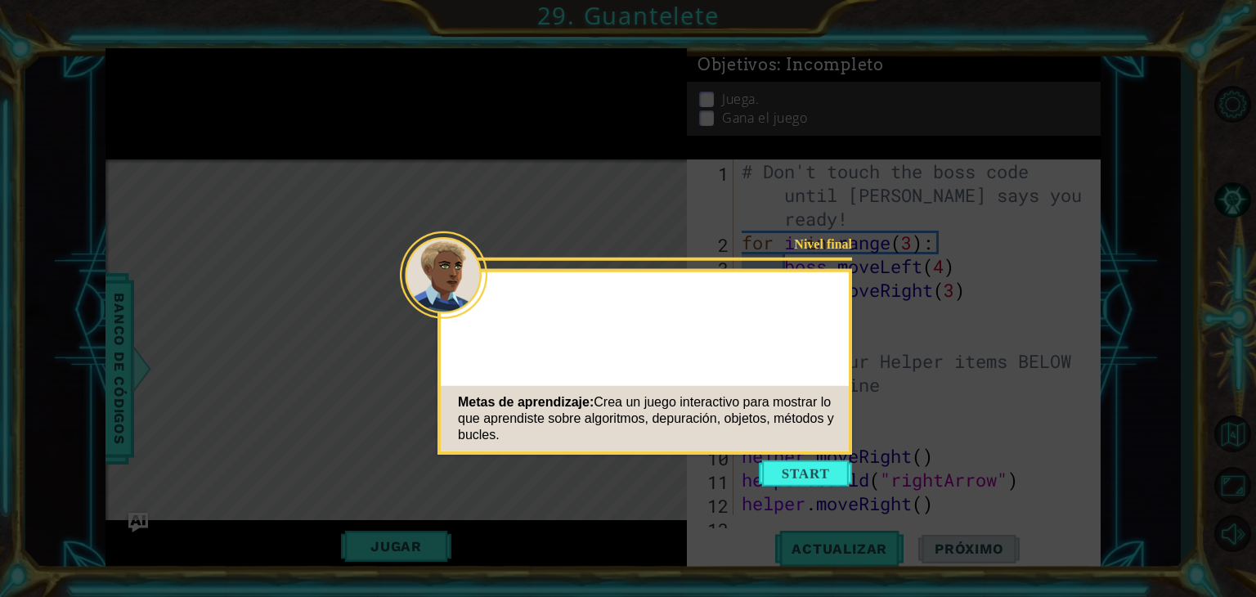
click at [838, 474] on button "Start" at bounding box center [805, 474] width 93 height 26
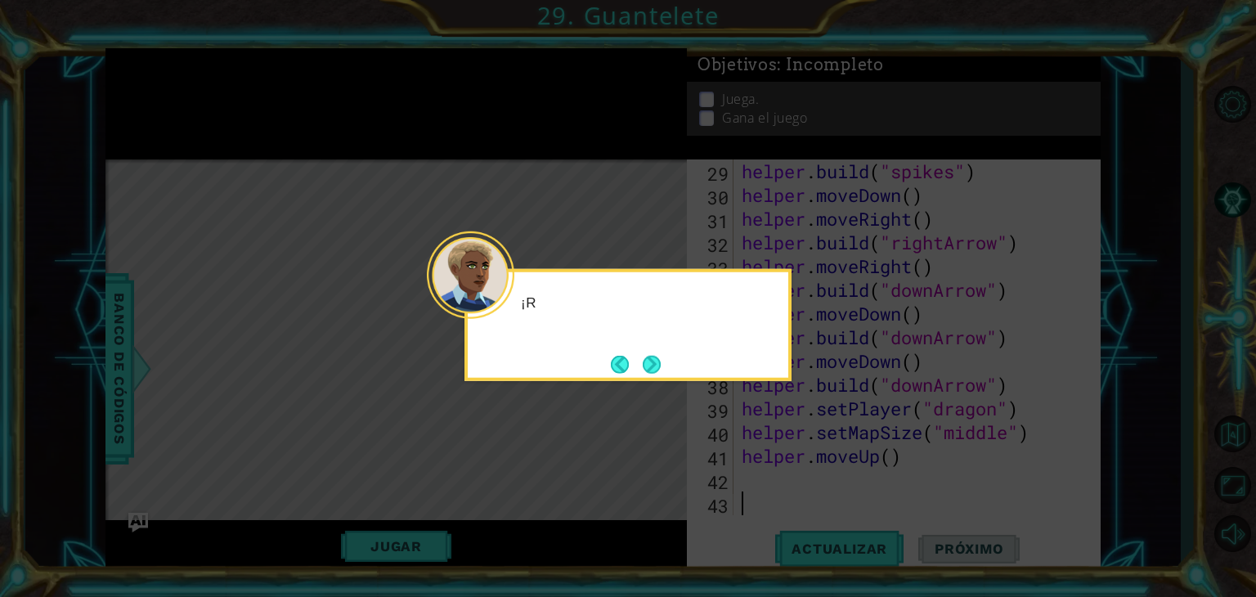
scroll to position [735, 0]
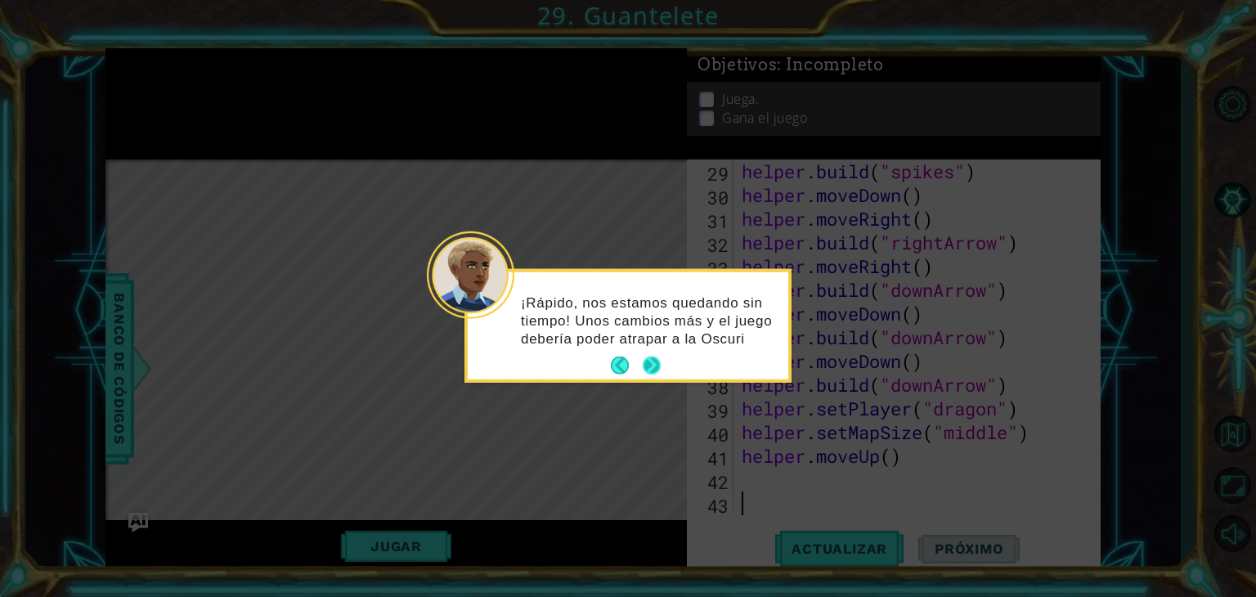
click at [651, 367] on button "Next" at bounding box center [652, 366] width 18 height 18
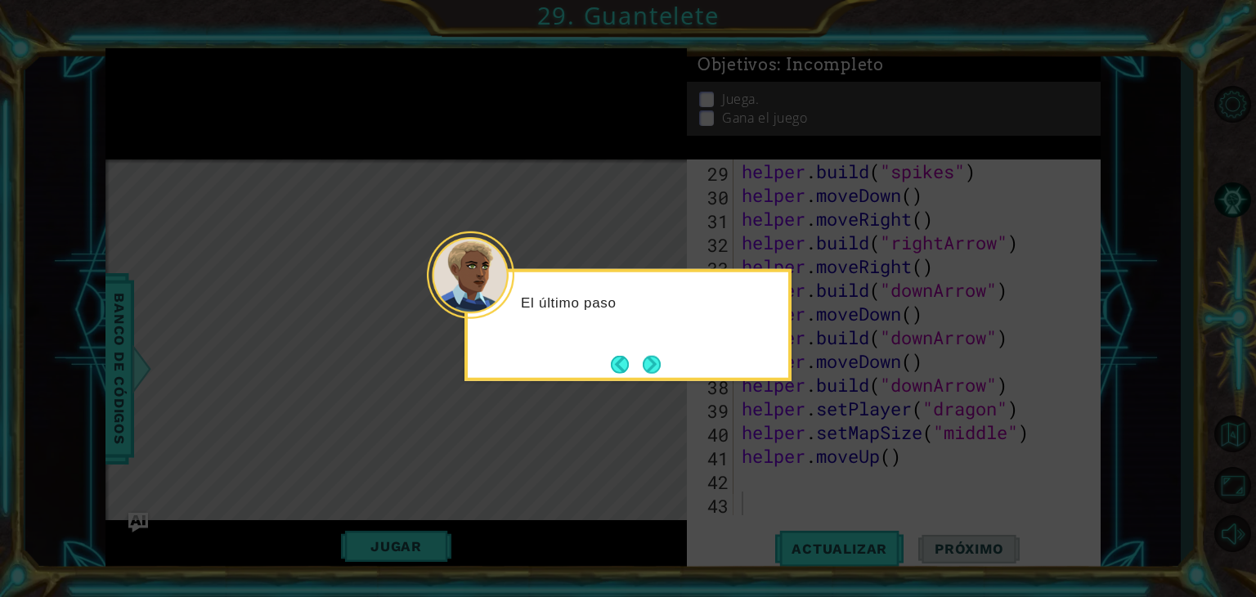
click at [651, 367] on button "Next" at bounding box center [652, 364] width 18 height 18
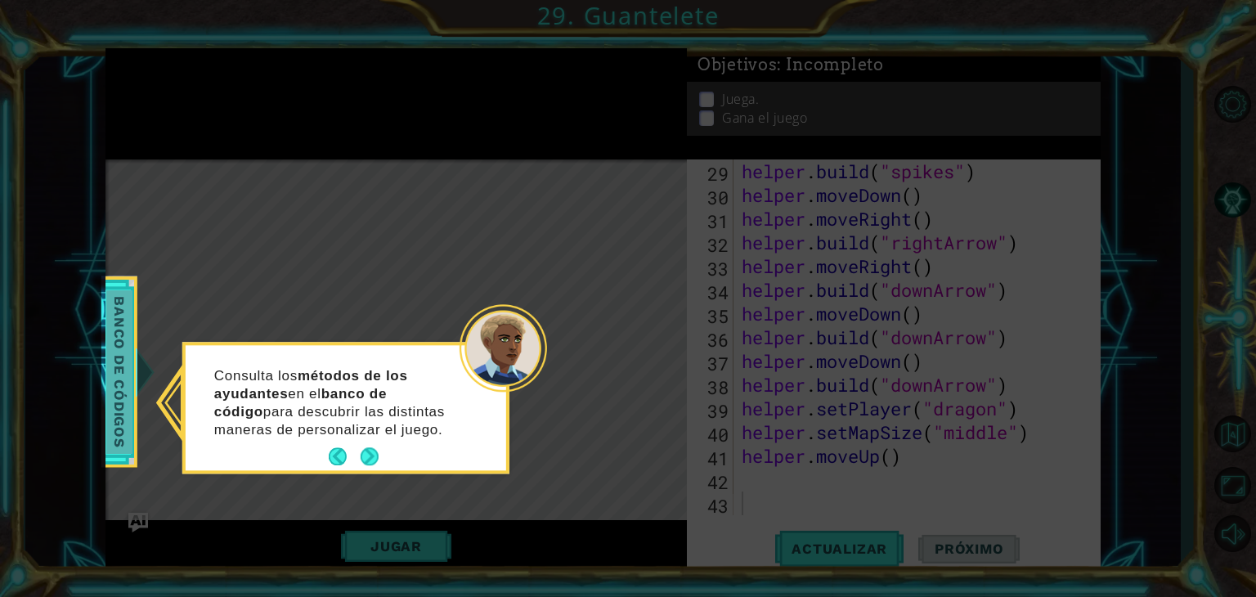
click at [131, 356] on span "Banco de códigos" at bounding box center [119, 372] width 26 height 164
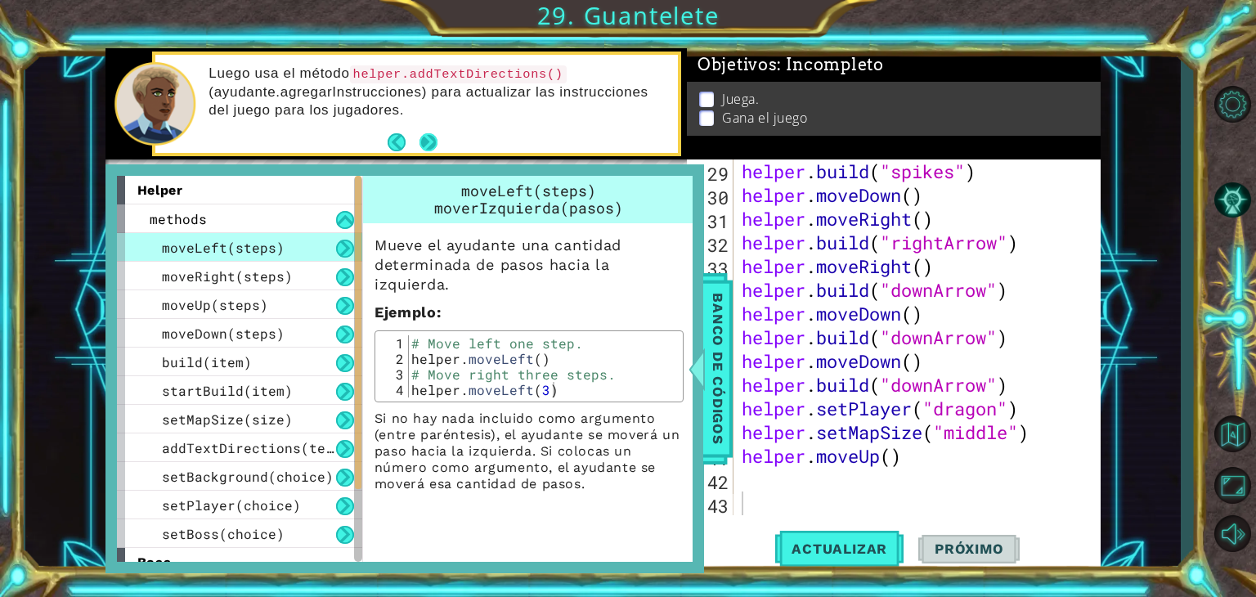
click at [432, 149] on button "Next" at bounding box center [429, 142] width 18 height 18
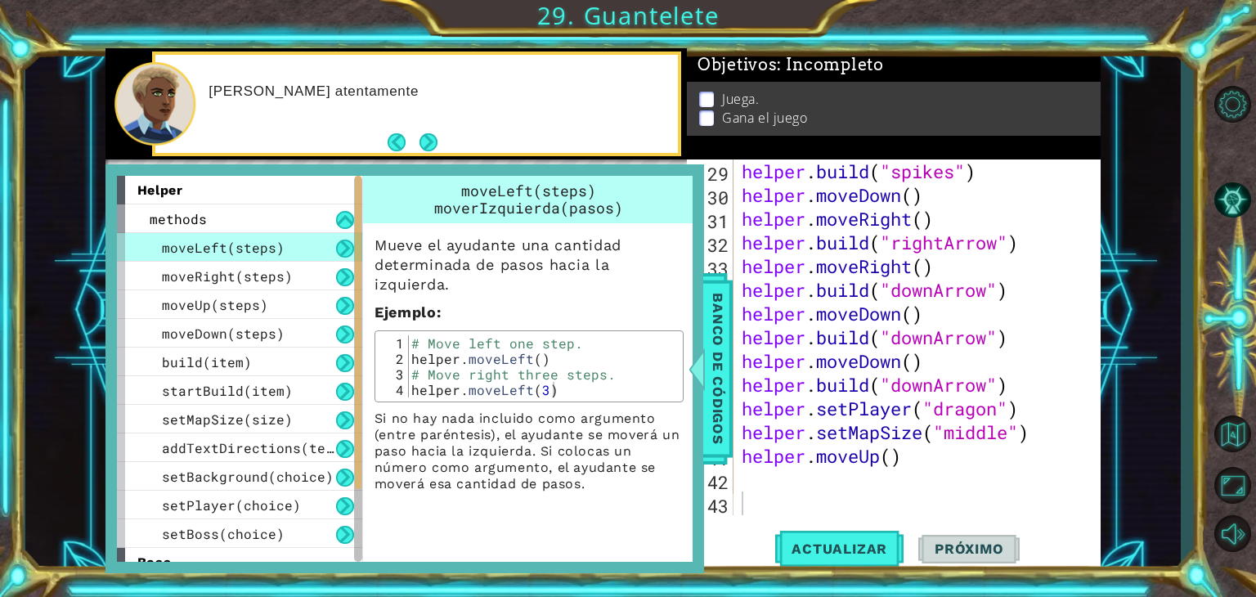
click at [432, 149] on button "Next" at bounding box center [429, 142] width 18 height 18
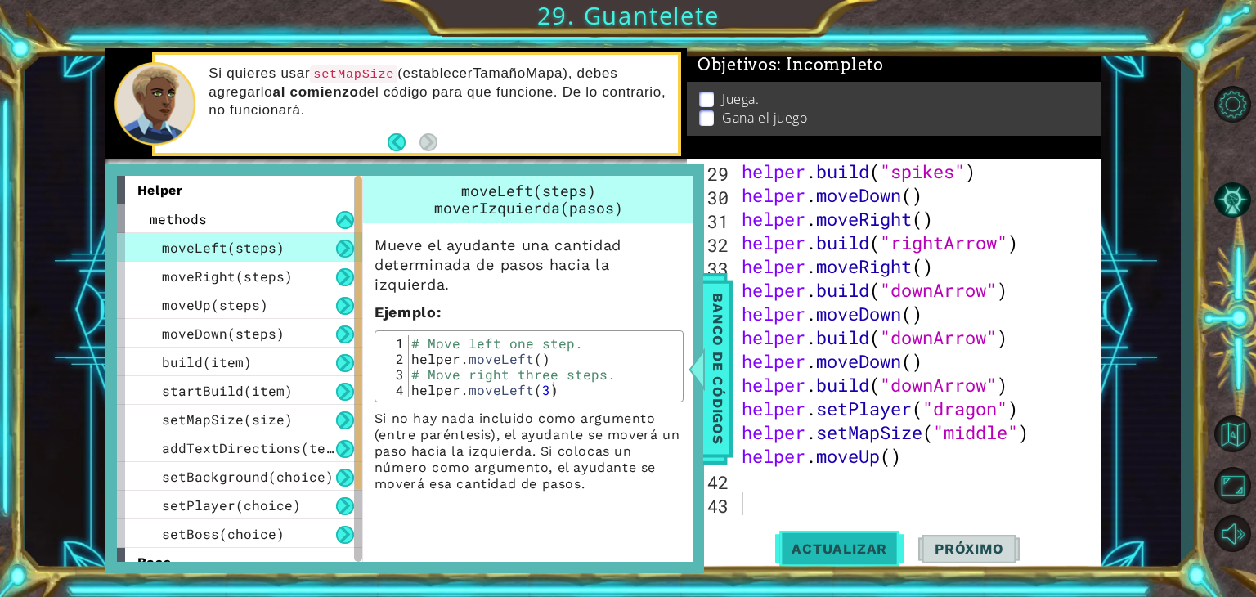
click at [892, 540] on button "Actualizar" at bounding box center [839, 549] width 128 height 42
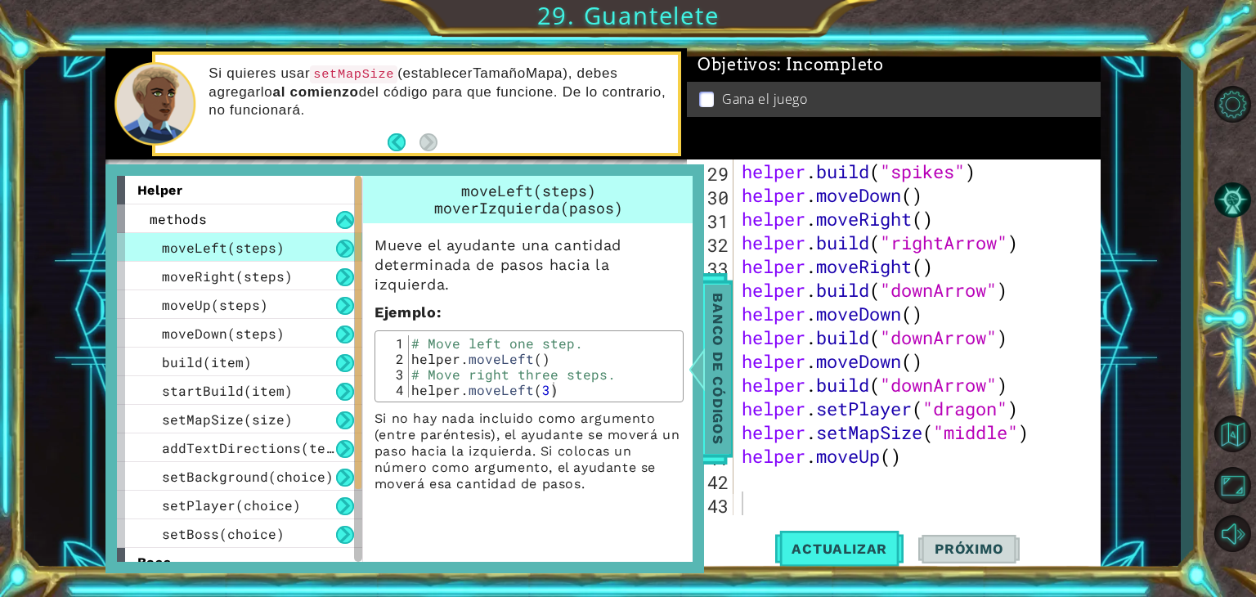
click at [710, 430] on span "Banco de códigos" at bounding box center [718, 368] width 26 height 169
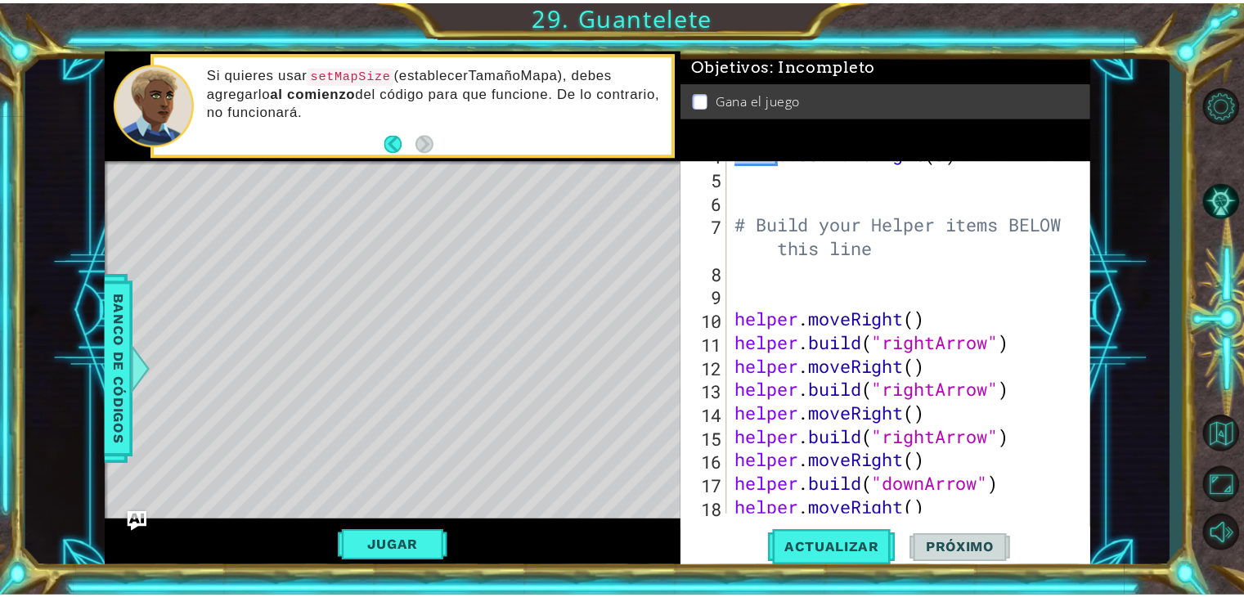
scroll to position [0, 0]
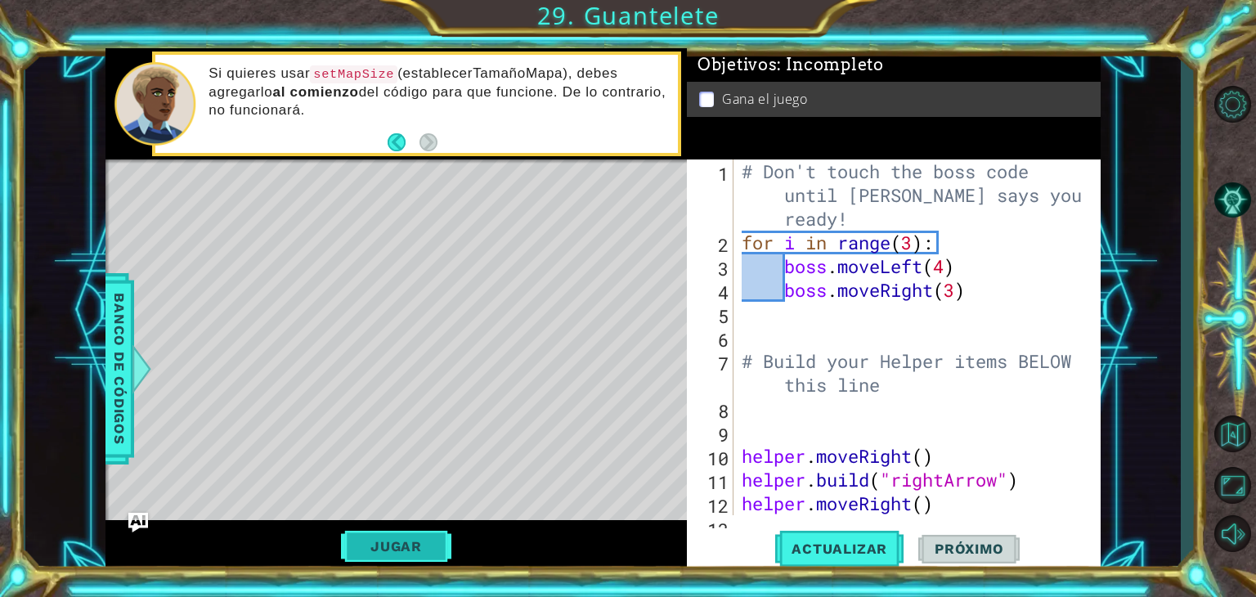
click at [420, 541] on button "Jugar" at bounding box center [396, 546] width 110 height 31
click at [944, 541] on span "Próximo" at bounding box center [969, 549] width 101 height 16
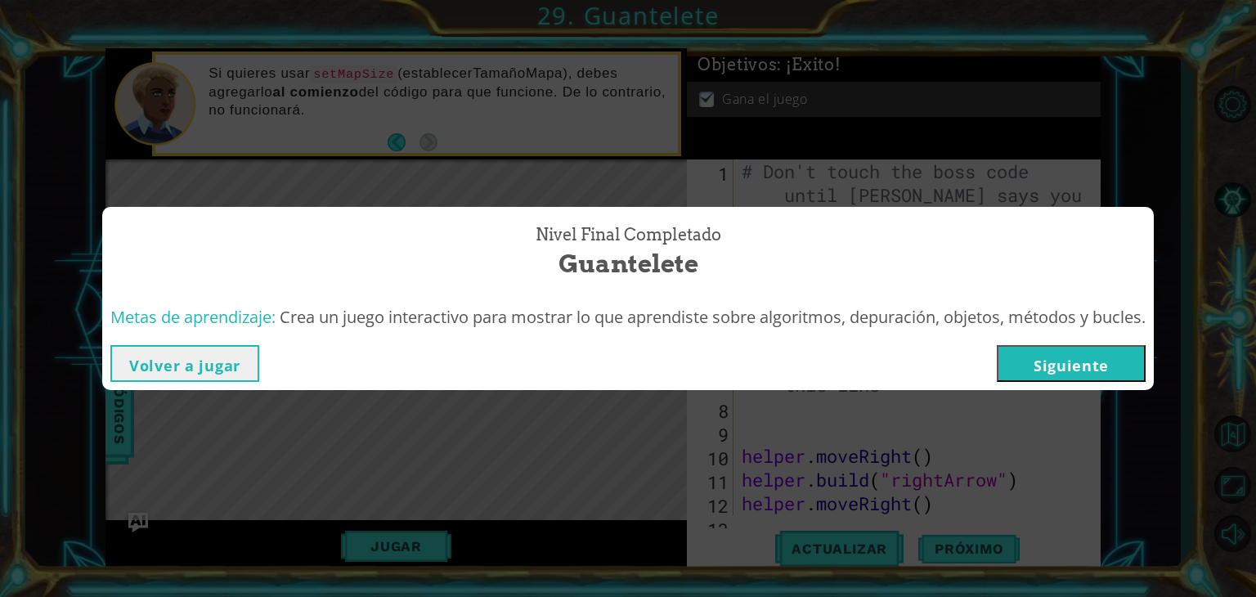
click at [1076, 364] on button "Siguiente" at bounding box center [1071, 363] width 149 height 37
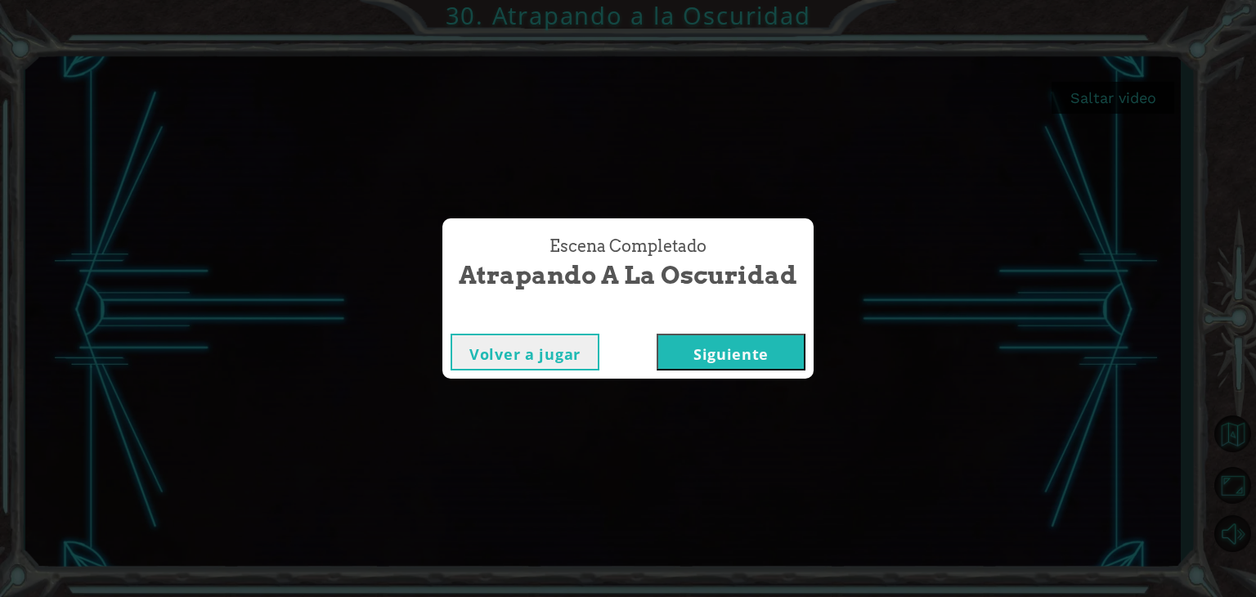
click at [753, 349] on button "Siguiente" at bounding box center [731, 352] width 149 height 37
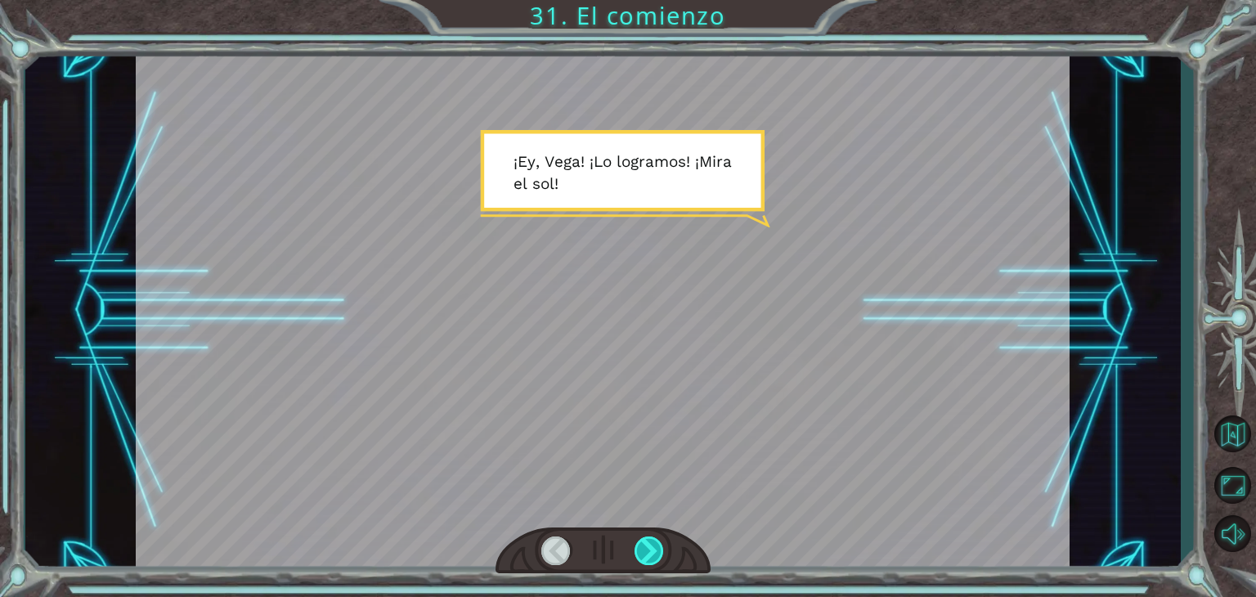
click at [652, 547] on div at bounding box center [649, 551] width 29 height 29
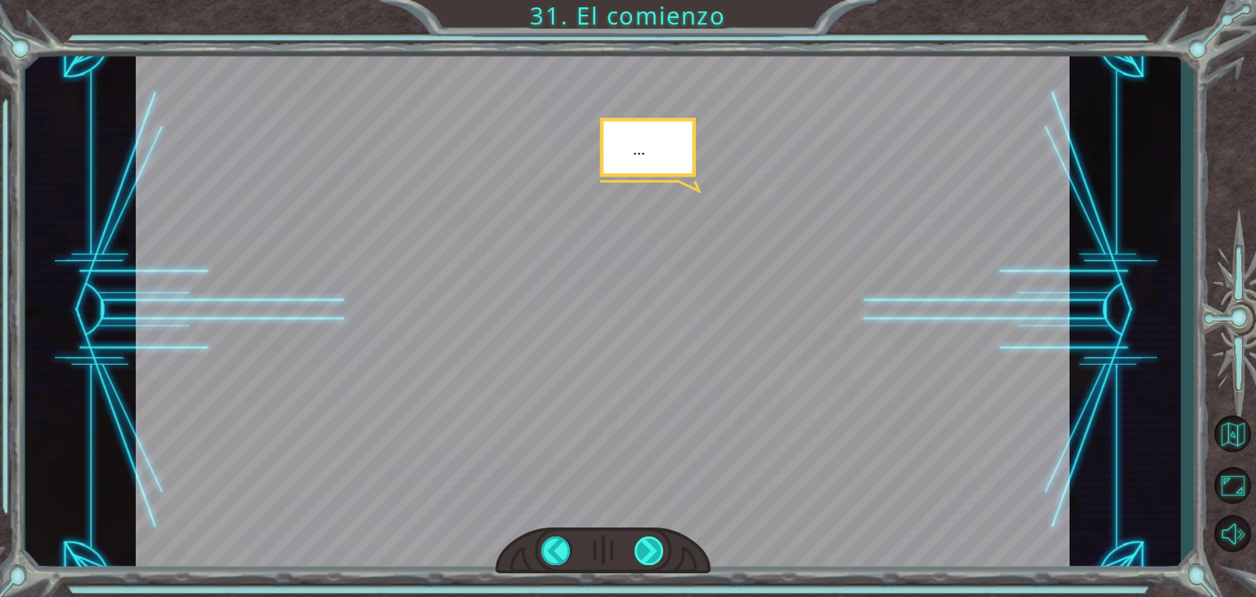
click at [652, 547] on div at bounding box center [649, 551] width 29 height 29
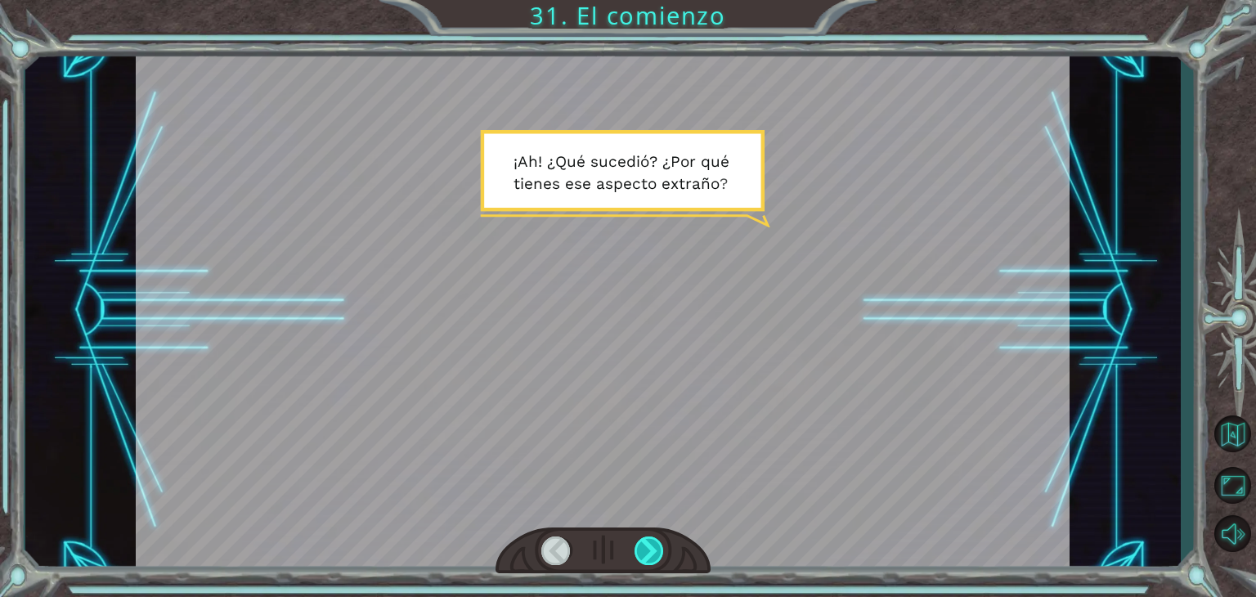
click at [652, 547] on div at bounding box center [649, 551] width 29 height 29
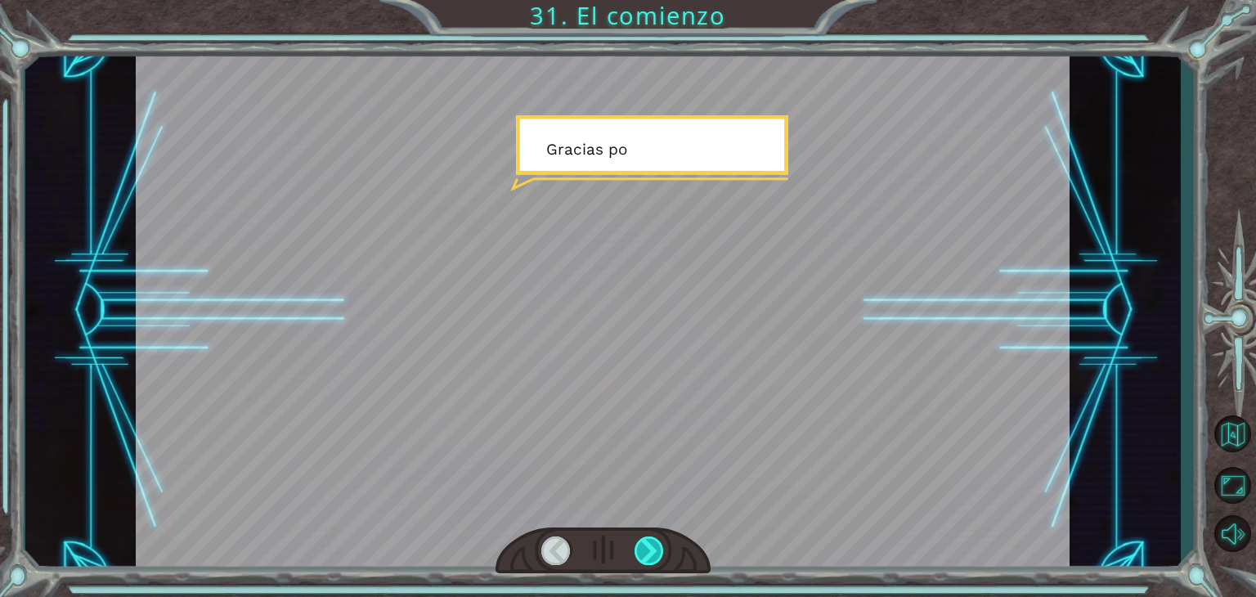
click at [652, 547] on div at bounding box center [649, 551] width 29 height 29
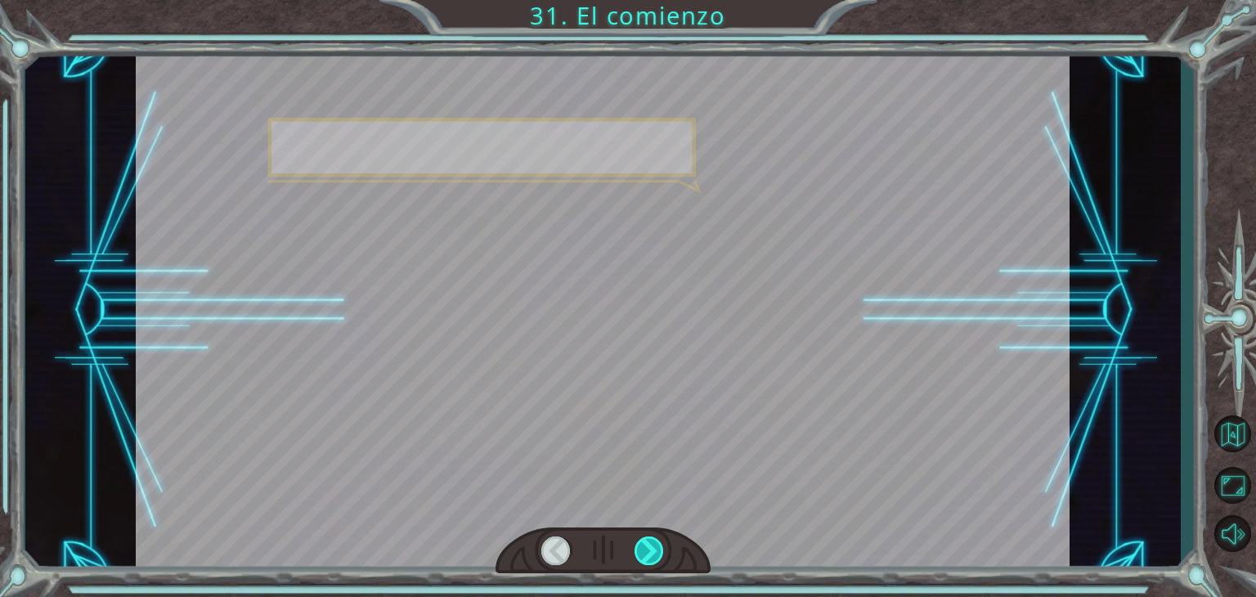
click at [652, 547] on div at bounding box center [649, 551] width 29 height 29
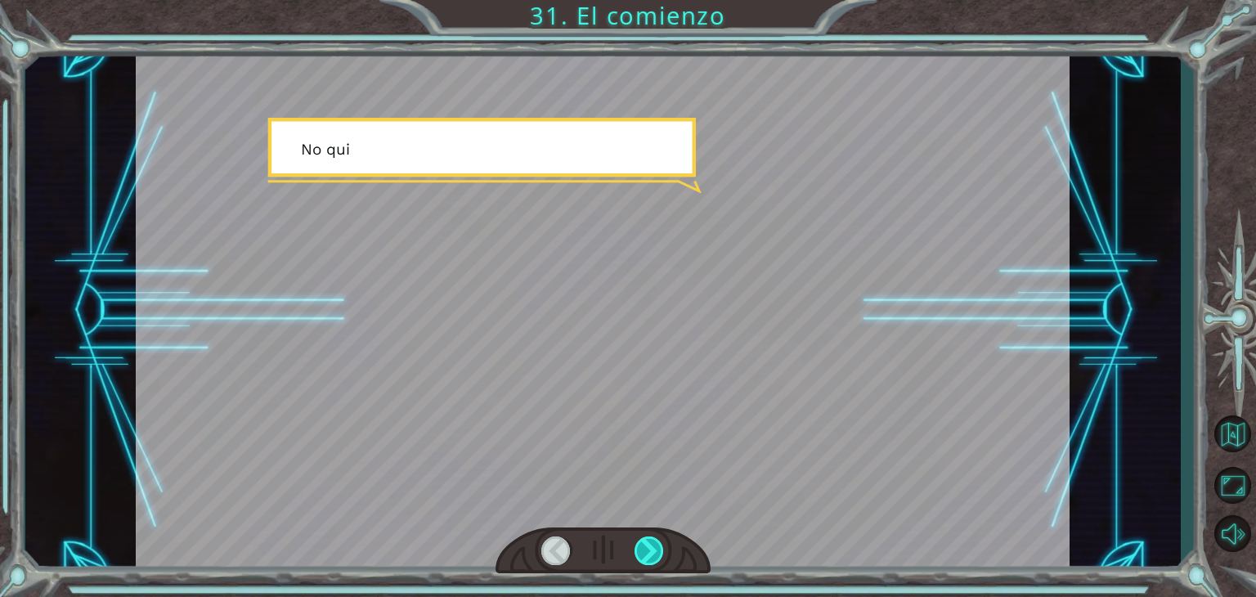
click at [652, 547] on div at bounding box center [649, 551] width 29 height 29
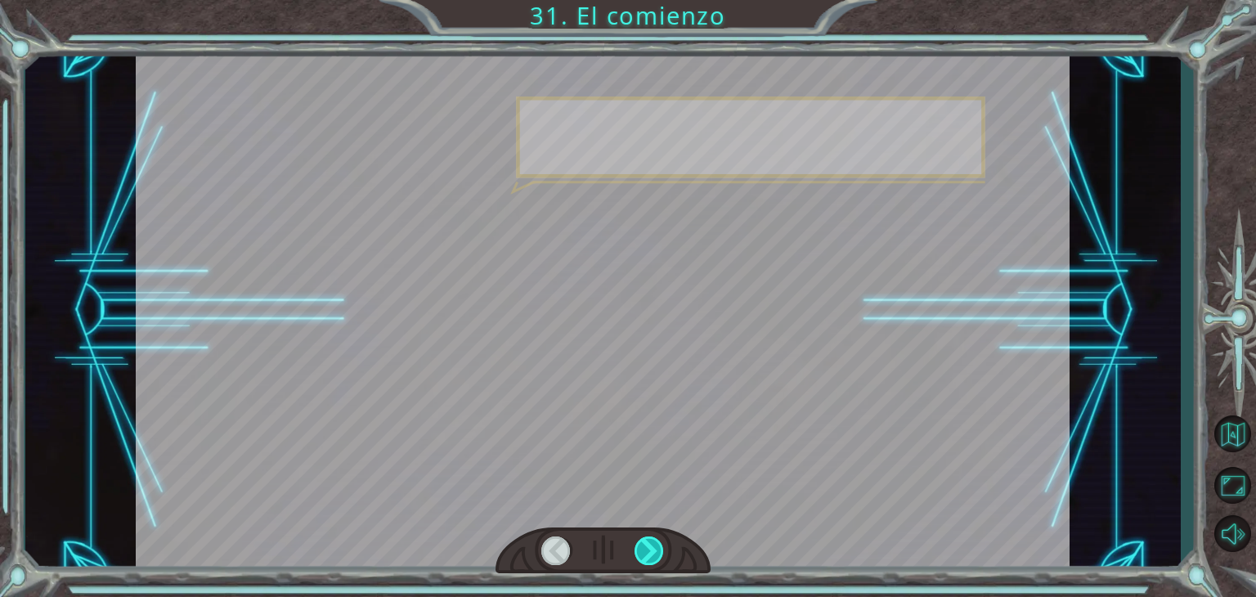
click at [652, 547] on div at bounding box center [649, 551] width 29 height 29
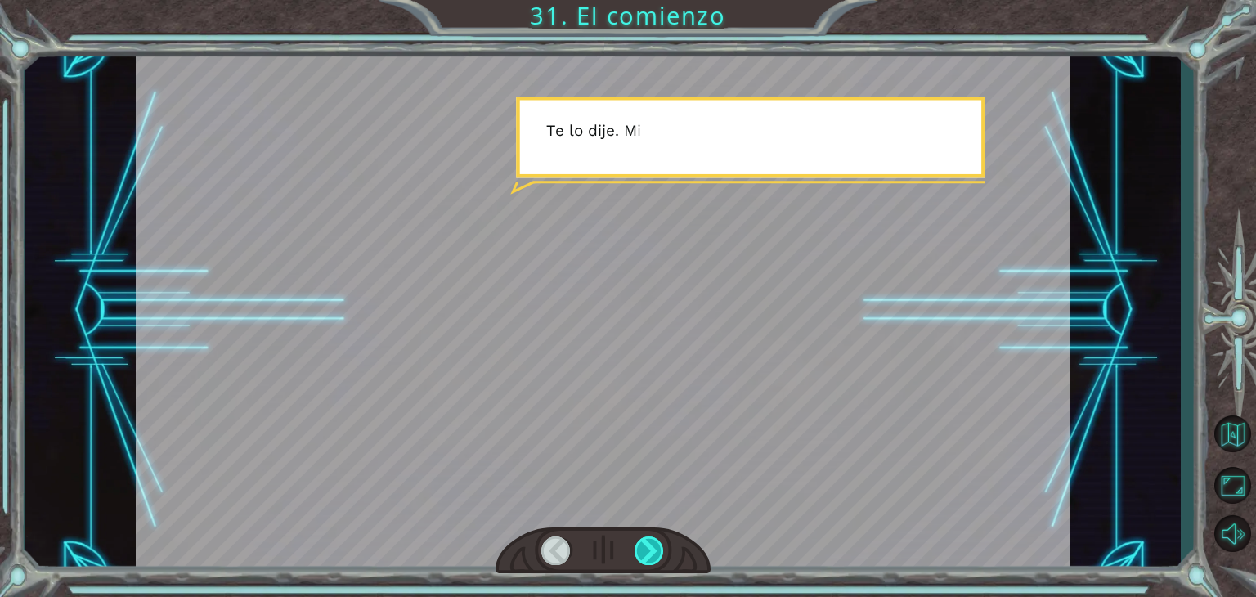
click at [652, 547] on div at bounding box center [649, 551] width 29 height 29
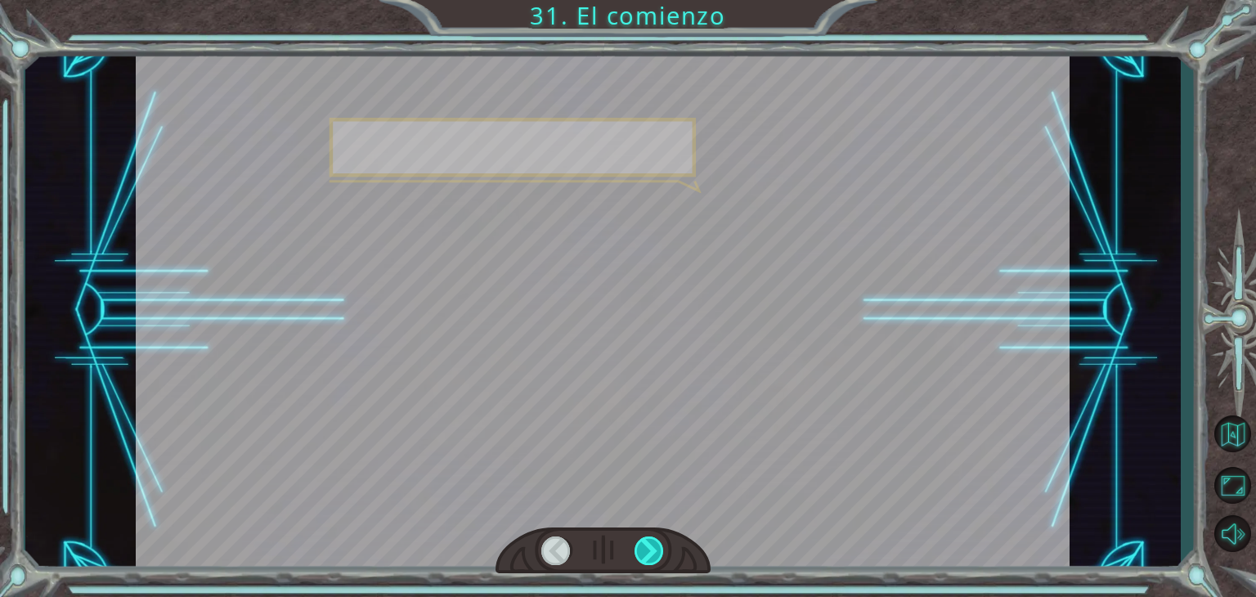
click at [652, 547] on div at bounding box center [649, 551] width 29 height 29
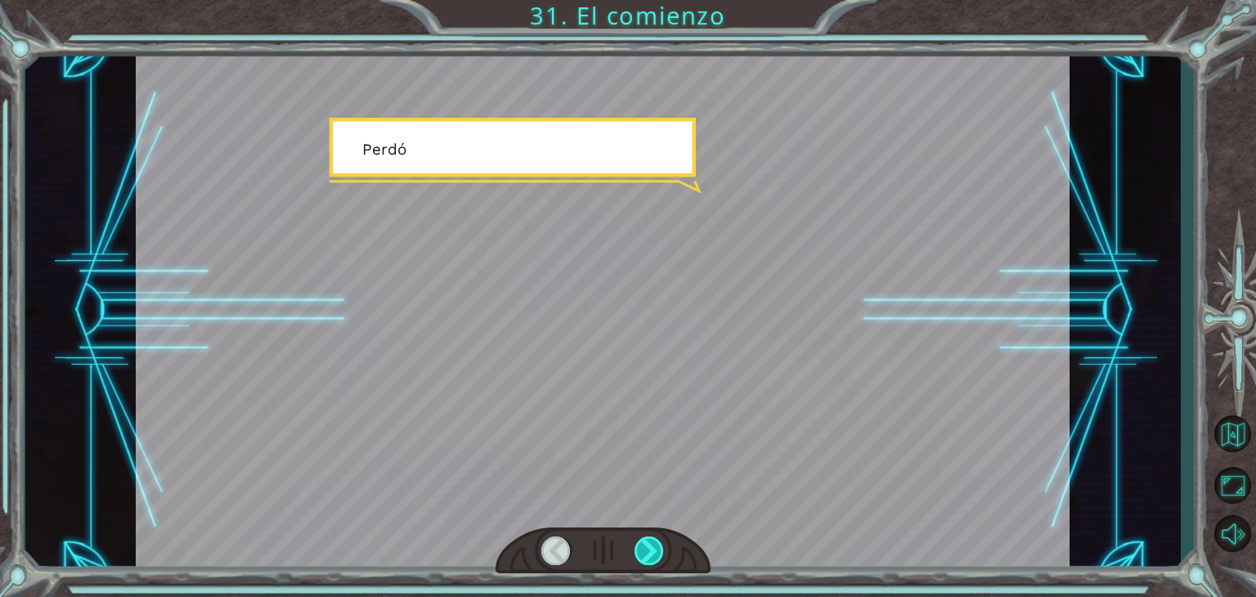
click at [652, 547] on div at bounding box center [649, 551] width 29 height 29
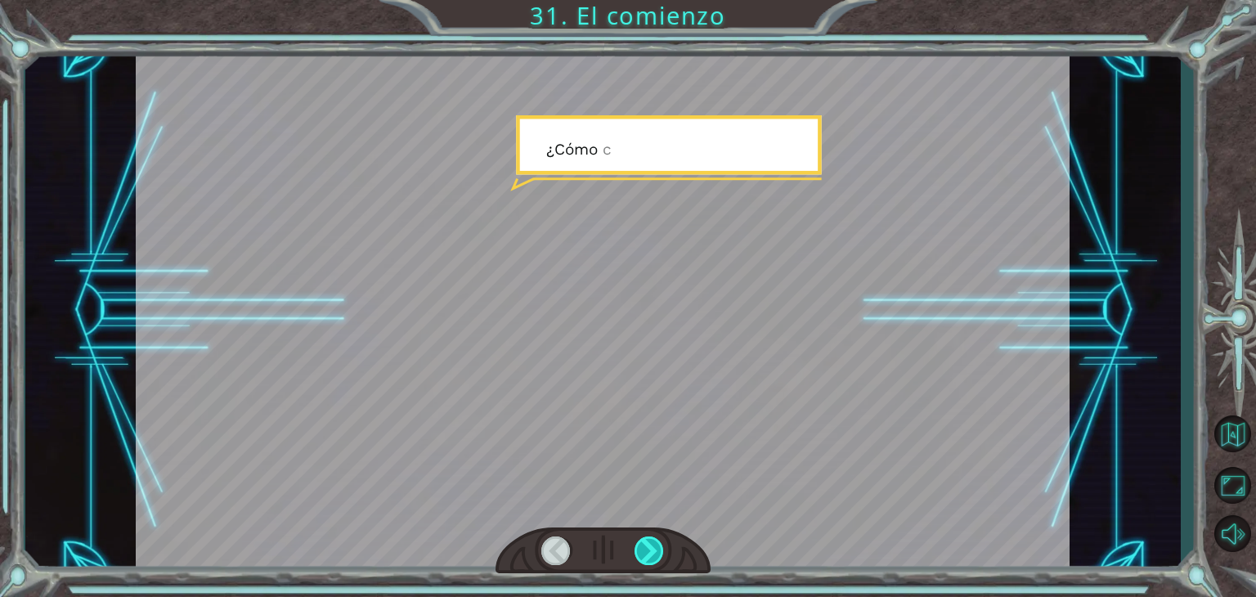
click at [652, 547] on div at bounding box center [649, 551] width 29 height 29
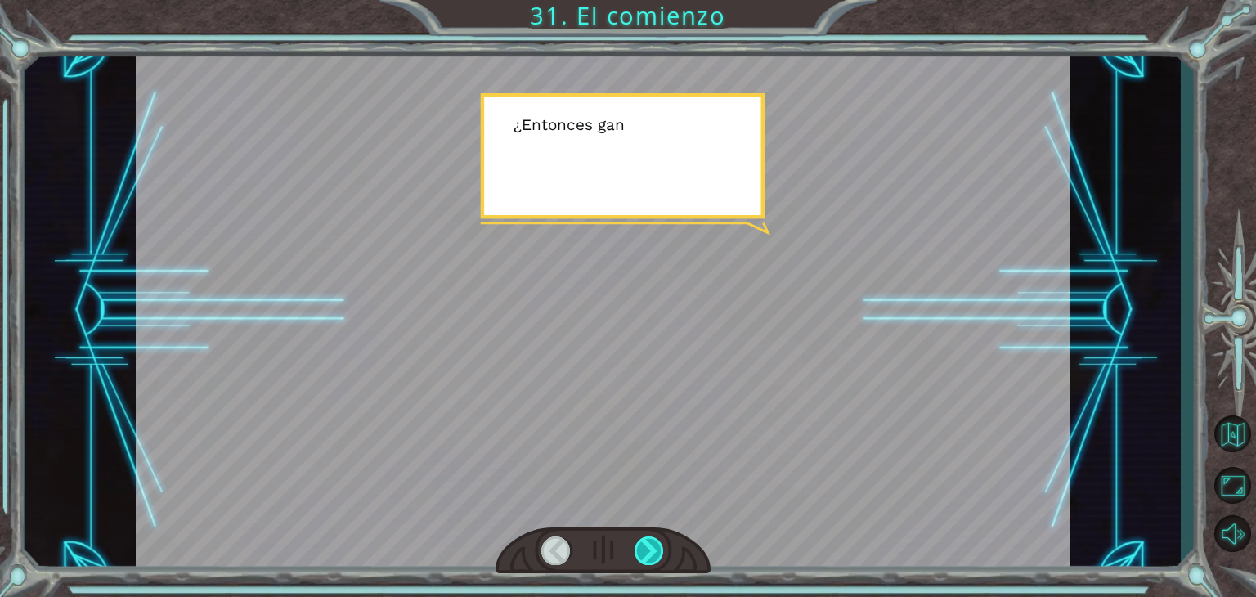
click at [652, 547] on div at bounding box center [649, 551] width 29 height 29
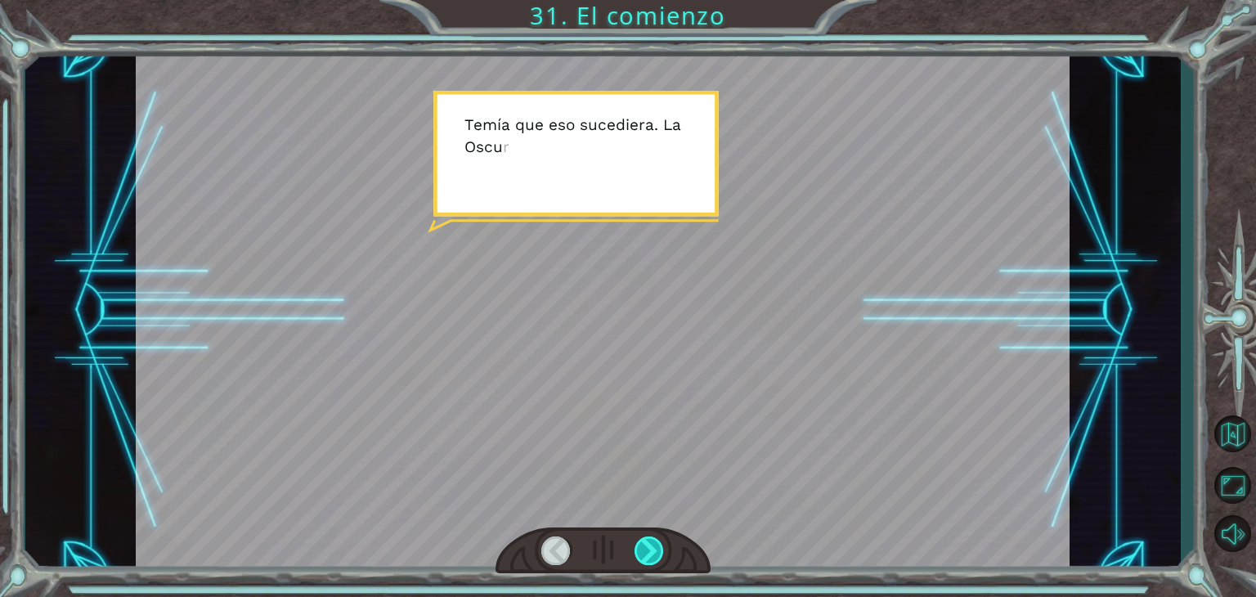
click at [652, 547] on div at bounding box center [649, 551] width 29 height 29
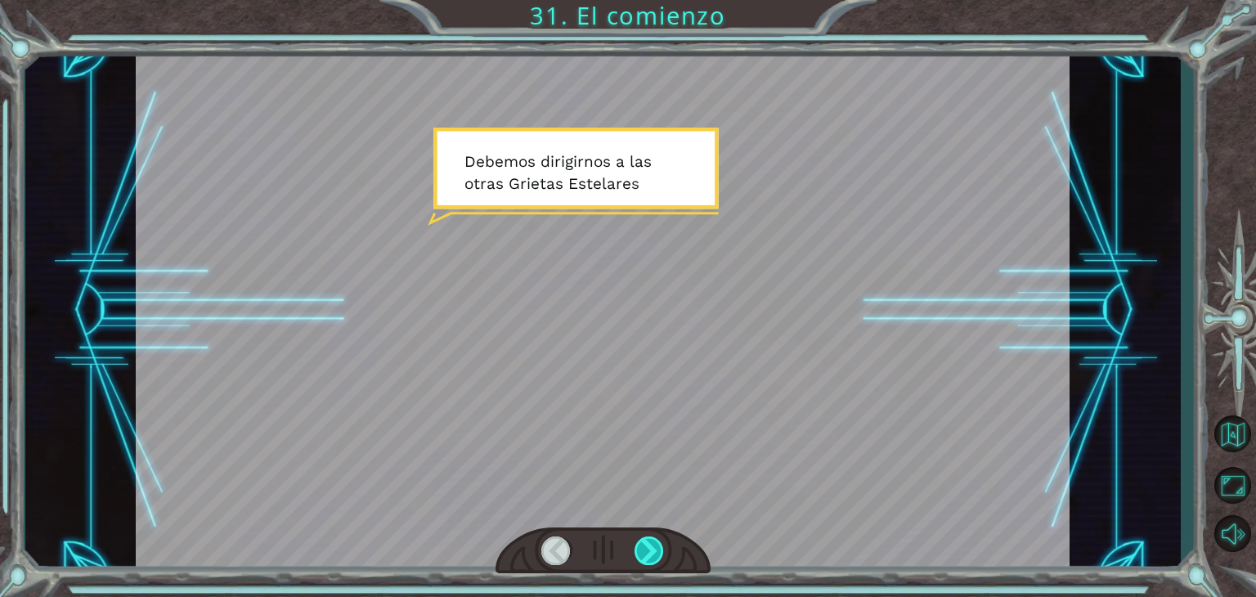
click at [652, 547] on div at bounding box center [649, 551] width 29 height 29
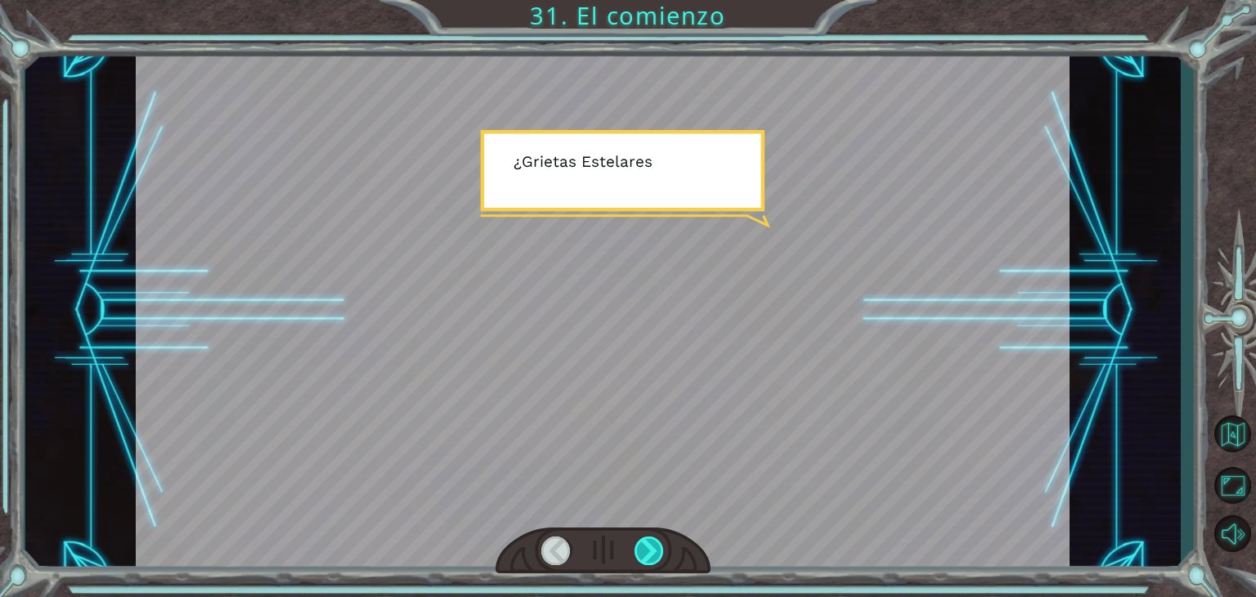
click at [652, 547] on div at bounding box center [649, 551] width 29 height 29
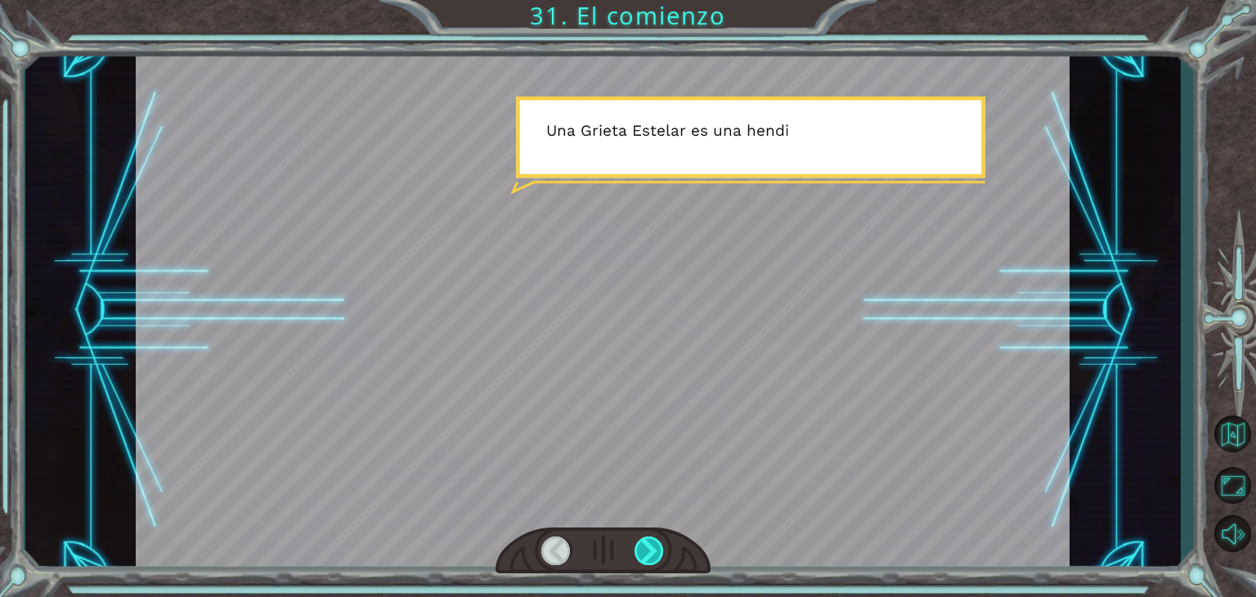
click at [652, 547] on div at bounding box center [649, 551] width 29 height 29
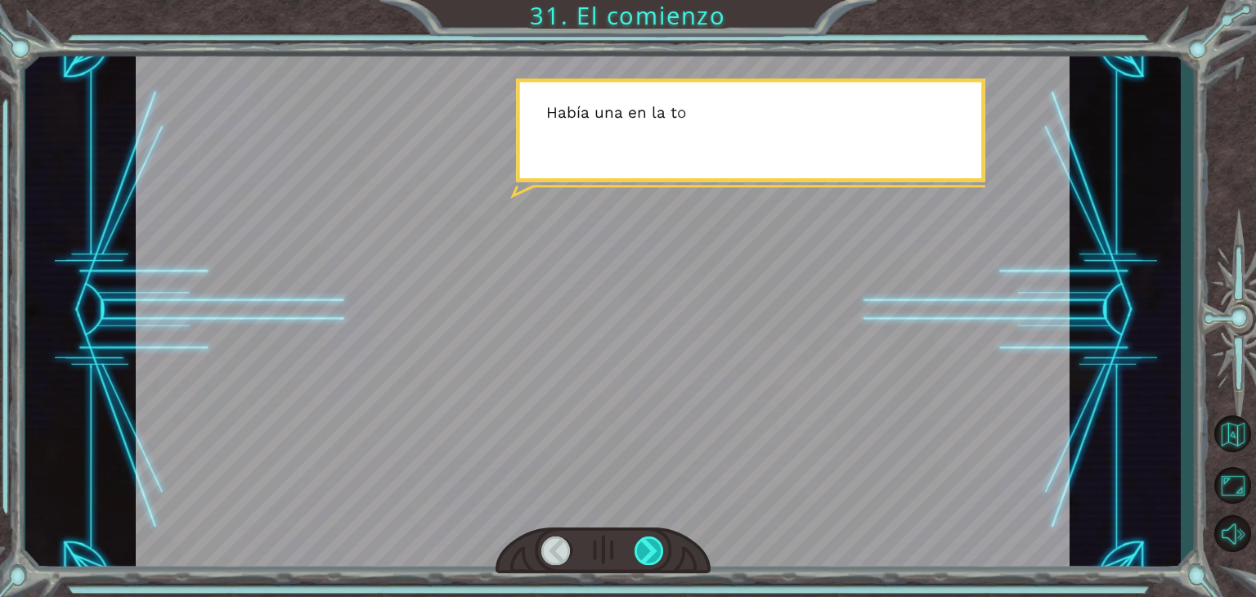
click at [652, 547] on div at bounding box center [649, 551] width 29 height 29
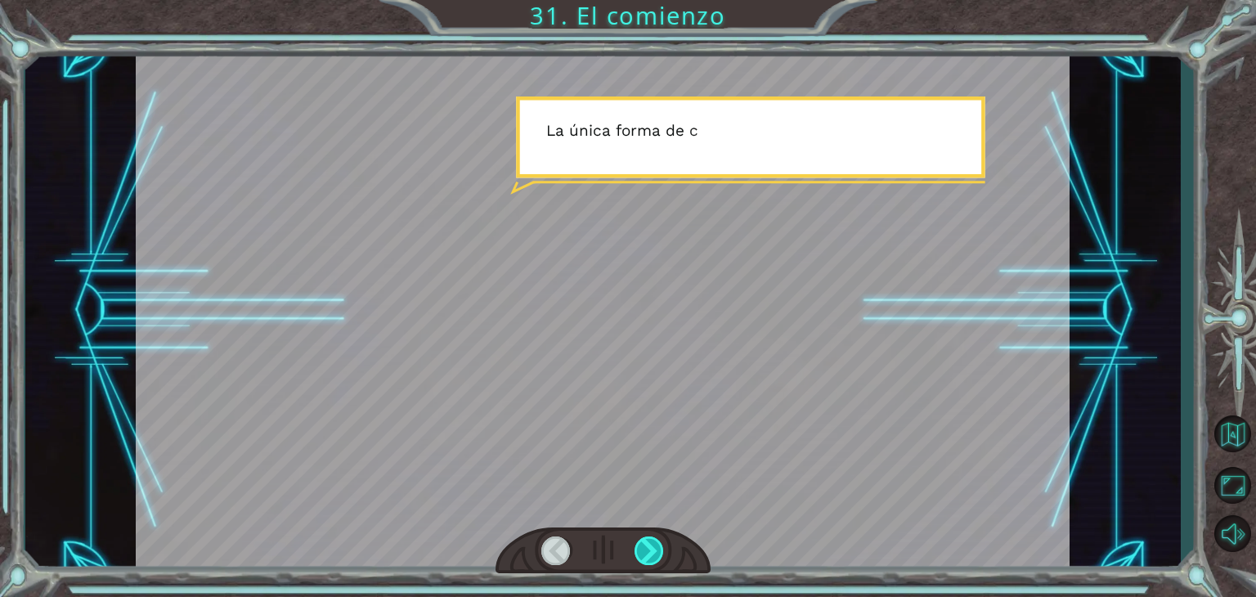
click at [652, 547] on div at bounding box center [649, 551] width 29 height 29
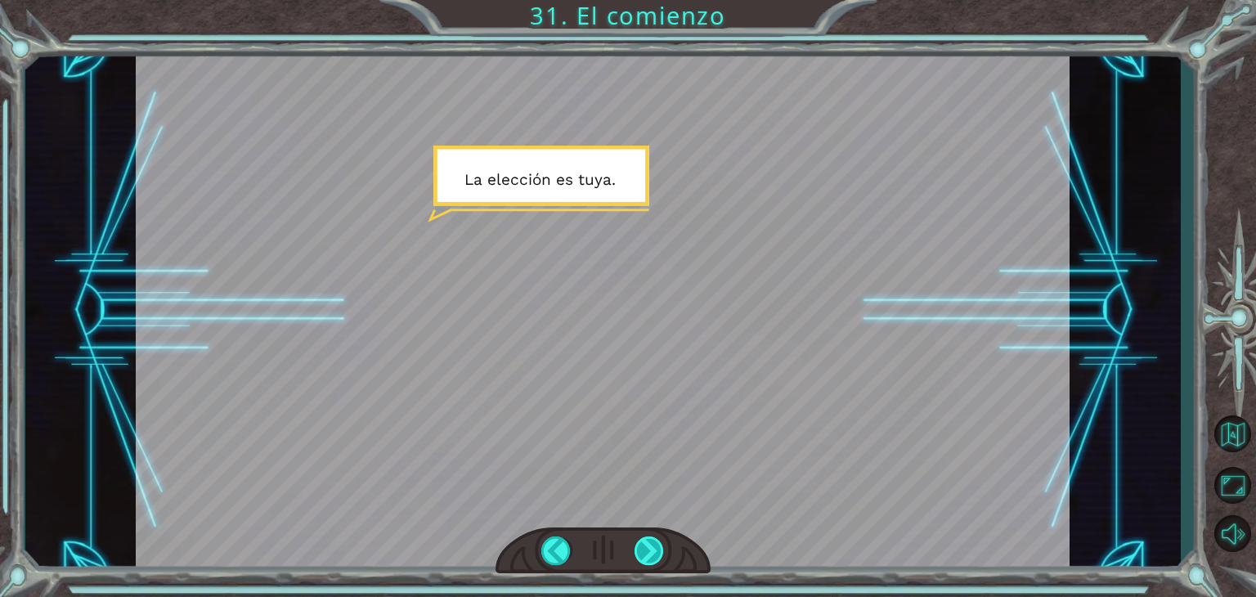
click at [652, 547] on div at bounding box center [649, 551] width 29 height 29
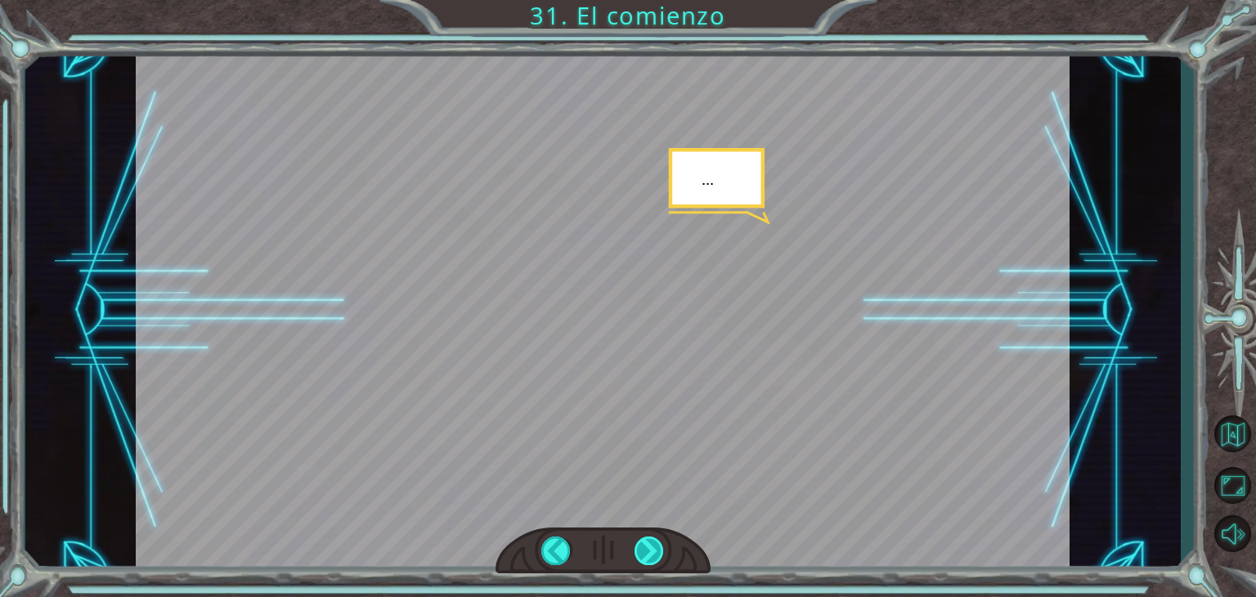
click at [652, 547] on div at bounding box center [649, 551] width 29 height 29
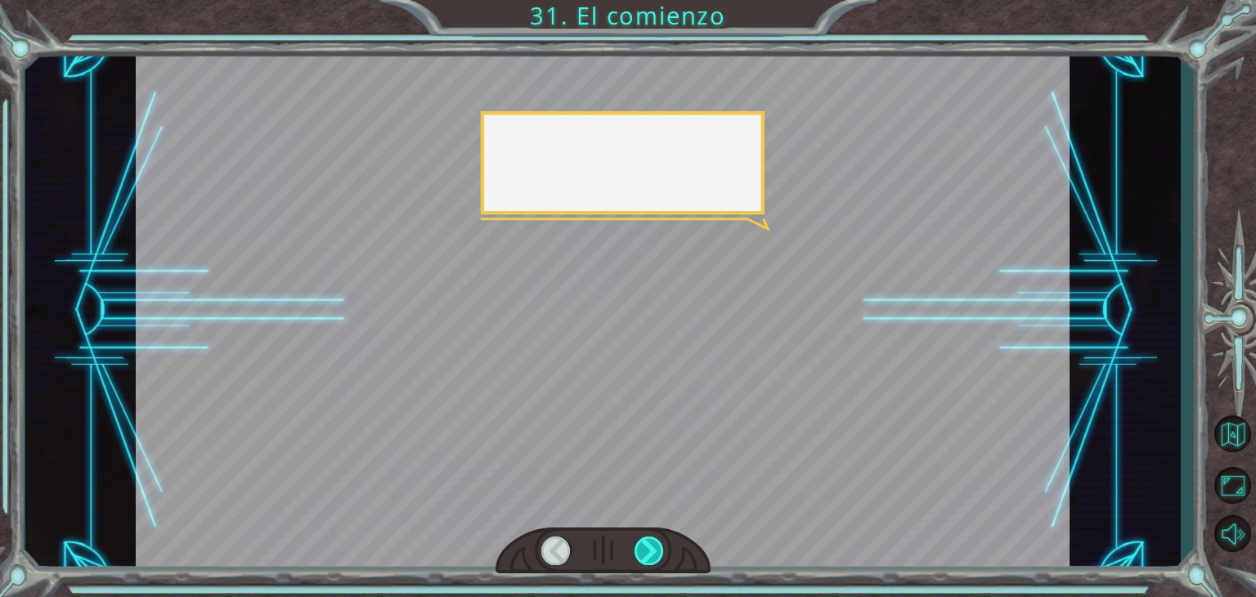
click at [652, 547] on div at bounding box center [649, 551] width 29 height 29
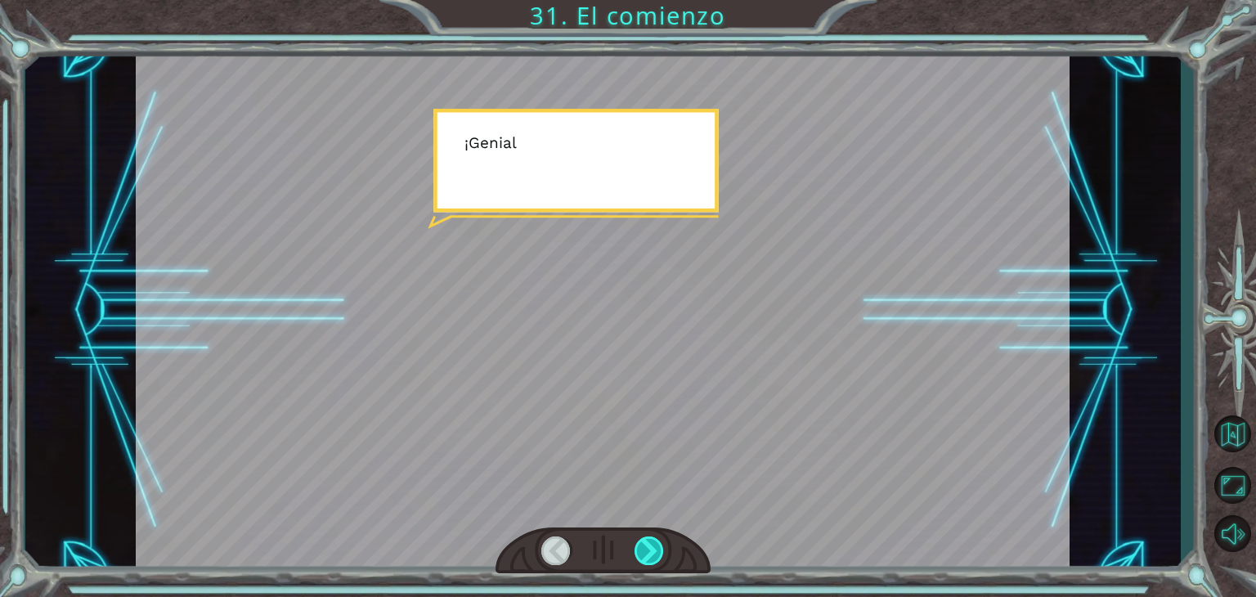
click at [652, 547] on div at bounding box center [649, 551] width 29 height 29
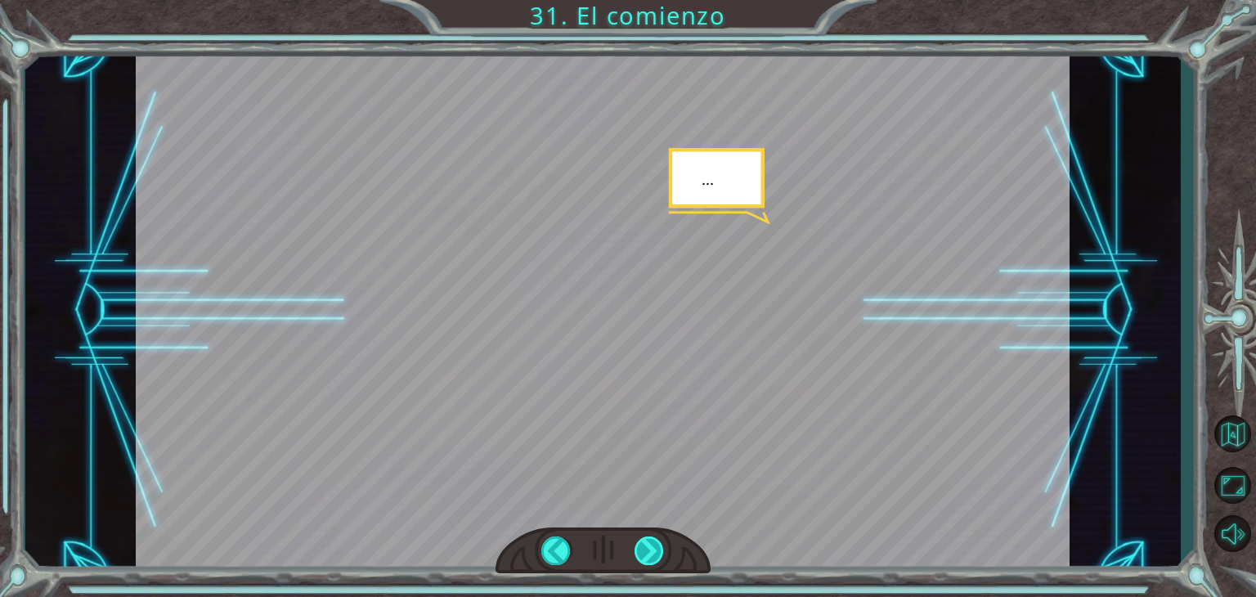
click at [652, 547] on div at bounding box center [649, 551] width 29 height 29
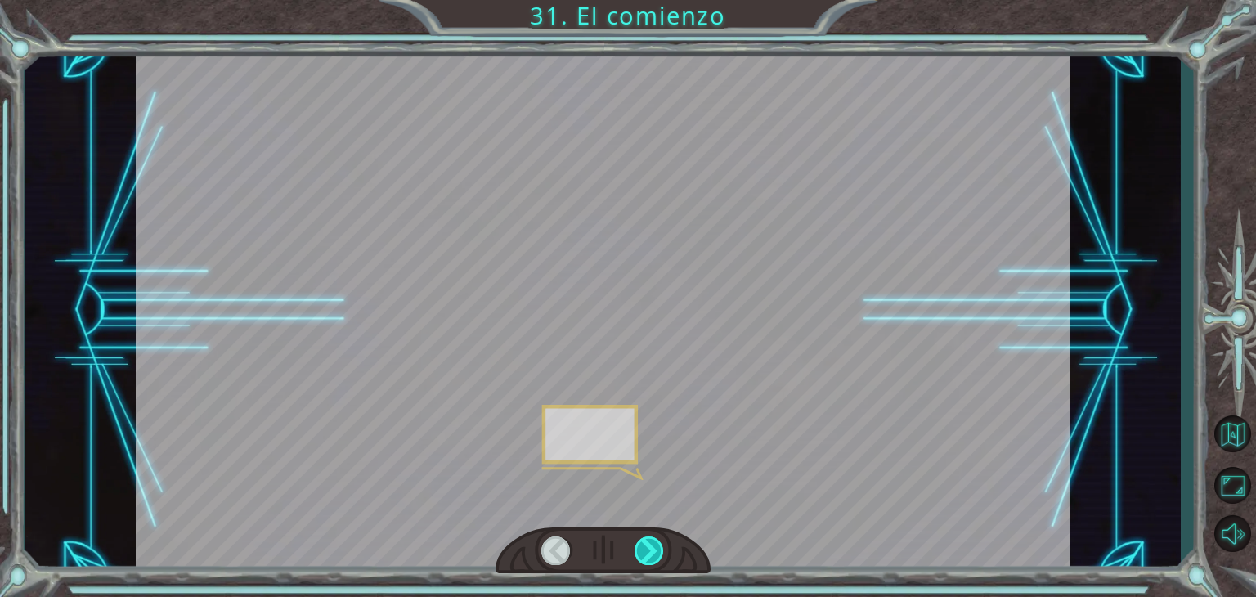
click at [652, 547] on div at bounding box center [649, 551] width 29 height 29
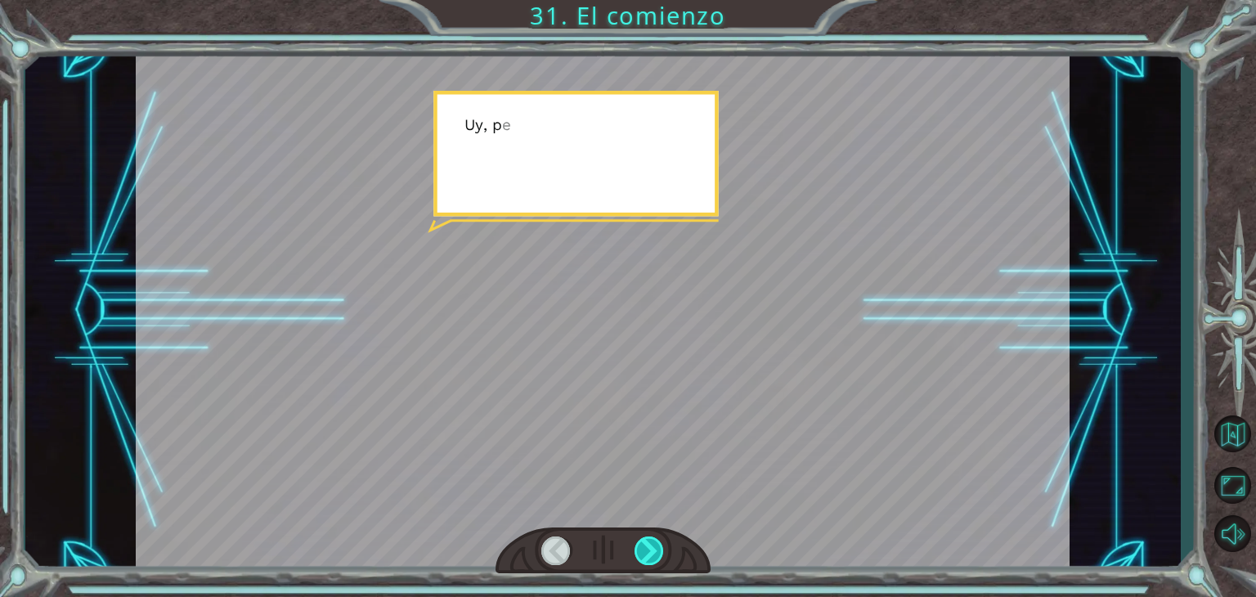
click at [652, 547] on div at bounding box center [649, 551] width 29 height 29
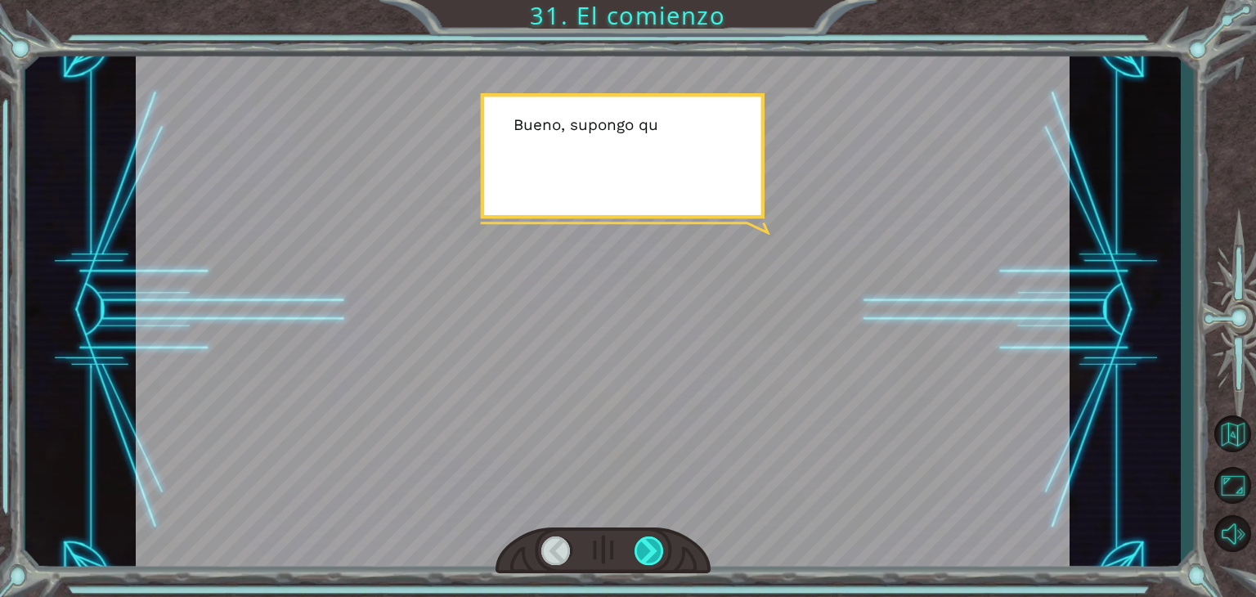
click at [652, 547] on div at bounding box center [649, 551] width 29 height 29
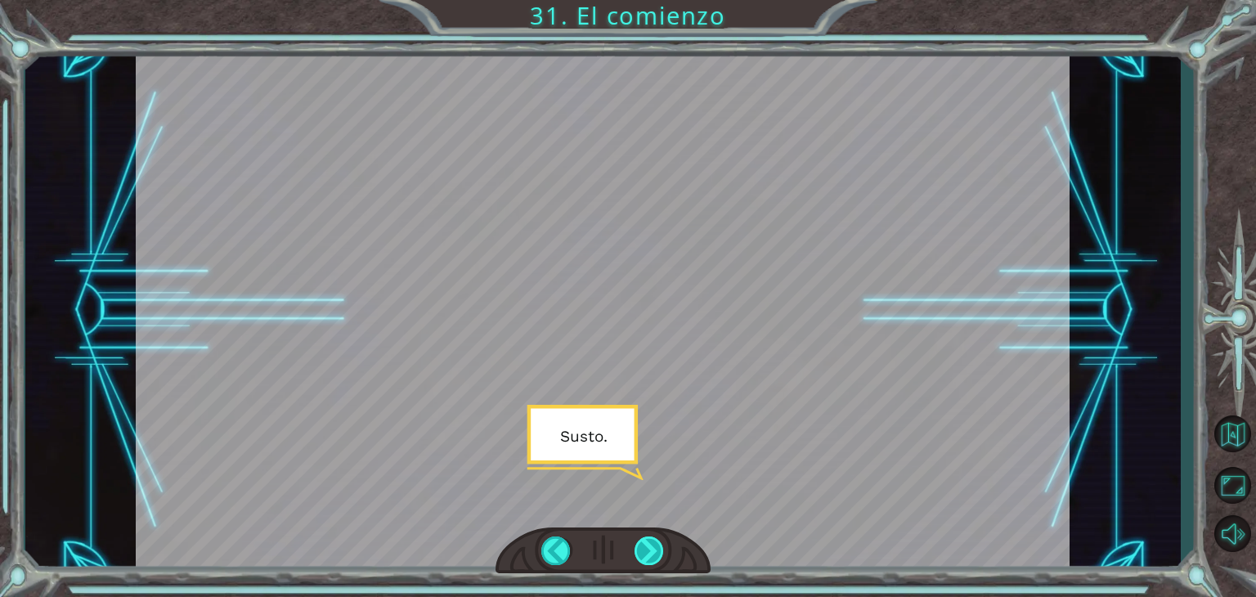
click at [652, 547] on div at bounding box center [649, 551] width 29 height 29
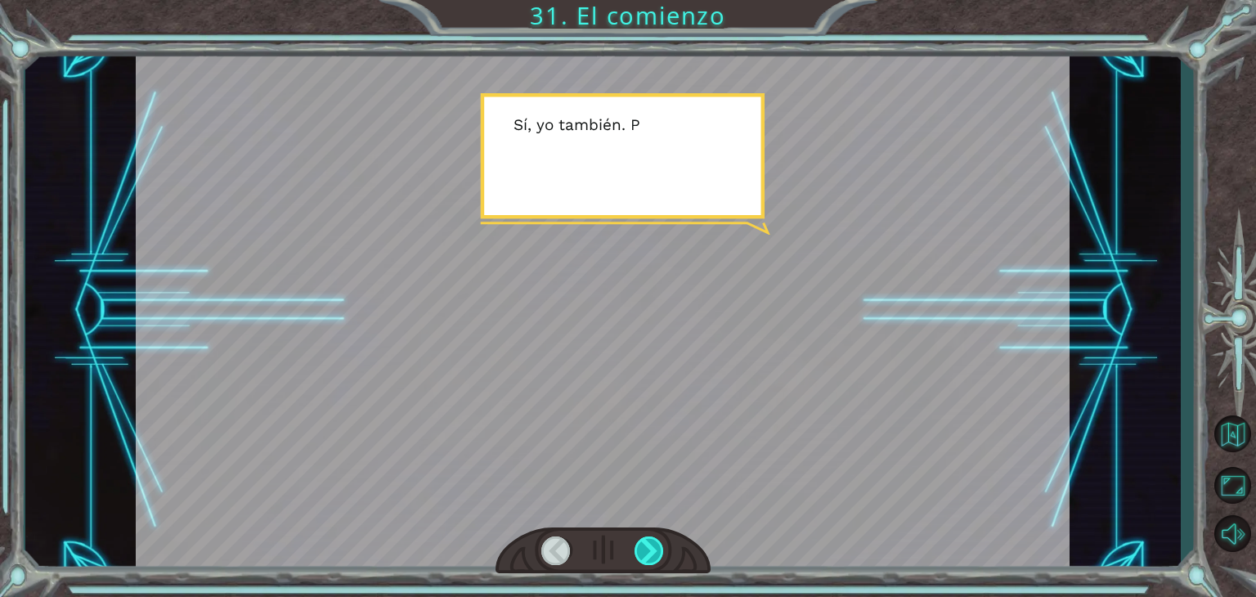
click at [652, 547] on div at bounding box center [649, 551] width 29 height 29
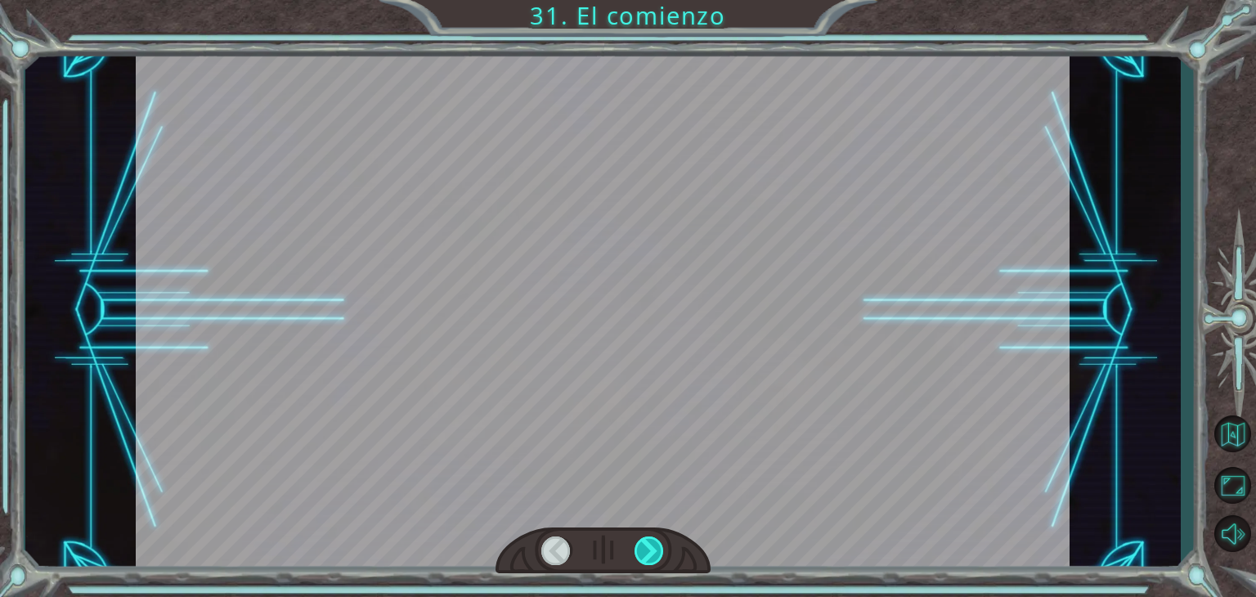
click at [652, 547] on div at bounding box center [649, 551] width 29 height 29
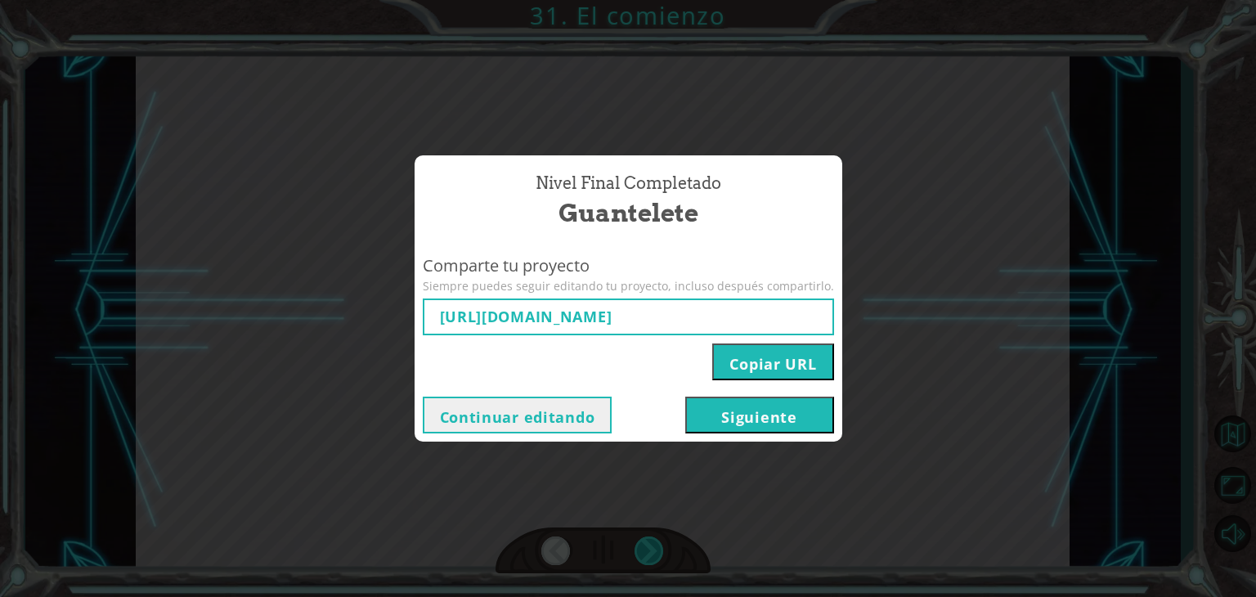
type input "[URL][DOMAIN_NAME]"
click at [740, 370] on button "Copiar URL" at bounding box center [772, 362] width 121 height 37
click at [789, 365] on button "Copiar URL" at bounding box center [772, 362] width 121 height 37
click at [762, 418] on button "Siguiente" at bounding box center [759, 415] width 149 height 37
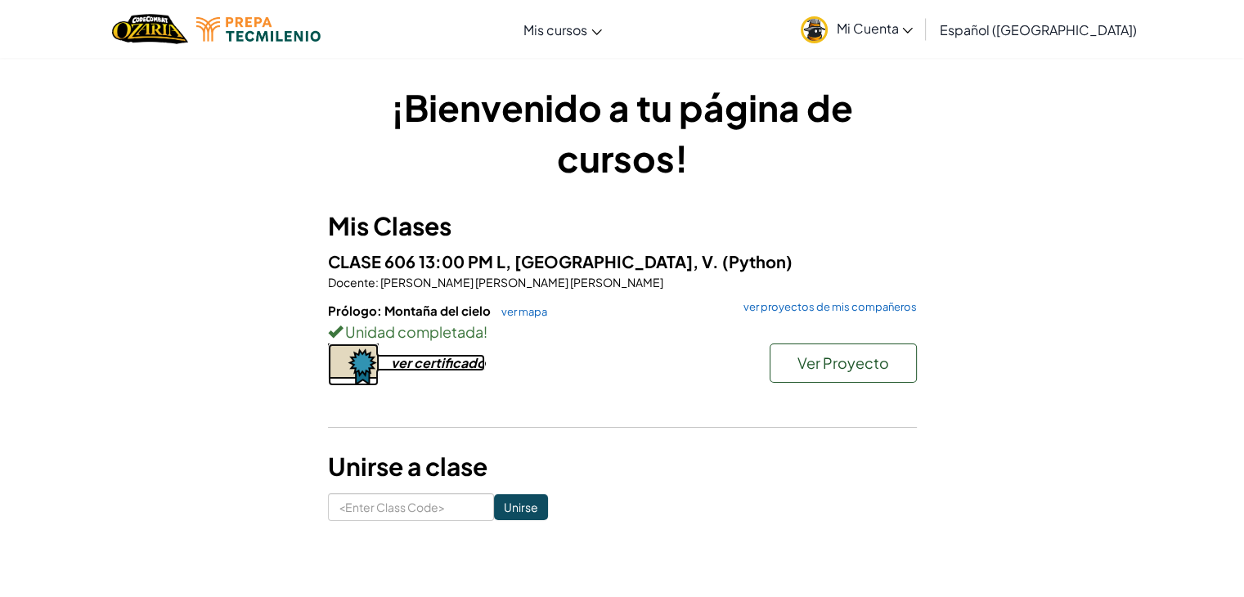
click at [443, 367] on div "ver certificado" at bounding box center [438, 362] width 94 height 17
